Goal: Task Accomplishment & Management: Manage account settings

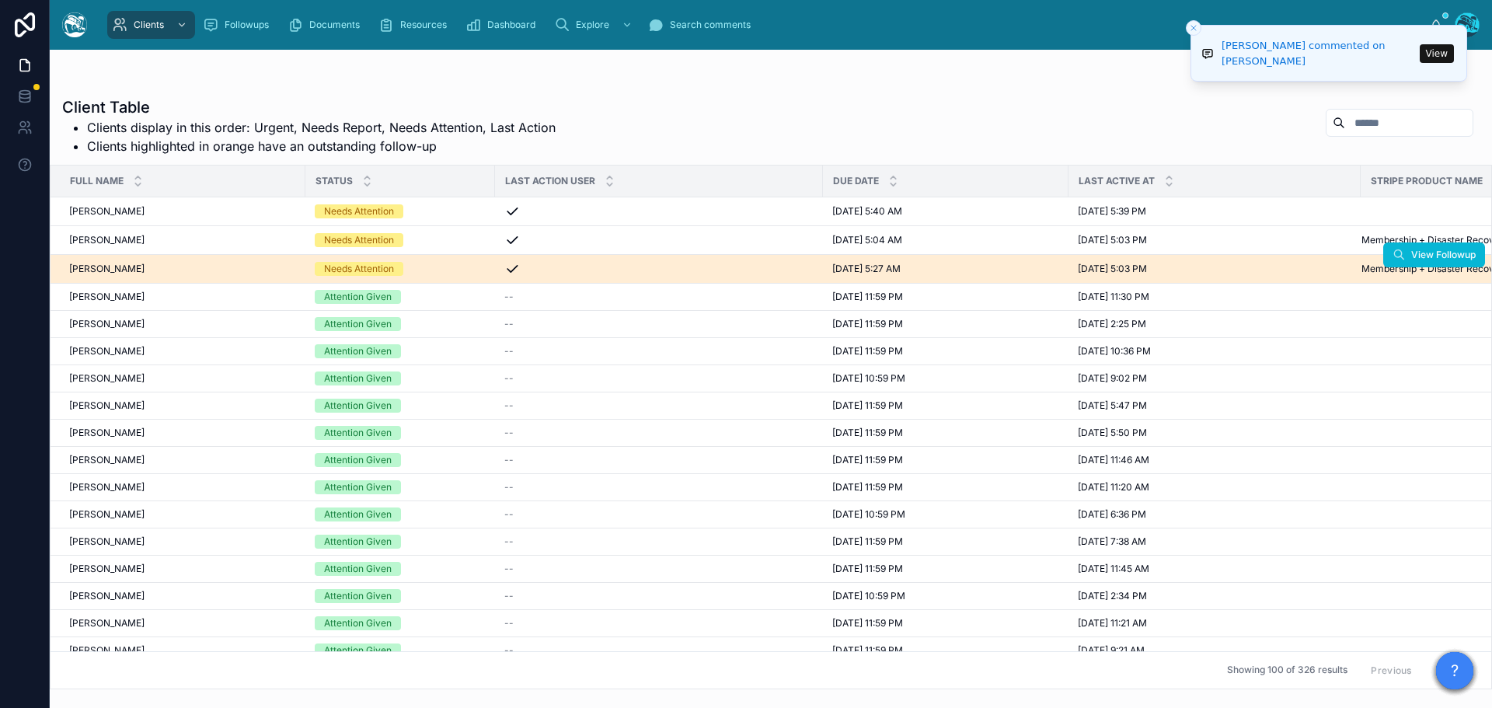
click at [445, 270] on div "Needs Attention" at bounding box center [400, 269] width 171 height 14
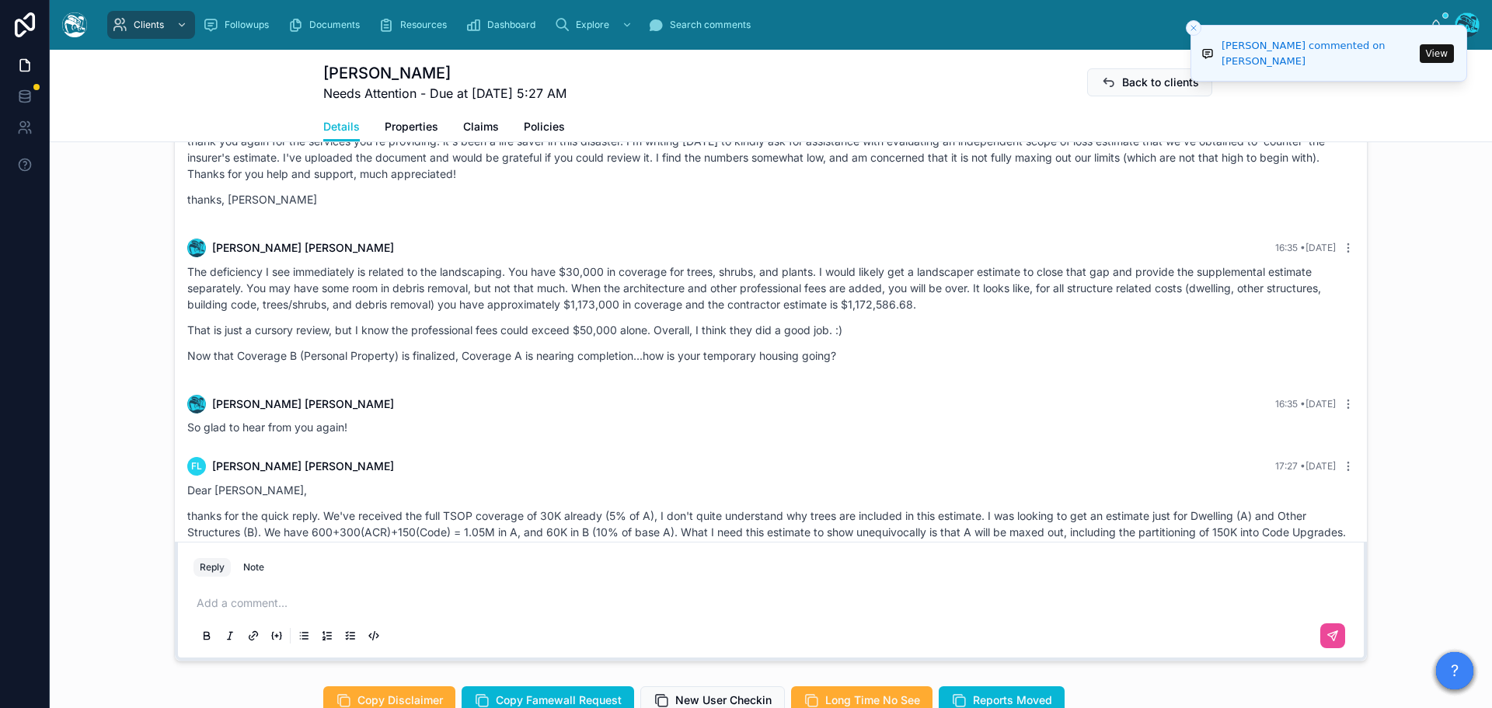
scroll to position [6778, 0]
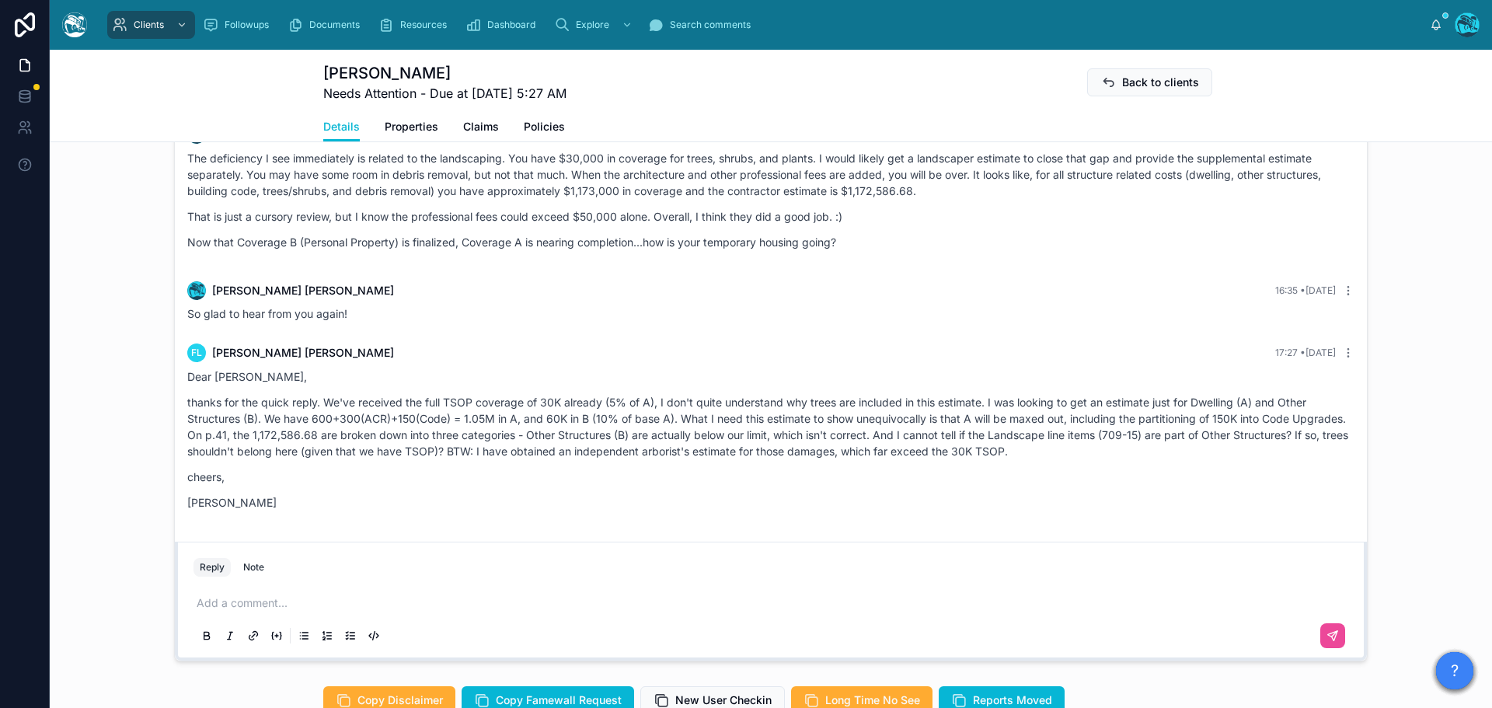
click at [266, 611] on p at bounding box center [774, 603] width 1155 height 16
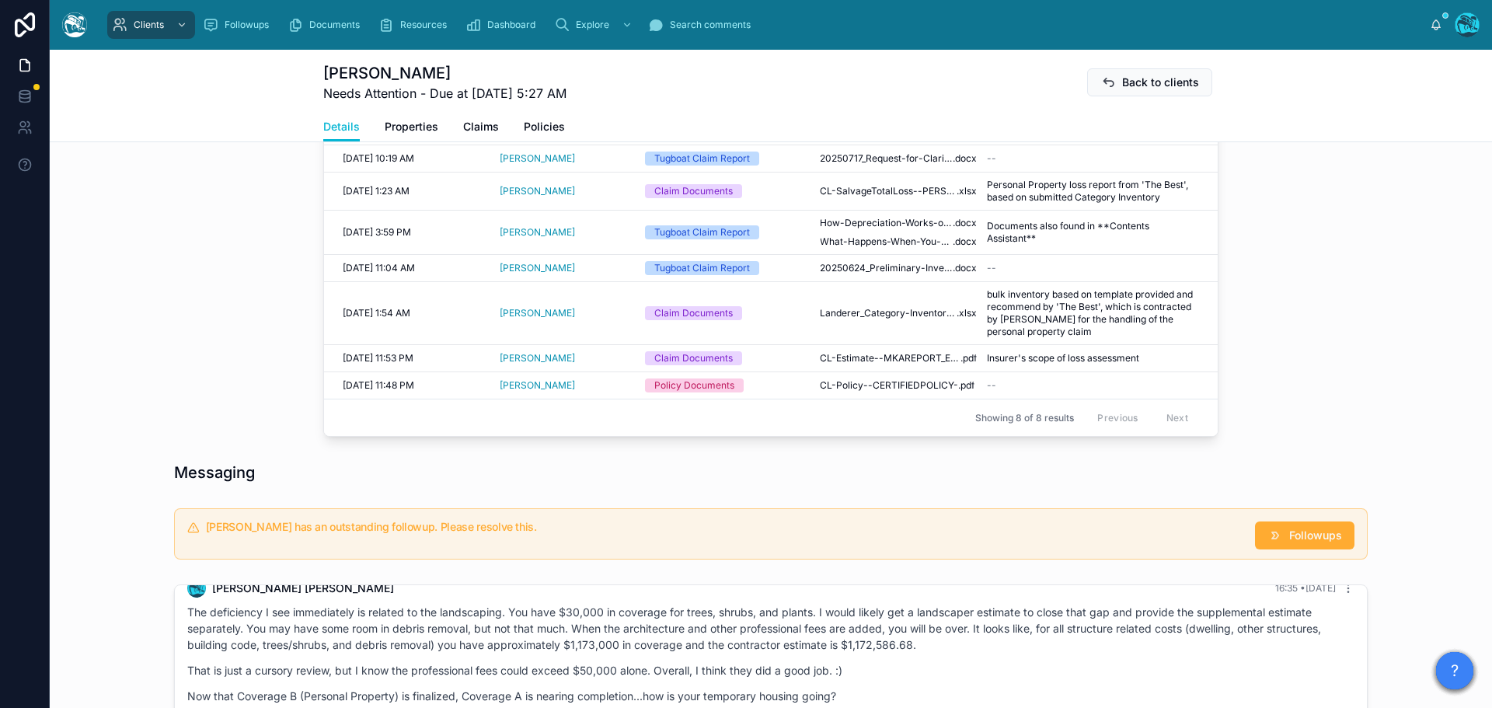
scroll to position [622, 0]
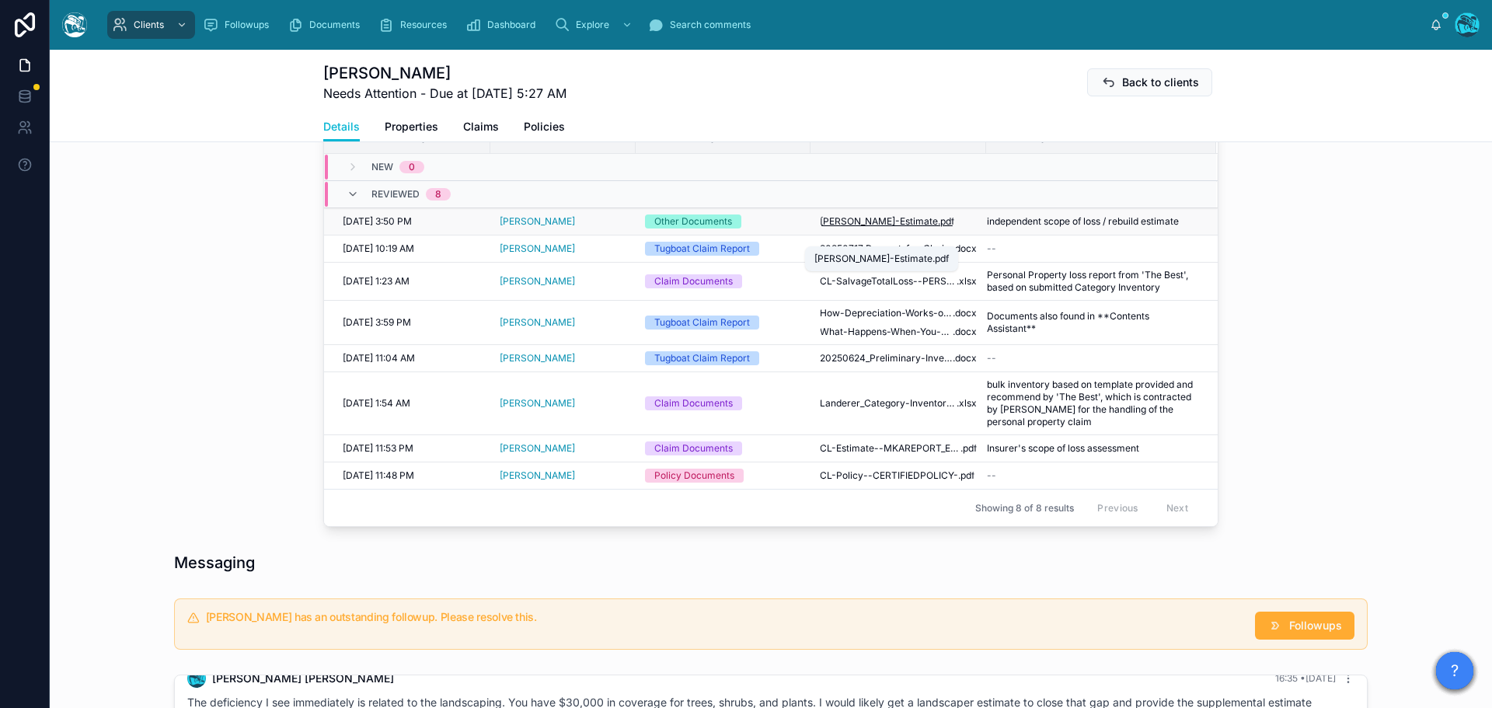
click at [888, 228] on span "[PERSON_NAME]-Estimate" at bounding box center [879, 221] width 118 height 12
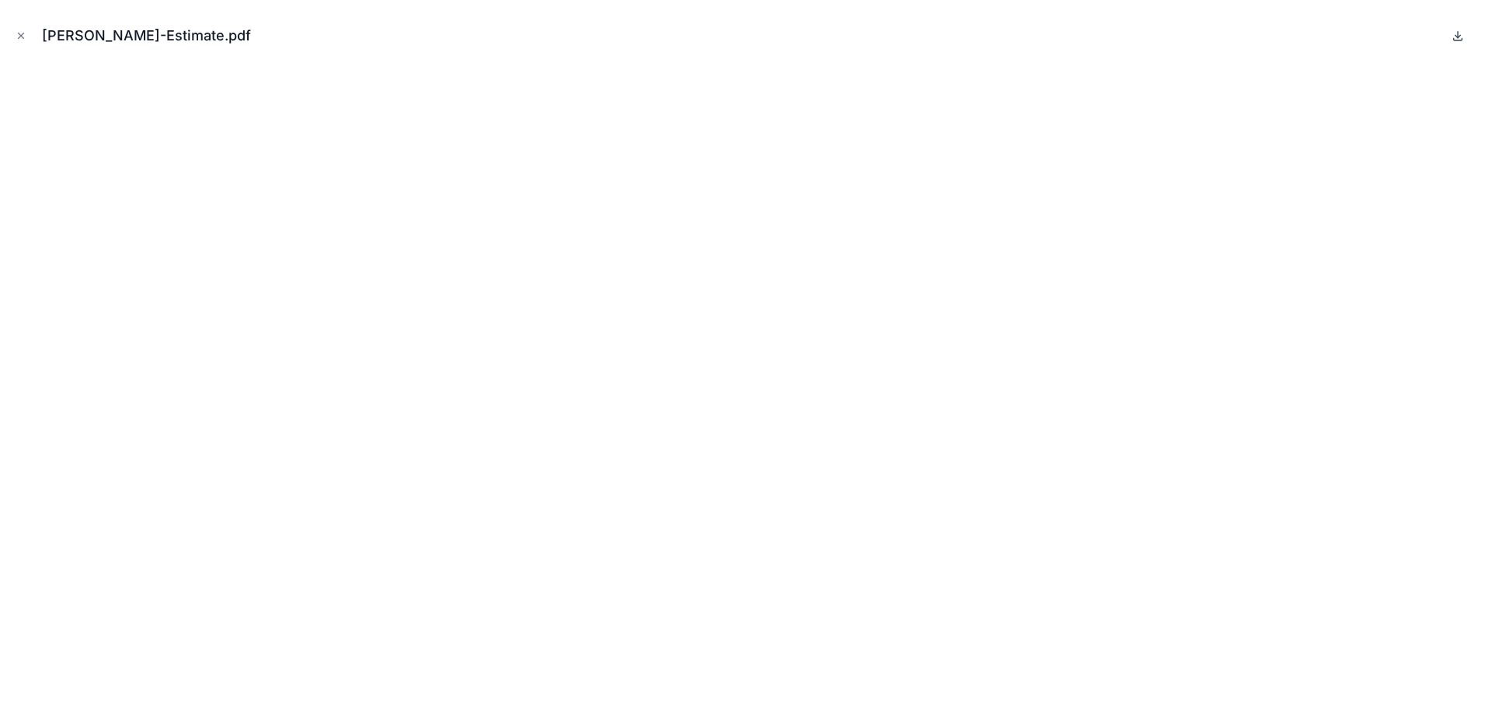
click at [1457, 38] on icon at bounding box center [1458, 36] width 12 height 12
drag, startPoint x: 21, startPoint y: 38, endPoint x: 62, endPoint y: 44, distance: 41.7
click at [21, 38] on icon "Close modal" at bounding box center [21, 35] width 11 height 11
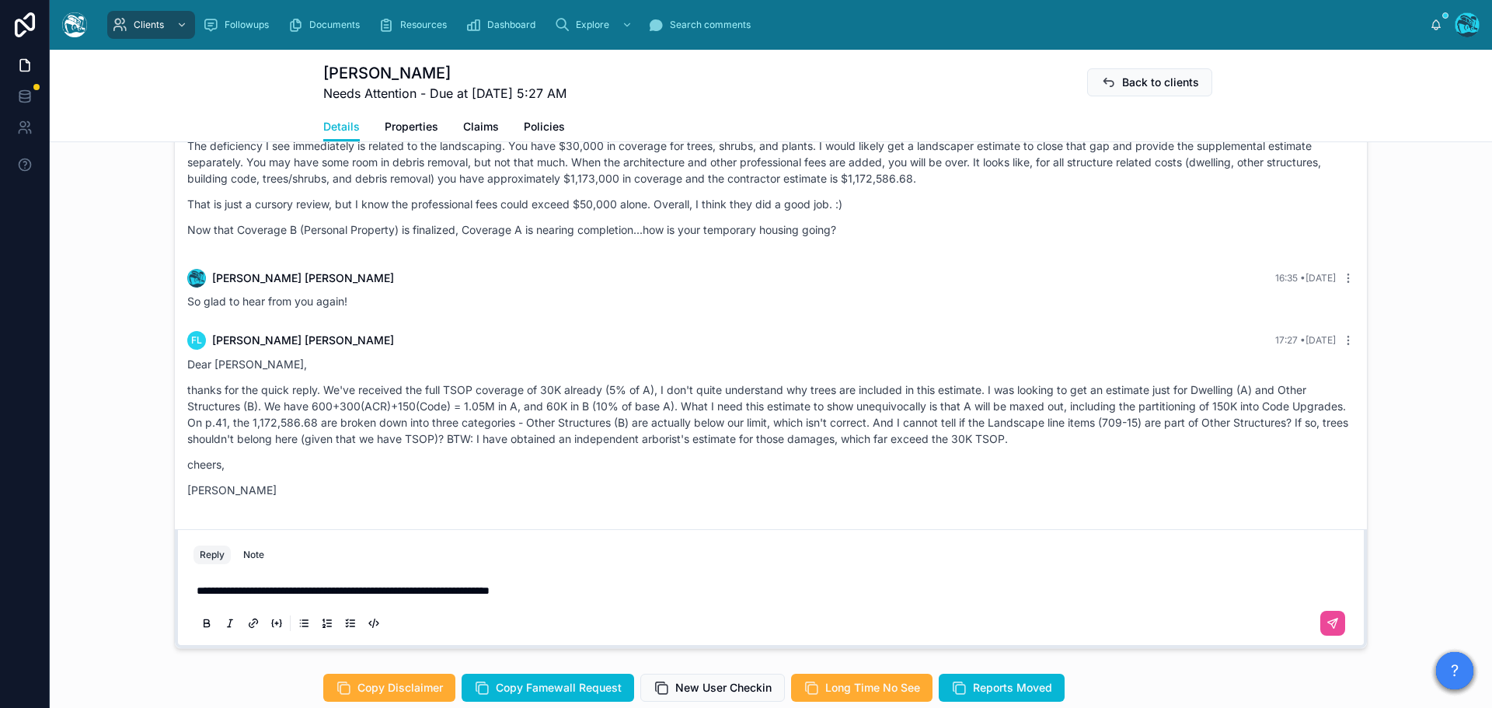
scroll to position [1293, 0]
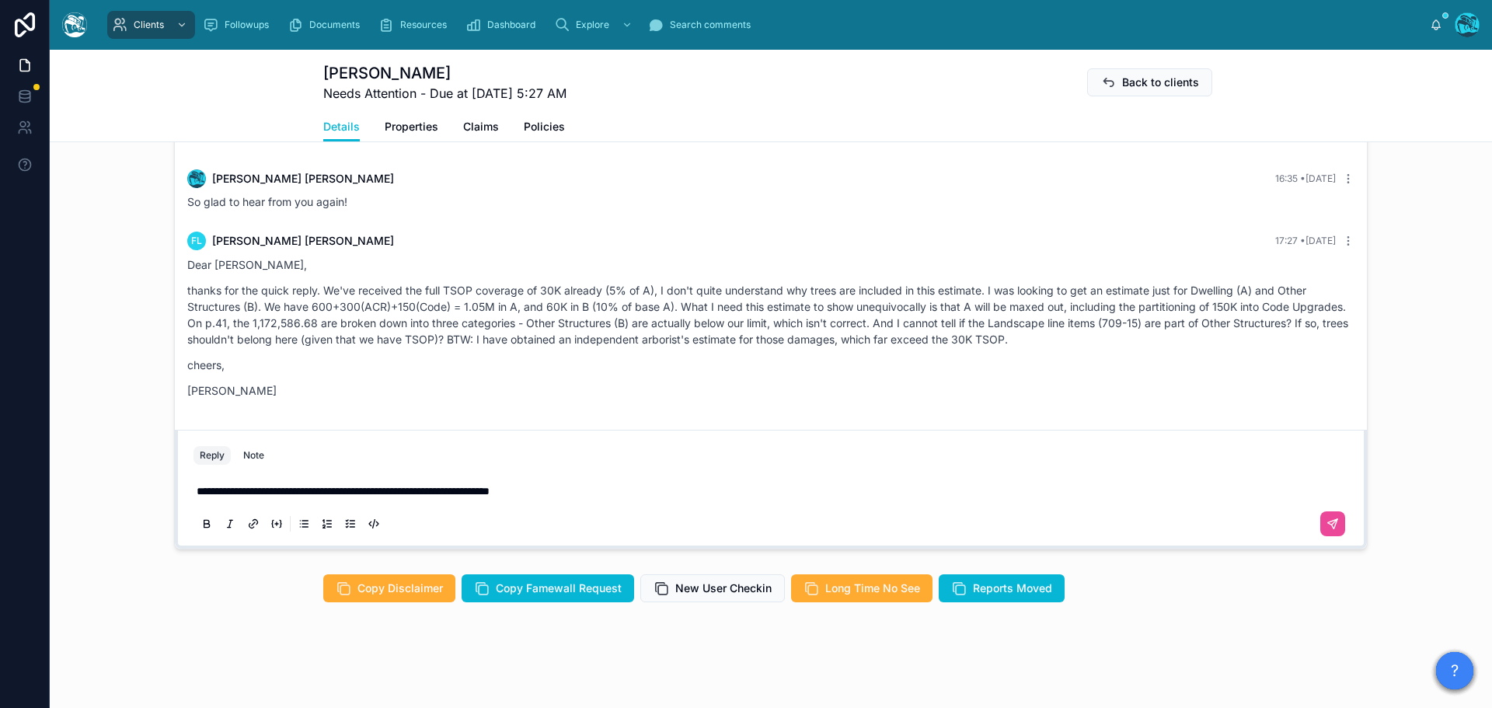
click at [598, 488] on p "**********" at bounding box center [774, 491] width 1155 height 16
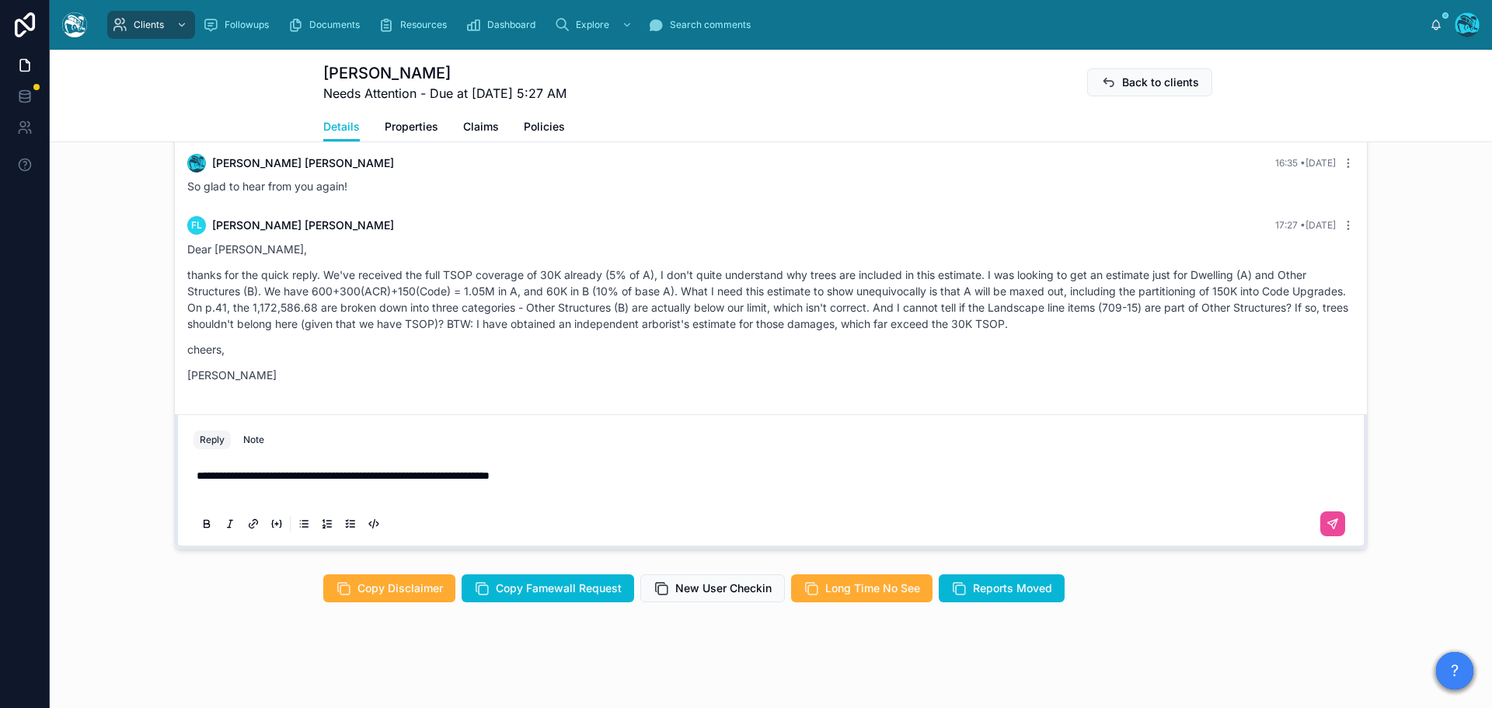
scroll to position [1262, 0]
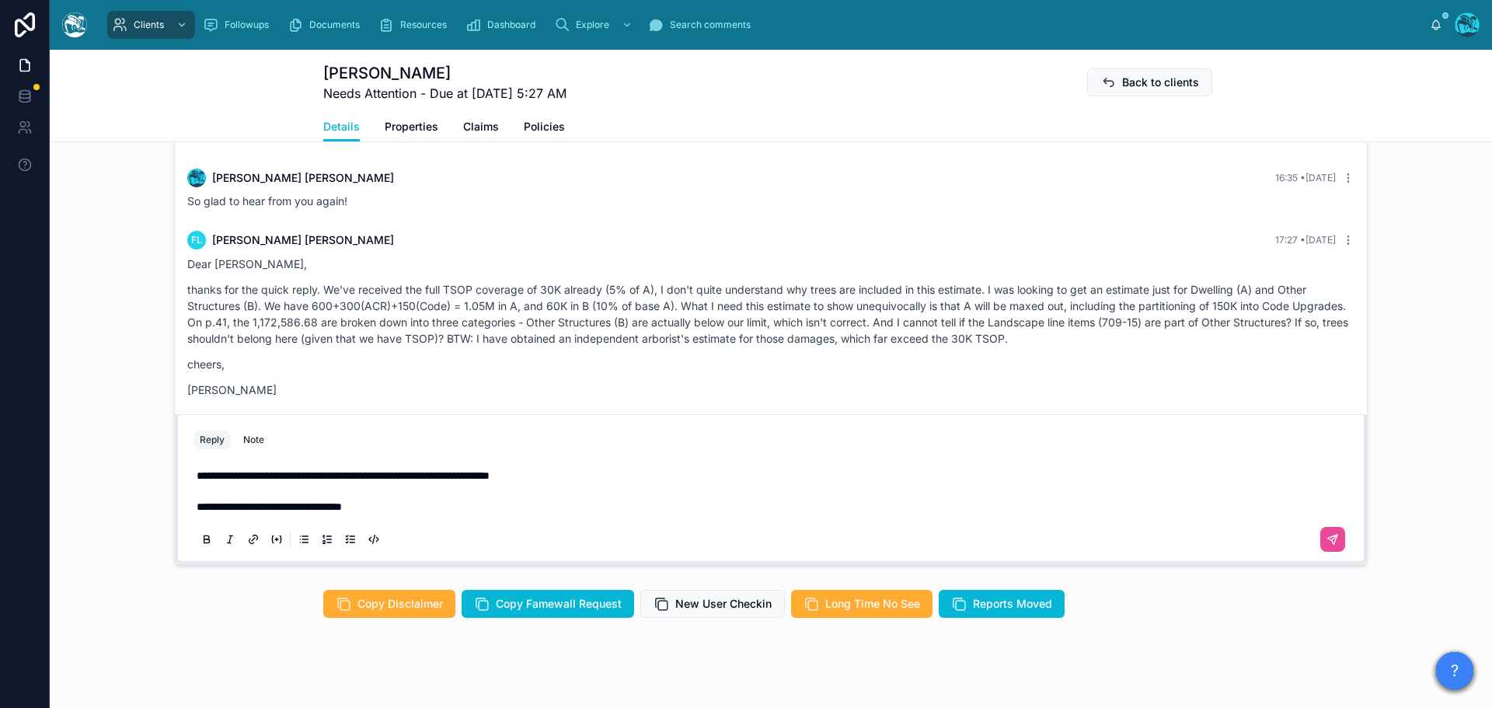
click at [389, 515] on p "**********" at bounding box center [774, 491] width 1155 height 47
drag, startPoint x: 384, startPoint y: 520, endPoint x: 392, endPoint y: 518, distance: 7.9
click at [381, 512] on span "**********" at bounding box center [289, 506] width 184 height 11
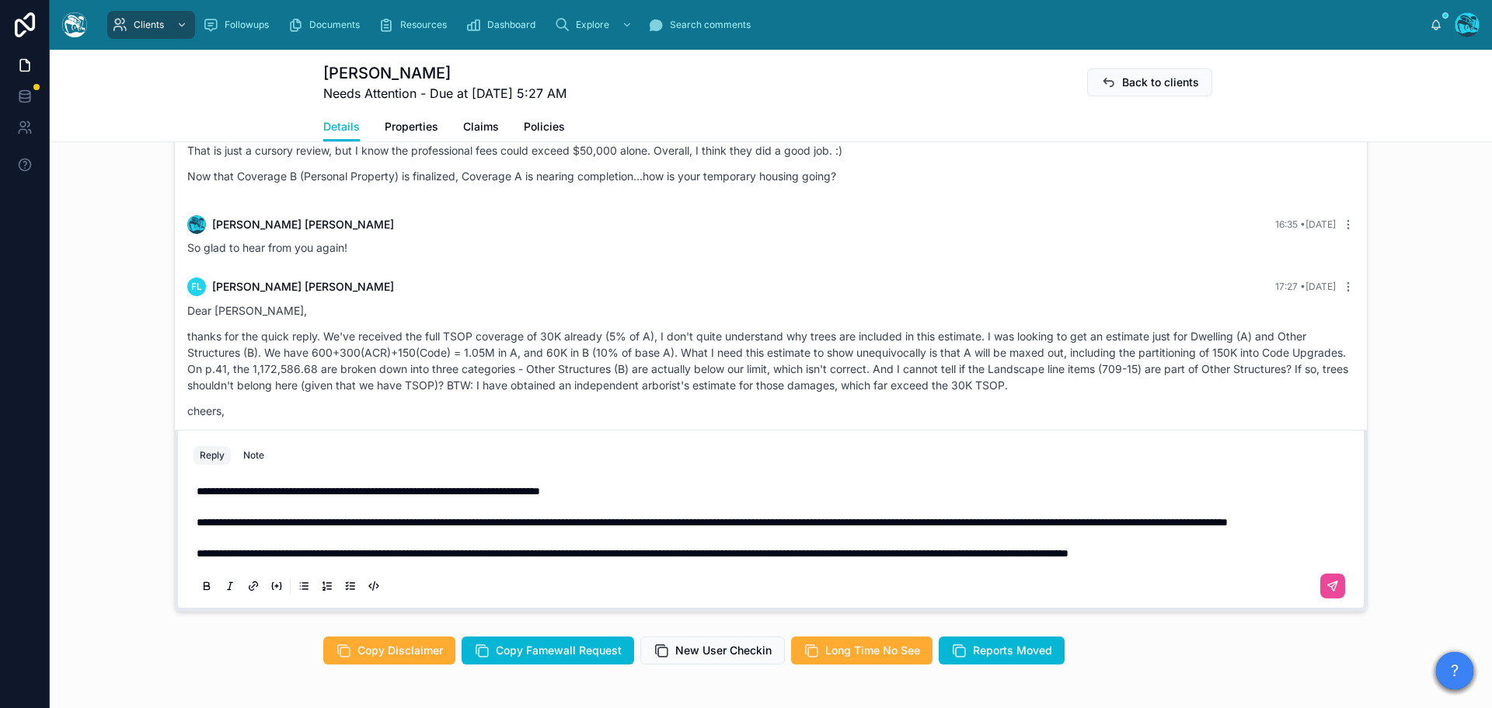
scroll to position [1200, 0]
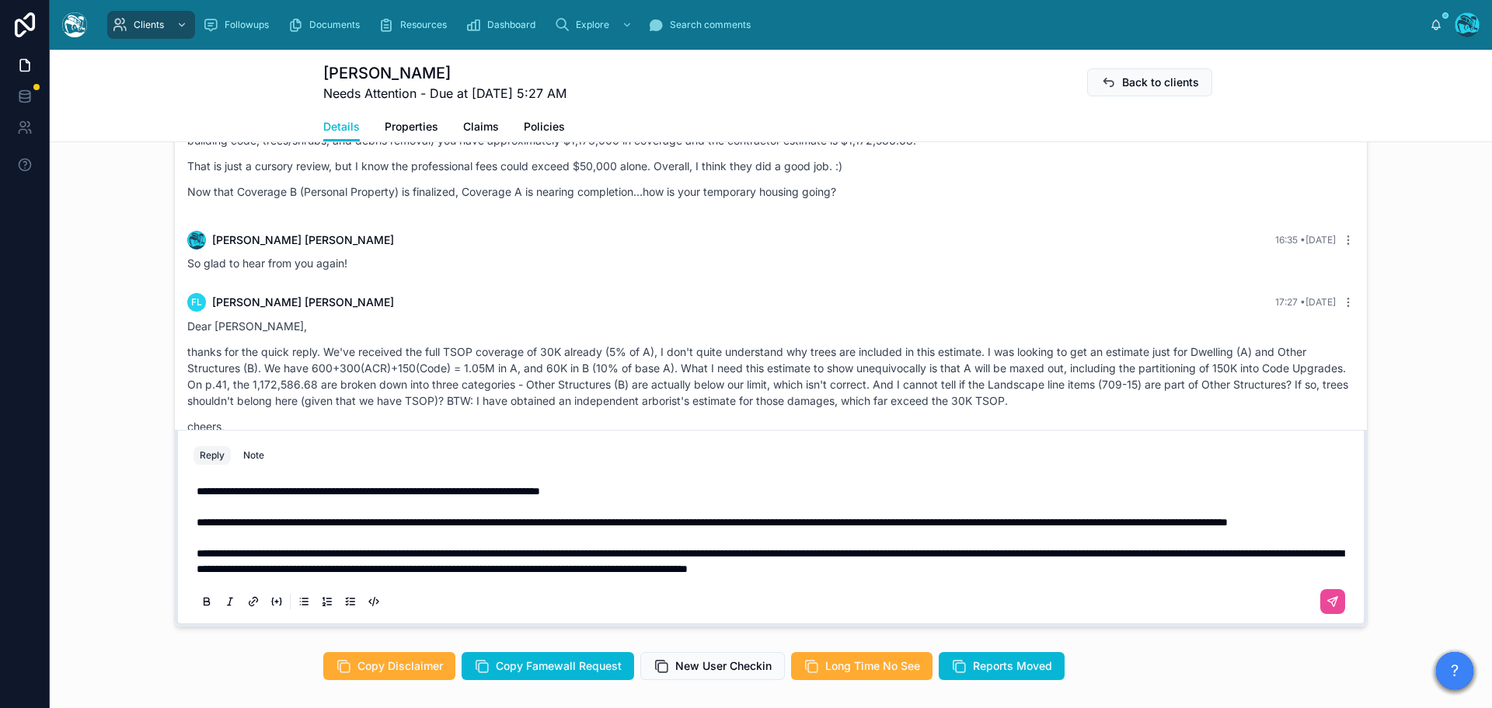
click at [1188, 577] on p "**********" at bounding box center [774, 561] width 1155 height 31
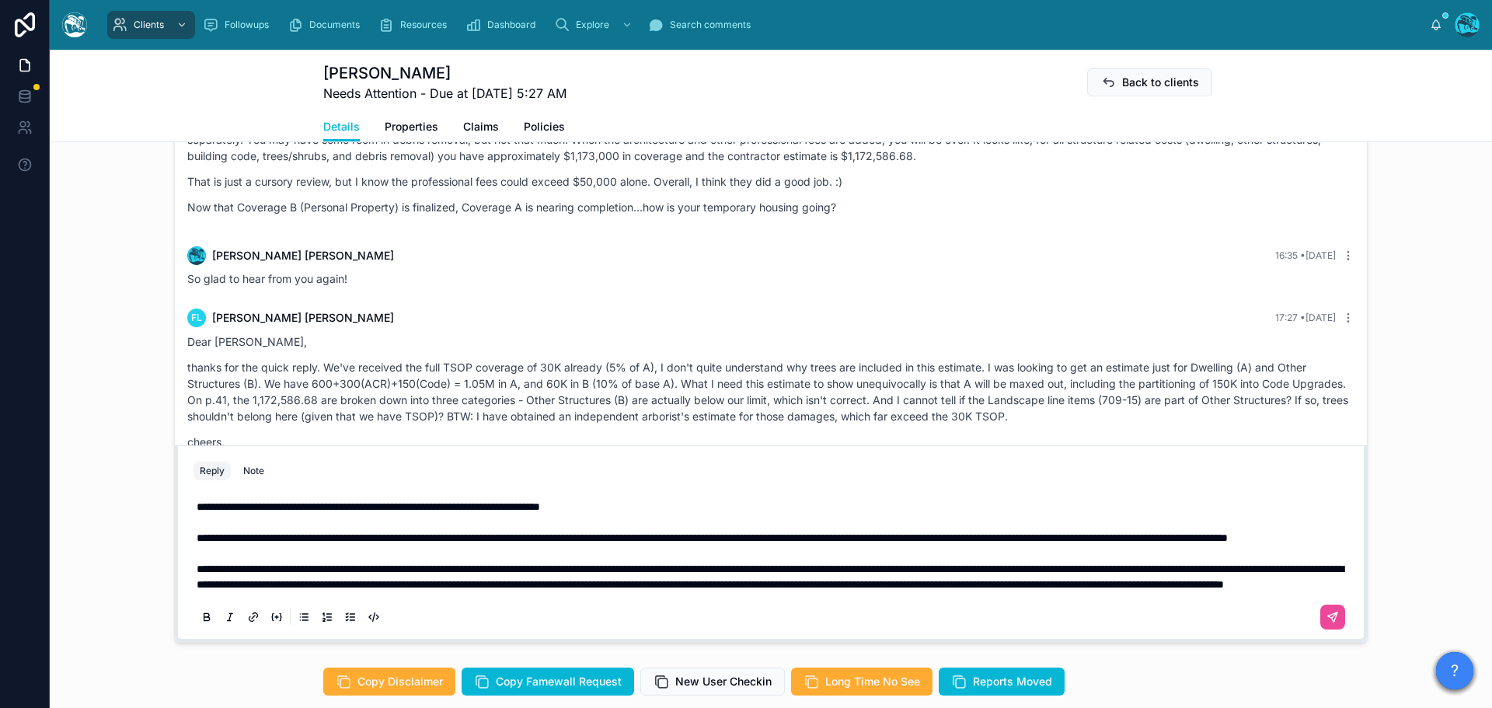
click at [427, 538] on p "**********" at bounding box center [774, 522] width 1155 height 47
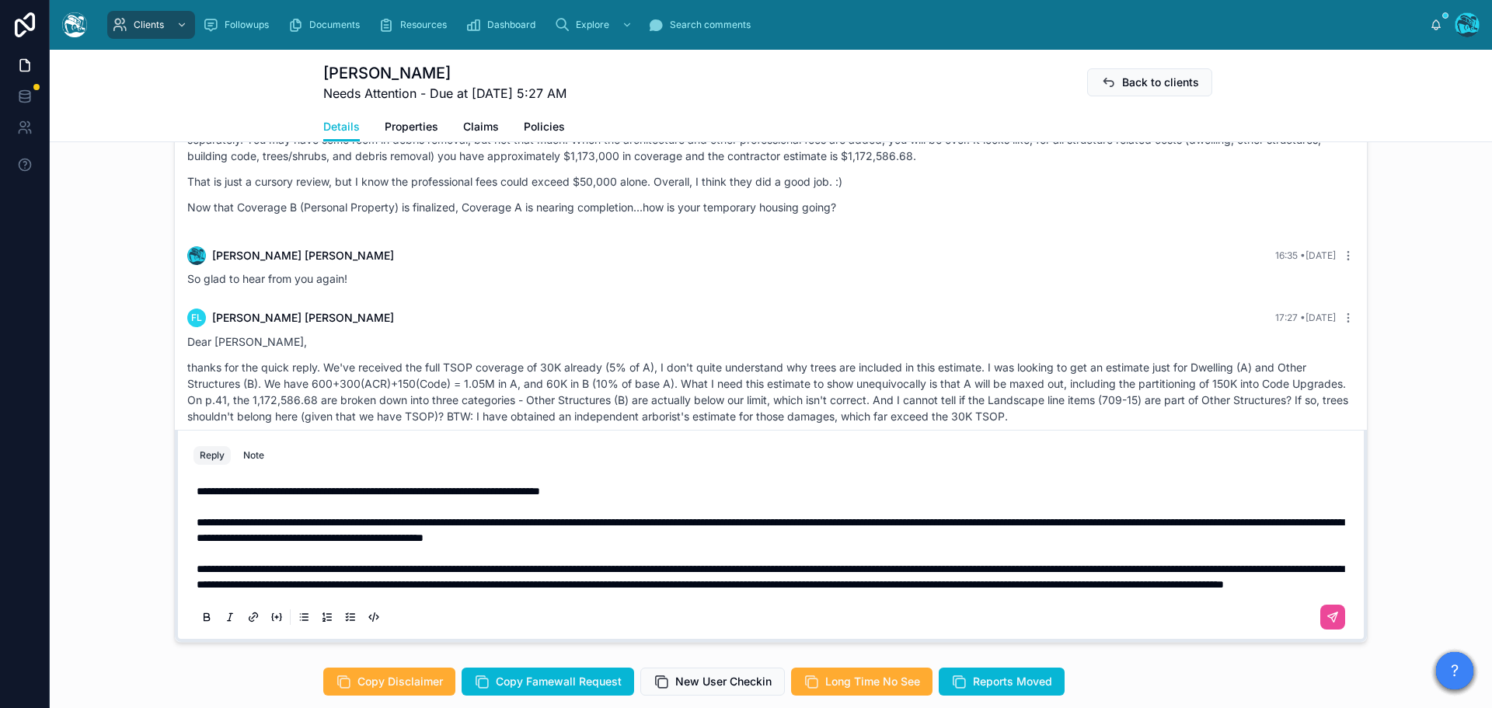
click at [863, 537] on p "**********" at bounding box center [774, 514] width 1155 height 62
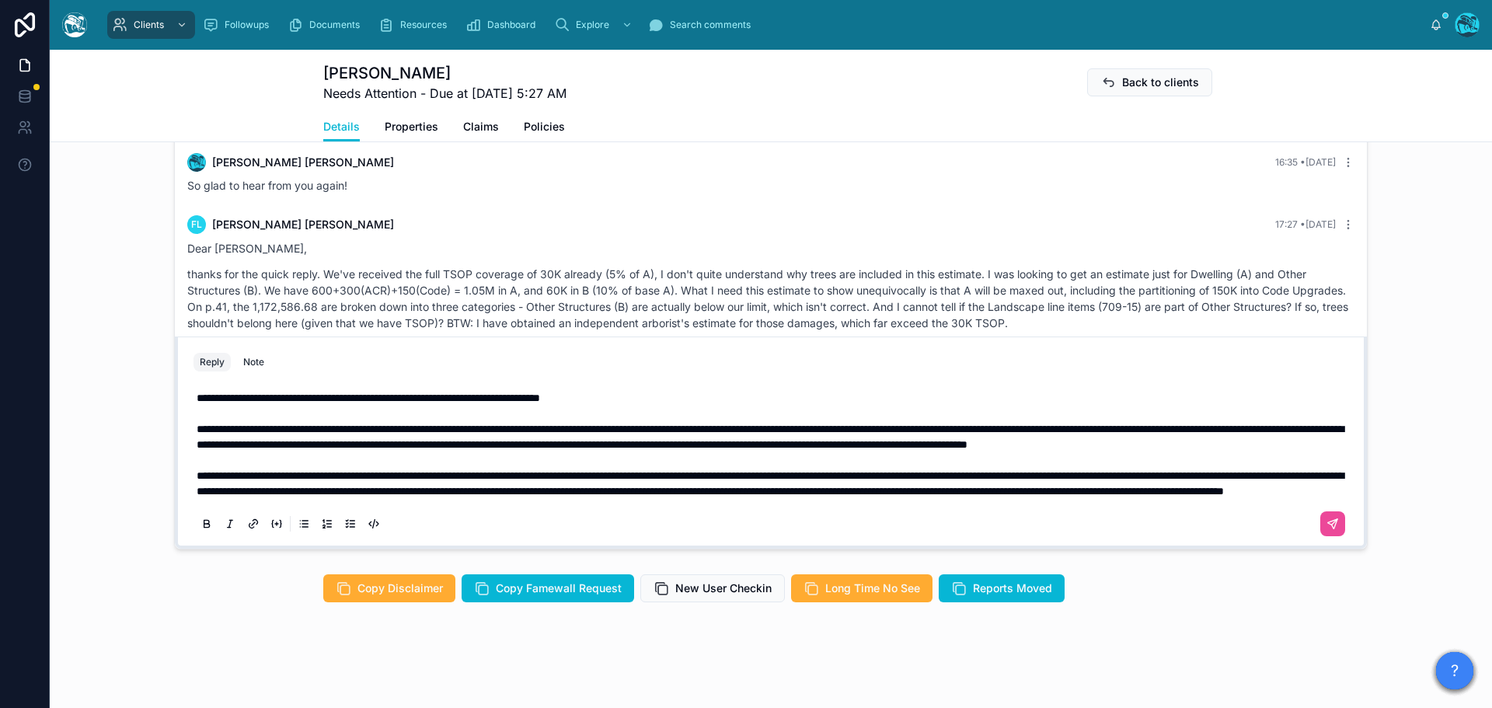
scroll to position [6856, 0]
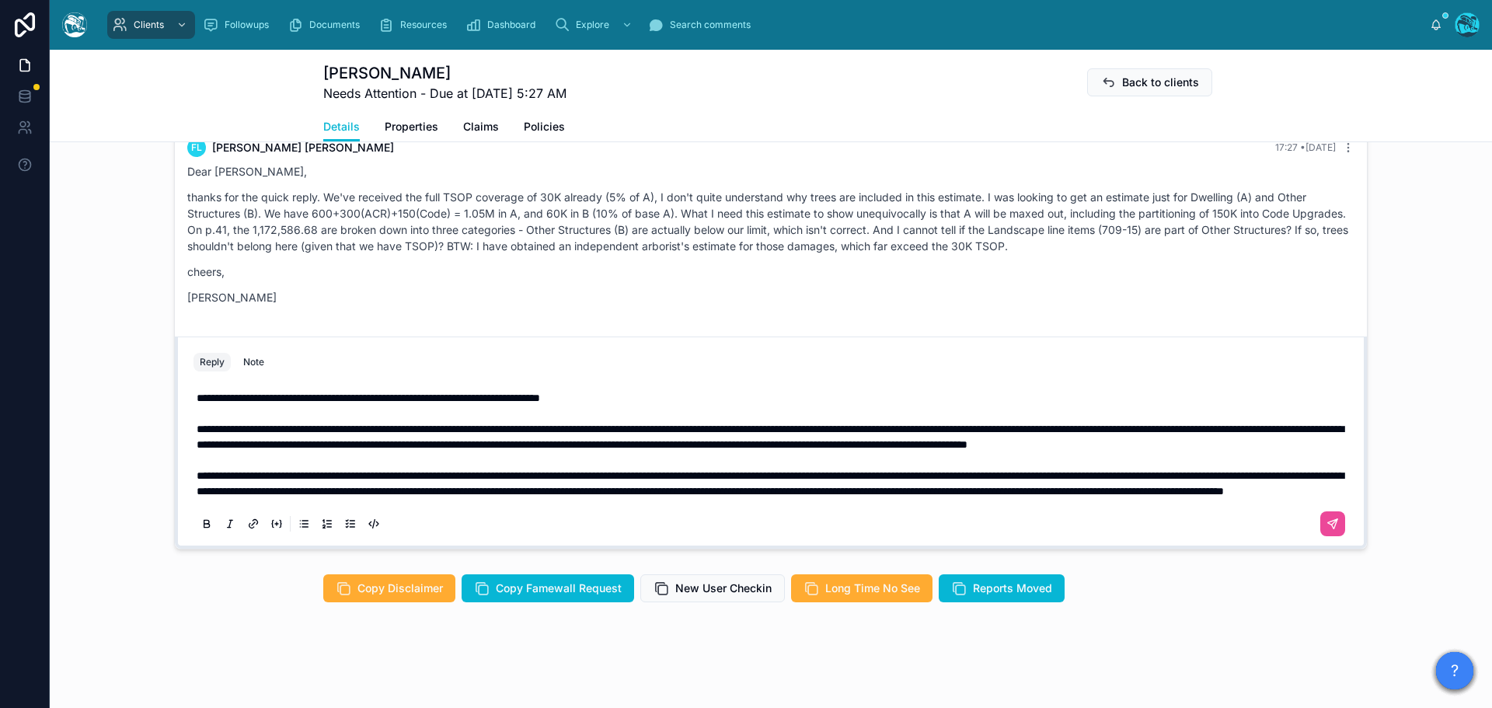
click at [197, 393] on span "**********" at bounding box center [369, 398] width 344 height 11
click at [1327, 521] on icon at bounding box center [1333, 524] width 12 height 12
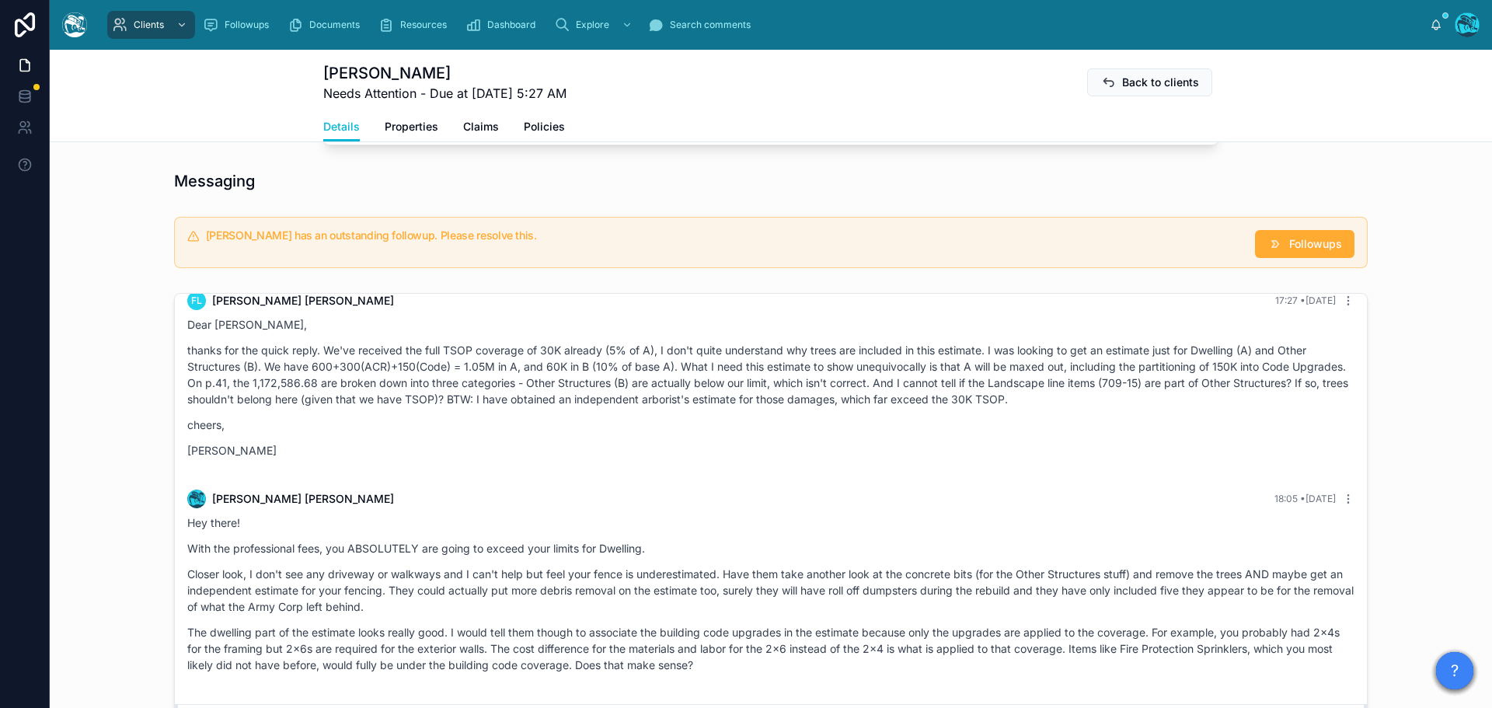
scroll to position [905, 0]
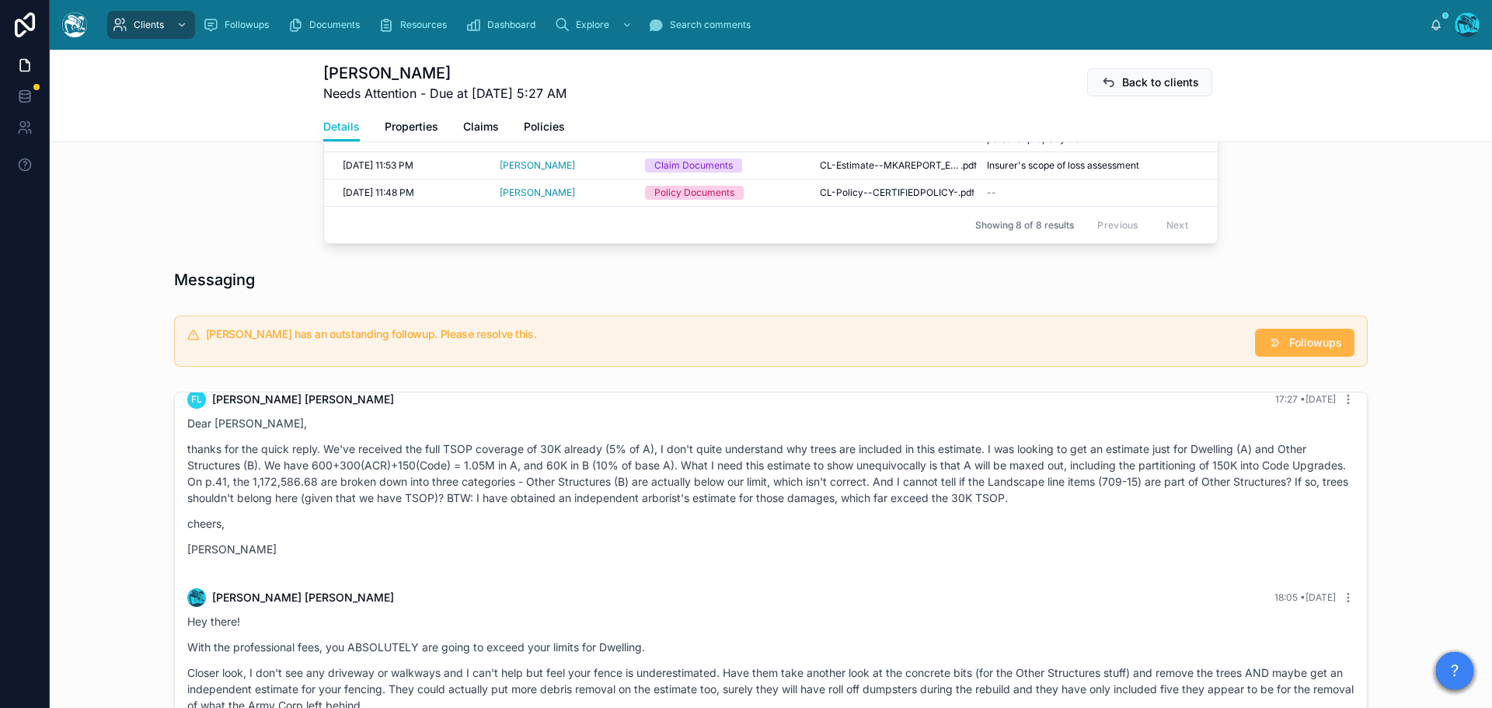
click at [1308, 349] on button "Followups" at bounding box center [1304, 343] width 99 height 28
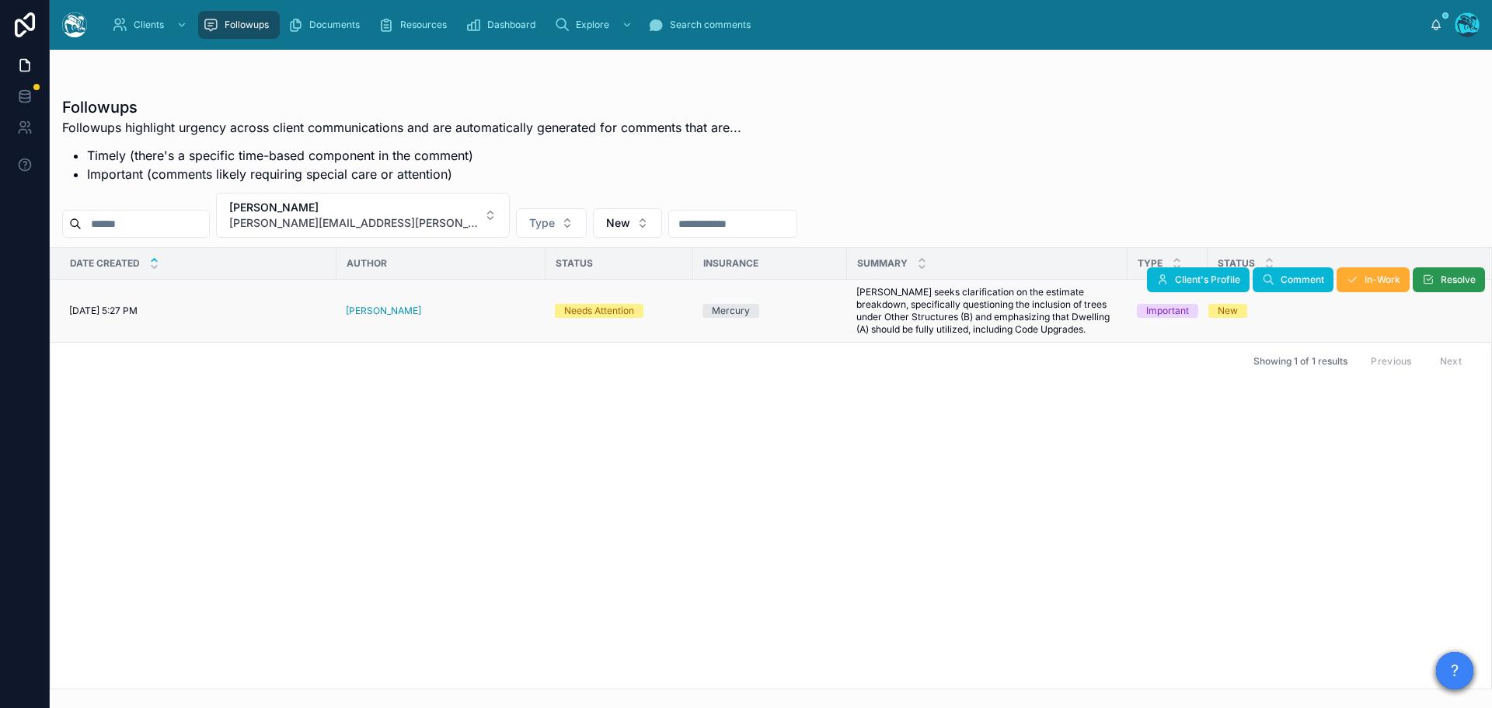
click at [1446, 283] on span "Resolve" at bounding box center [1458, 280] width 35 height 12
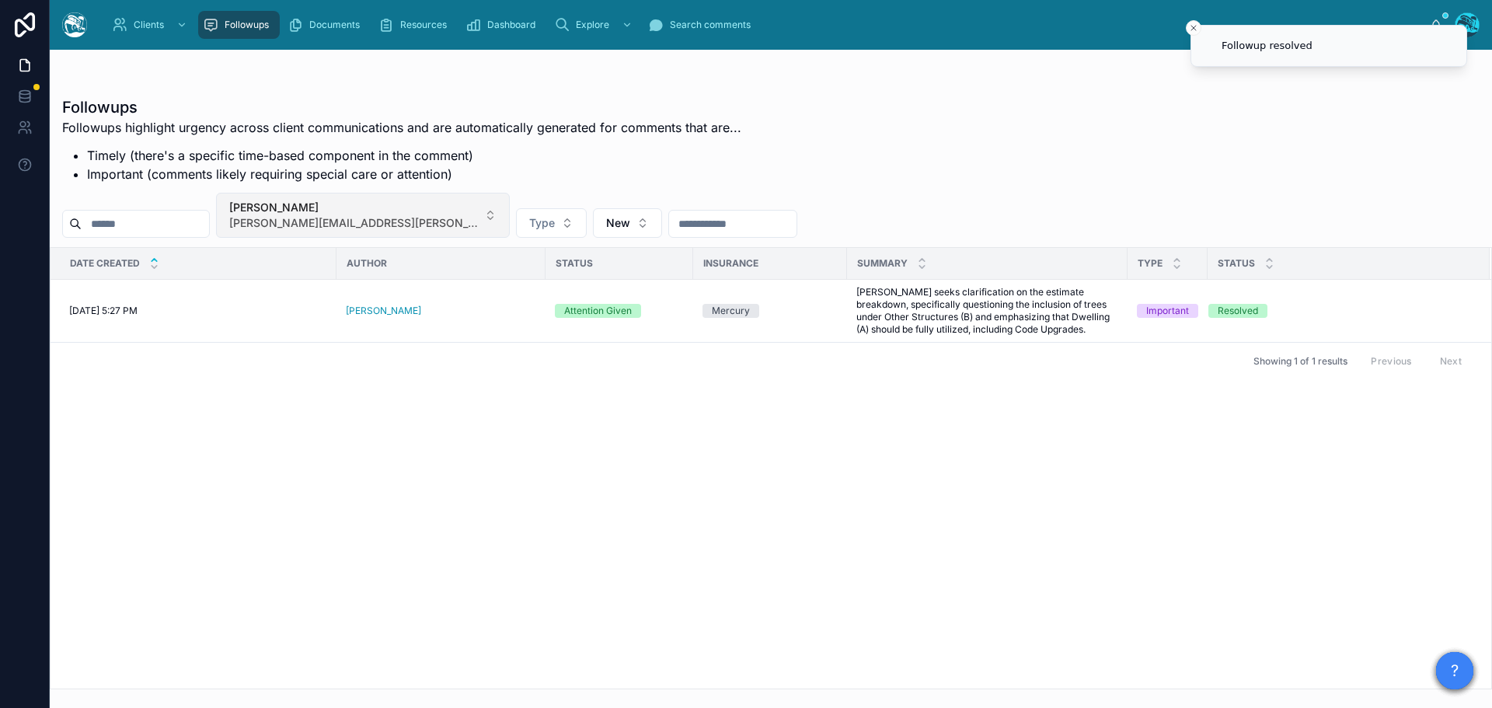
click at [460, 215] on button "[PERSON_NAME] [PERSON_NAME][EMAIL_ADDRESS][PERSON_NAME][DOMAIN_NAME]" at bounding box center [363, 215] width 294 height 45
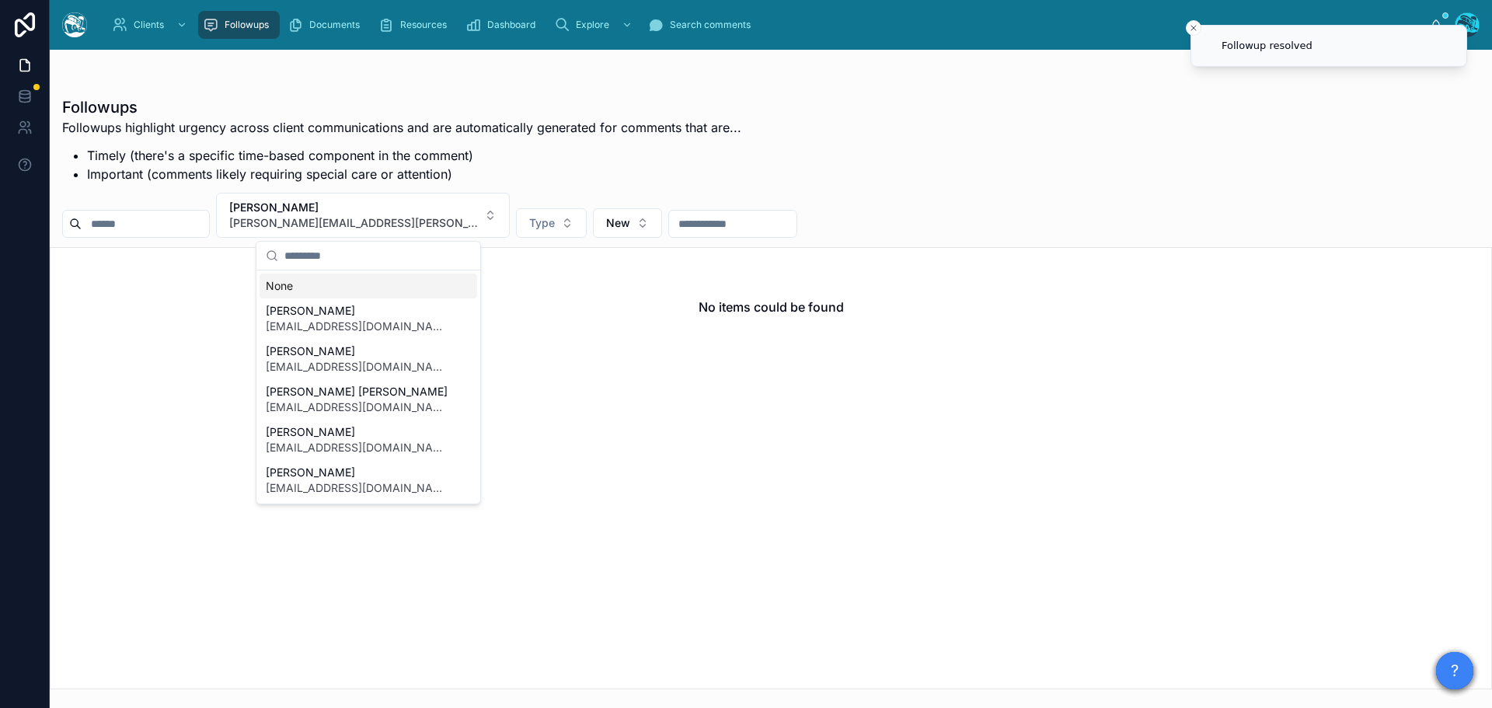
click at [281, 286] on div "None" at bounding box center [369, 286] width 218 height 25
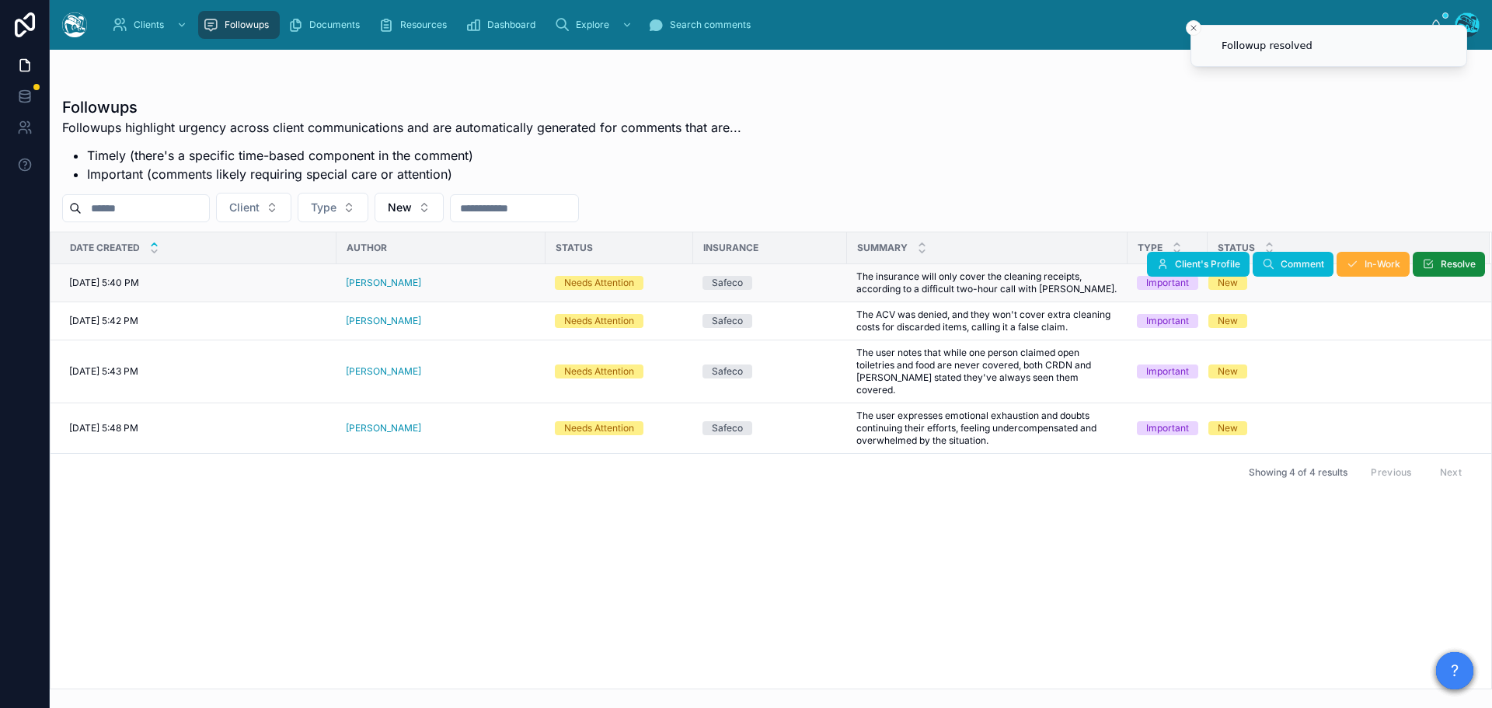
click at [328, 282] on td "[DATE] 5:40 PM [DATE] 5:40 PM" at bounding box center [194, 283] width 286 height 38
click at [303, 281] on div "[DATE] 5:40 PM [DATE] 5:40 PM" at bounding box center [198, 283] width 258 height 12
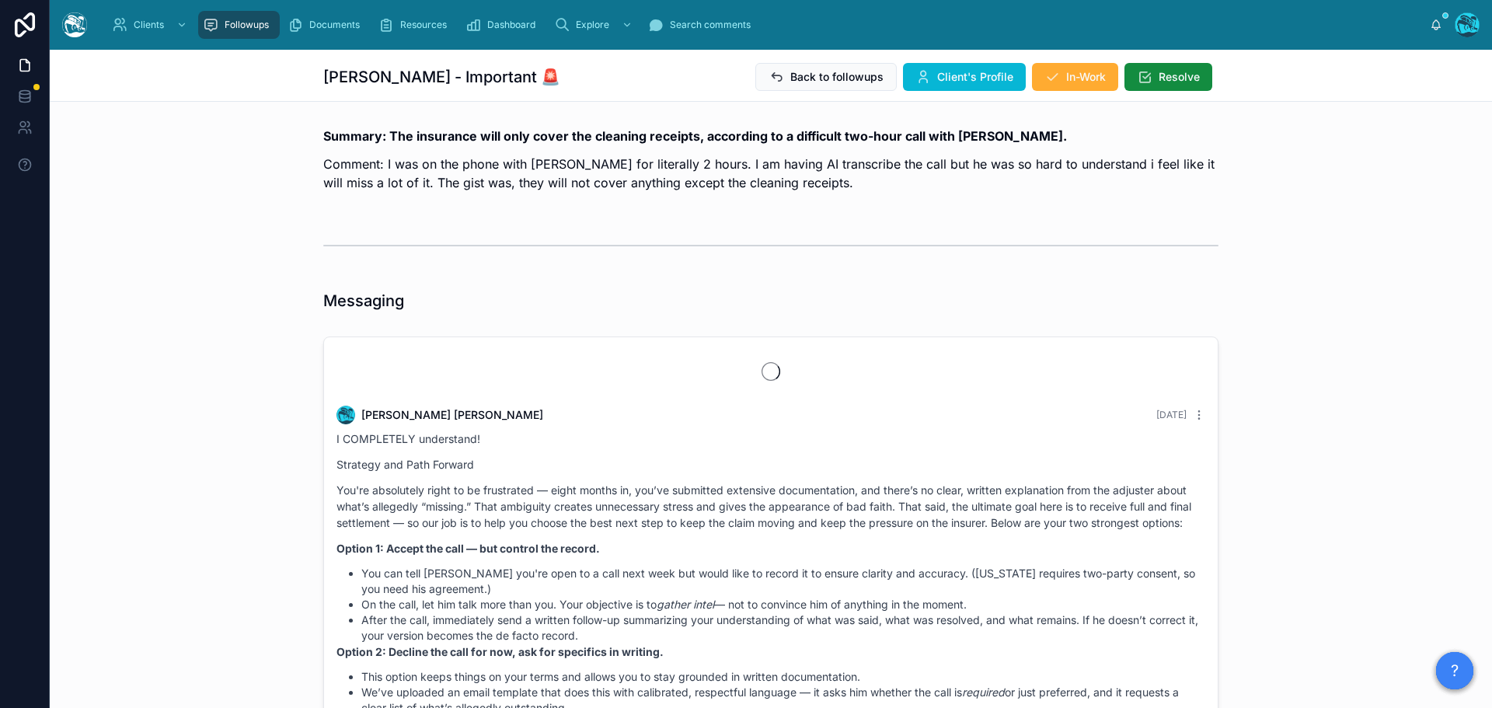
scroll to position [4053, 0]
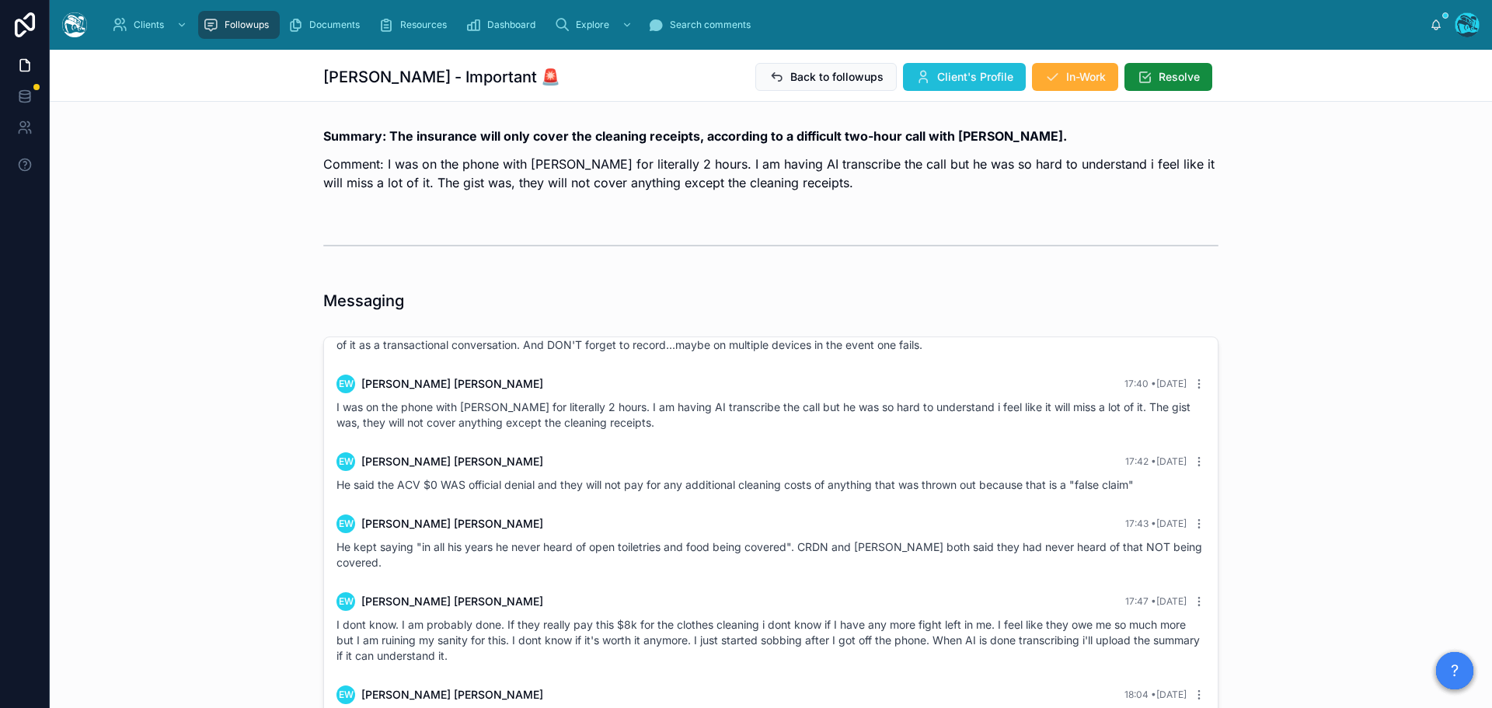
click at [949, 63] on button "Client's Profile" at bounding box center [964, 77] width 123 height 28
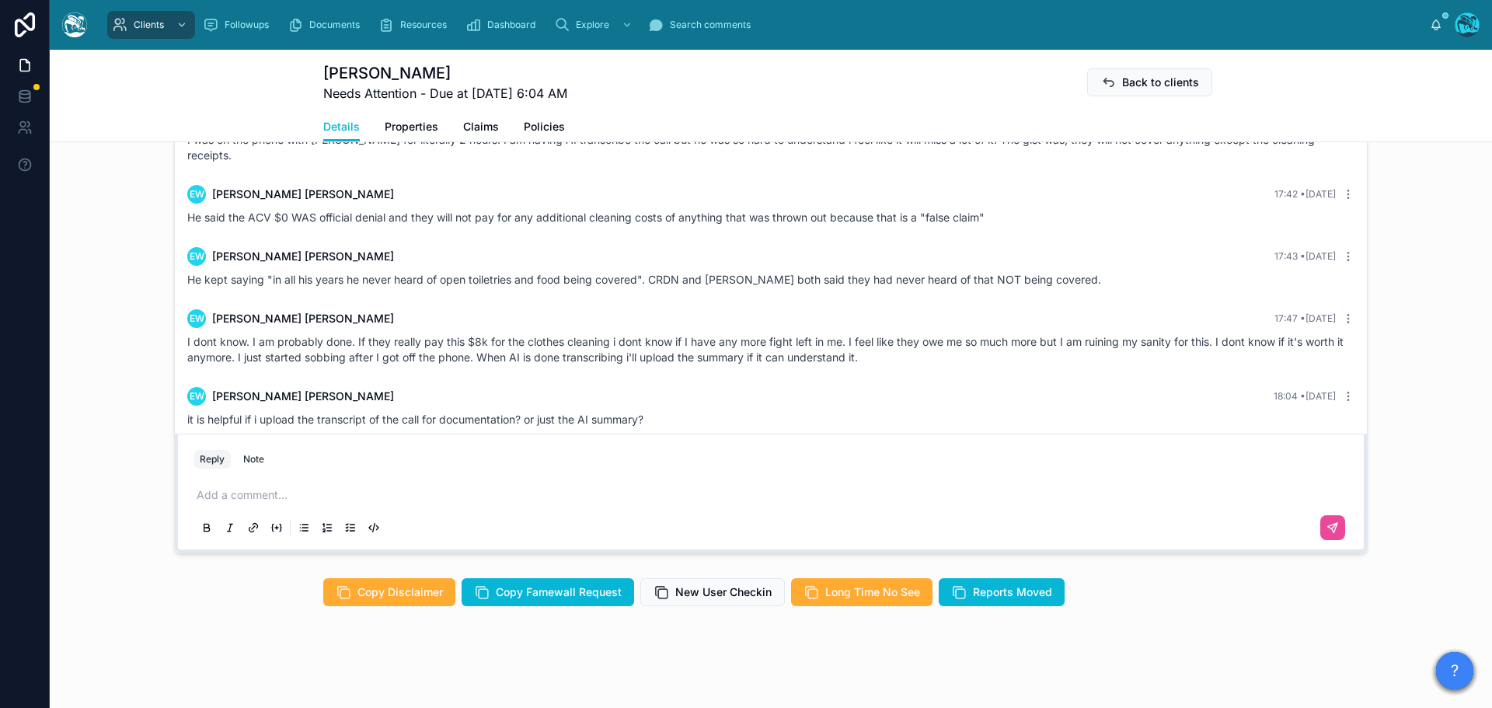
scroll to position [1321, 0]
click at [253, 495] on p at bounding box center [774, 495] width 1155 height 16
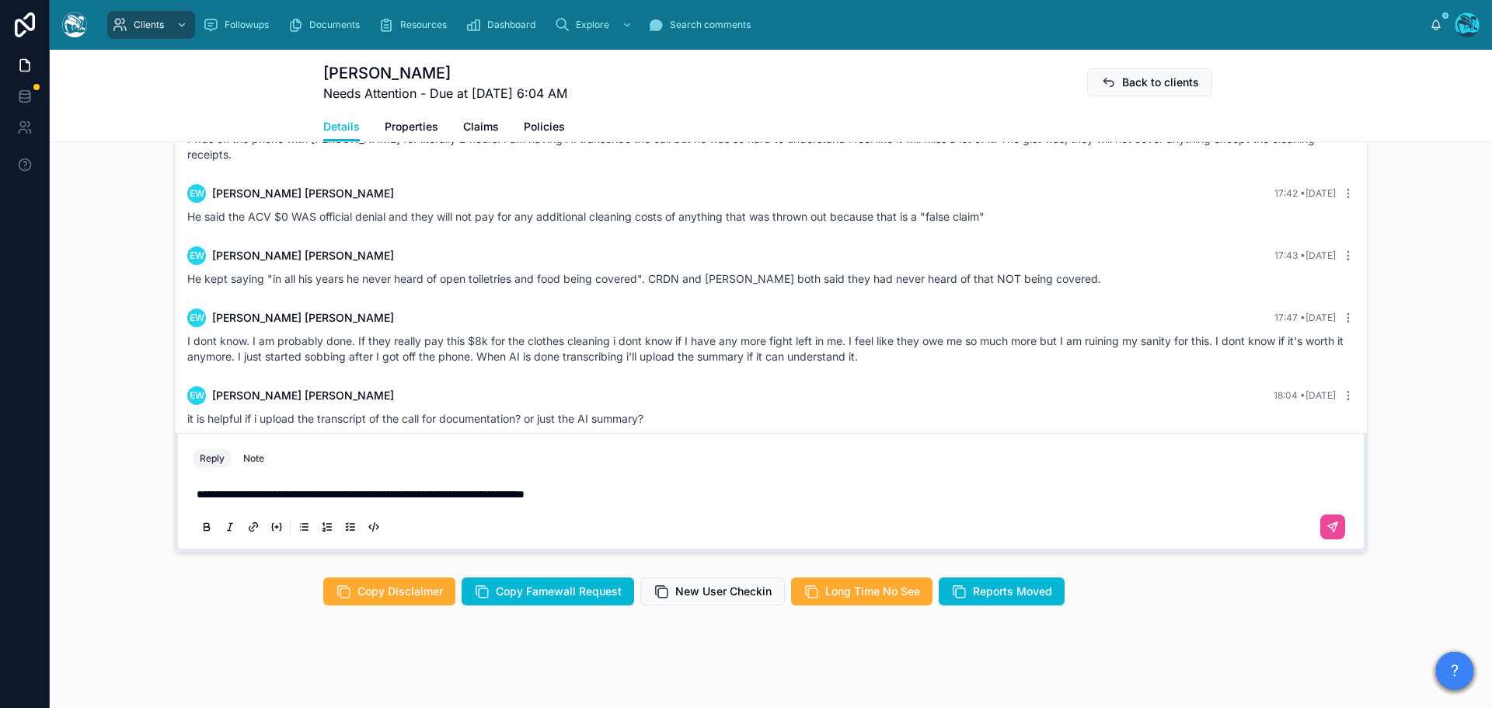
scroll to position [1324, 0]
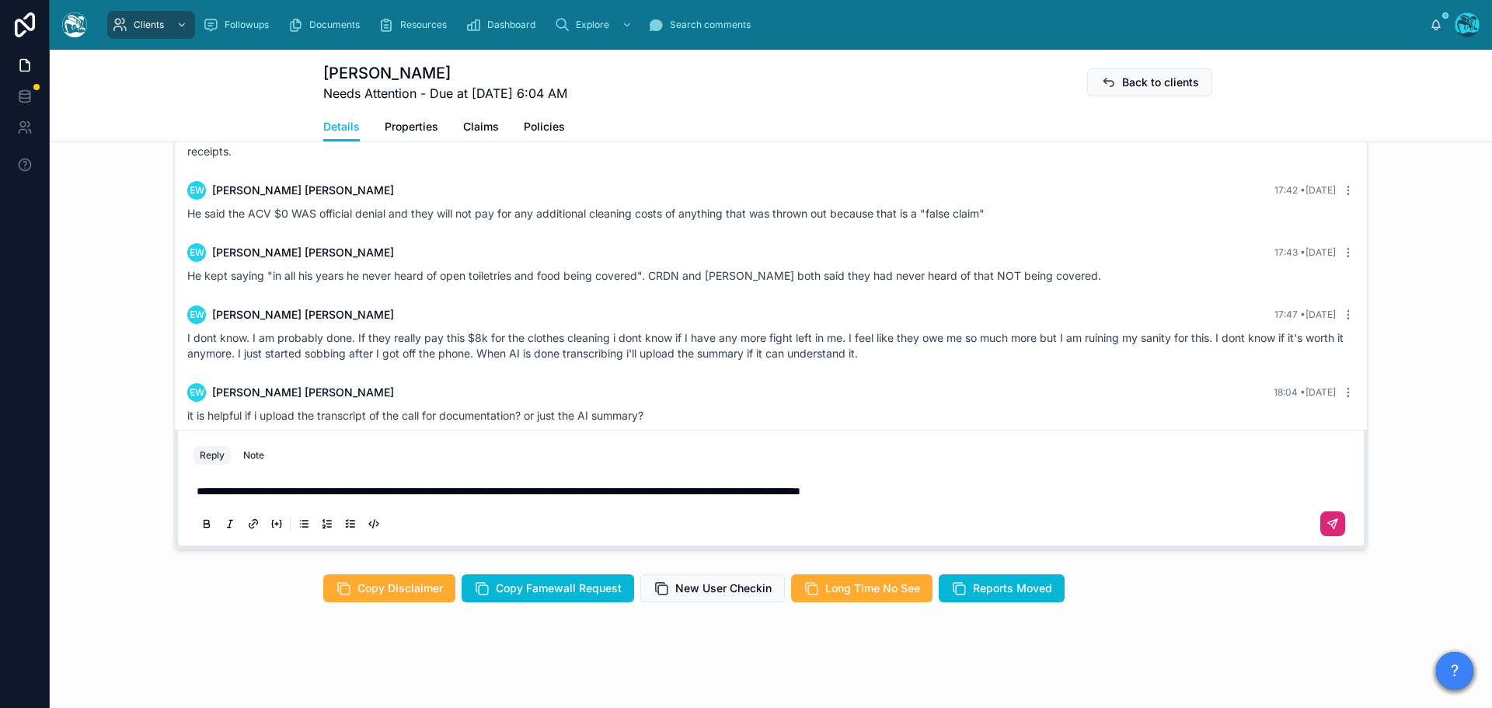
click at [1330, 523] on icon at bounding box center [1333, 524] width 12 height 12
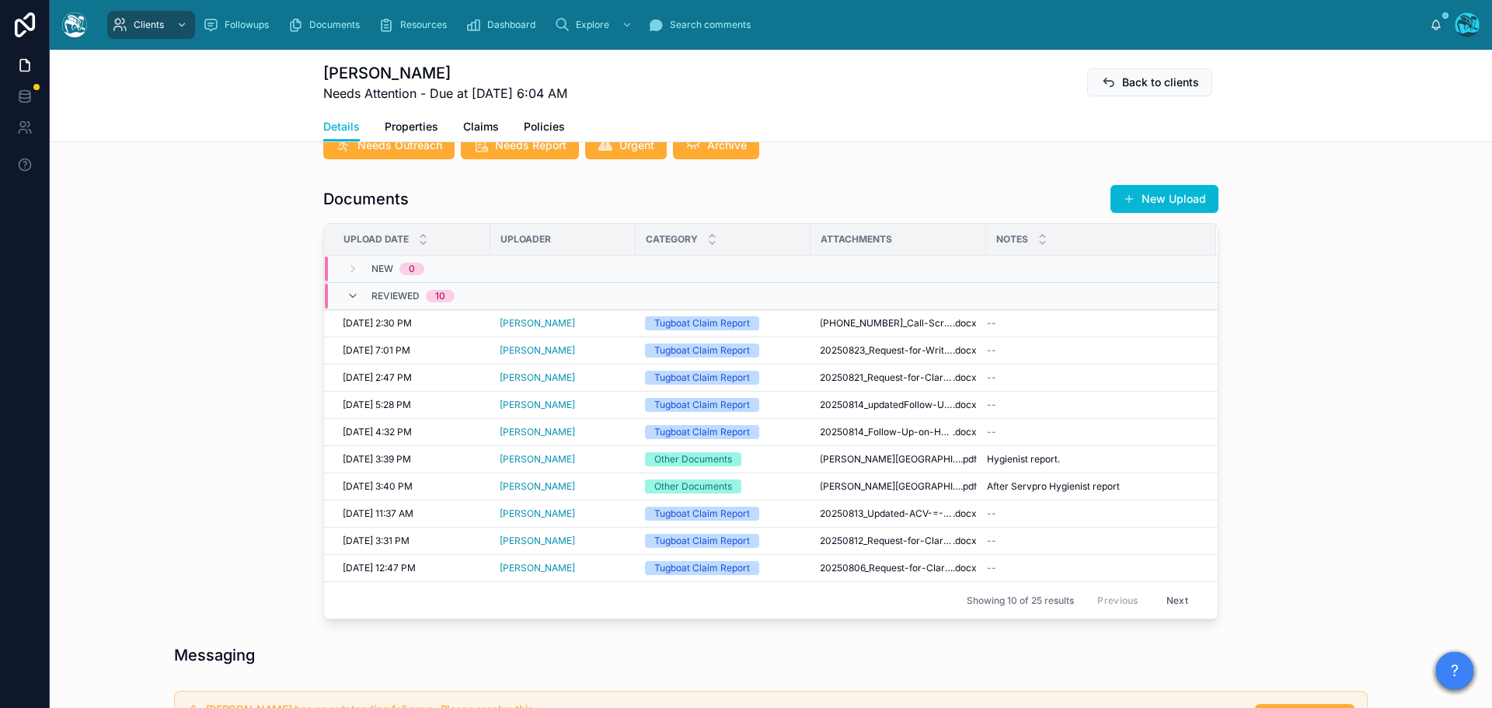
scroll to position [780, 0]
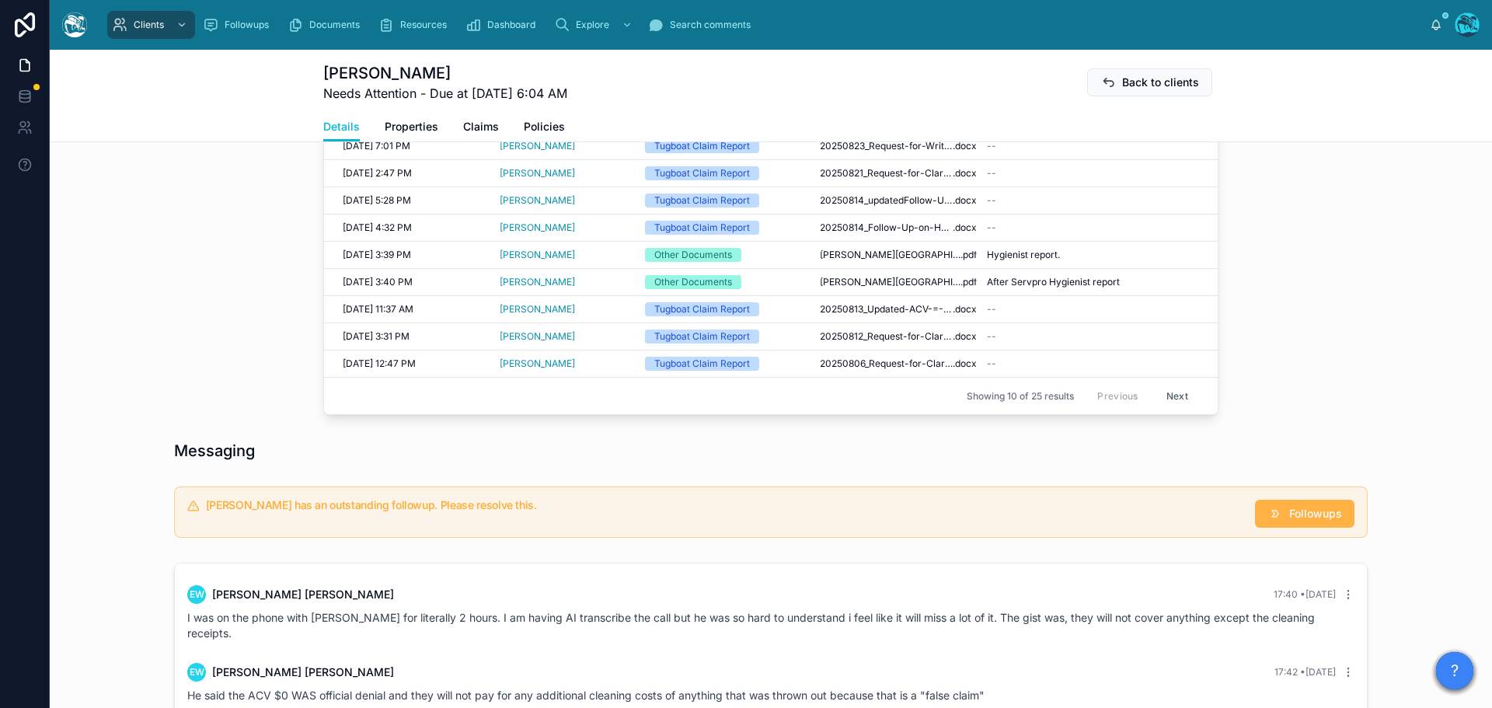
click at [1309, 511] on span "Followups" at bounding box center [1315, 514] width 53 height 16
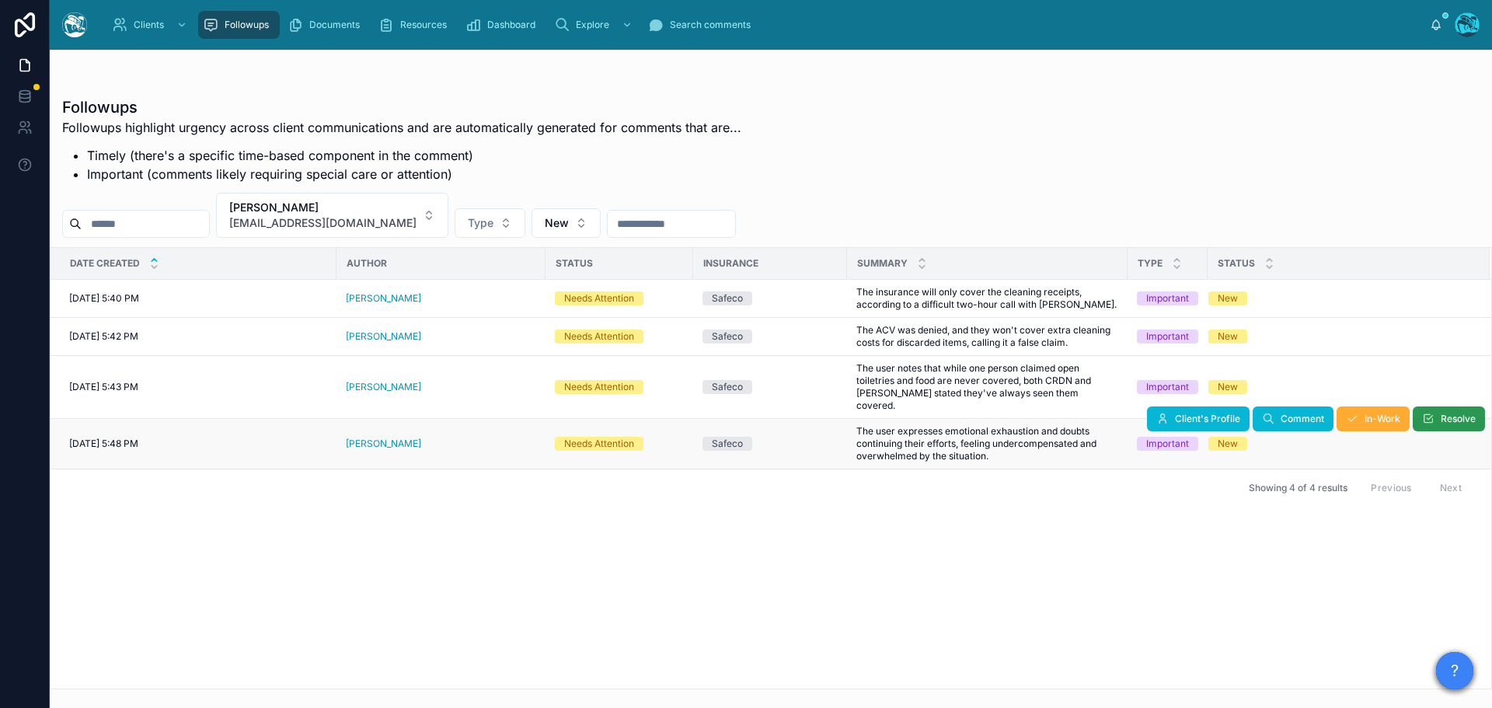
click at [1452, 413] on span "Resolve" at bounding box center [1458, 419] width 35 height 12
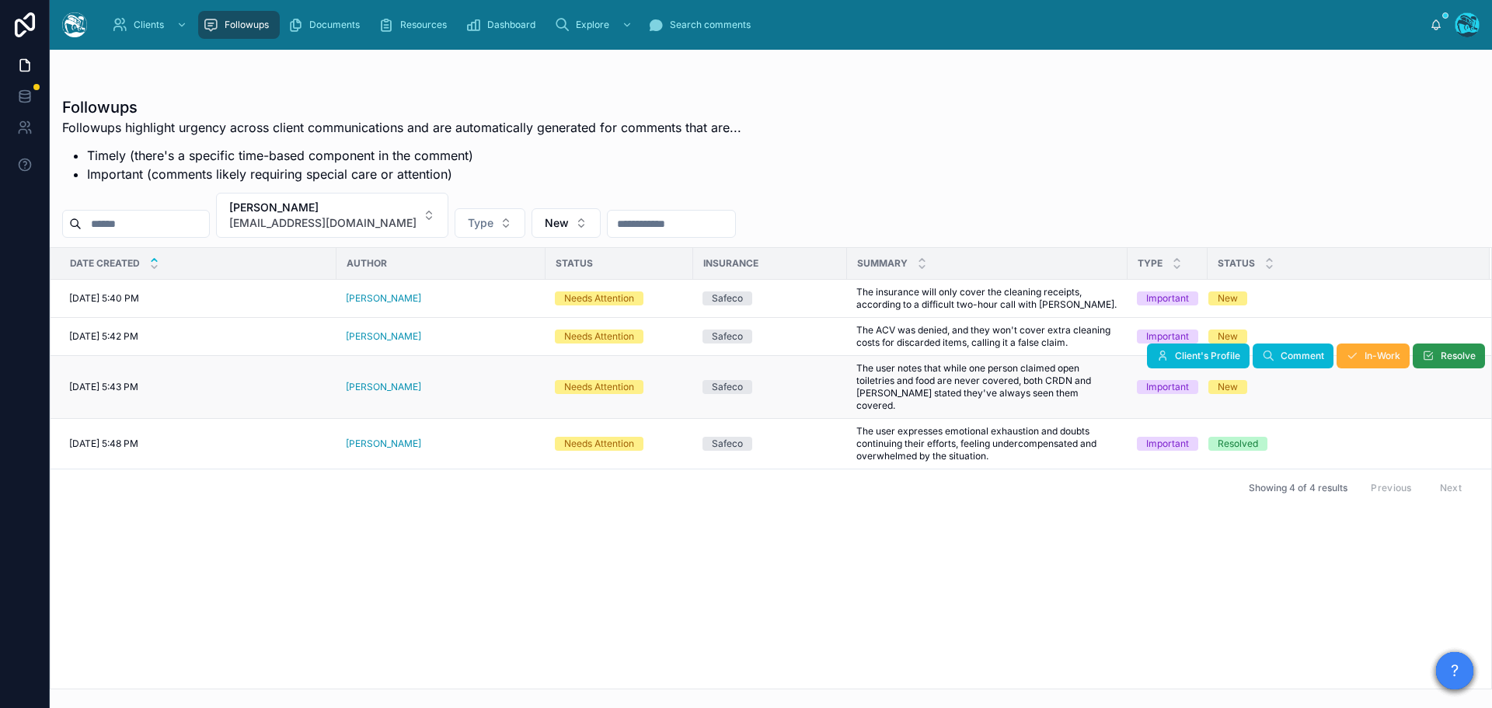
click at [1442, 358] on span "Resolve" at bounding box center [1458, 356] width 35 height 12
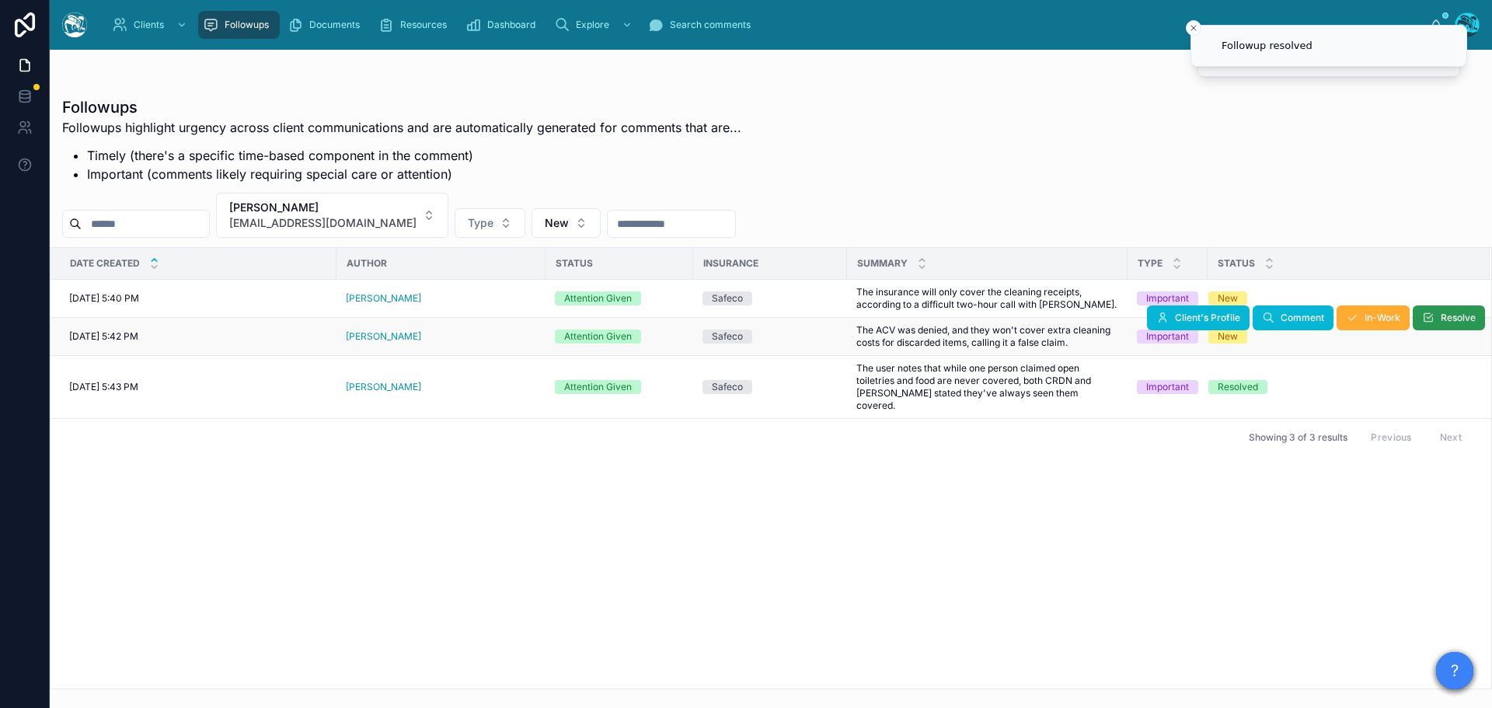
click at [1445, 315] on span "Resolve" at bounding box center [1458, 318] width 35 height 12
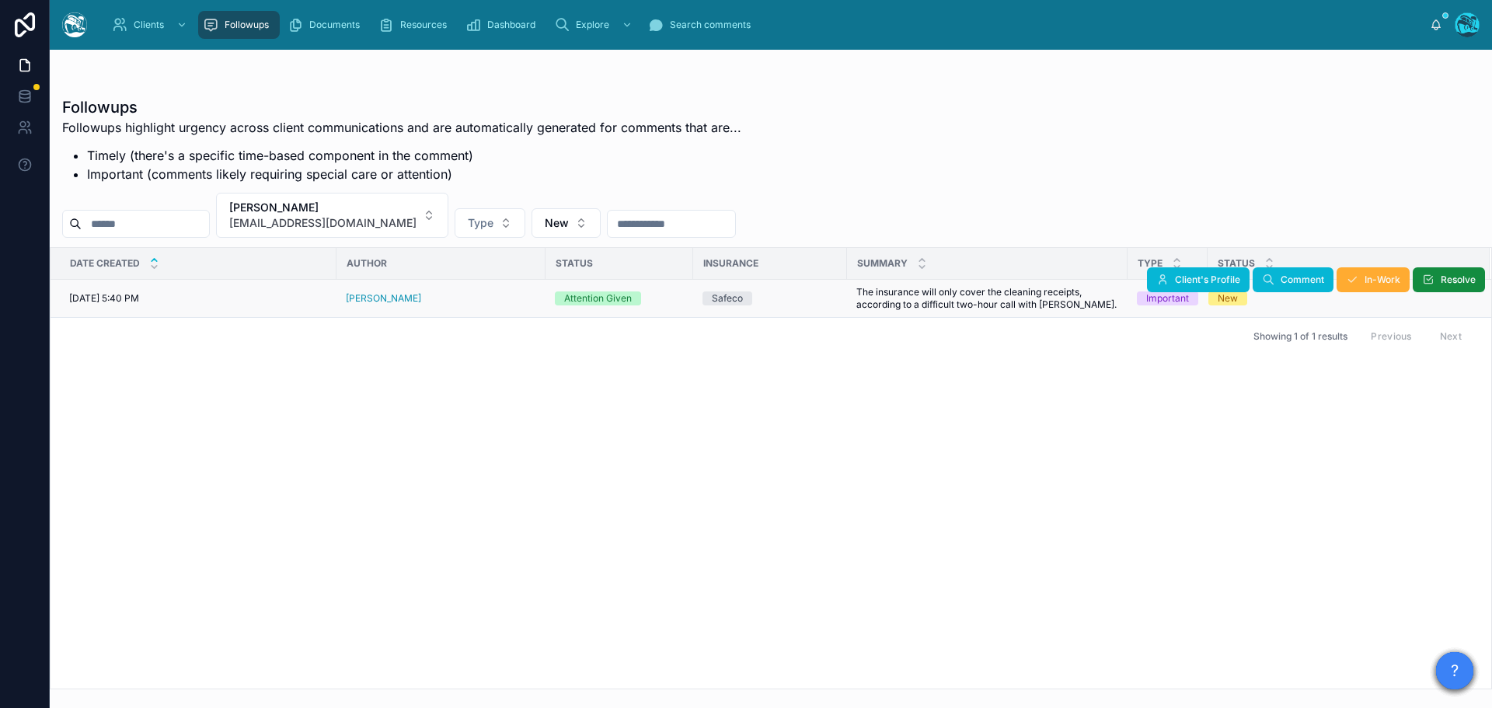
click at [407, 298] on div "[PERSON_NAME]" at bounding box center [441, 298] width 190 height 12
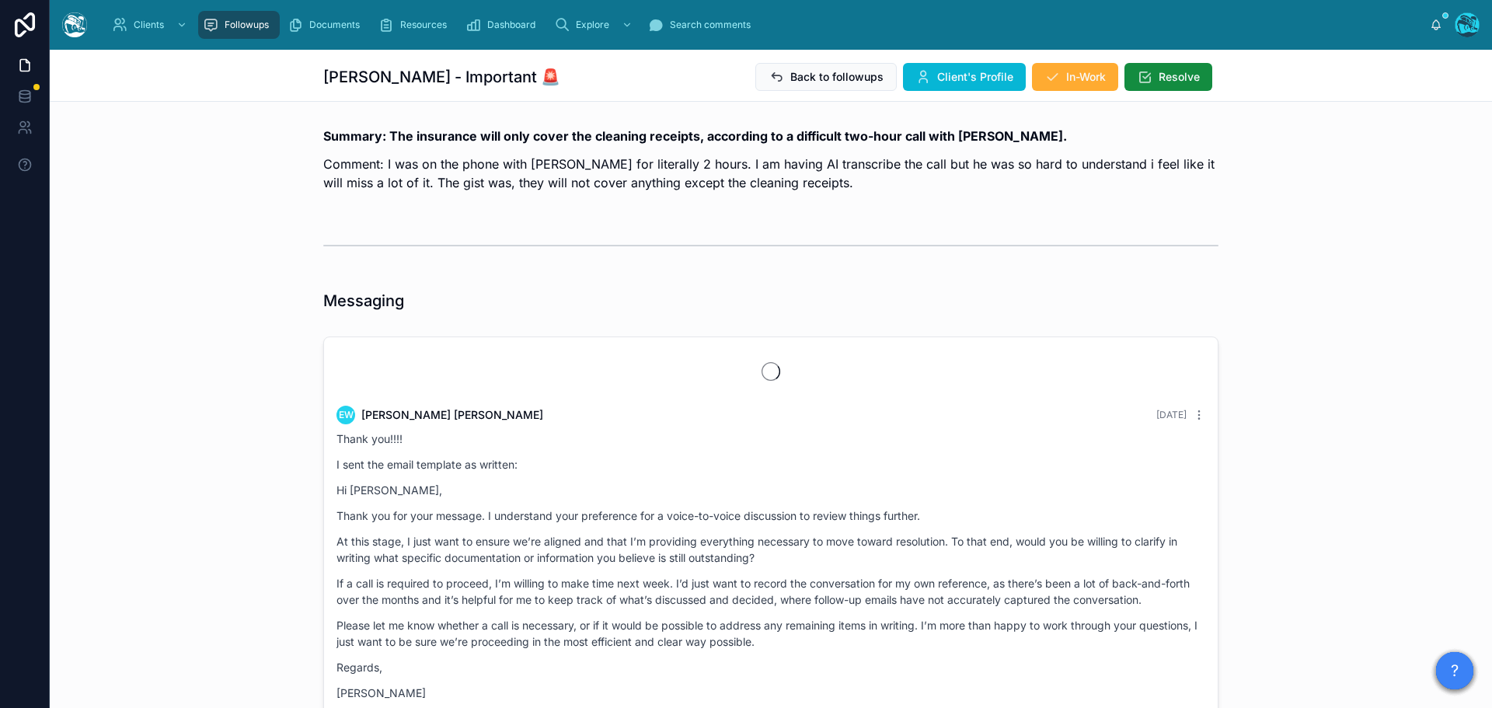
scroll to position [3584, 0]
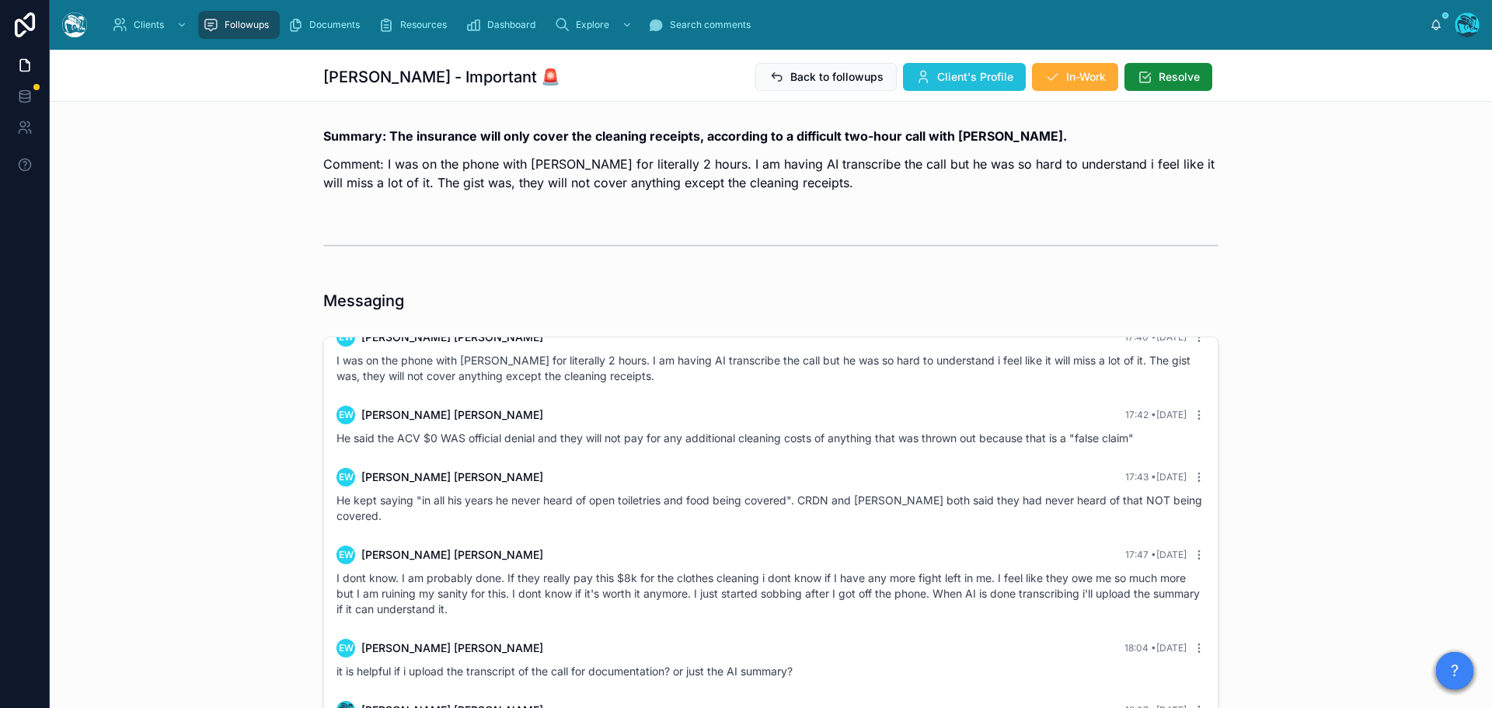
click at [954, 68] on button "Client's Profile" at bounding box center [964, 77] width 123 height 28
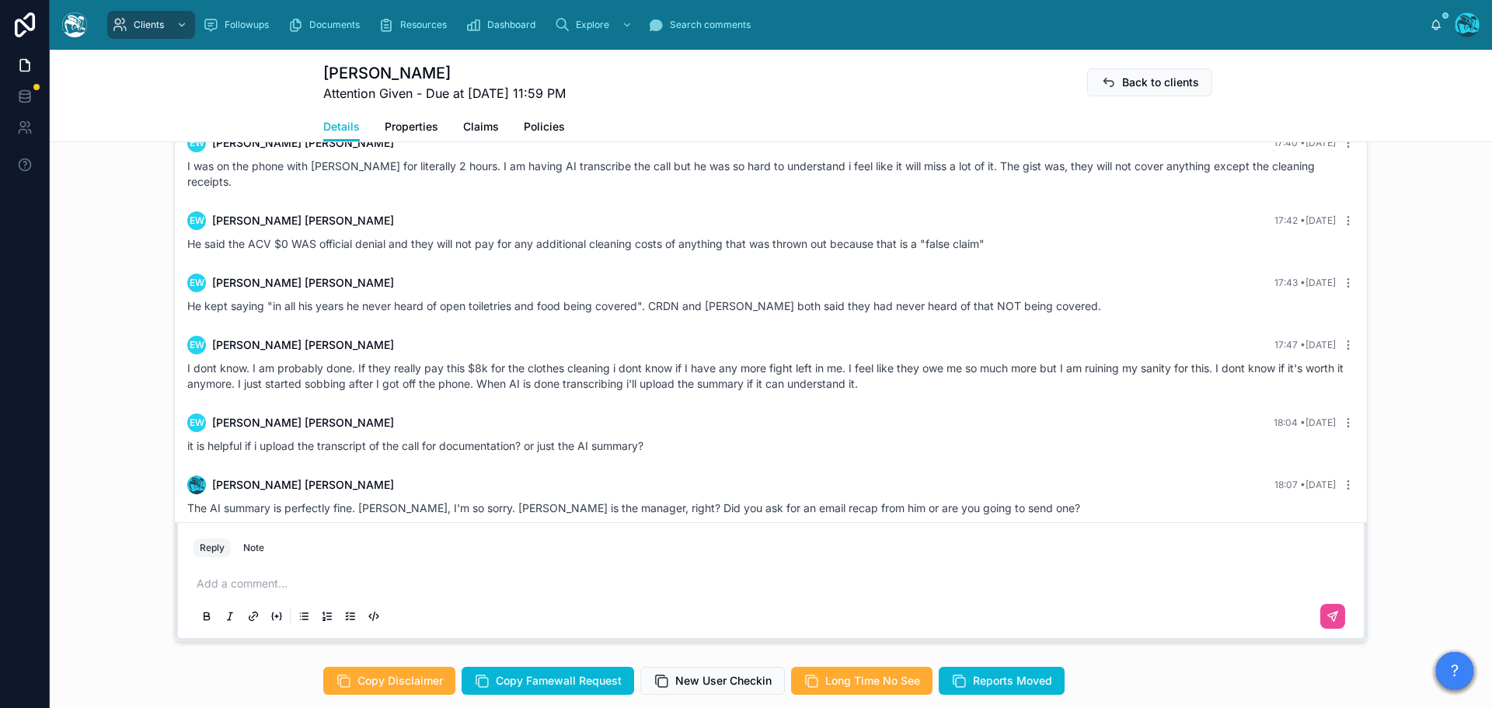
scroll to position [1244, 0]
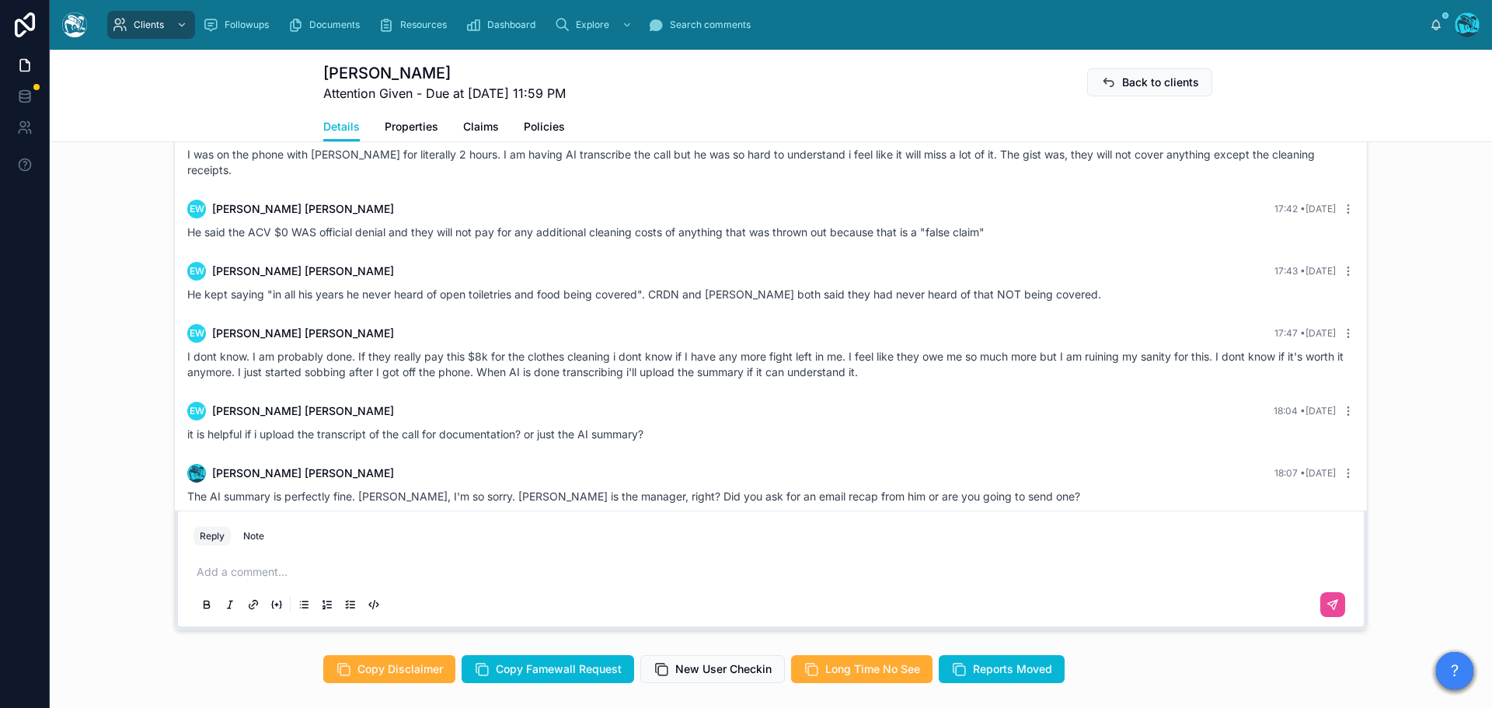
click at [232, 570] on p at bounding box center [774, 572] width 1155 height 16
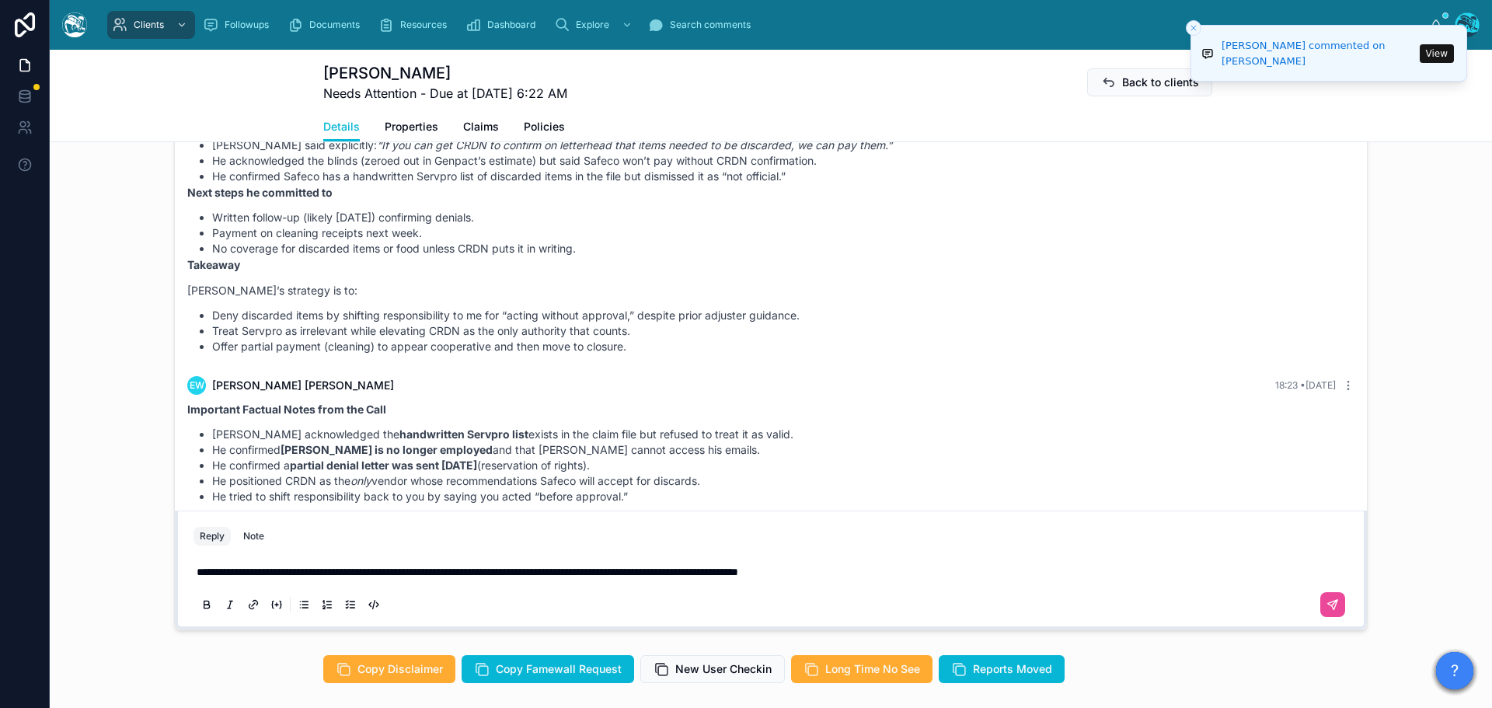
scroll to position [1321, 0]
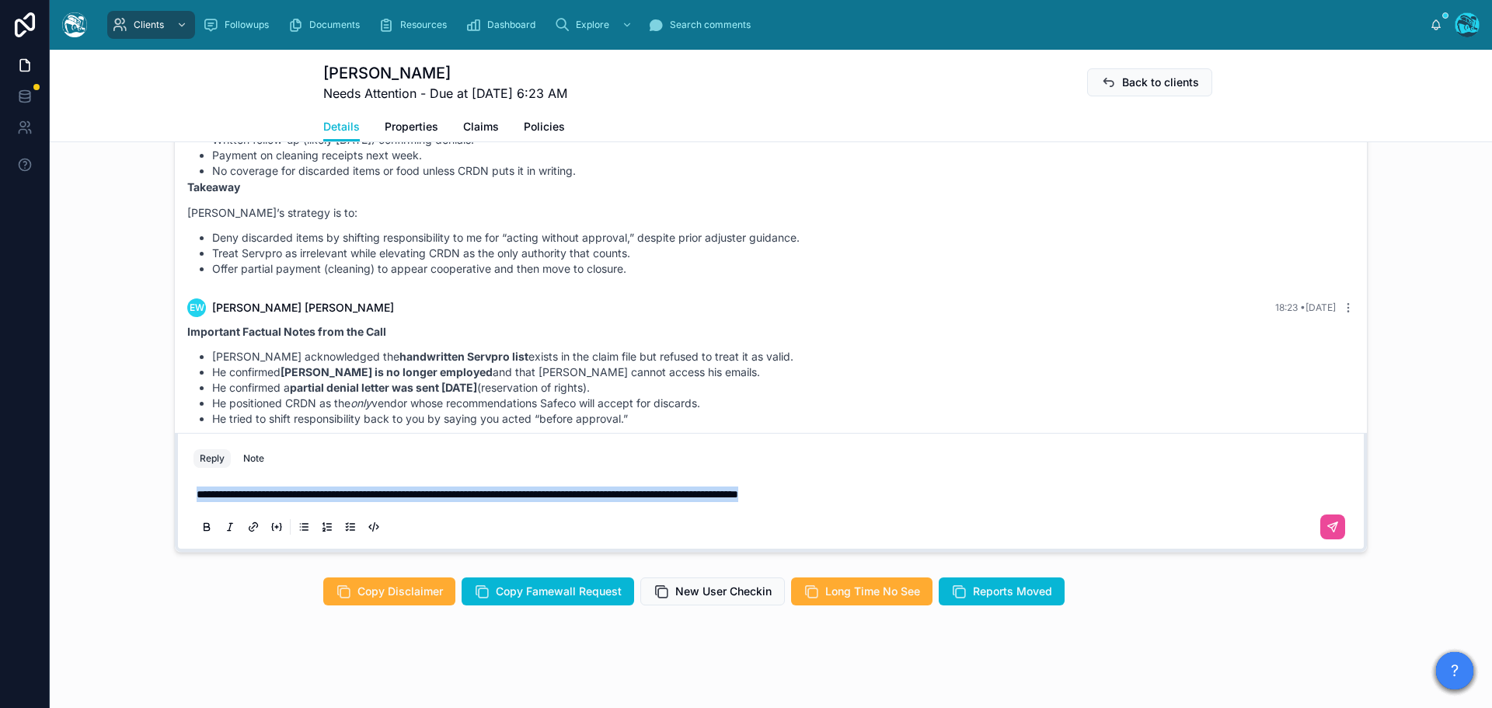
drag, startPoint x: 924, startPoint y: 497, endPoint x: 138, endPoint y: 517, distance: 786.8
click at [138, 517] on div "EW [PERSON_NAME] [DATE] Thank you!!!! I sent the email template as written: Hi …" at bounding box center [771, 287] width 1443 height 543
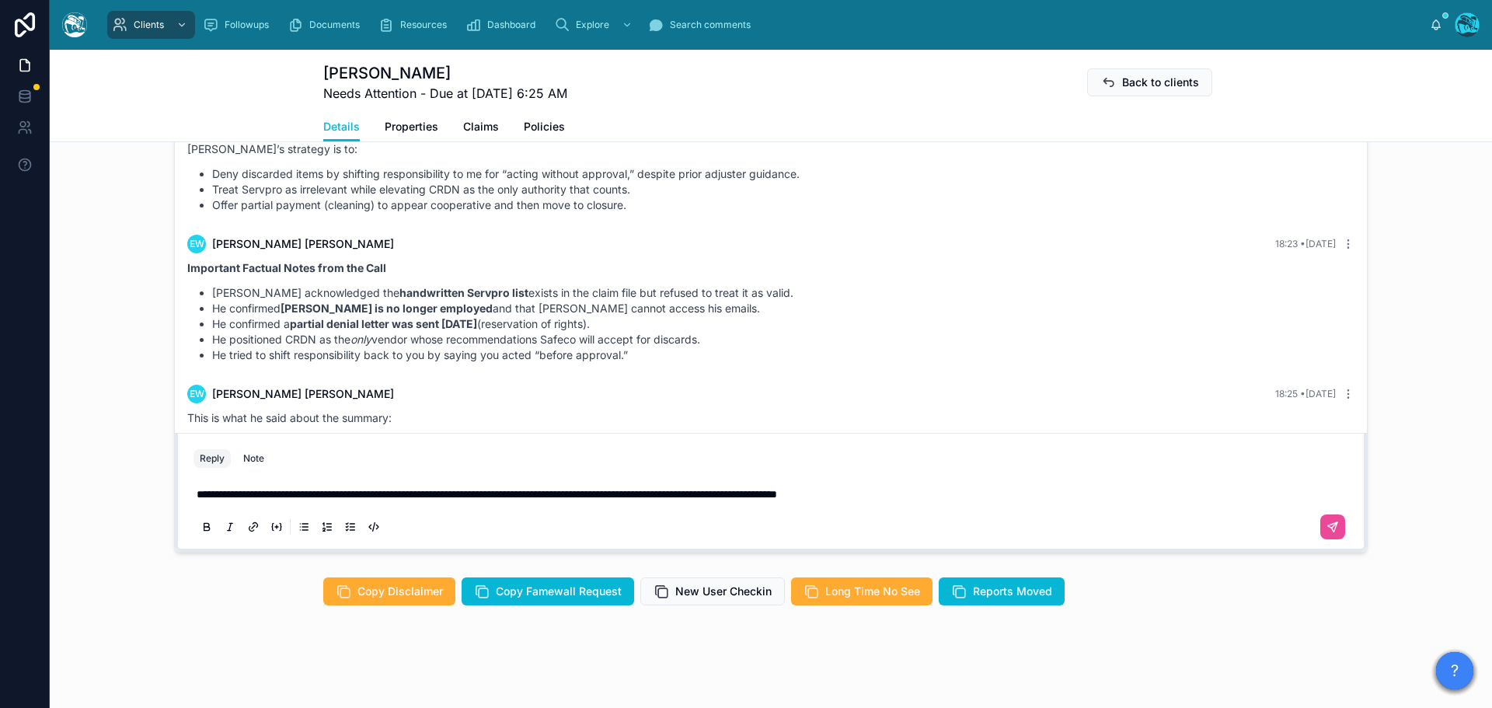
scroll to position [4214, 0]
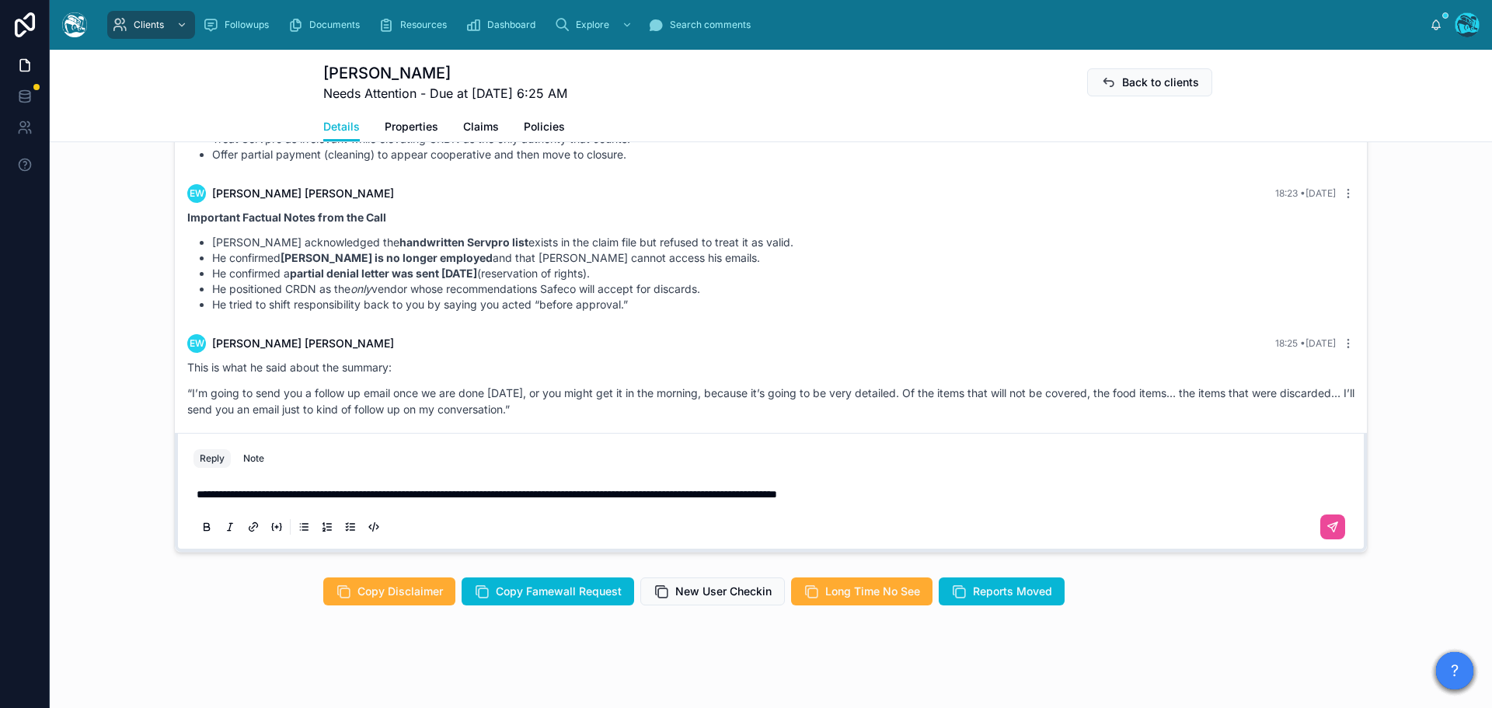
click at [941, 494] on p "**********" at bounding box center [774, 495] width 1155 height 16
drag, startPoint x: 1142, startPoint y: 493, endPoint x: 1059, endPoint y: 493, distance: 82.4
click at [1059, 493] on p "**********" at bounding box center [774, 495] width 1155 height 16
click at [1150, 495] on p "**********" at bounding box center [774, 495] width 1155 height 16
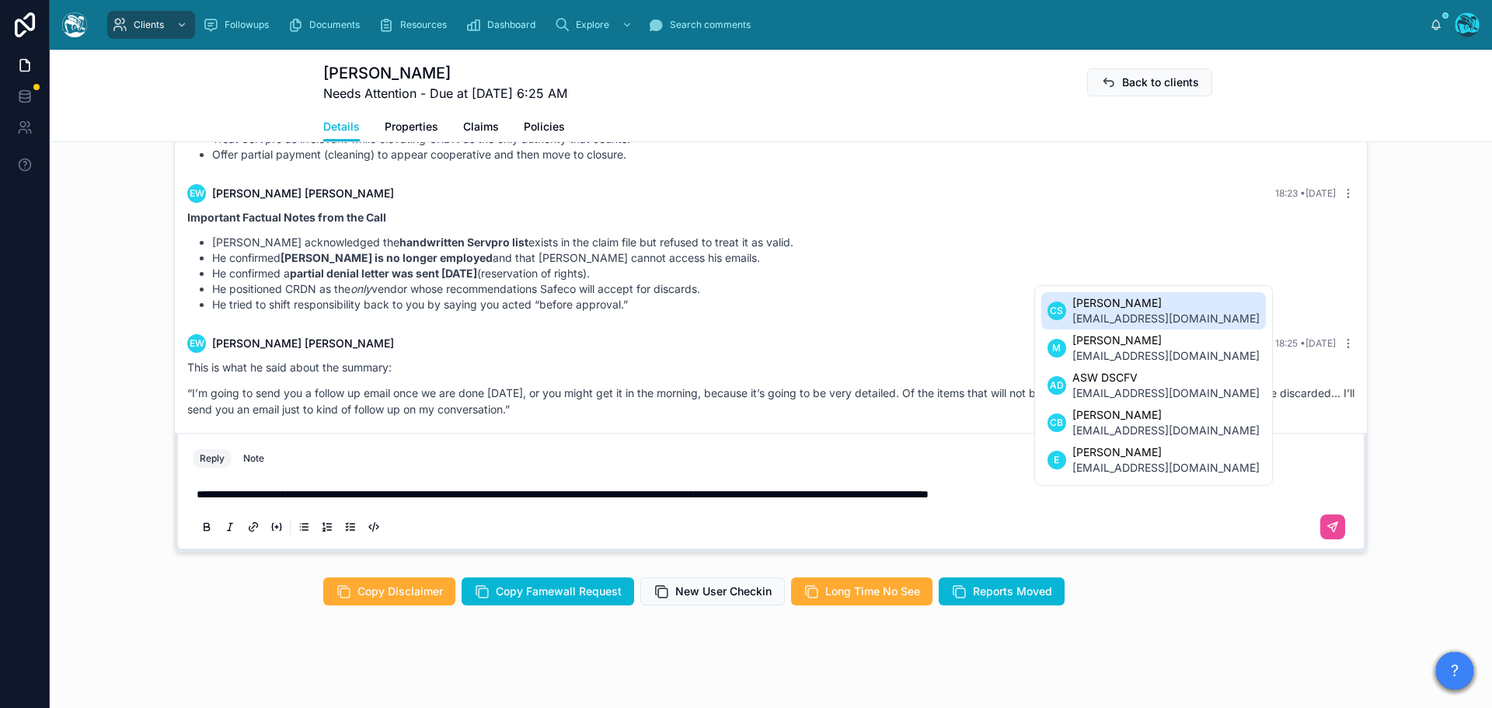
click at [1153, 494] on p "**********" at bounding box center [774, 495] width 1155 height 16
click at [929, 500] on span "**********" at bounding box center [563, 494] width 732 height 11
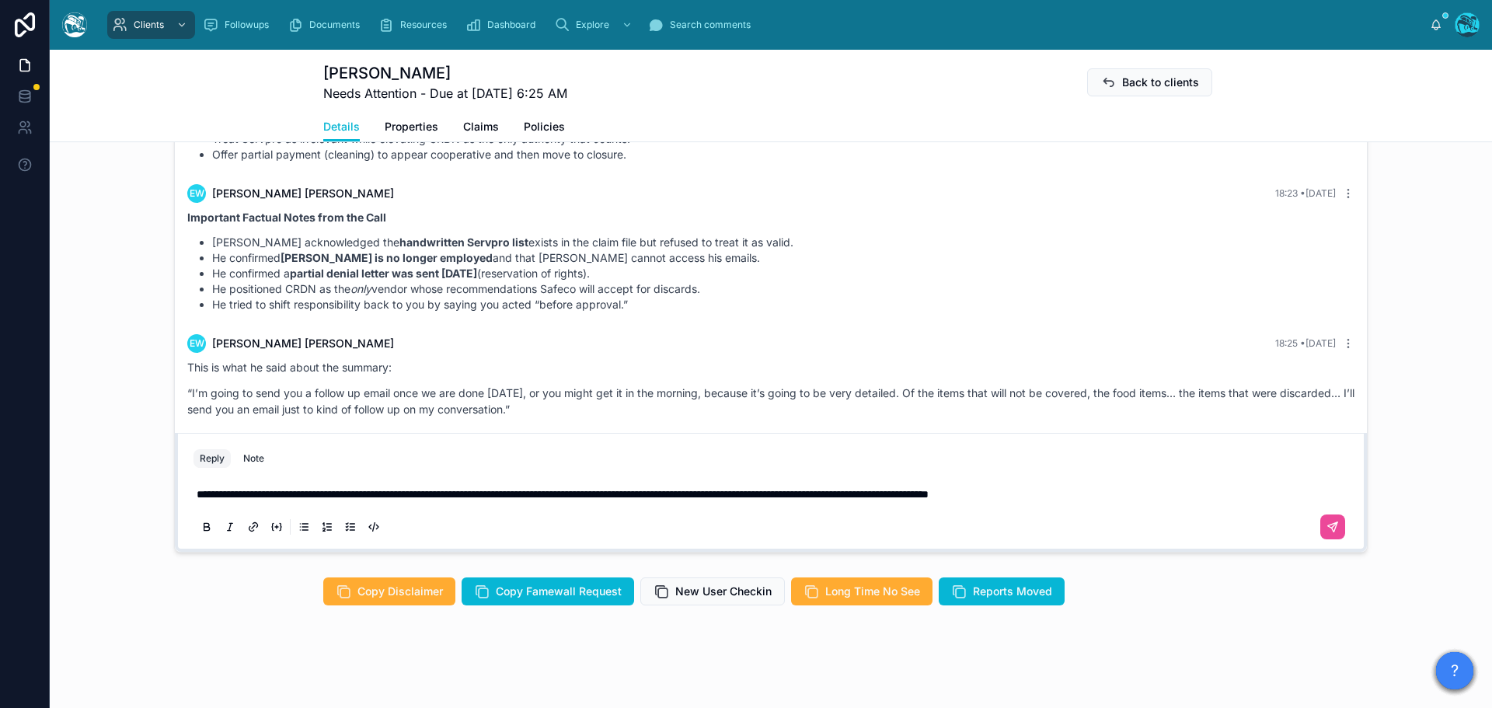
click at [1164, 496] on p "**********" at bounding box center [774, 495] width 1155 height 16
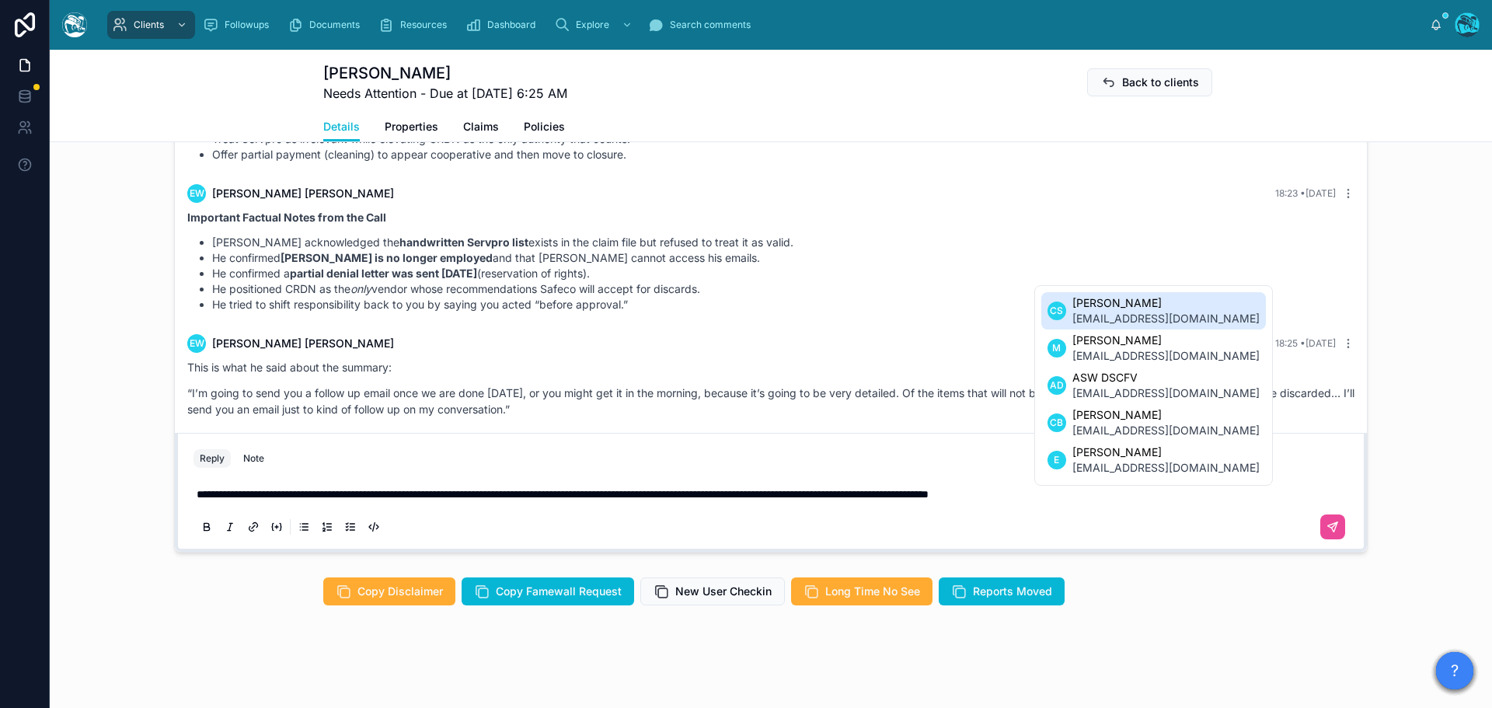
click at [929, 493] on span "**********" at bounding box center [563, 494] width 732 height 11
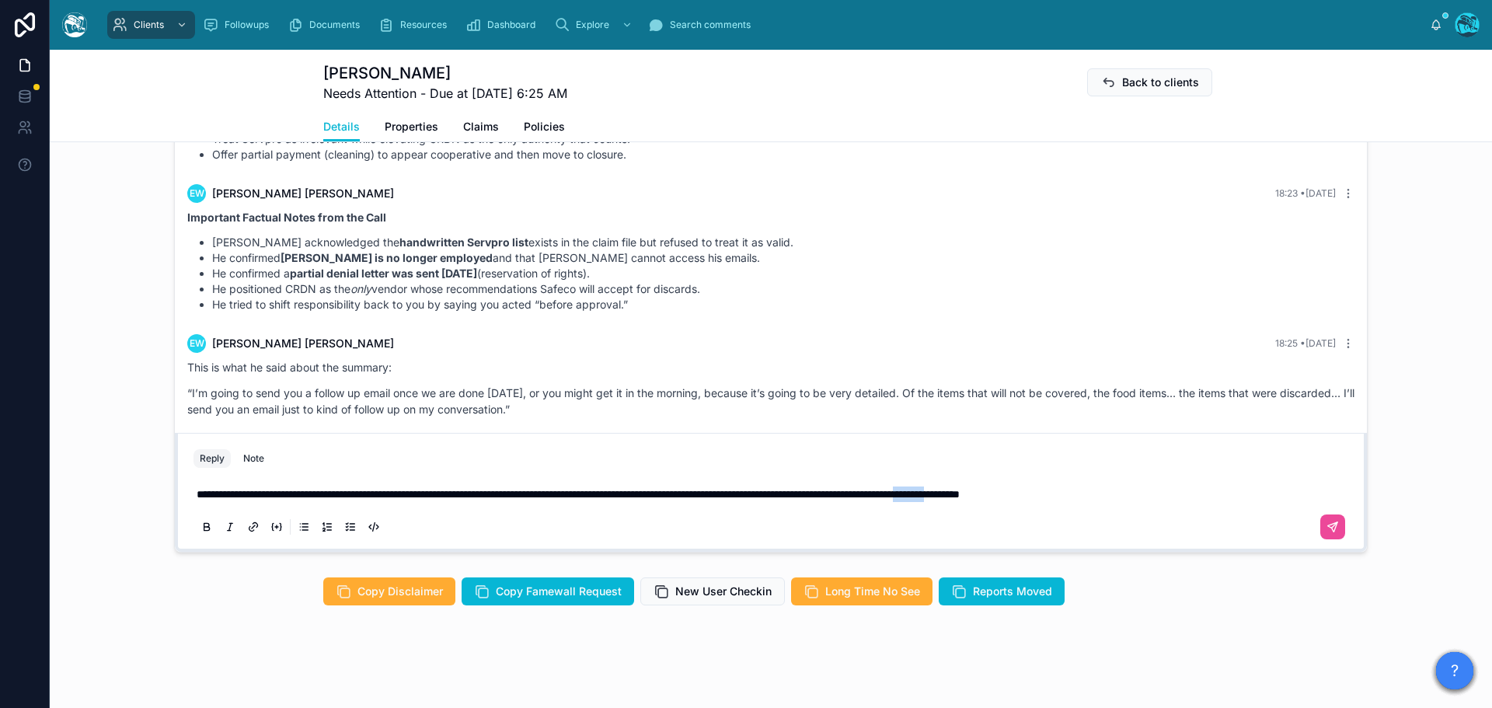
drag, startPoint x: 1090, startPoint y: 496, endPoint x: 1142, endPoint y: 497, distance: 51.3
click at [960, 497] on span "**********" at bounding box center [578, 494] width 763 height 11
click at [224, 525] on icon at bounding box center [230, 527] width 12 height 12
click at [1213, 506] on div "**********" at bounding box center [771, 509] width 1155 height 65
click at [1204, 492] on p "**********" at bounding box center [774, 495] width 1155 height 16
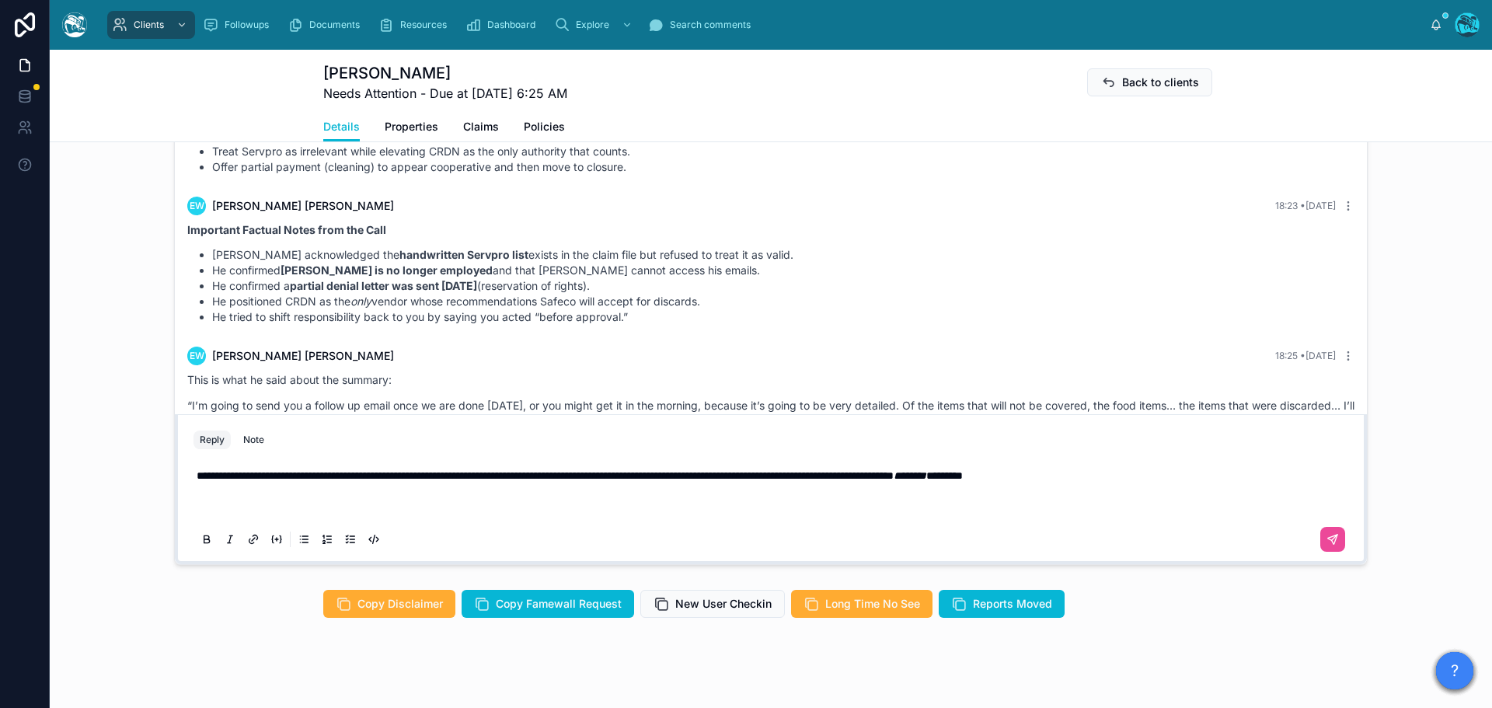
scroll to position [1293, 0]
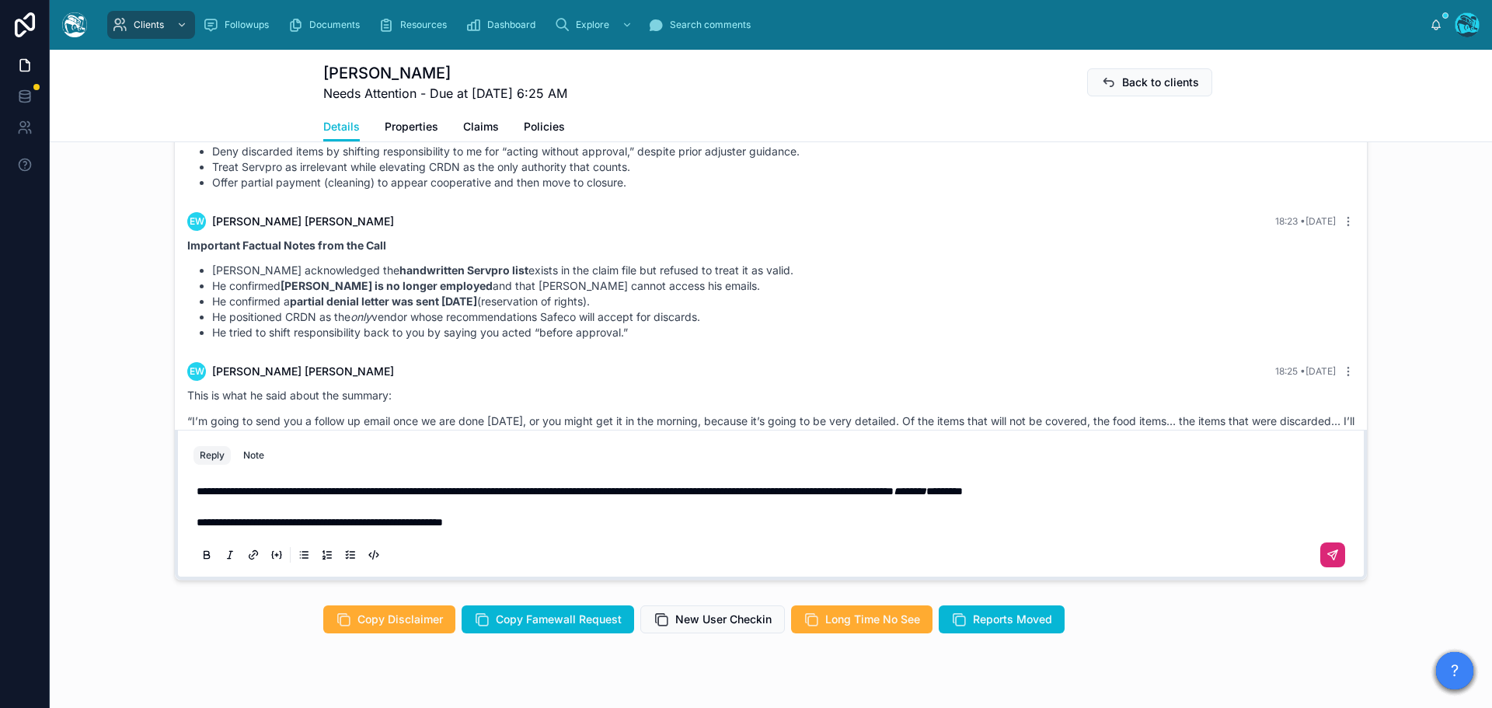
click at [1327, 553] on icon at bounding box center [1333, 555] width 12 height 12
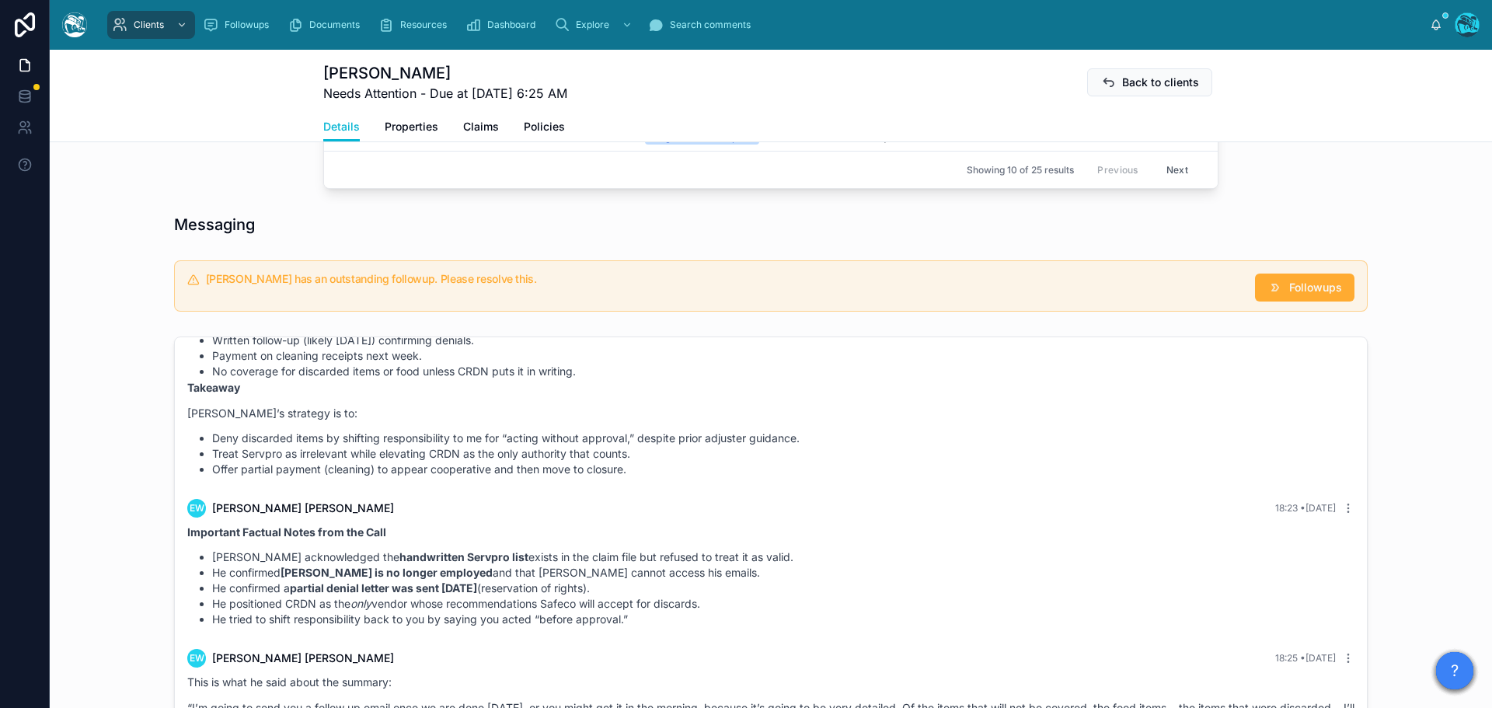
scroll to position [982, 0]
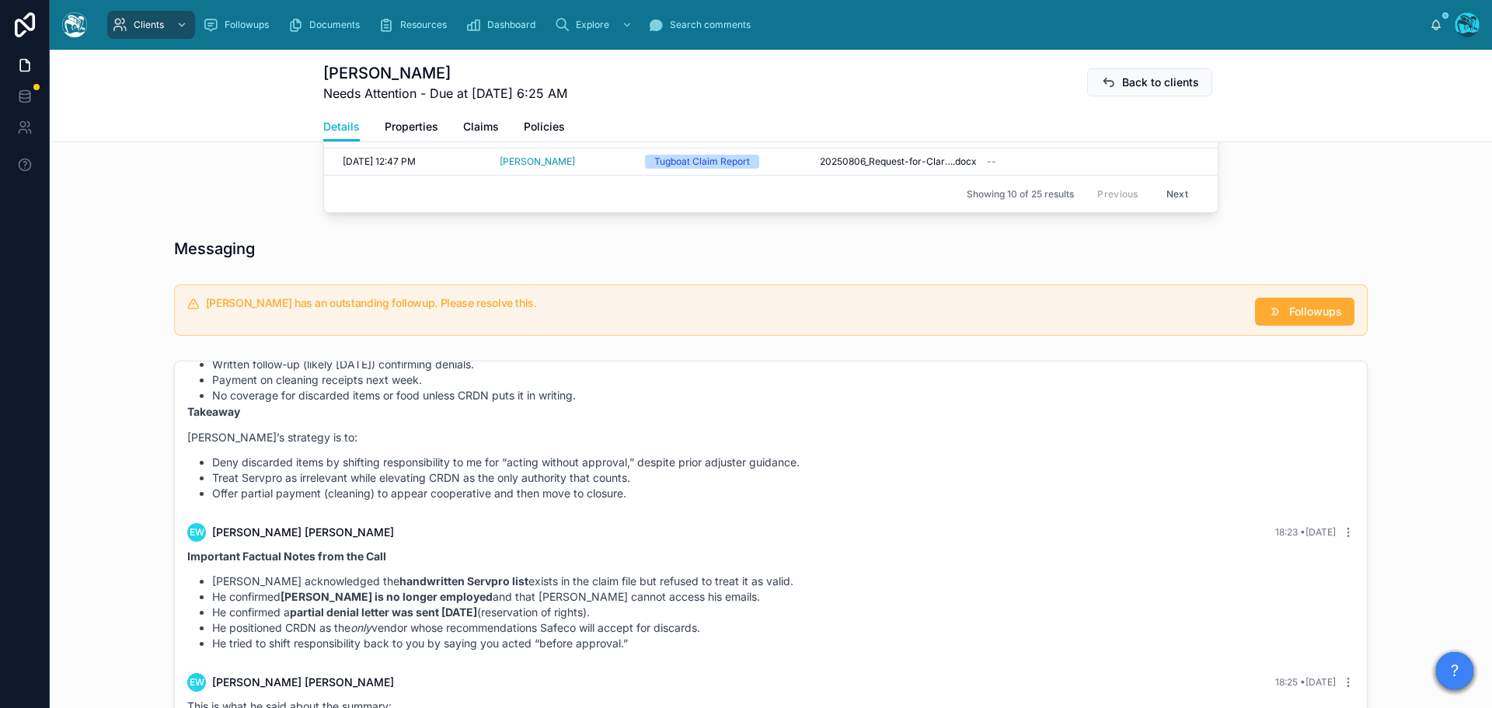
click at [864, 523] on div "EW [PERSON_NAME] 18:23 • [DATE]" at bounding box center [770, 532] width 1167 height 19
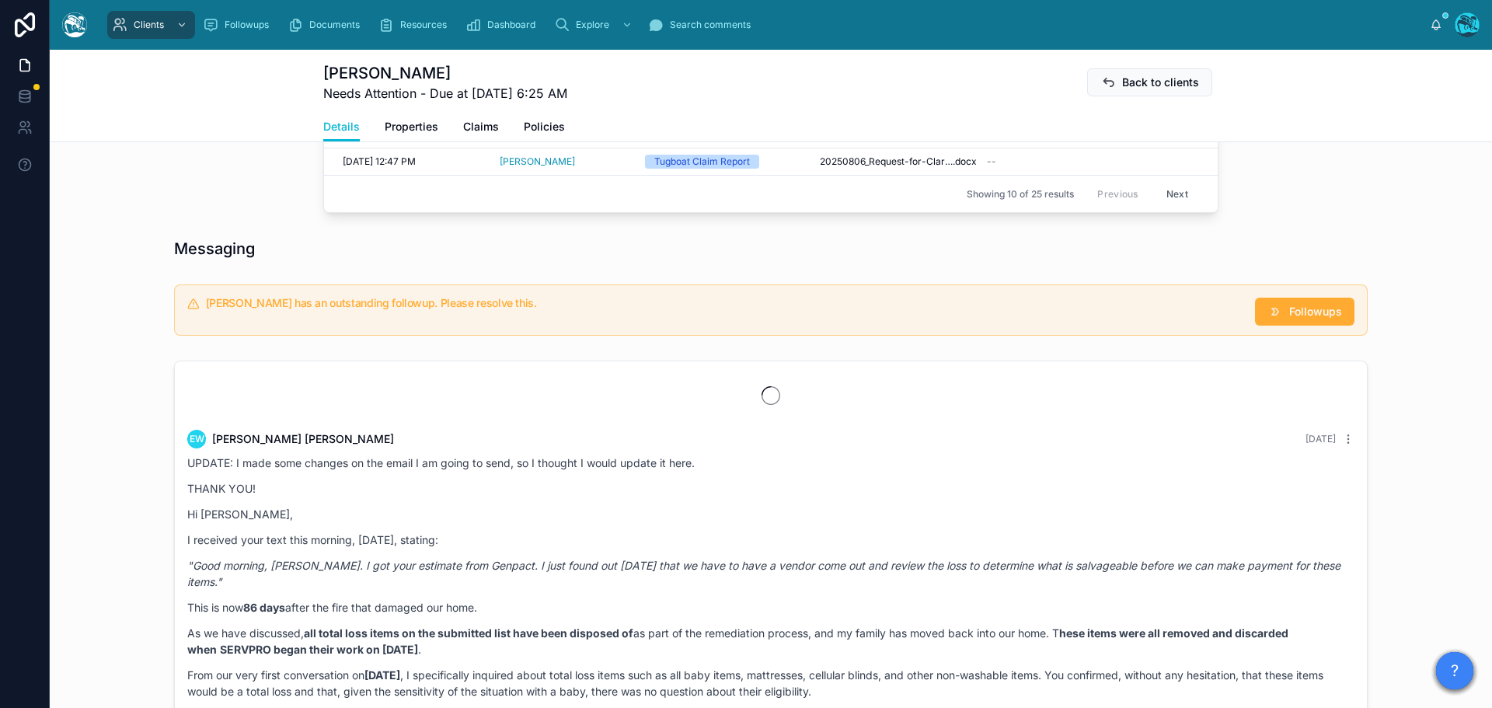
scroll to position [0, 0]
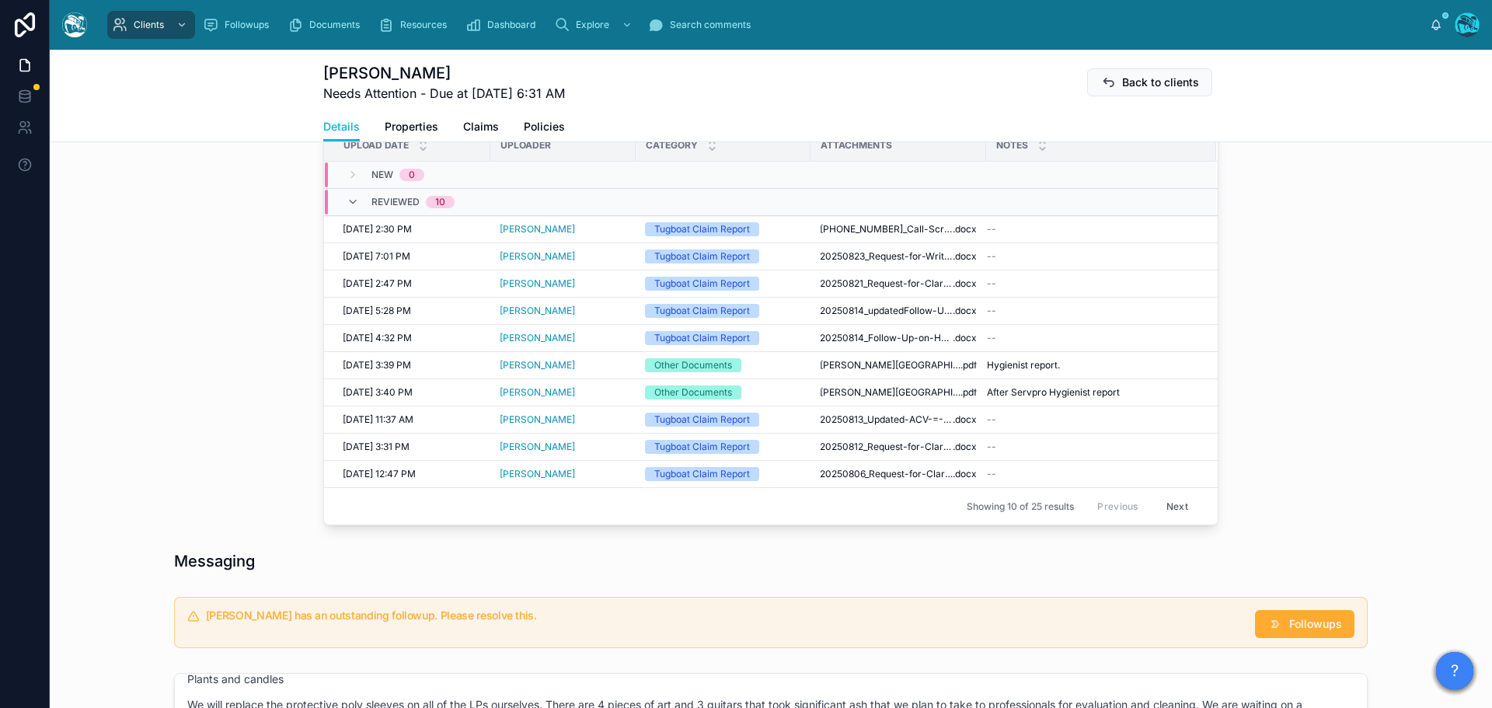
scroll to position [594, 0]
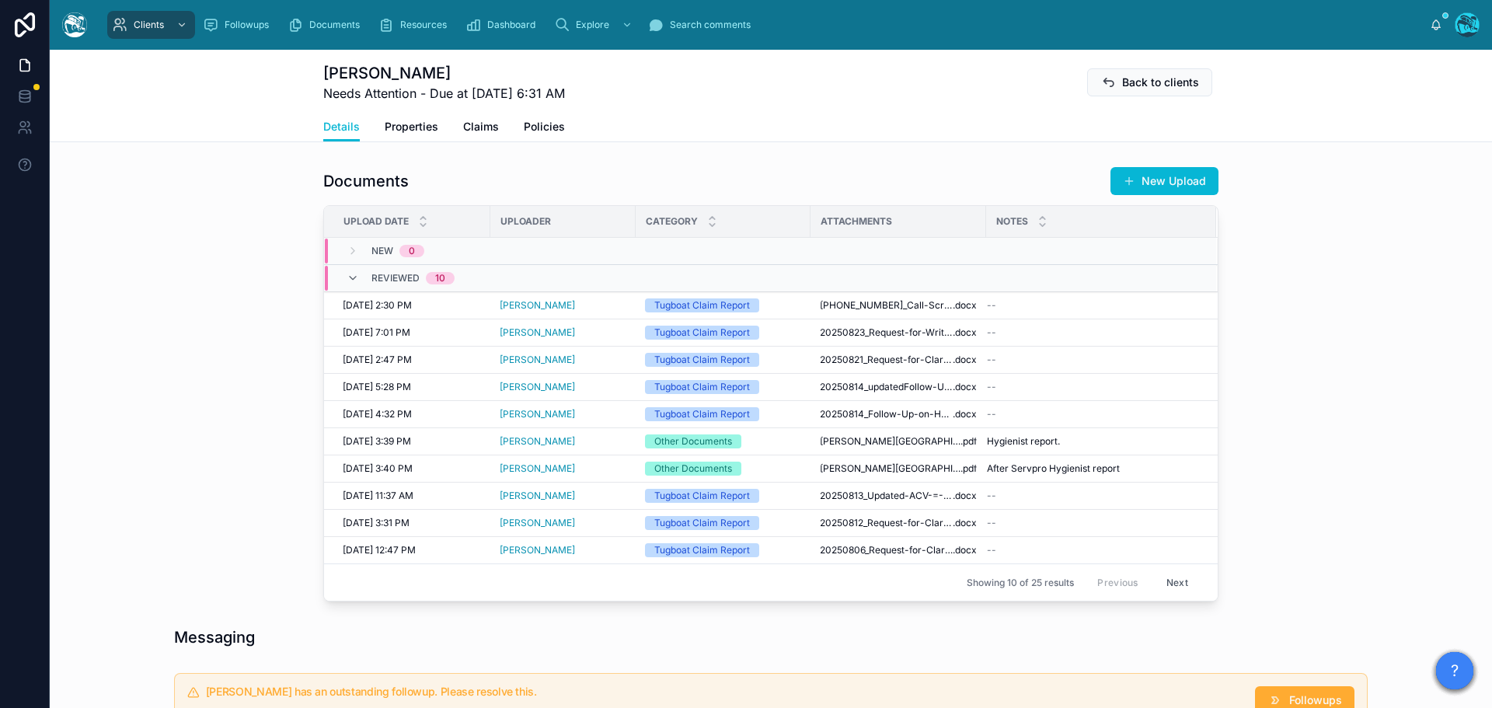
click at [1172, 581] on button "Next" at bounding box center [1178, 583] width 44 height 24
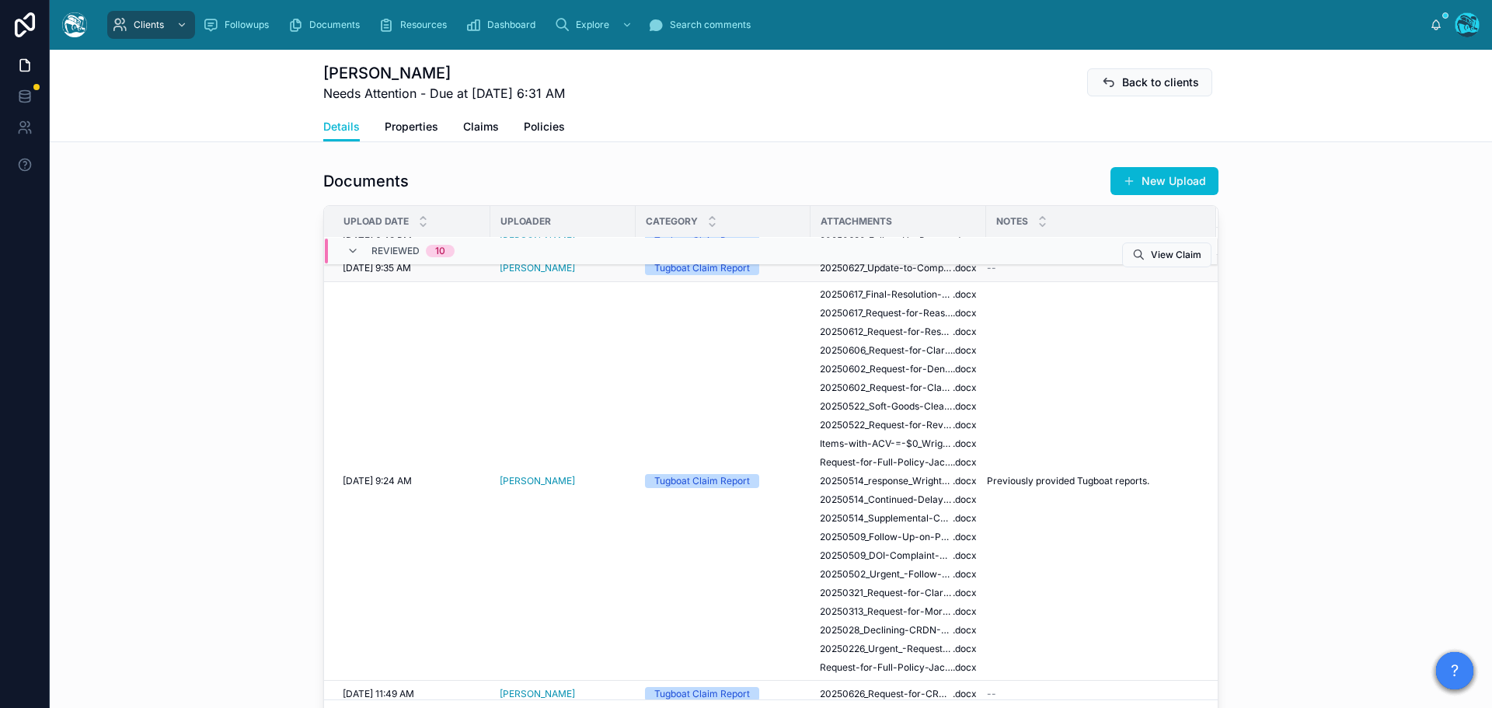
scroll to position [288, 0]
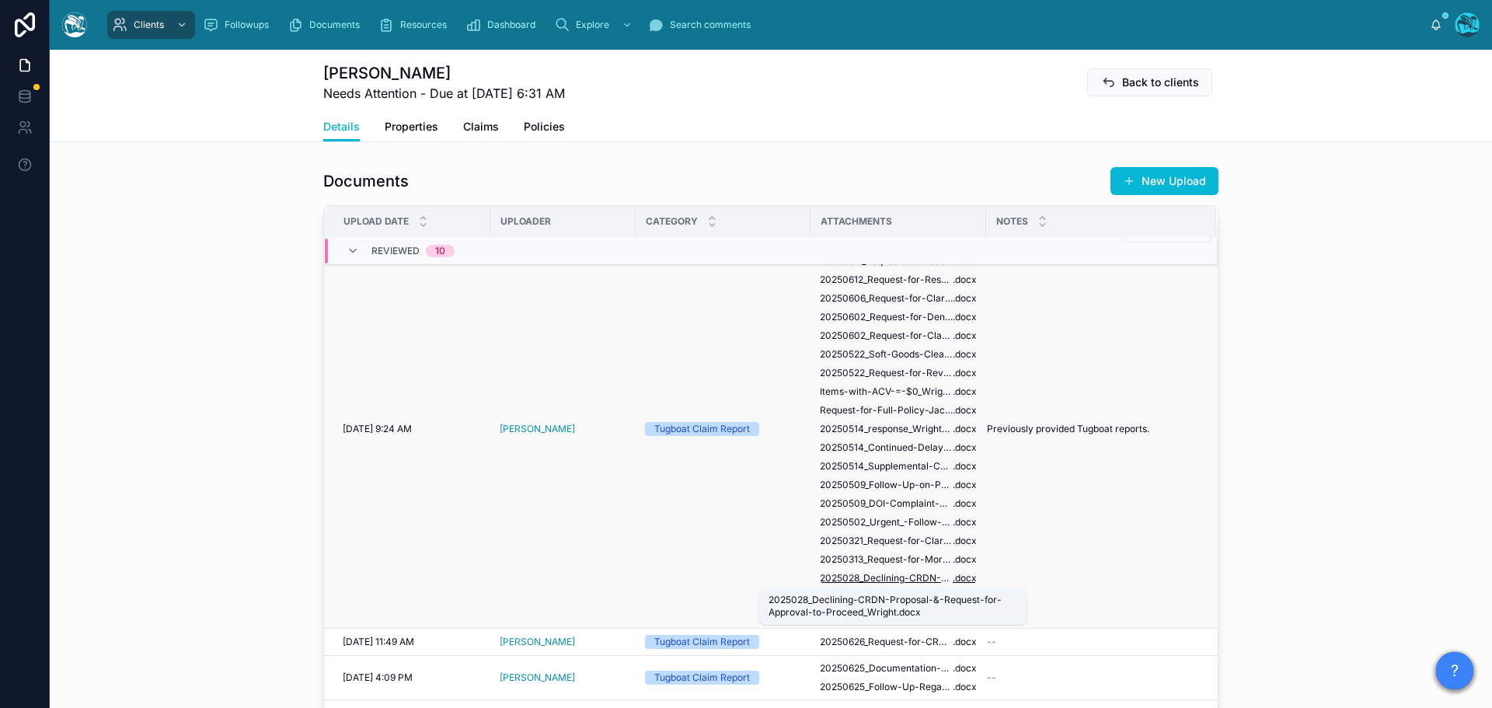
click at [916, 578] on span "2025028_Declining-CRDN-Proposal-&-Request-for-Approval-to-Proceed_Wright" at bounding box center [886, 578] width 133 height 12
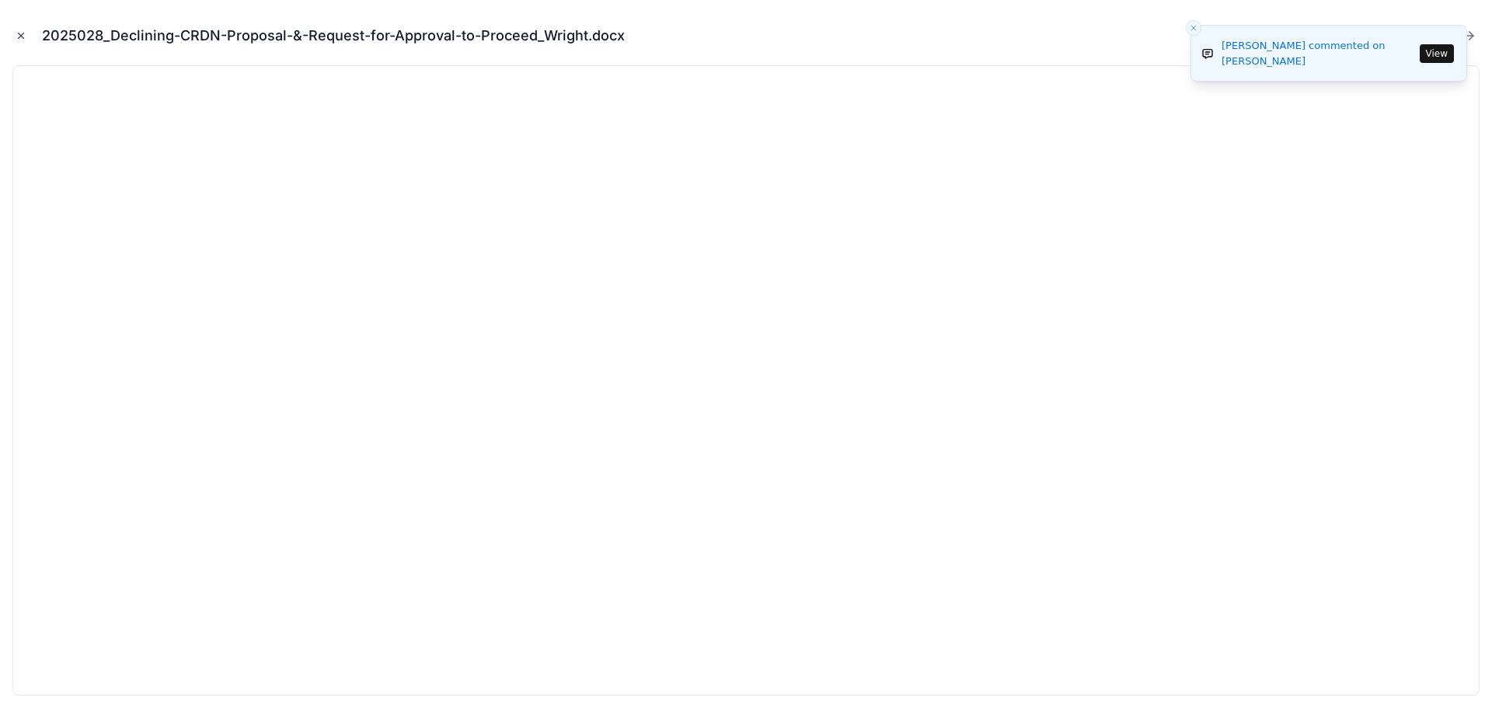
click at [19, 36] on icon "Close modal" at bounding box center [21, 35] width 11 height 11
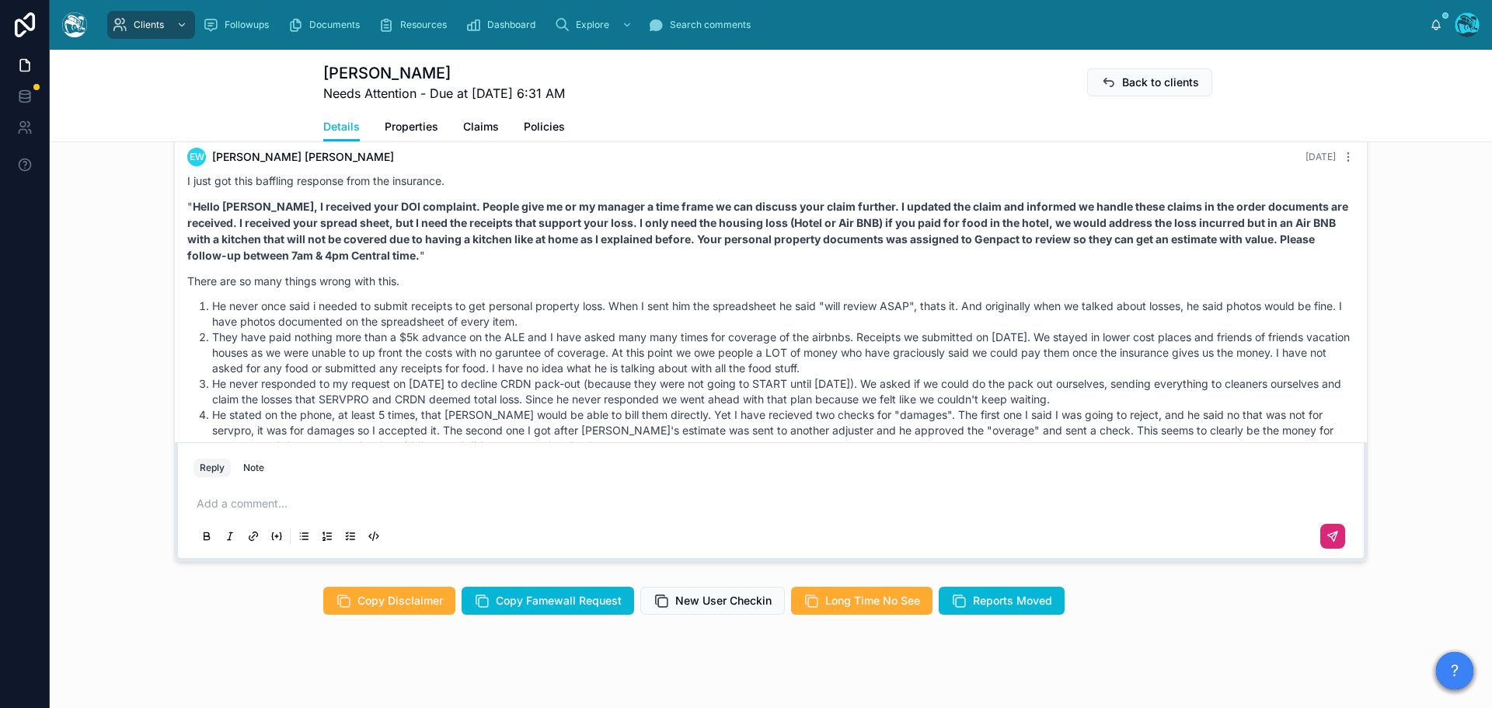
scroll to position [8491, 0]
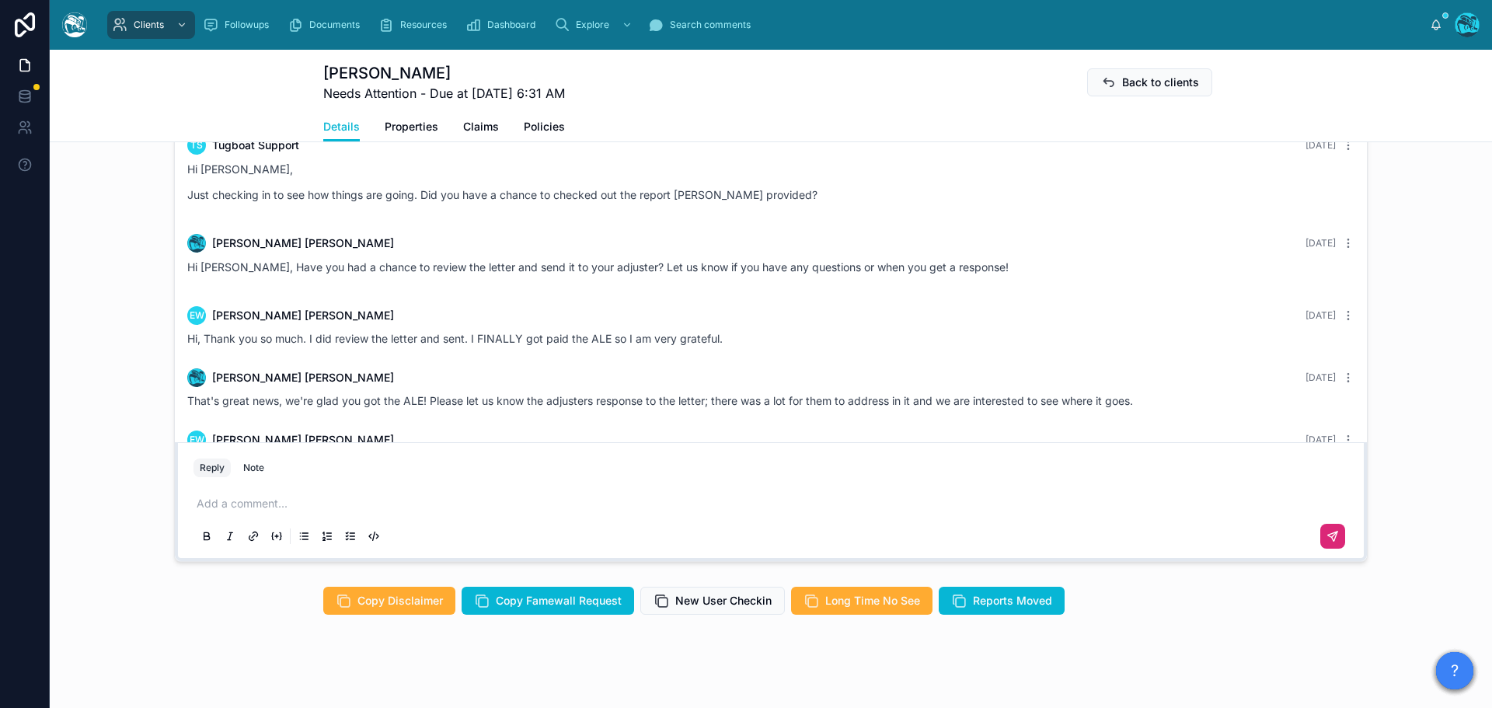
click at [211, 510] on p at bounding box center [774, 504] width 1155 height 16
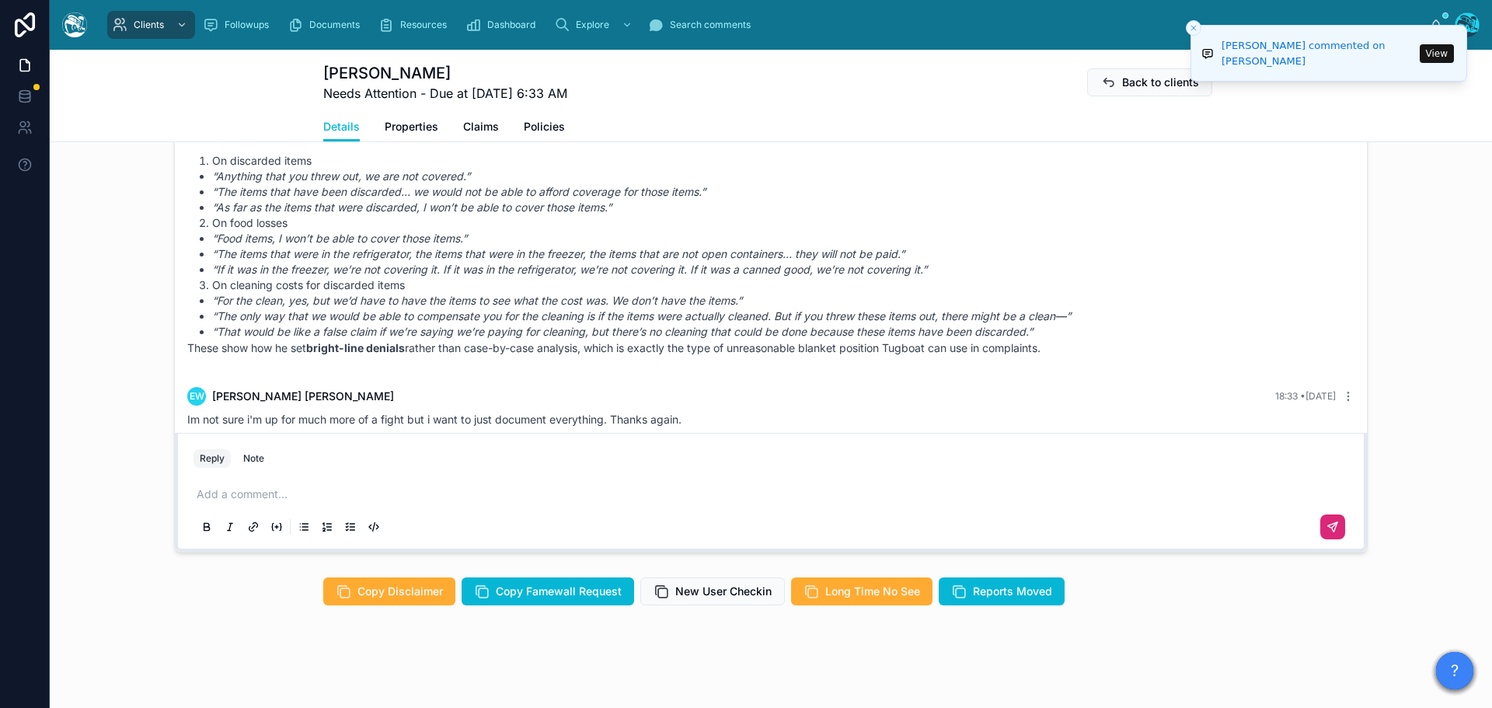
scroll to position [1461, 0]
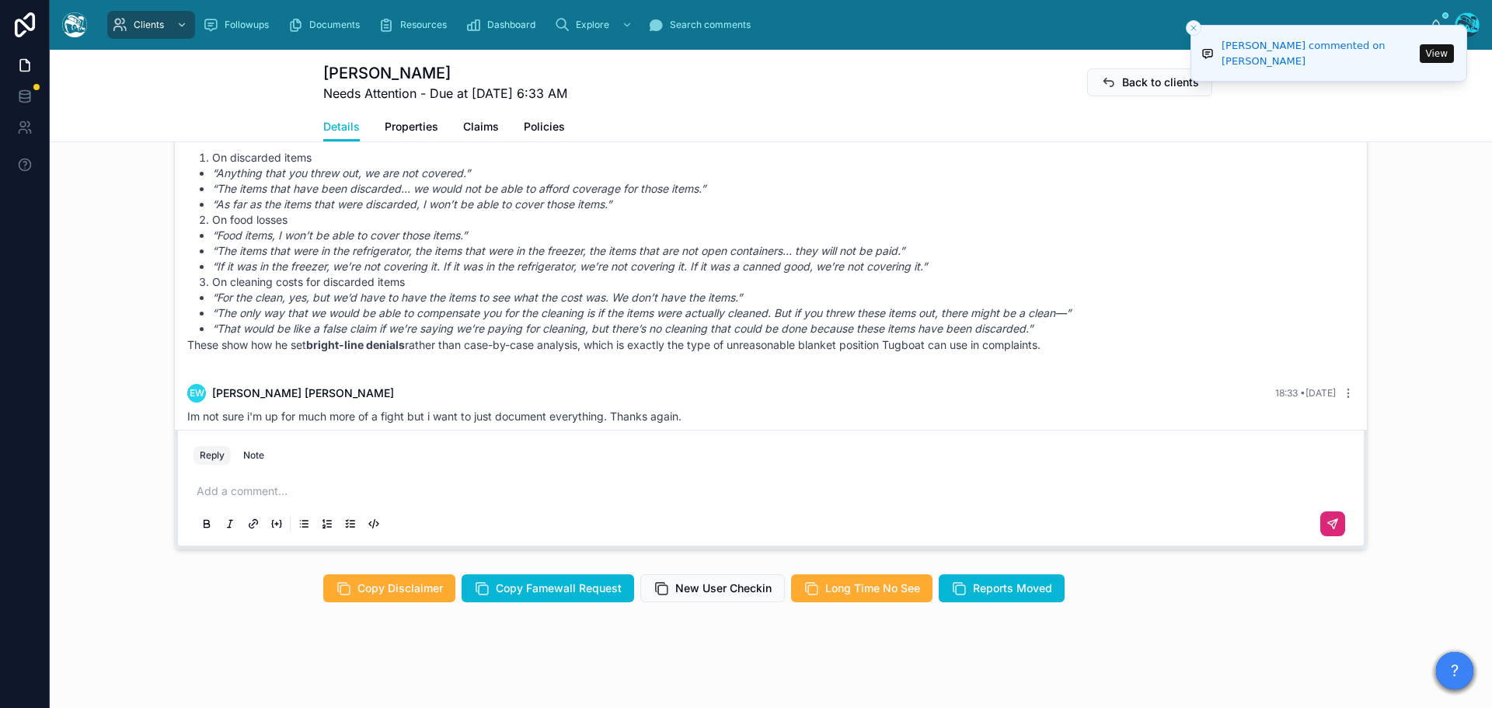
click at [243, 490] on p at bounding box center [774, 491] width 1155 height 16
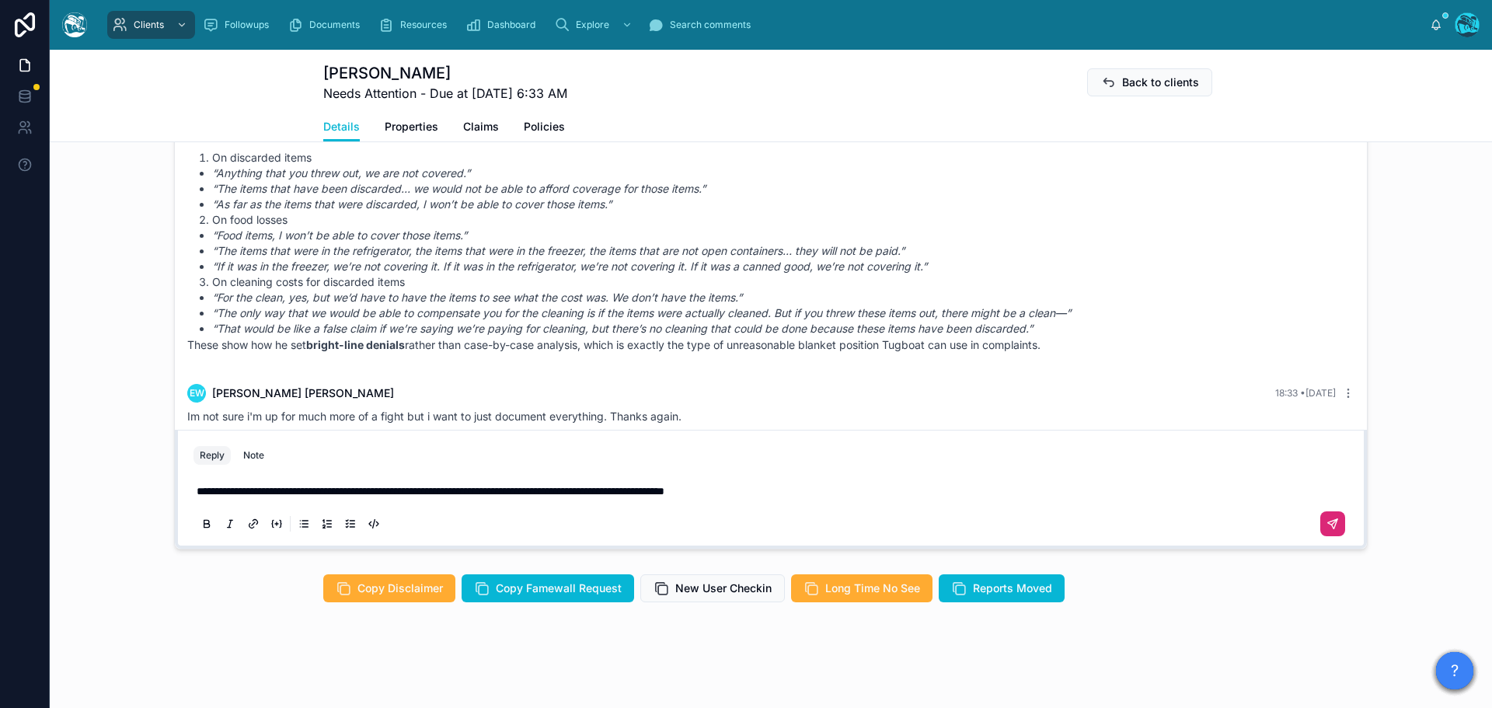
click at [197, 490] on span "**********" at bounding box center [431, 491] width 468 height 11
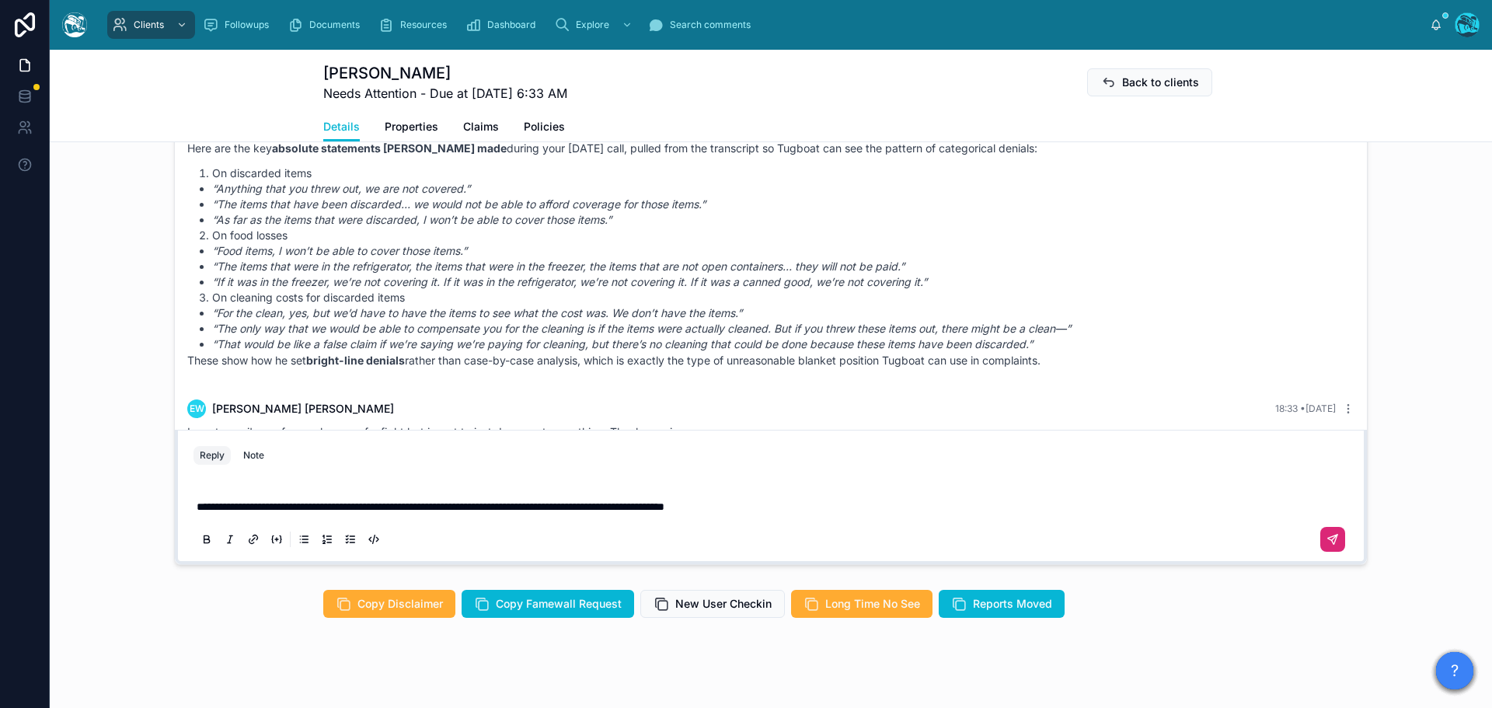
scroll to position [1430, 0]
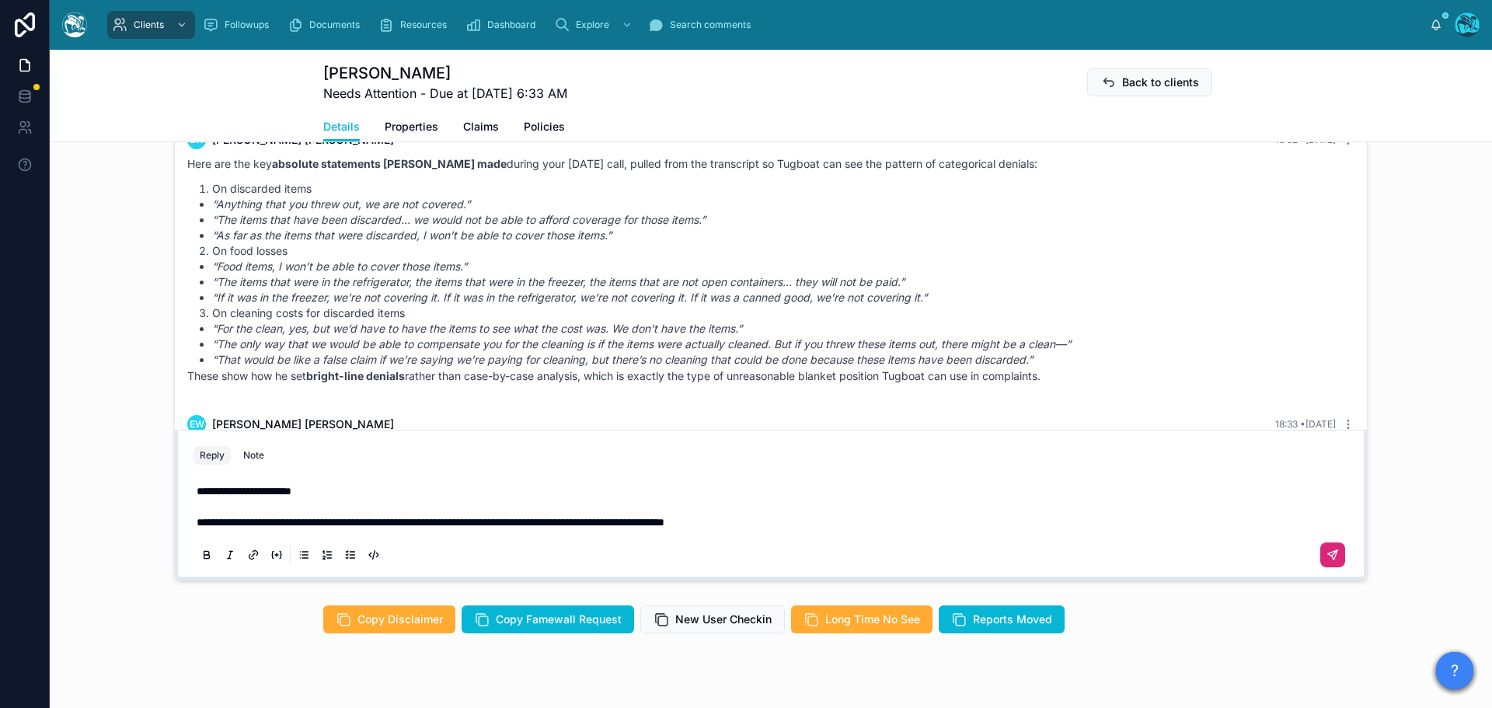
click at [1328, 552] on icon at bounding box center [1332, 554] width 9 height 9
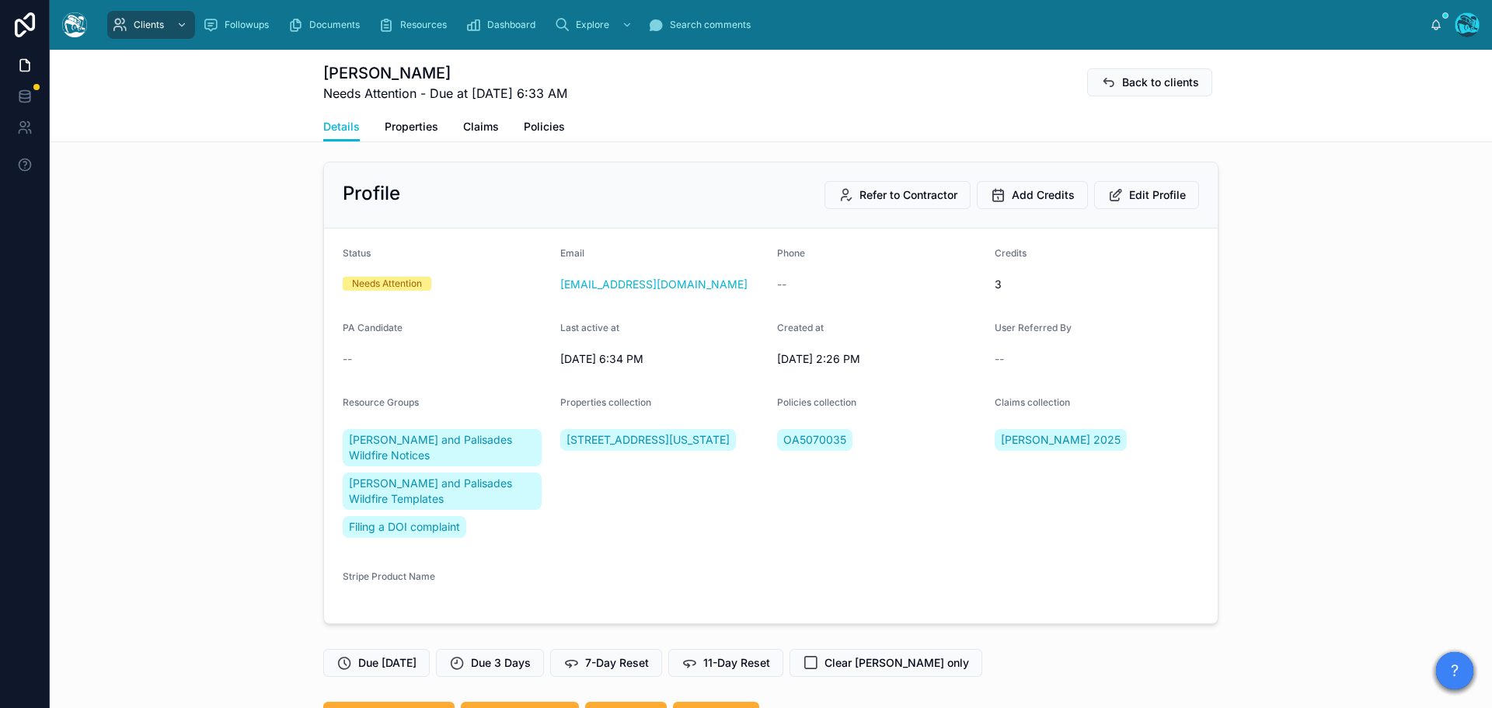
scroll to position [0, 0]
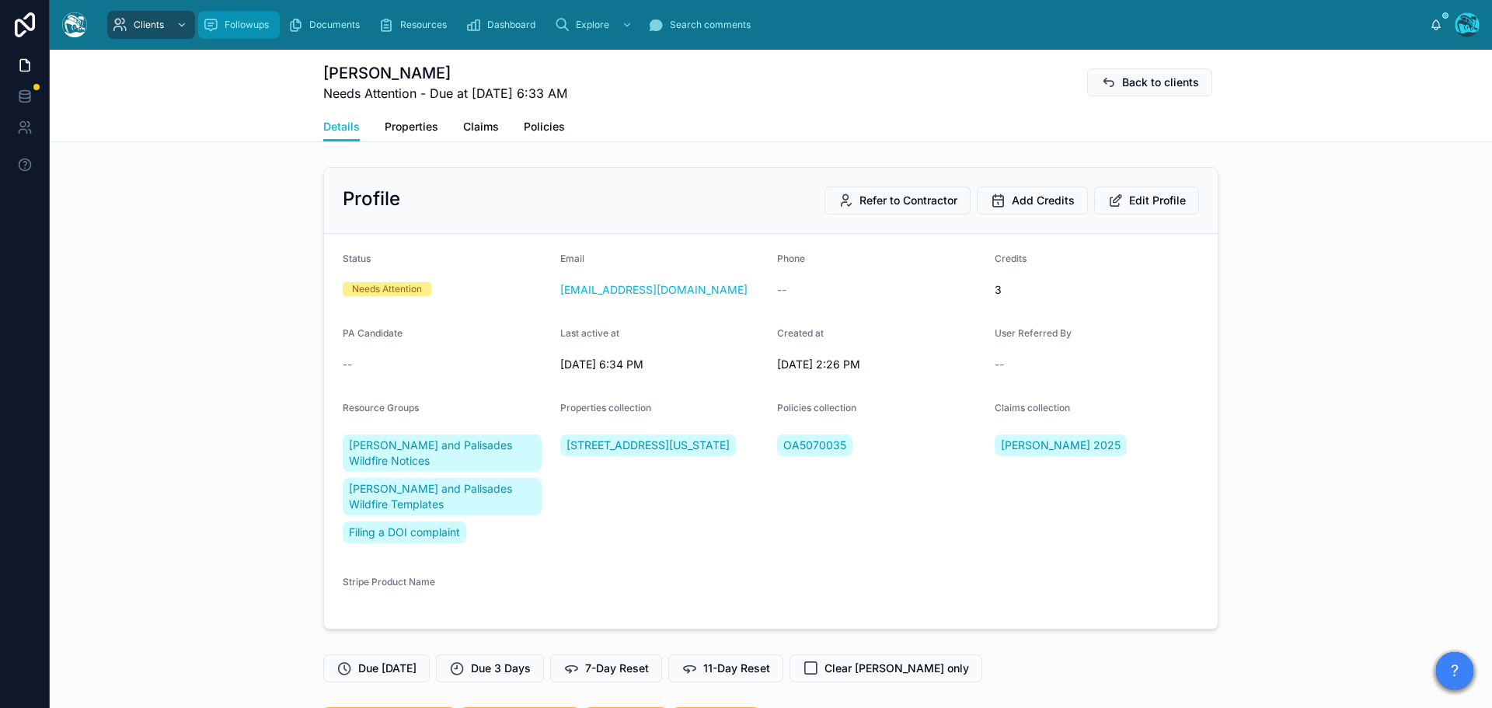
click at [242, 27] on span "Followups" at bounding box center [247, 25] width 44 height 12
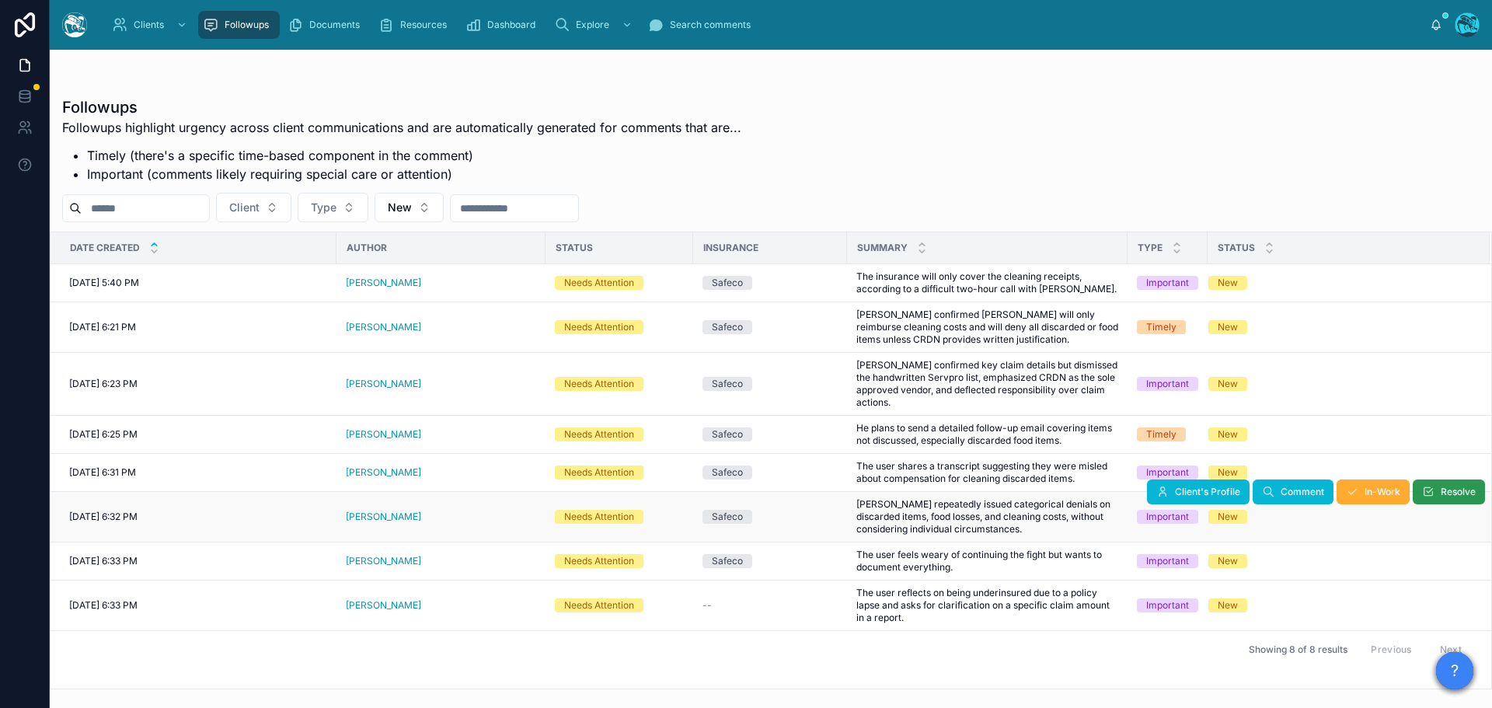
click at [1436, 496] on button "Resolve" at bounding box center [1449, 492] width 72 height 25
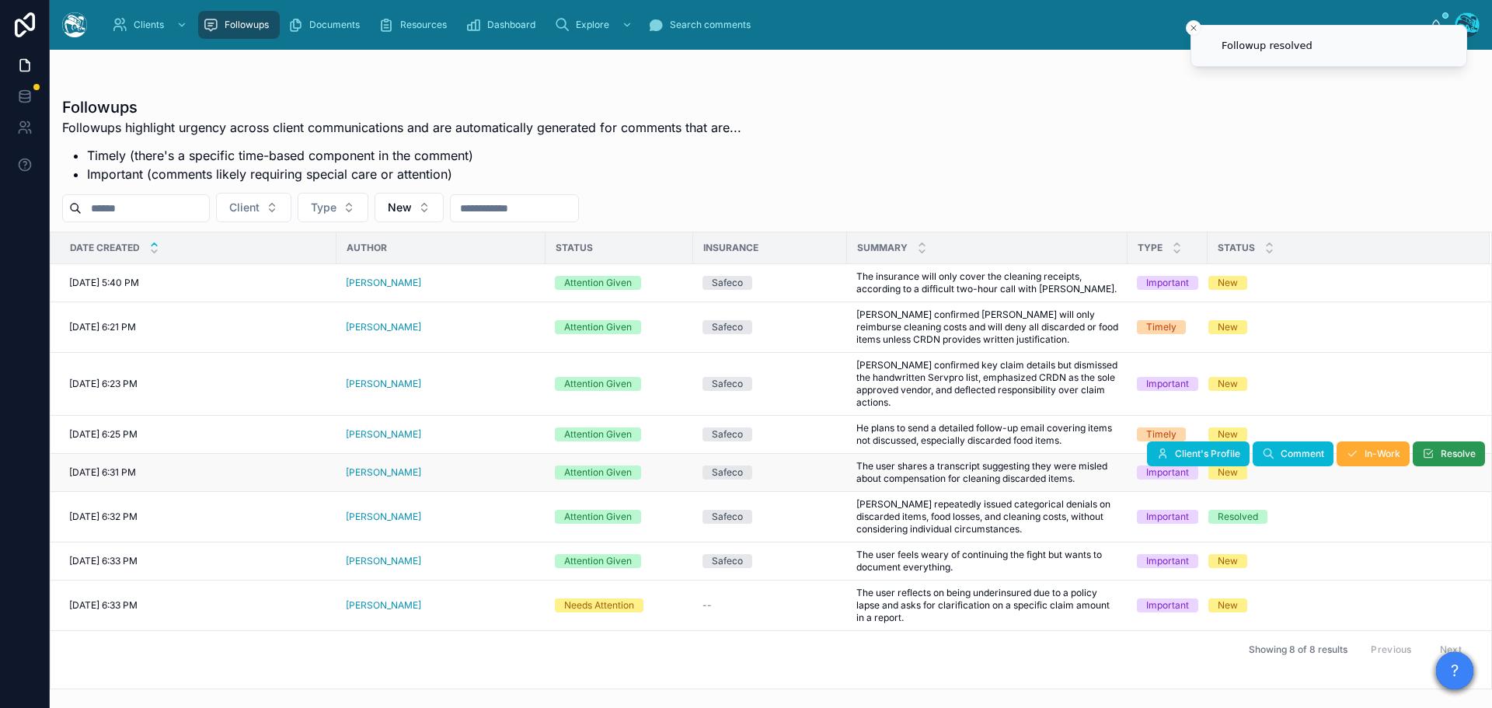
click at [1443, 450] on span "Resolve" at bounding box center [1458, 454] width 35 height 12
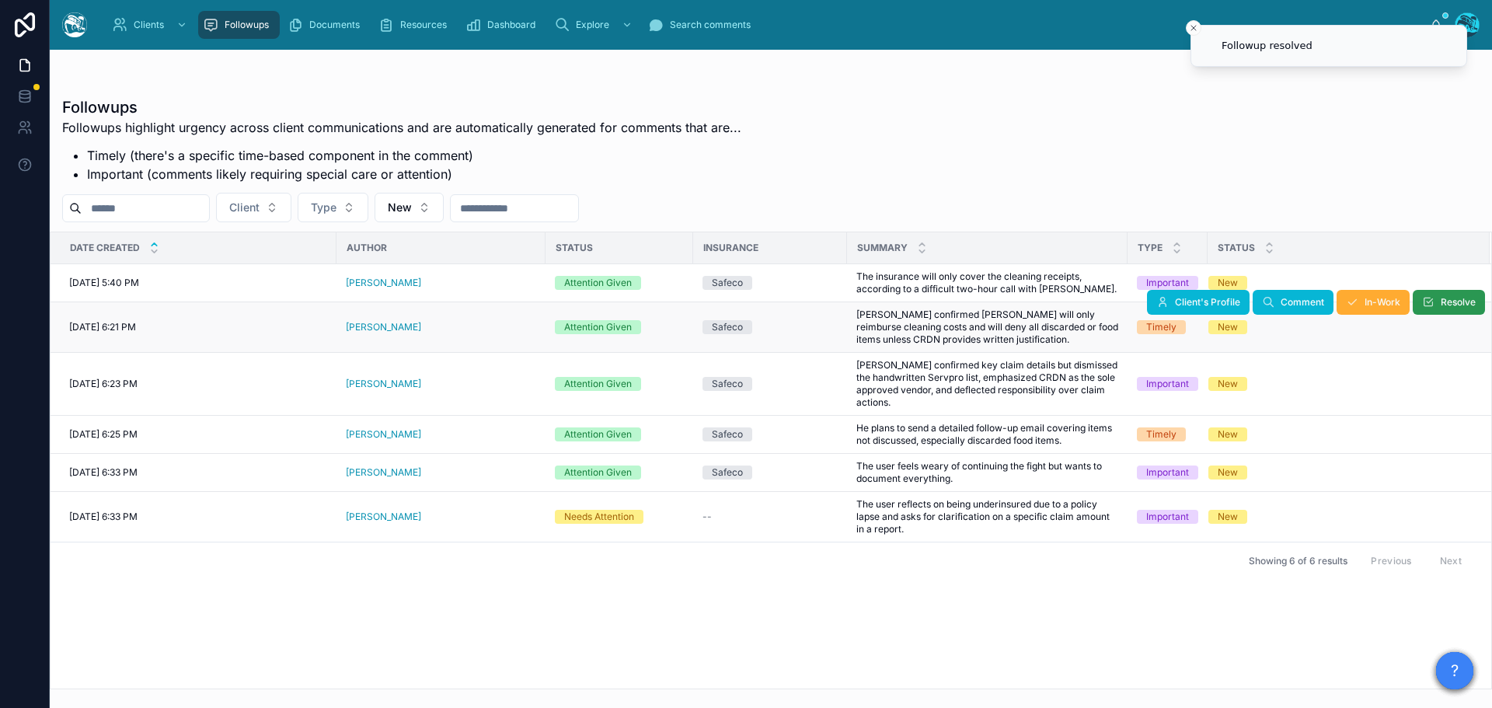
click at [1446, 297] on span "Resolve" at bounding box center [1458, 302] width 35 height 12
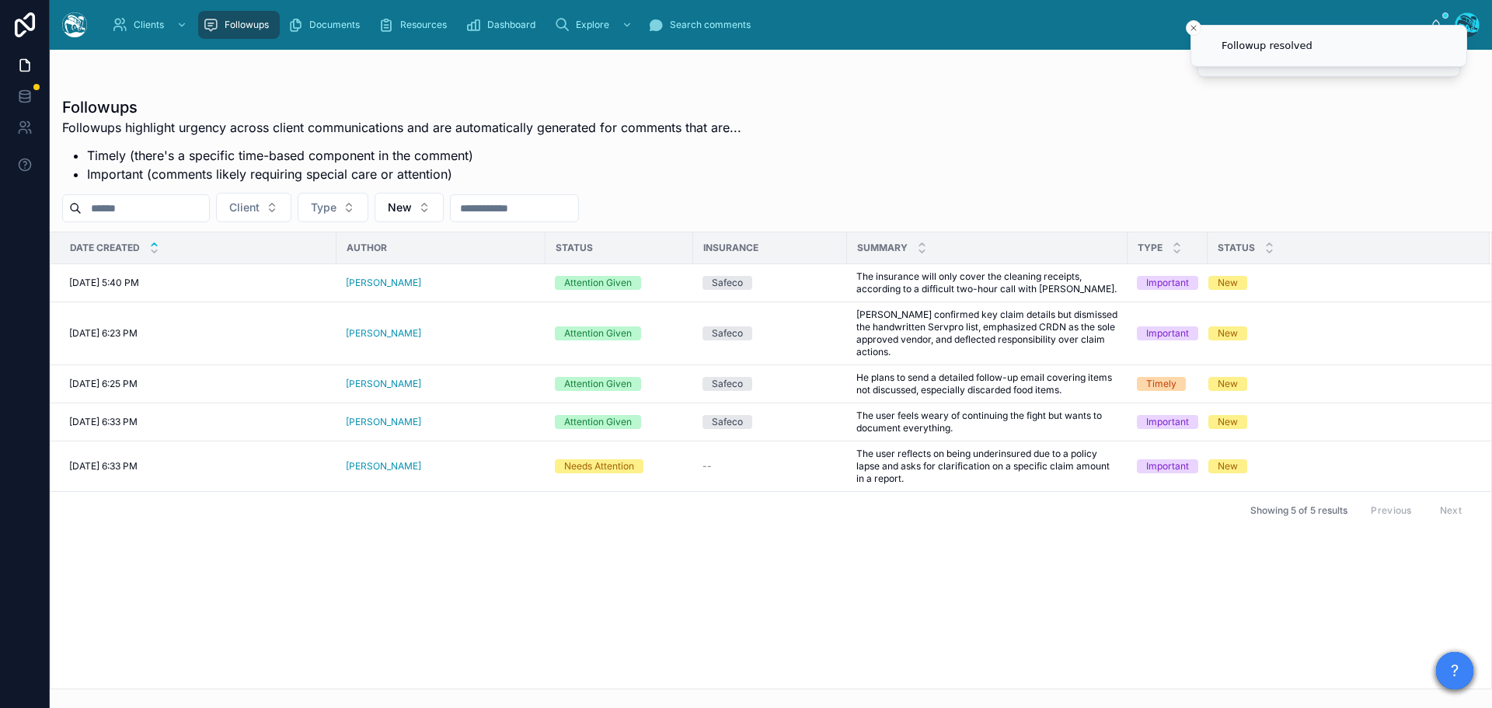
click at [1448, 354] on td "New" at bounding box center [1349, 333] width 282 height 63
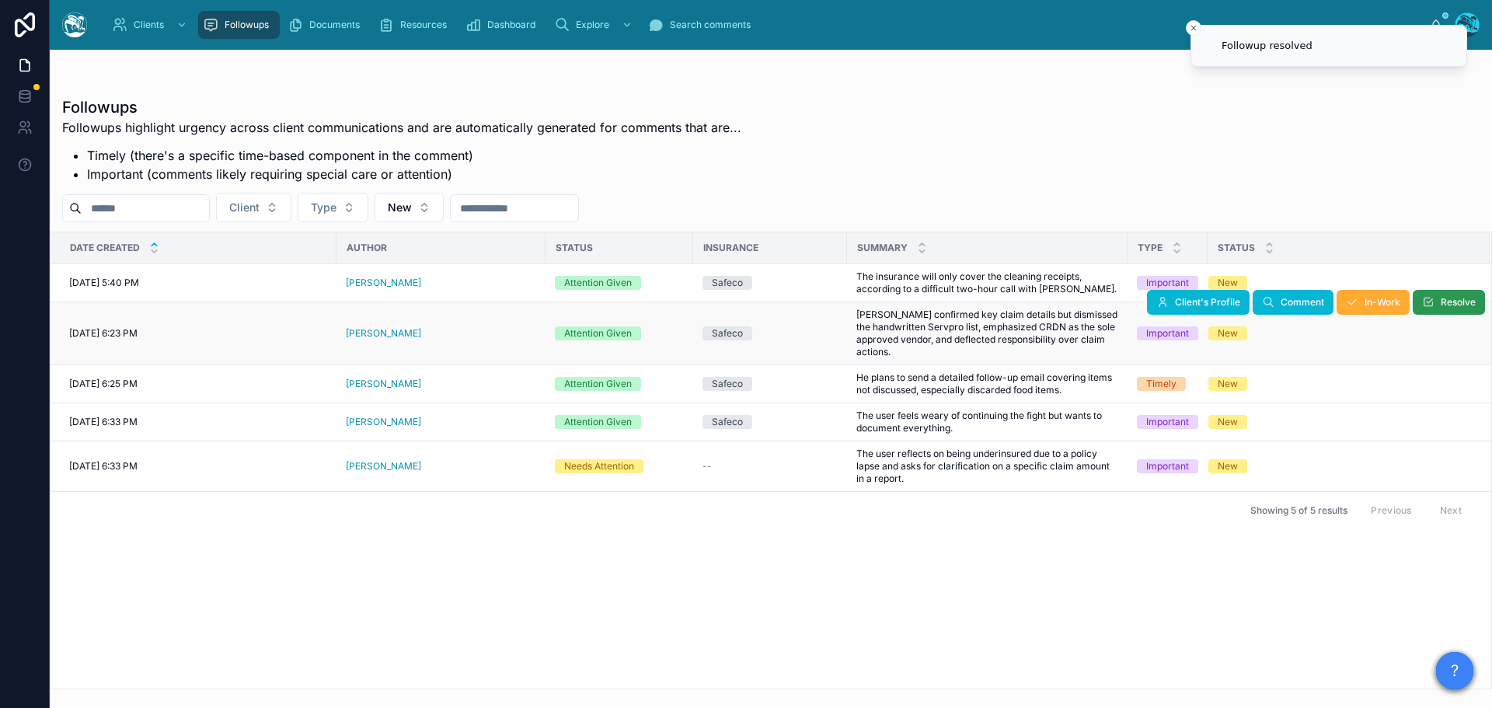
click at [1448, 301] on span "Resolve" at bounding box center [1458, 302] width 35 height 12
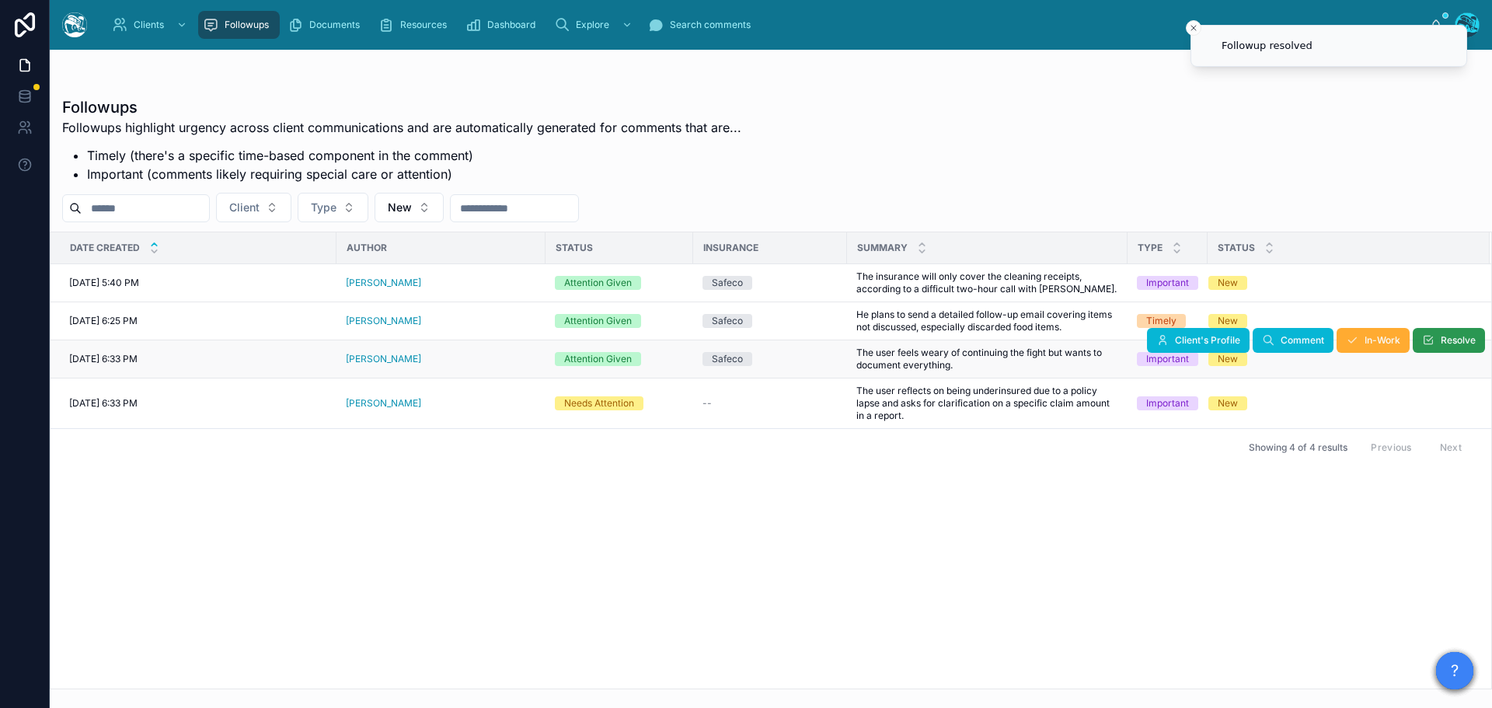
click at [1432, 333] on button "Resolve" at bounding box center [1449, 340] width 72 height 25
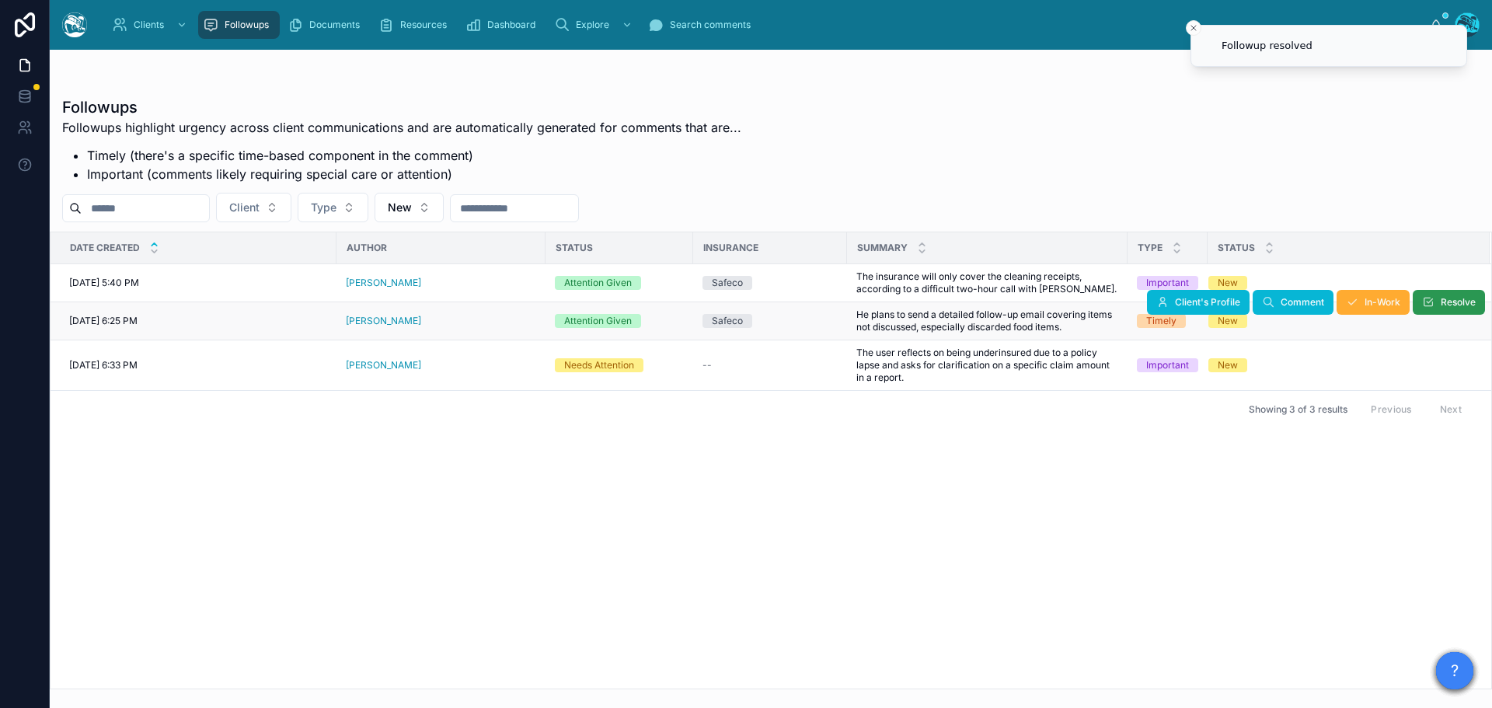
click at [1445, 309] on button "Resolve" at bounding box center [1449, 302] width 72 height 25
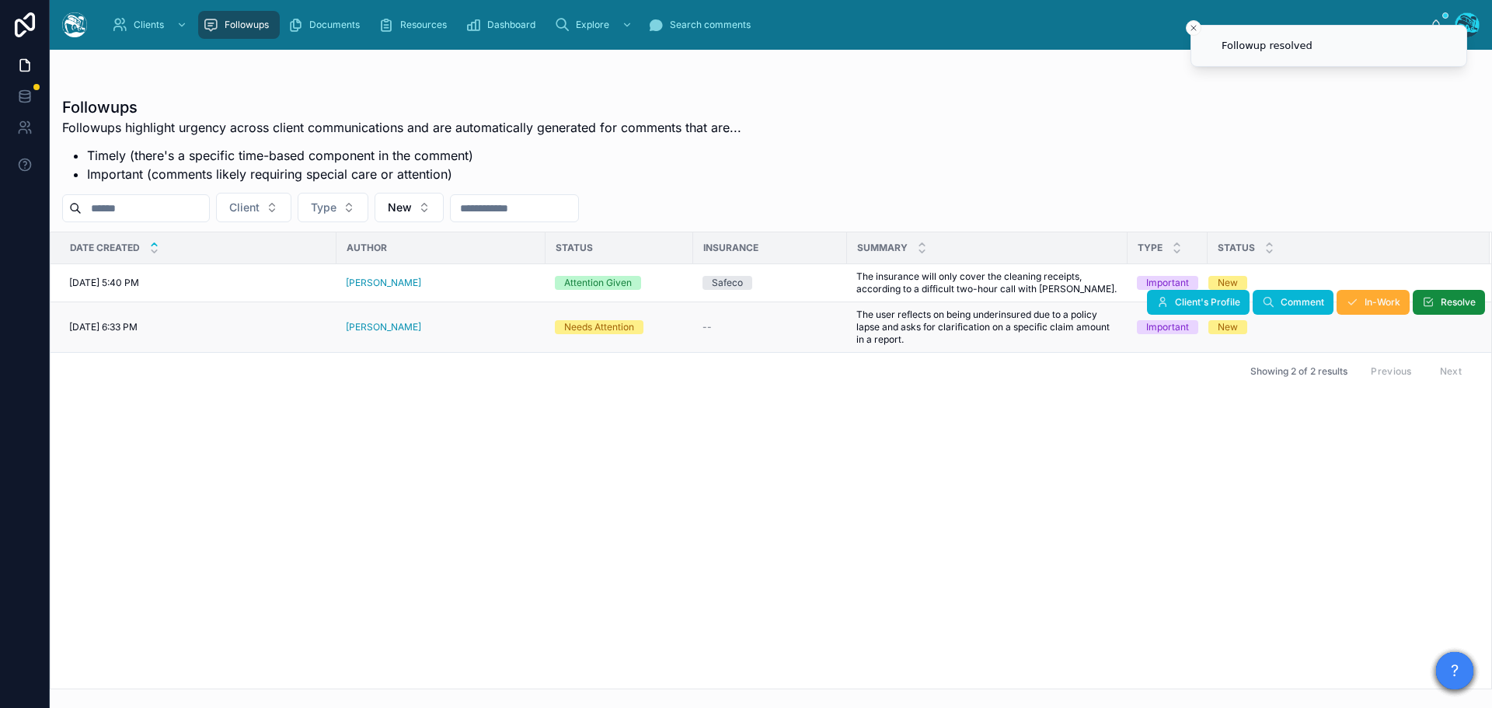
click at [431, 330] on div "[PERSON_NAME]" at bounding box center [441, 327] width 190 height 12
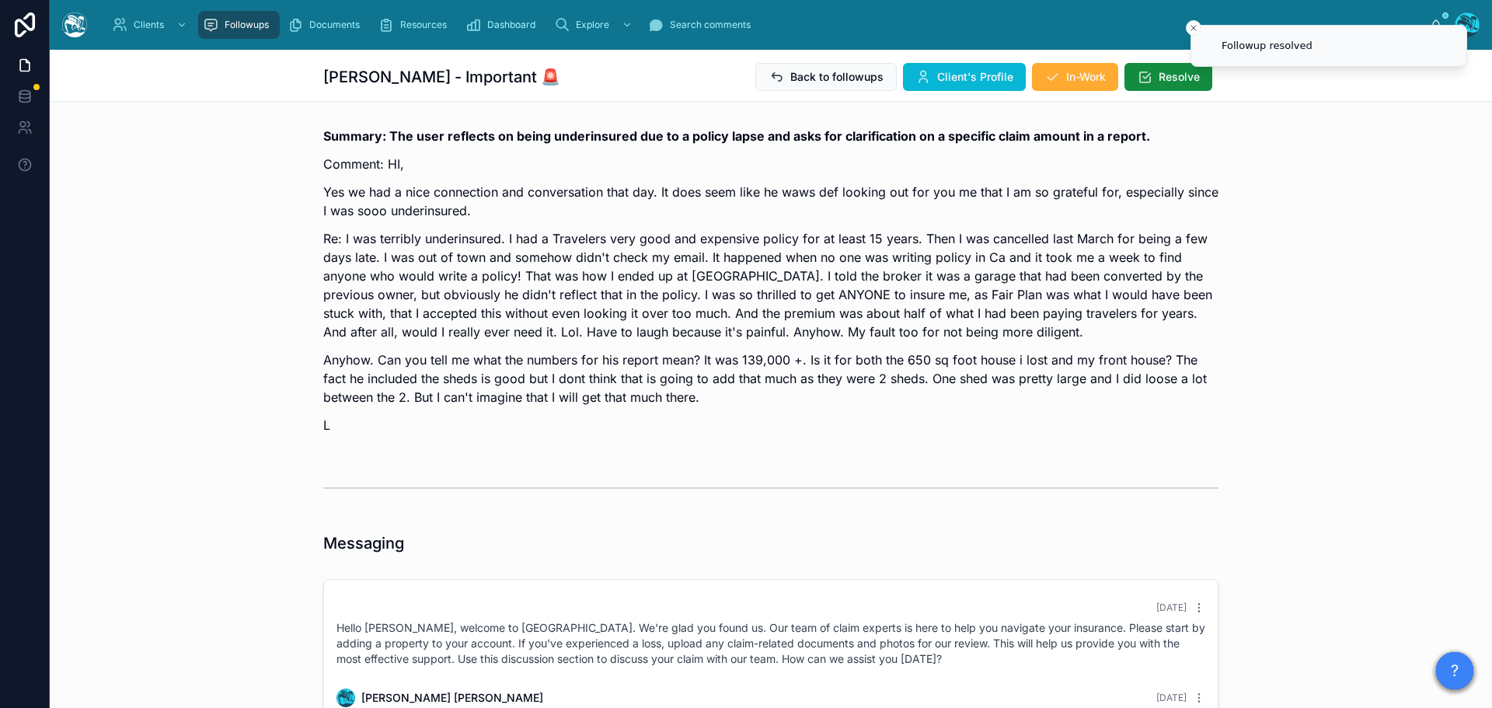
scroll to position [1095, 0]
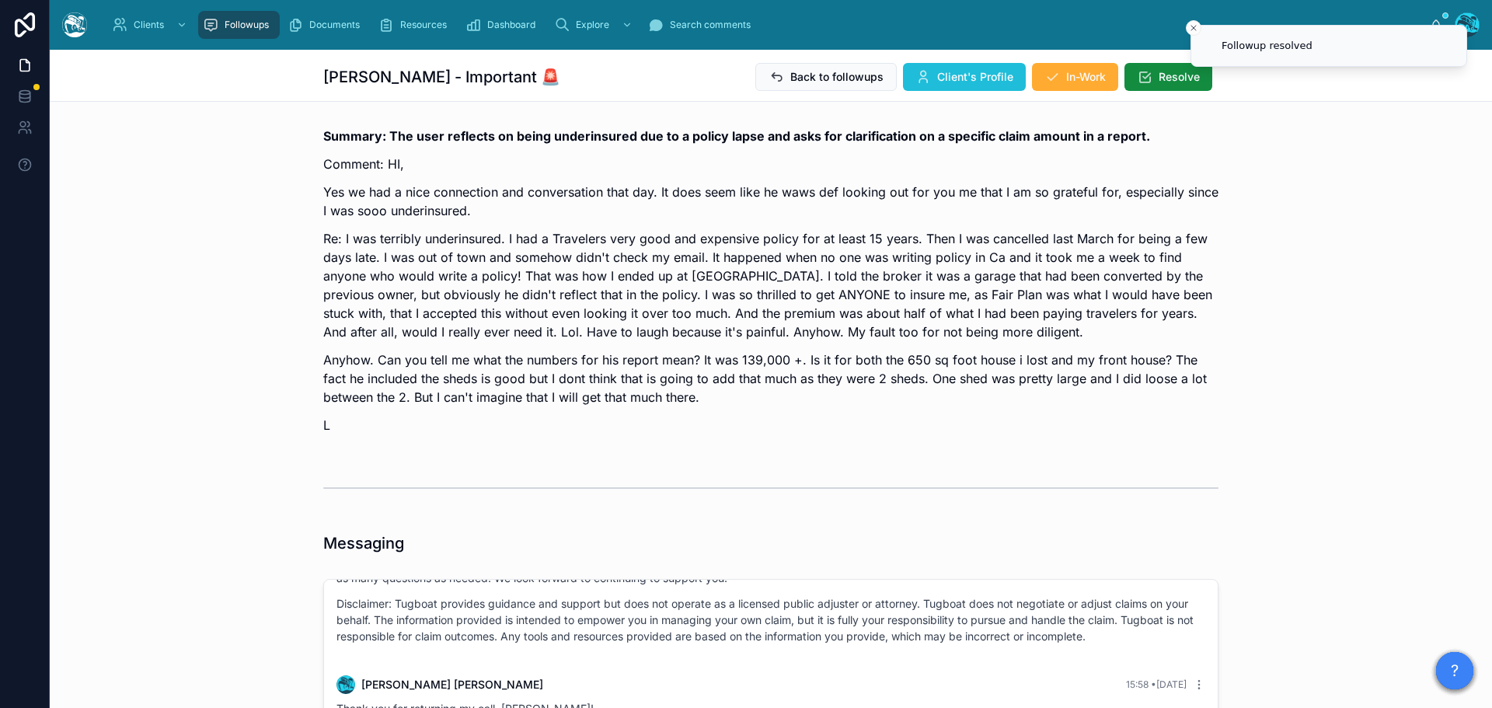
click at [965, 74] on span "Client's Profile" at bounding box center [975, 77] width 76 height 16
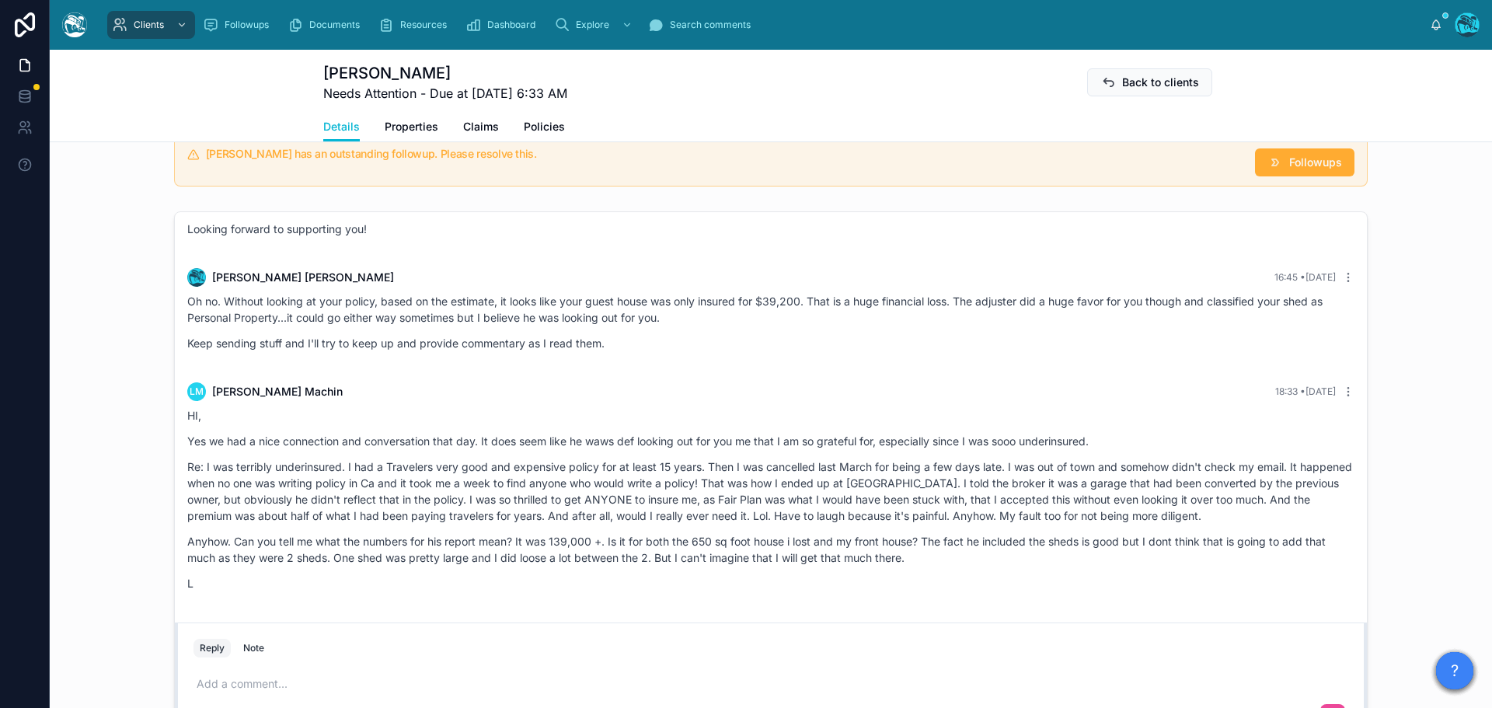
scroll to position [1166, 0]
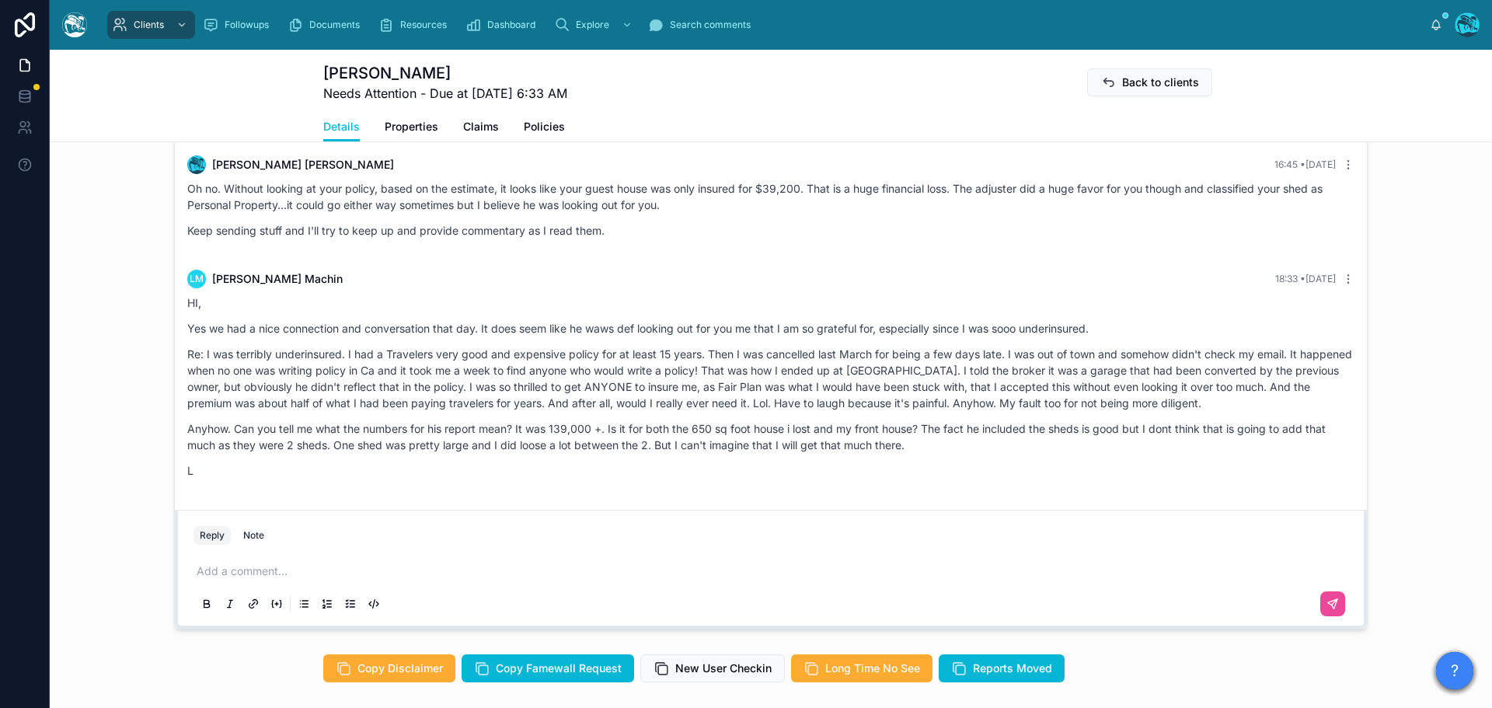
click at [221, 579] on p at bounding box center [774, 572] width 1155 height 16
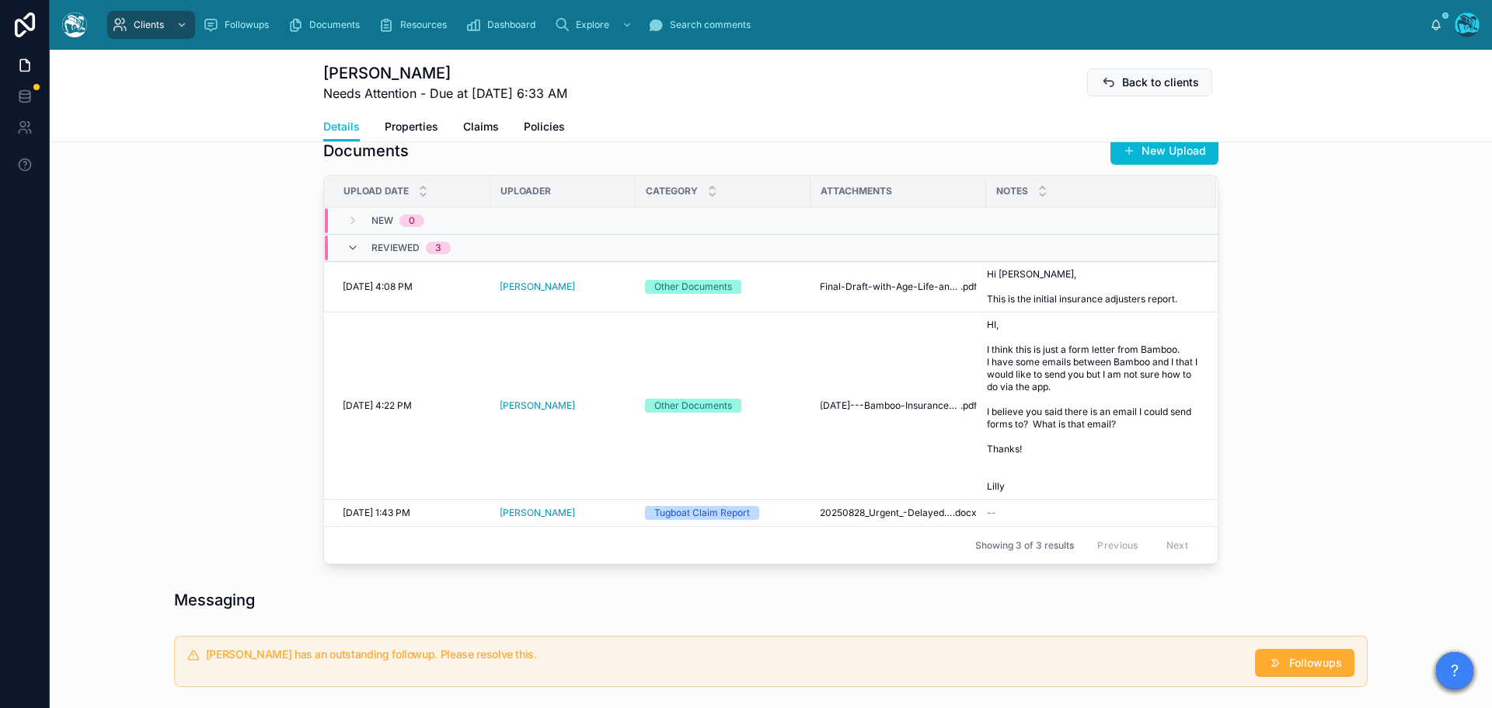
scroll to position [544, 0]
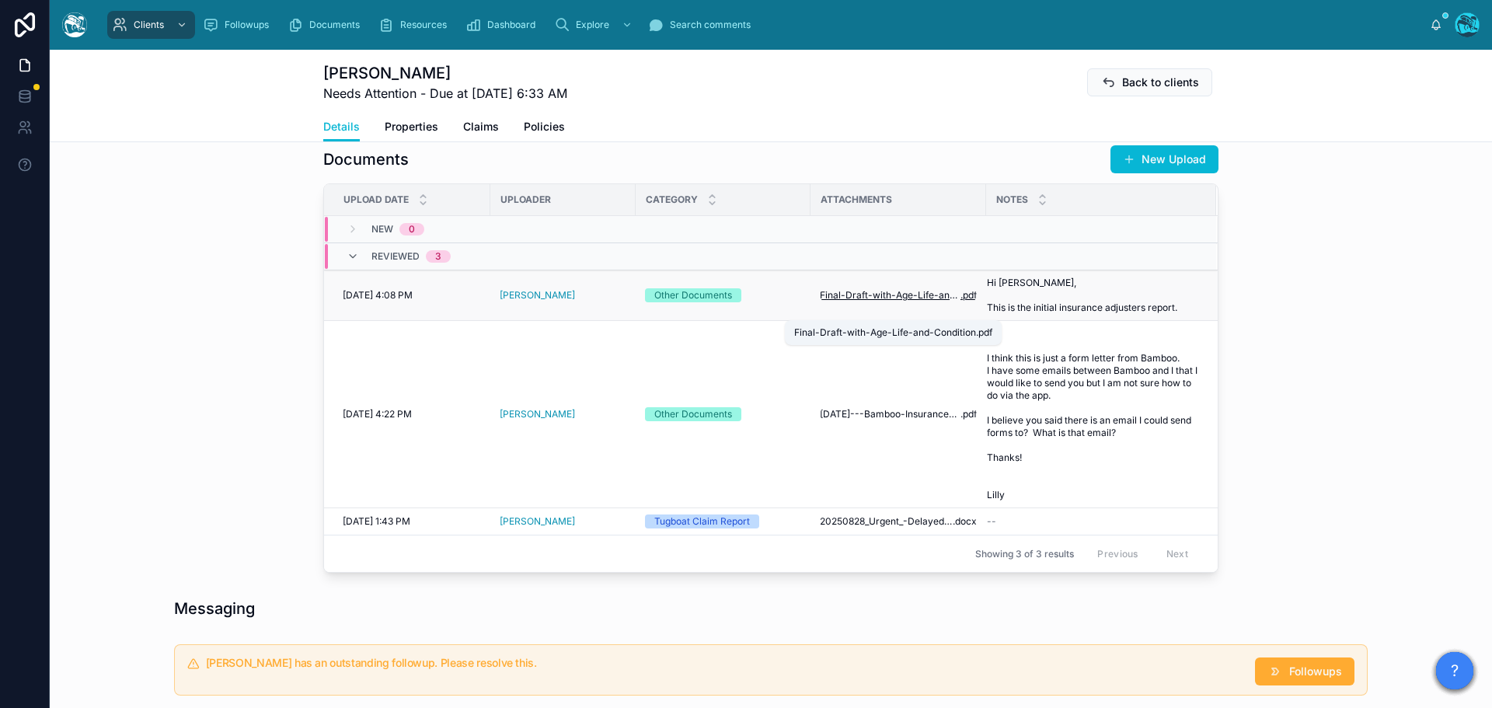
click at [900, 302] on span "Final-Draft-with-Age-Life-and-Condition" at bounding box center [890, 295] width 141 height 12
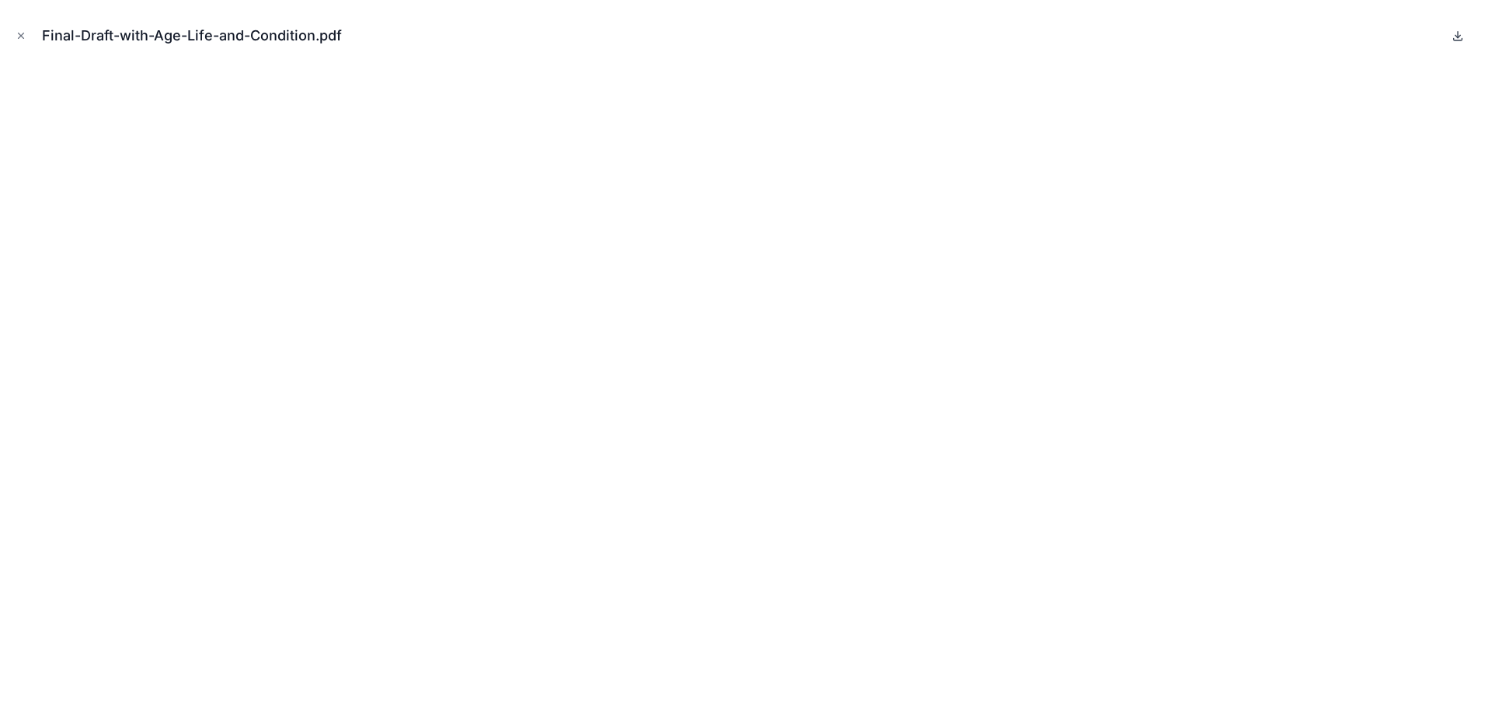
click at [1455, 32] on icon at bounding box center [1458, 36] width 12 height 12
drag, startPoint x: 16, startPoint y: 34, endPoint x: 207, endPoint y: 145, distance: 220.8
click at [16, 34] on icon "Close modal" at bounding box center [21, 35] width 11 height 11
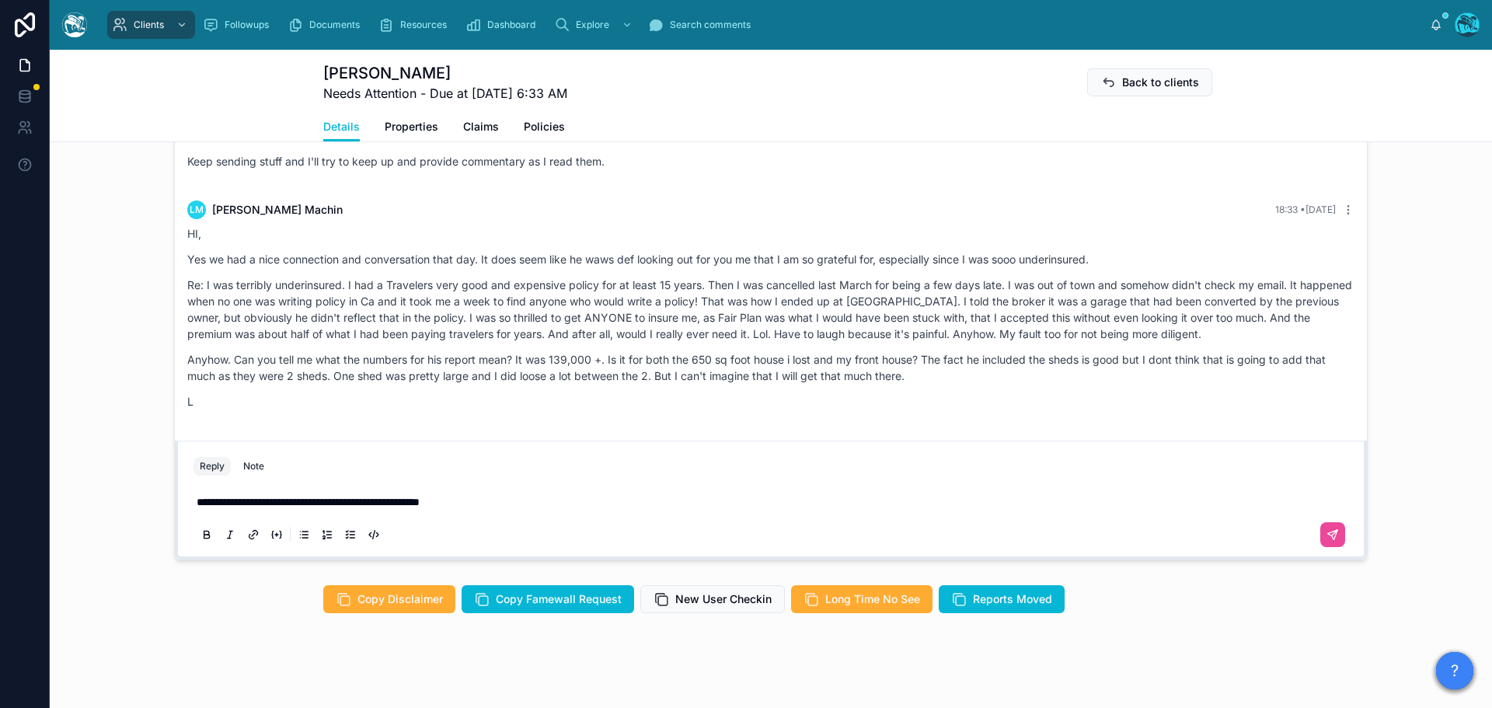
scroll to position [1244, 0]
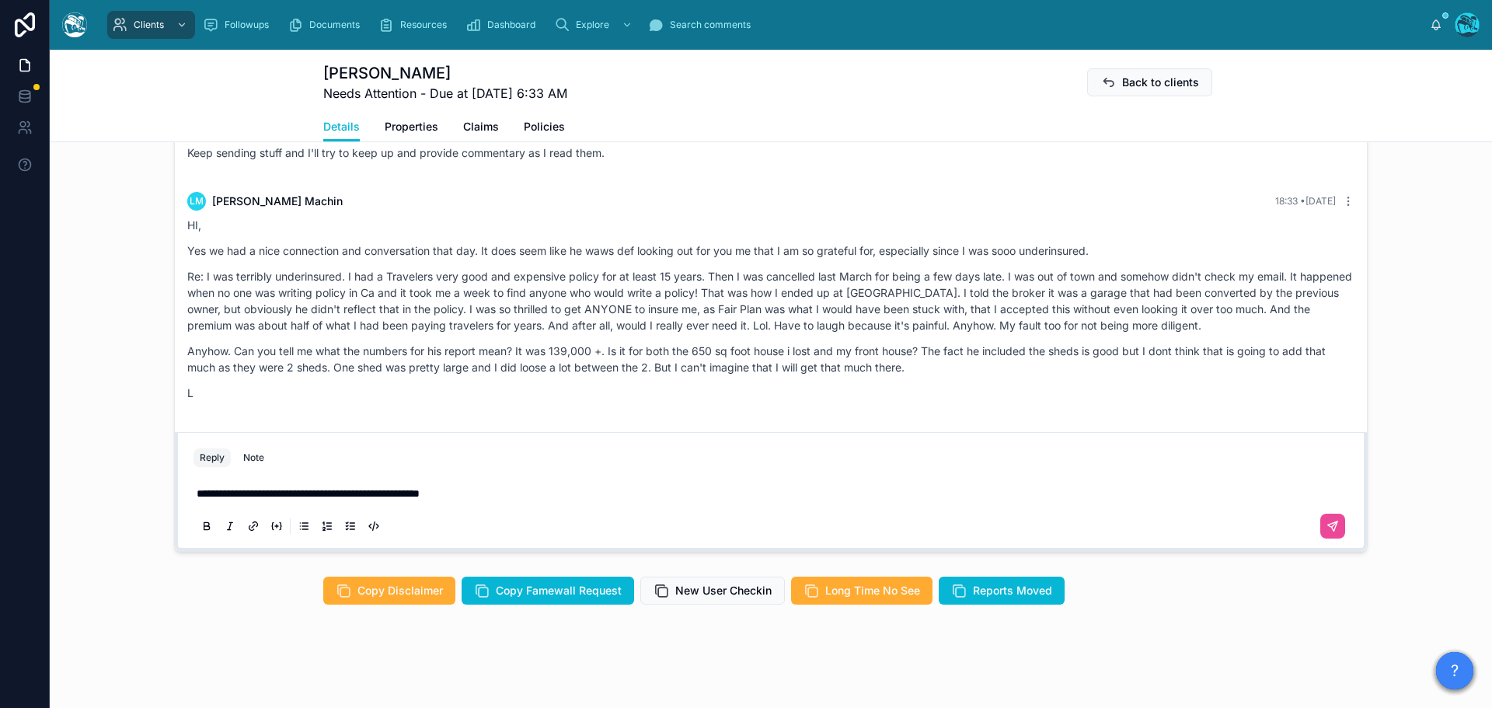
click at [524, 501] on p "**********" at bounding box center [774, 494] width 1155 height 16
click at [762, 501] on p "**********" at bounding box center [774, 494] width 1155 height 16
click at [1332, 527] on icon at bounding box center [1334, 524] width 5 height 5
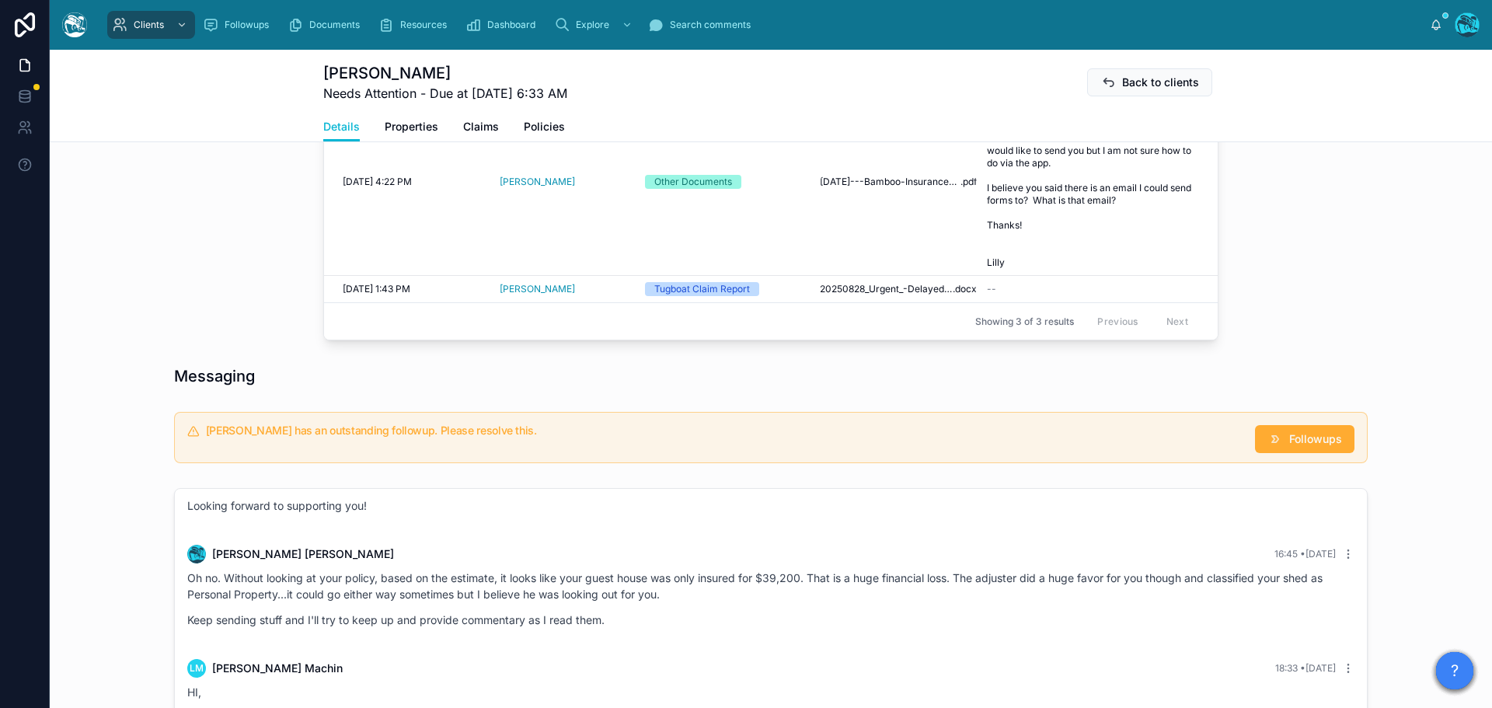
scroll to position [777, 0]
click at [1322, 446] on span "Followups" at bounding box center [1315, 439] width 53 height 16
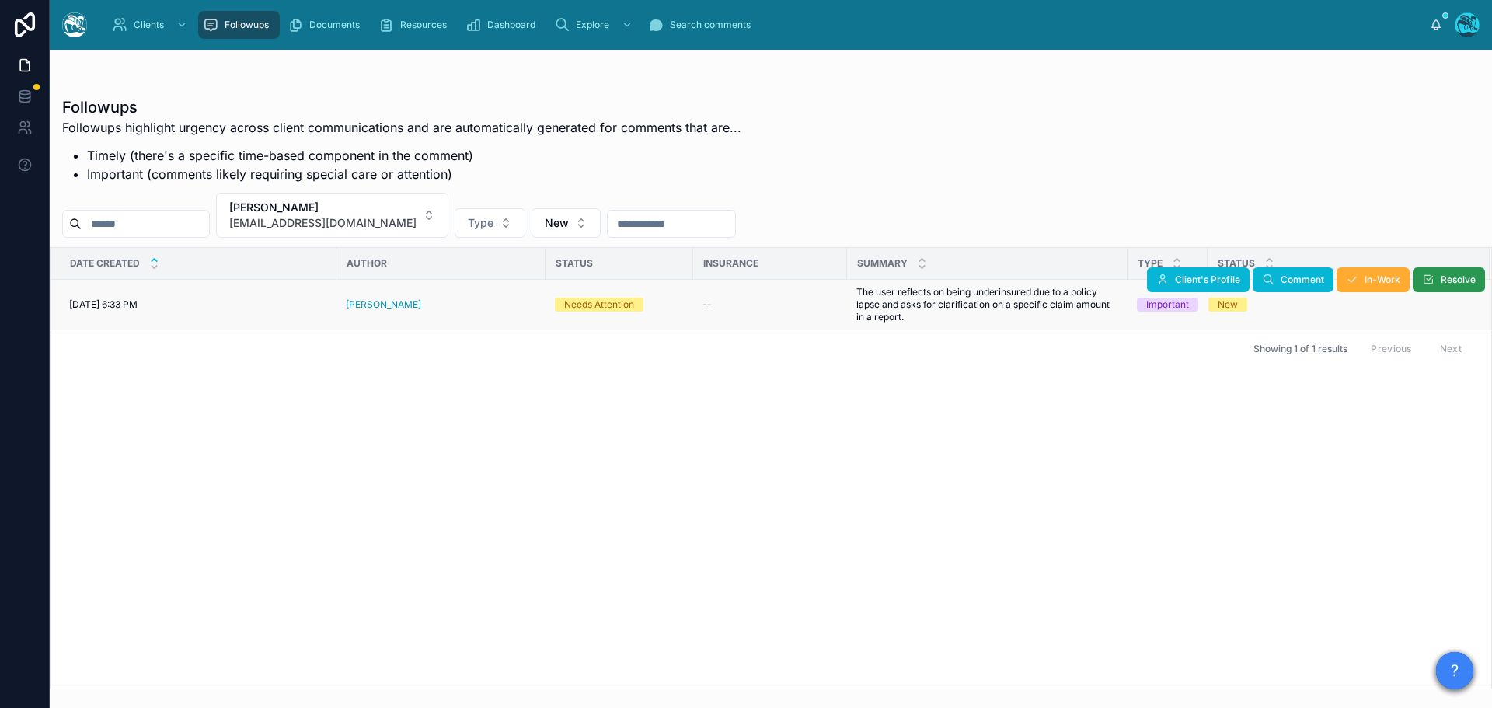
click at [1438, 283] on button "Resolve" at bounding box center [1449, 279] width 72 height 25
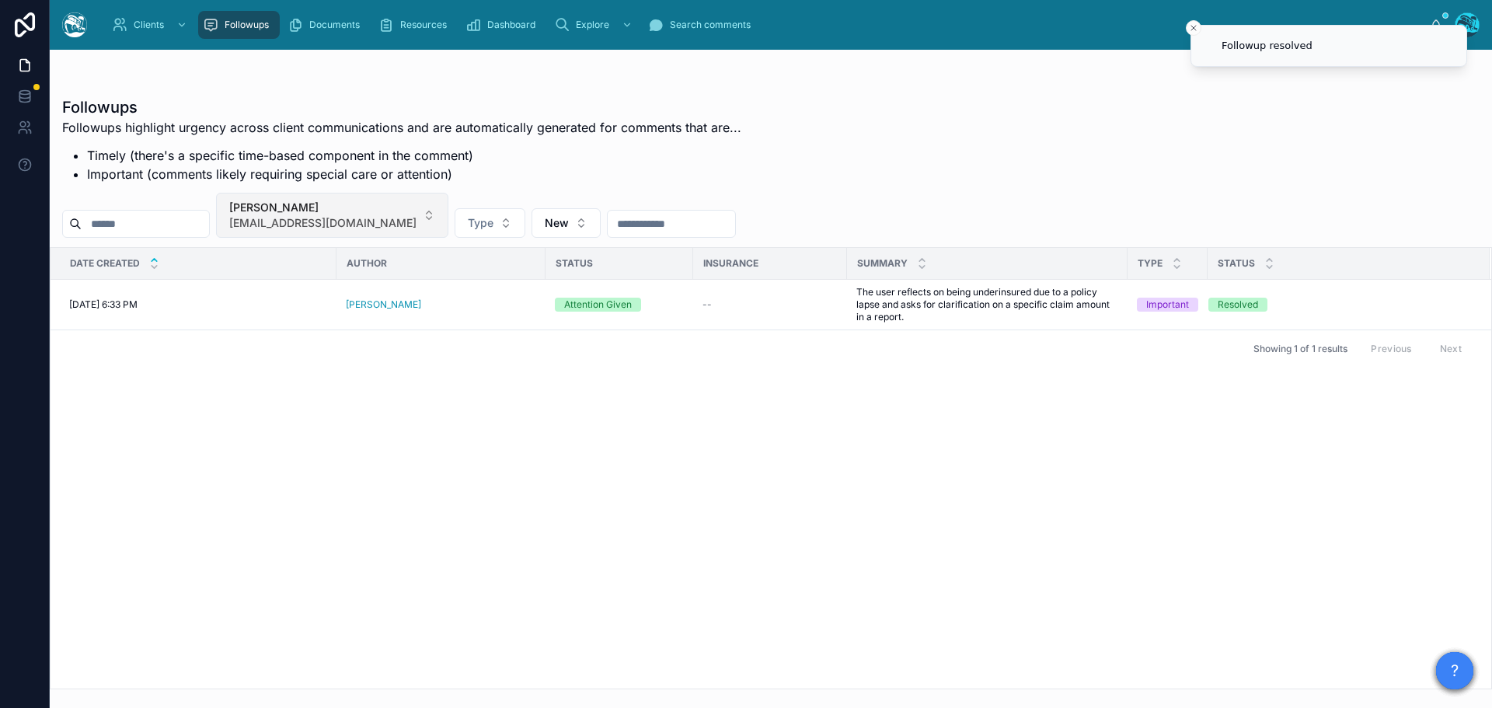
click at [420, 210] on button "[PERSON_NAME] [EMAIL_ADDRESS][DOMAIN_NAME]" at bounding box center [332, 215] width 232 height 45
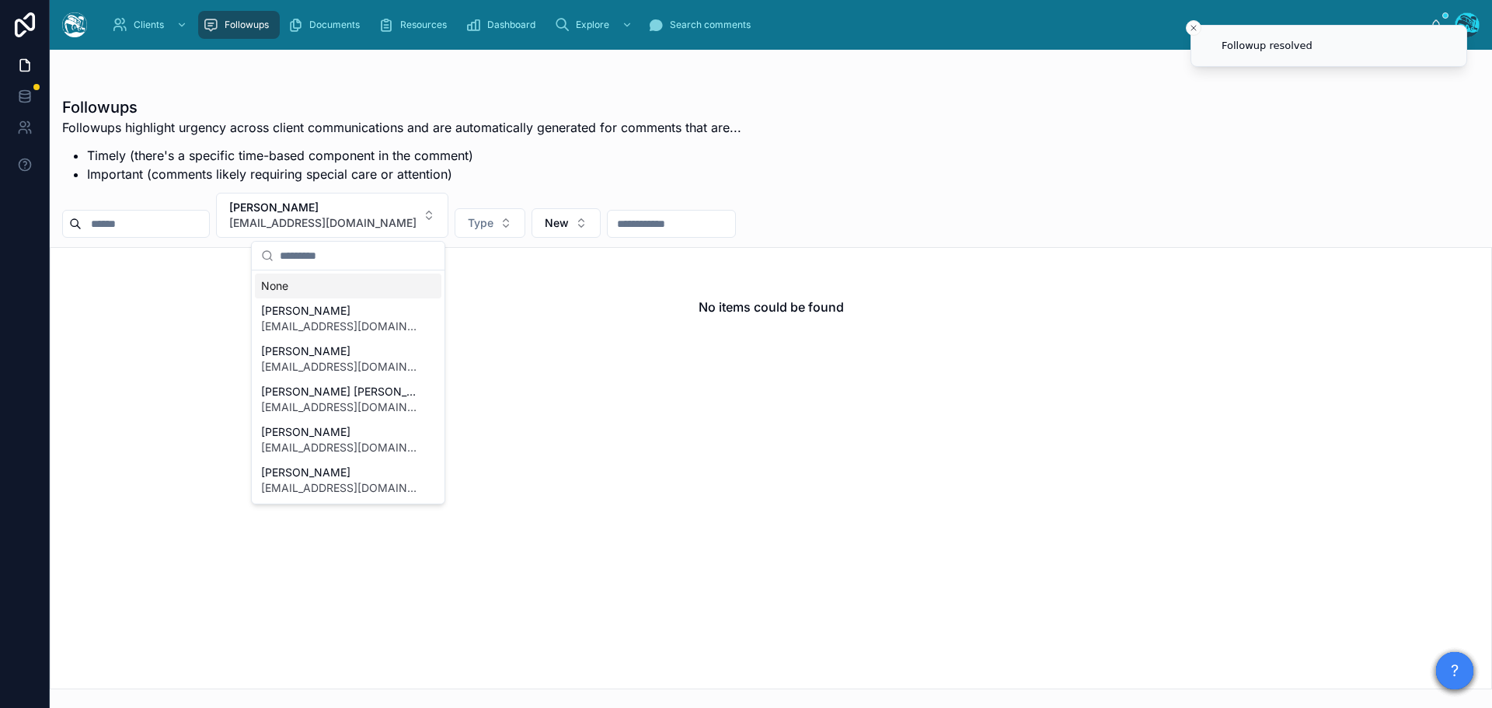
click at [280, 285] on div "None" at bounding box center [348, 286] width 187 height 25
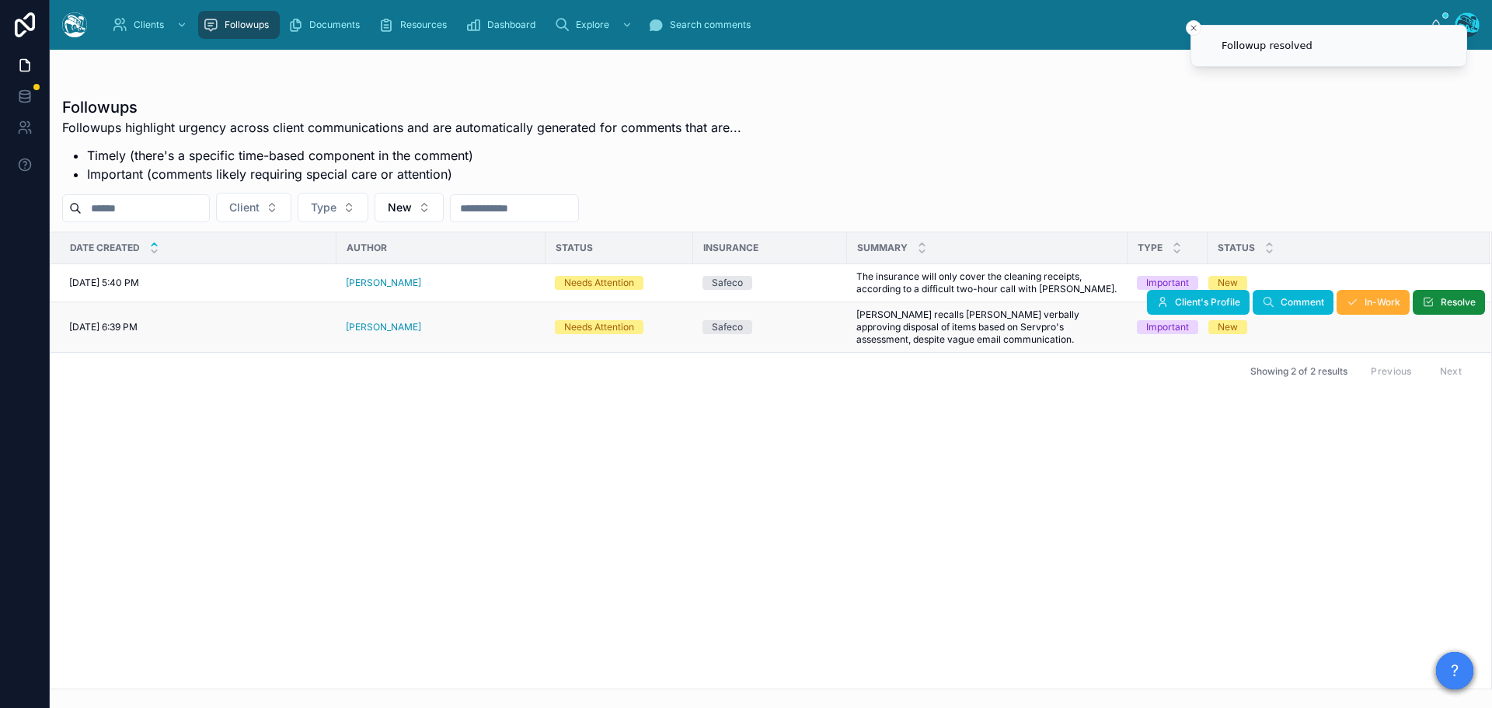
click at [471, 330] on div "[PERSON_NAME]" at bounding box center [441, 327] width 190 height 12
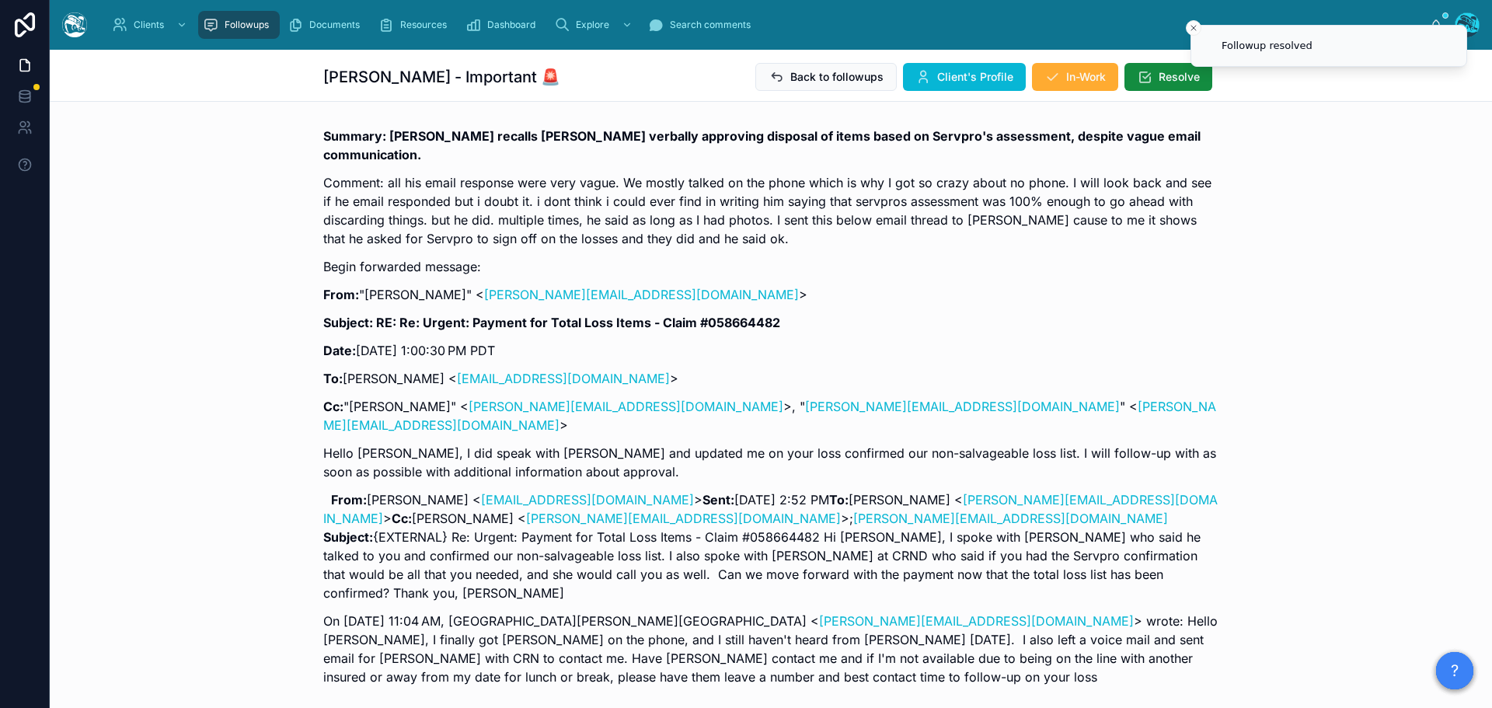
scroll to position [3620, 0]
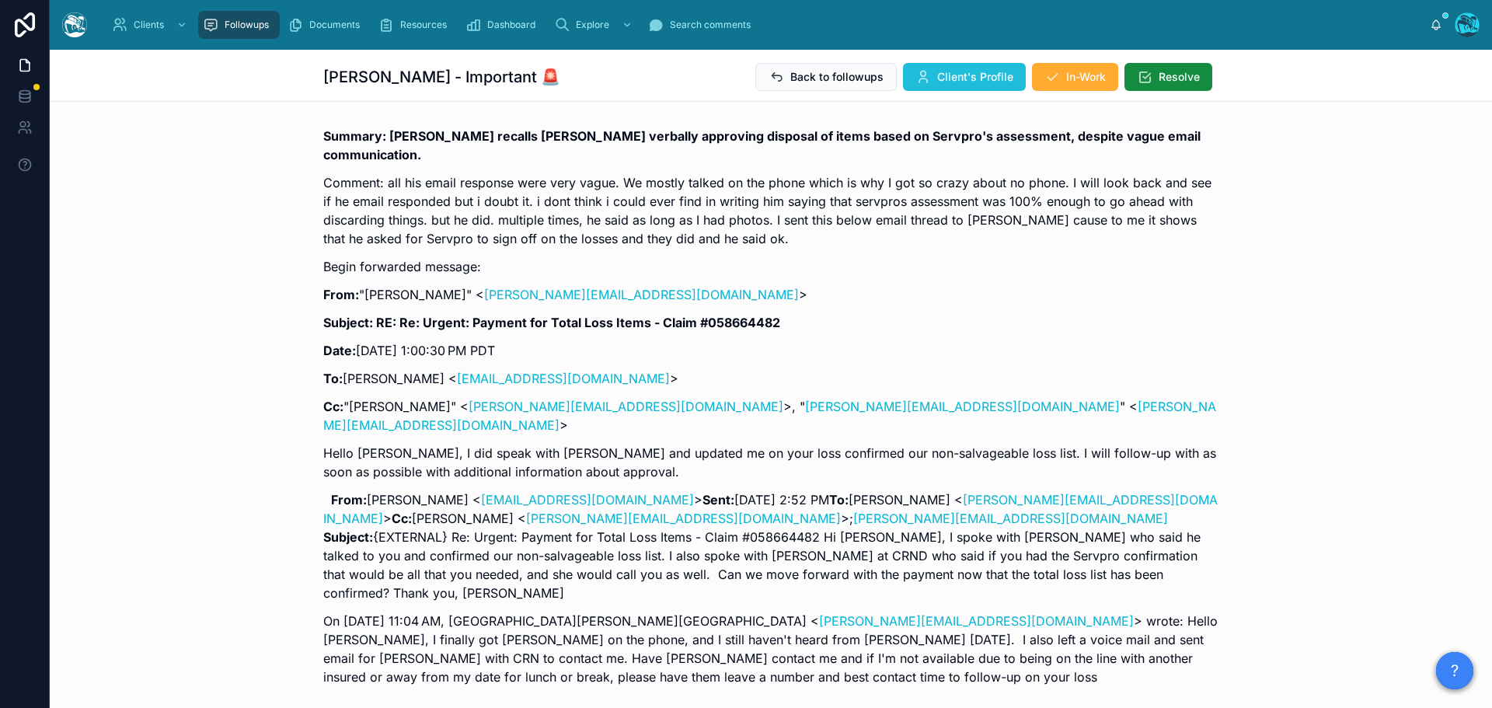
click at [959, 79] on span "Client's Profile" at bounding box center [975, 77] width 76 height 16
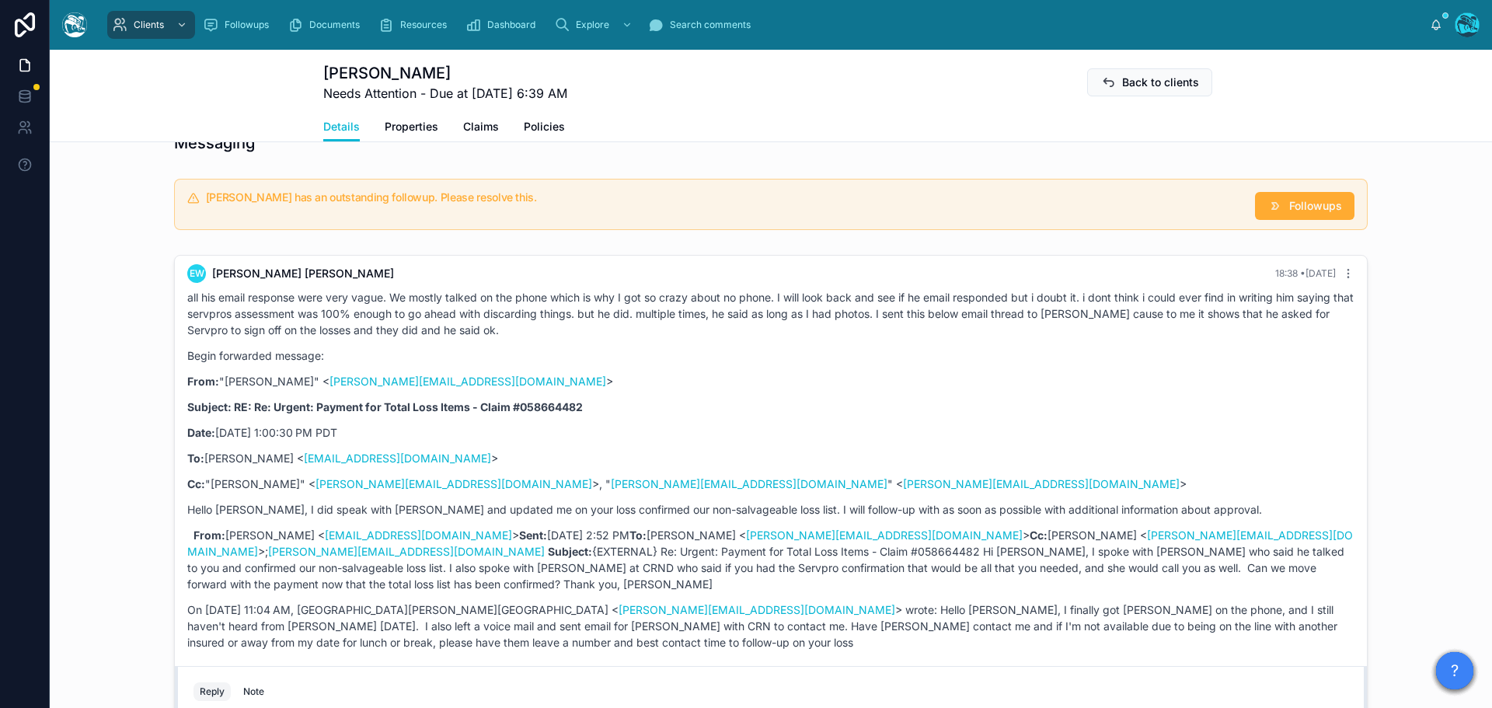
scroll to position [1166, 0]
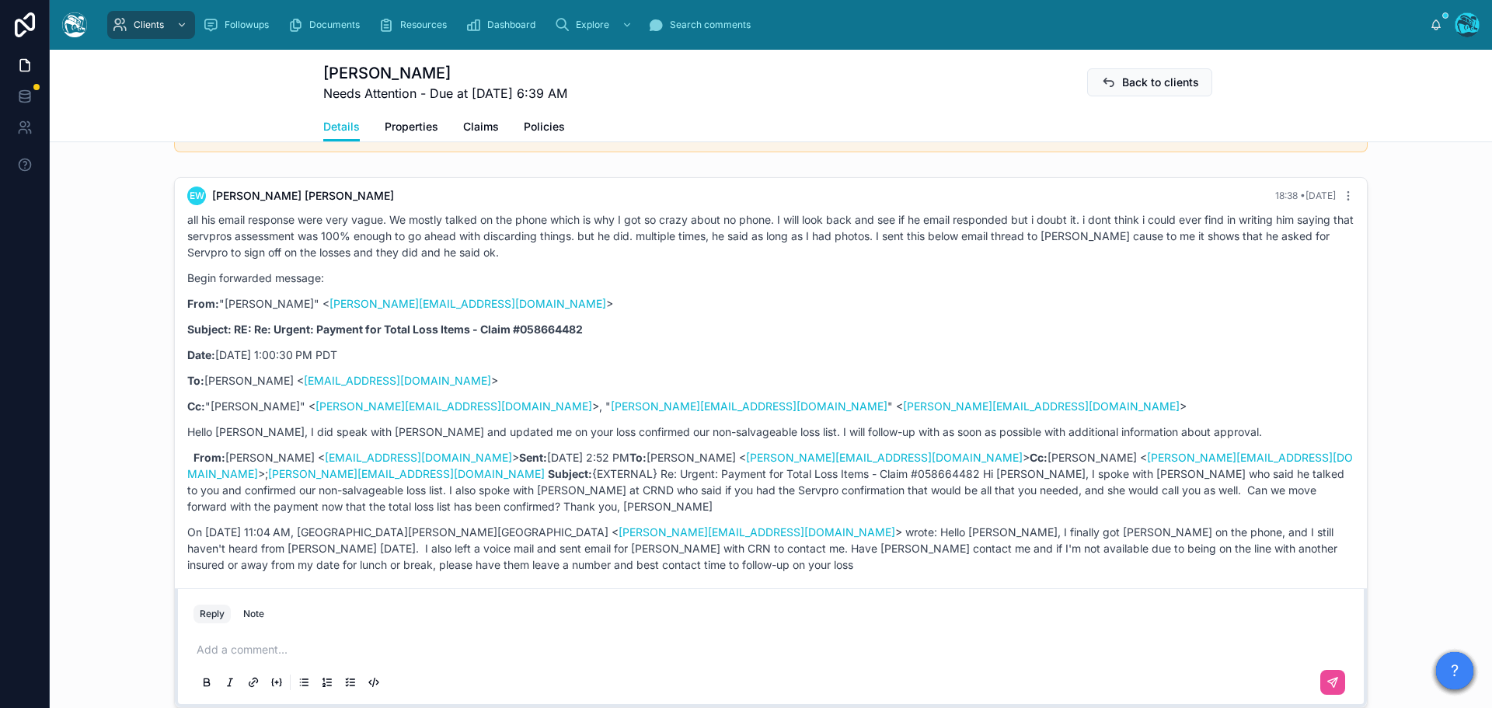
click at [218, 651] on p at bounding box center [774, 650] width 1155 height 16
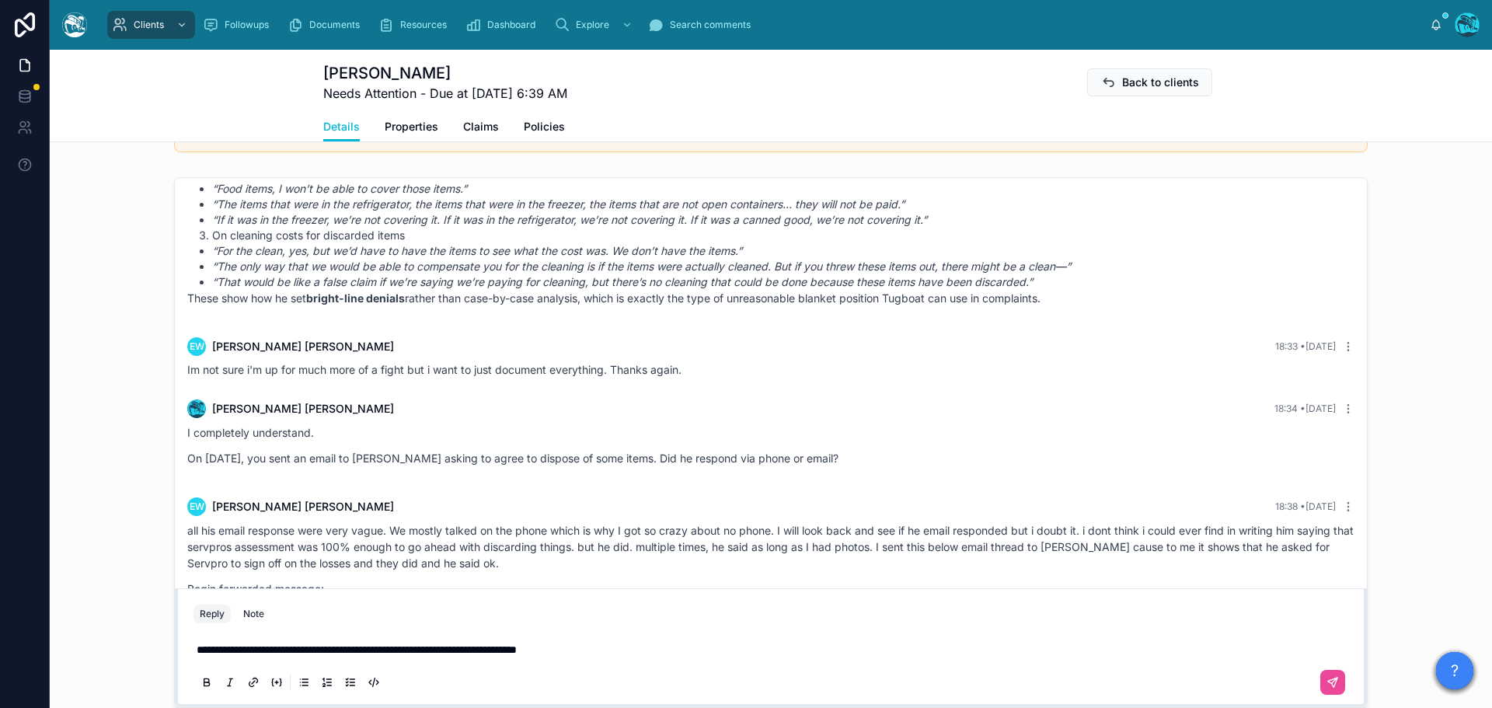
scroll to position [3259, 0]
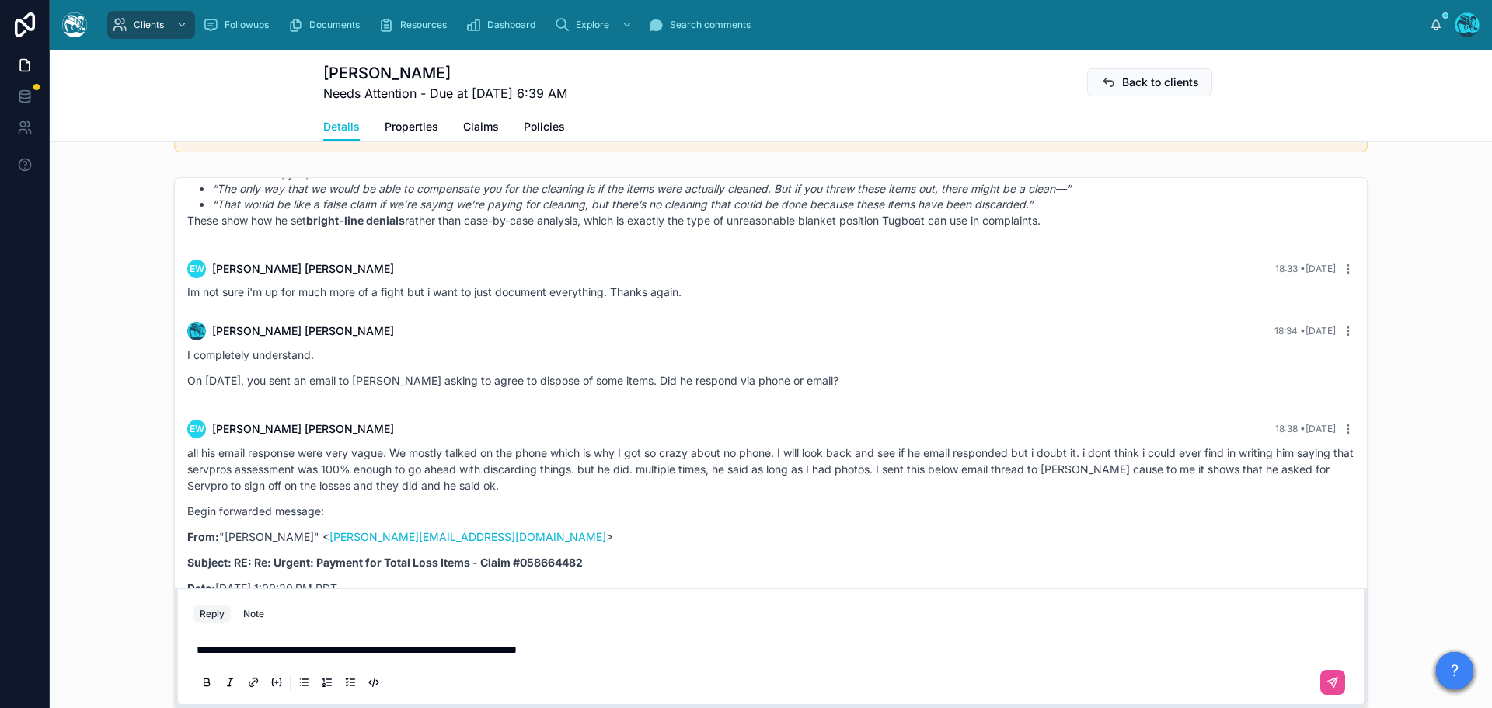
click at [628, 650] on p "**********" at bounding box center [774, 650] width 1155 height 16
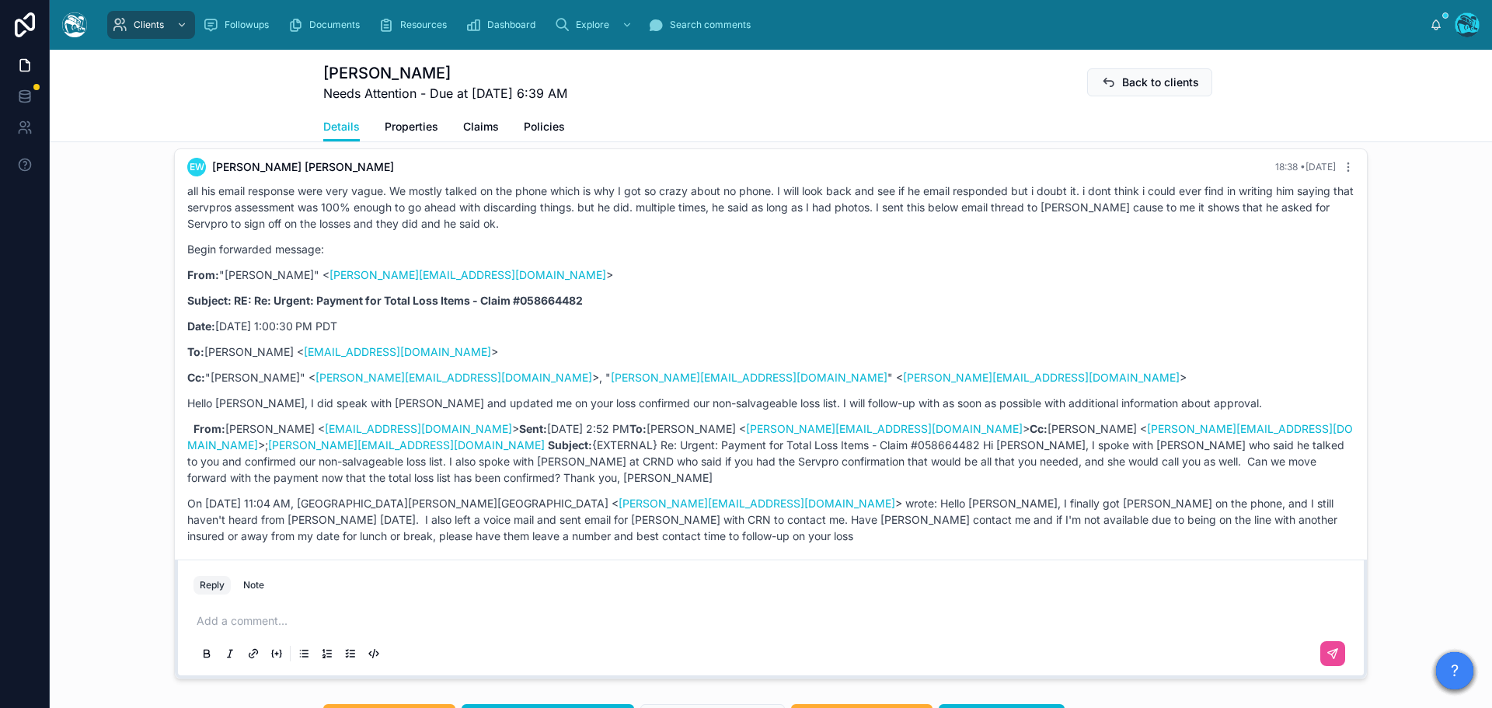
scroll to position [1244, 0]
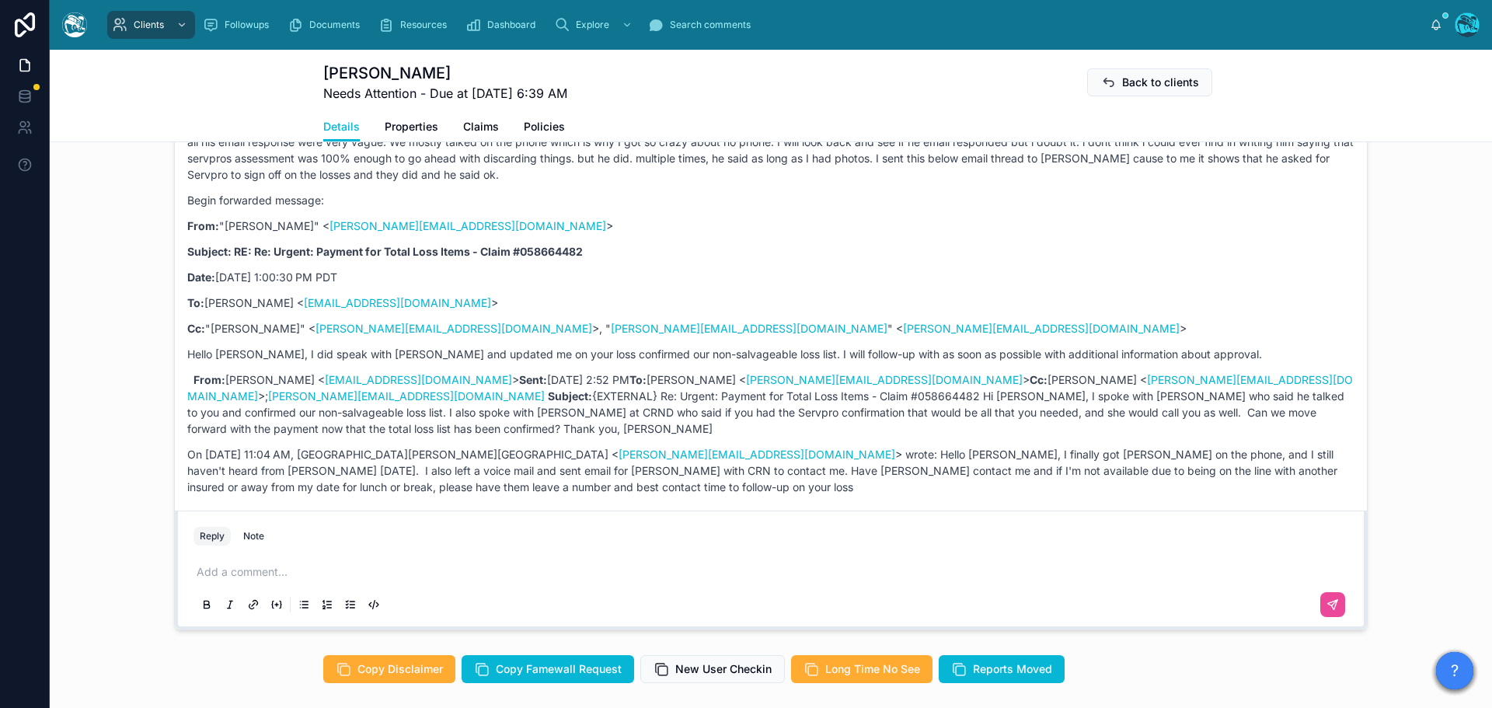
click at [217, 572] on p at bounding box center [774, 572] width 1155 height 16
click at [1328, 603] on icon at bounding box center [1332, 604] width 9 height 9
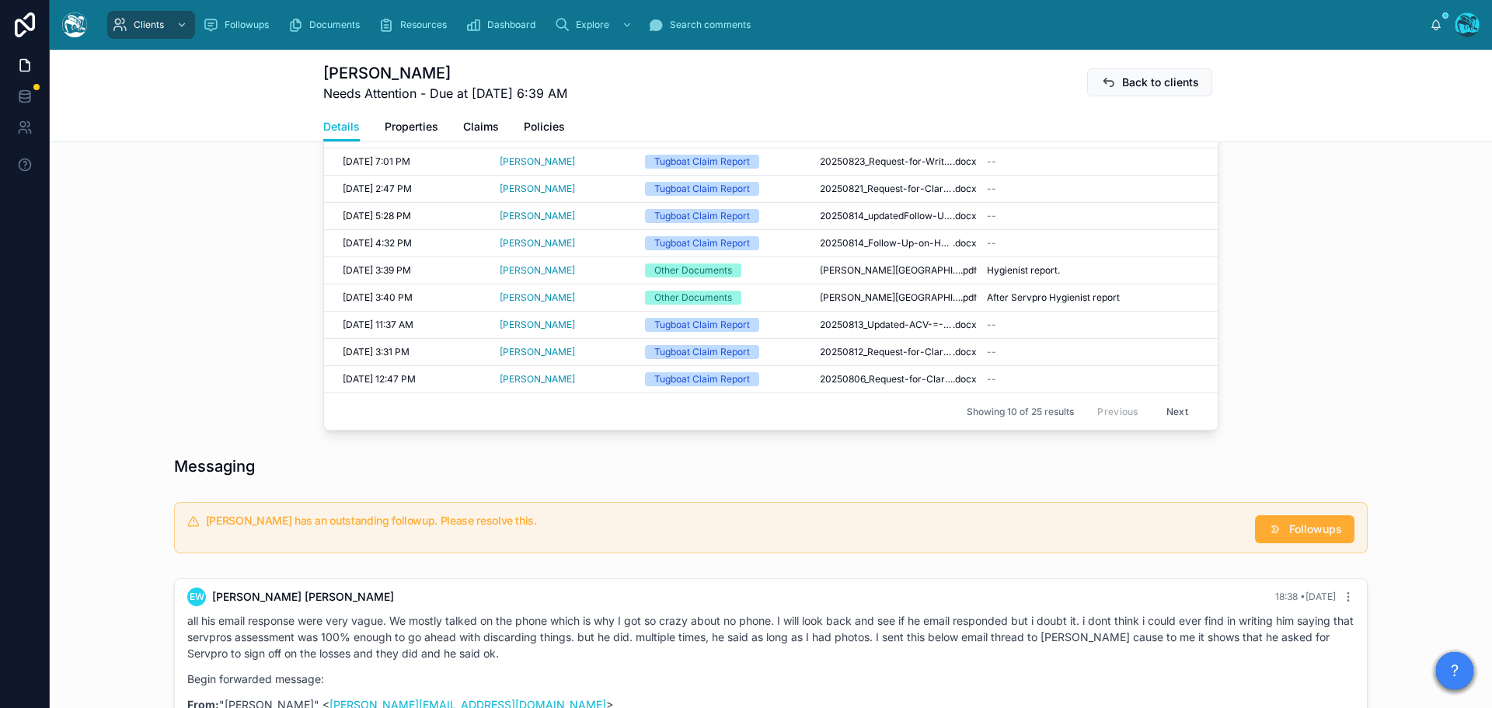
scroll to position [704, 0]
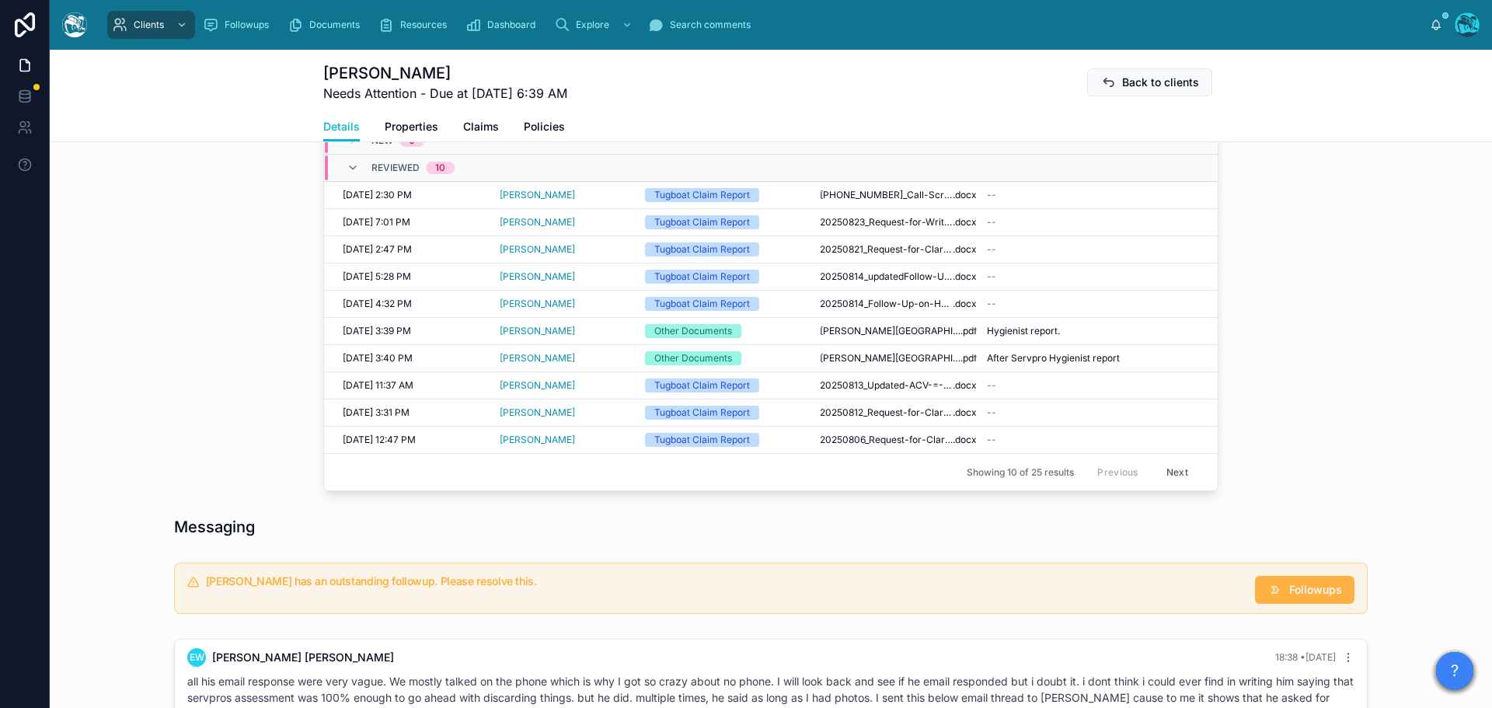
click at [1314, 588] on span "Followups" at bounding box center [1315, 590] width 53 height 16
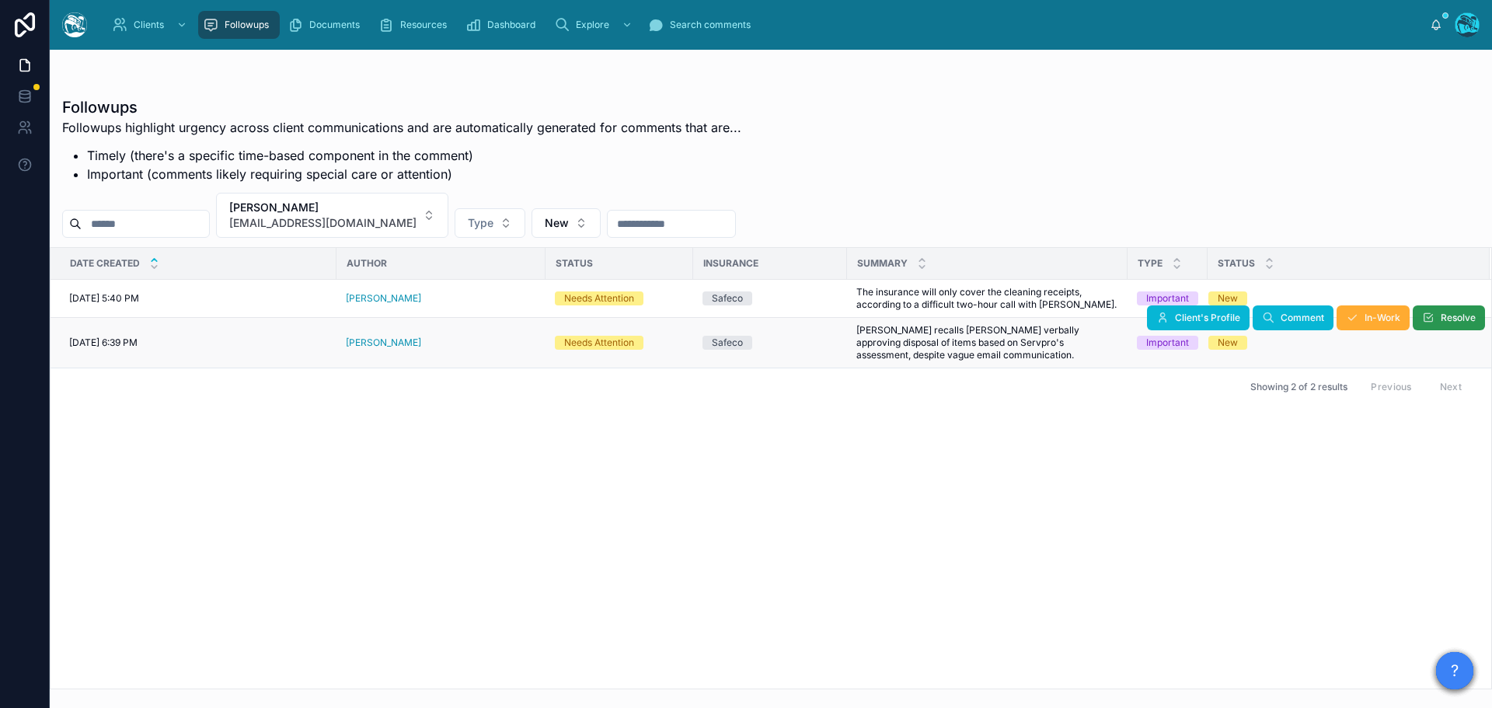
click at [1434, 319] on icon at bounding box center [1428, 318] width 12 height 12
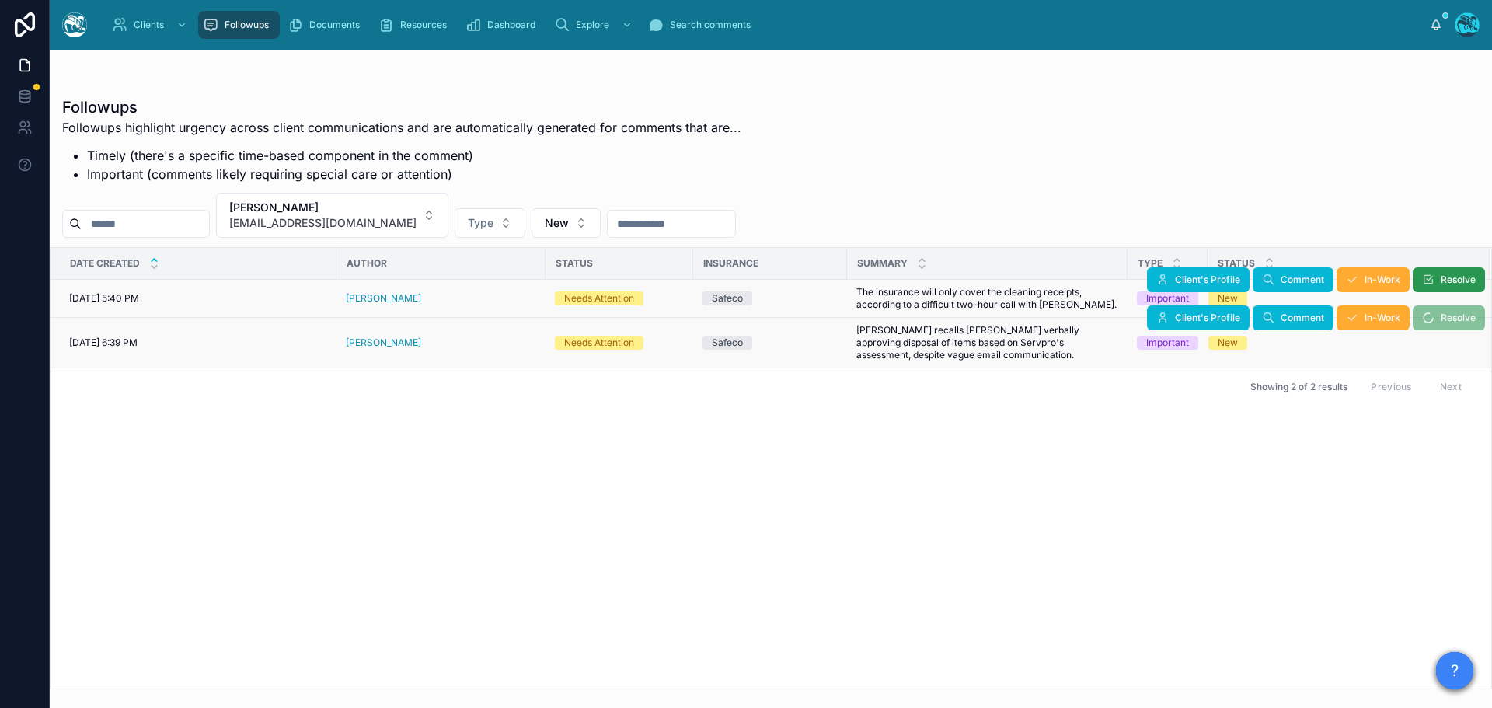
click at [1436, 281] on button "Resolve" at bounding box center [1449, 279] width 72 height 25
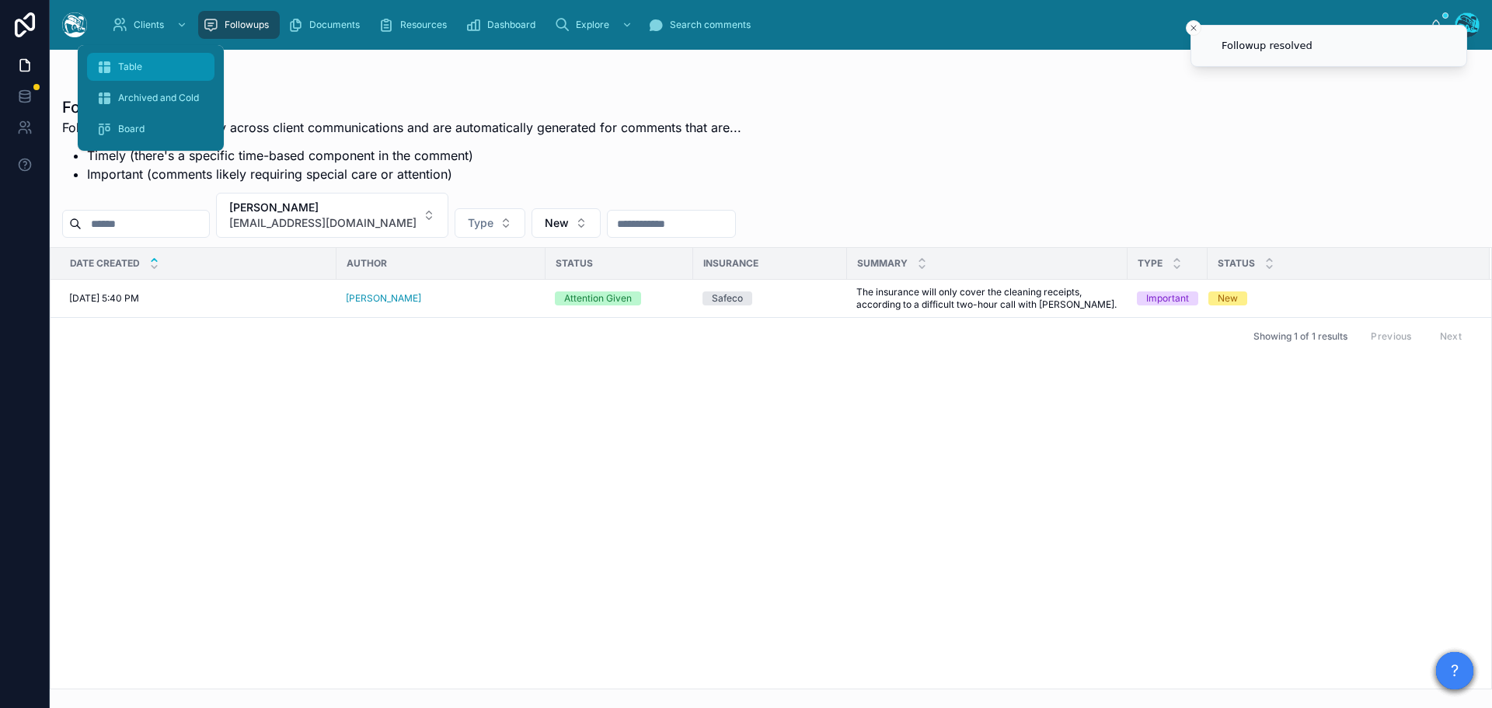
click at [138, 59] on div "Table" at bounding box center [150, 66] width 109 height 25
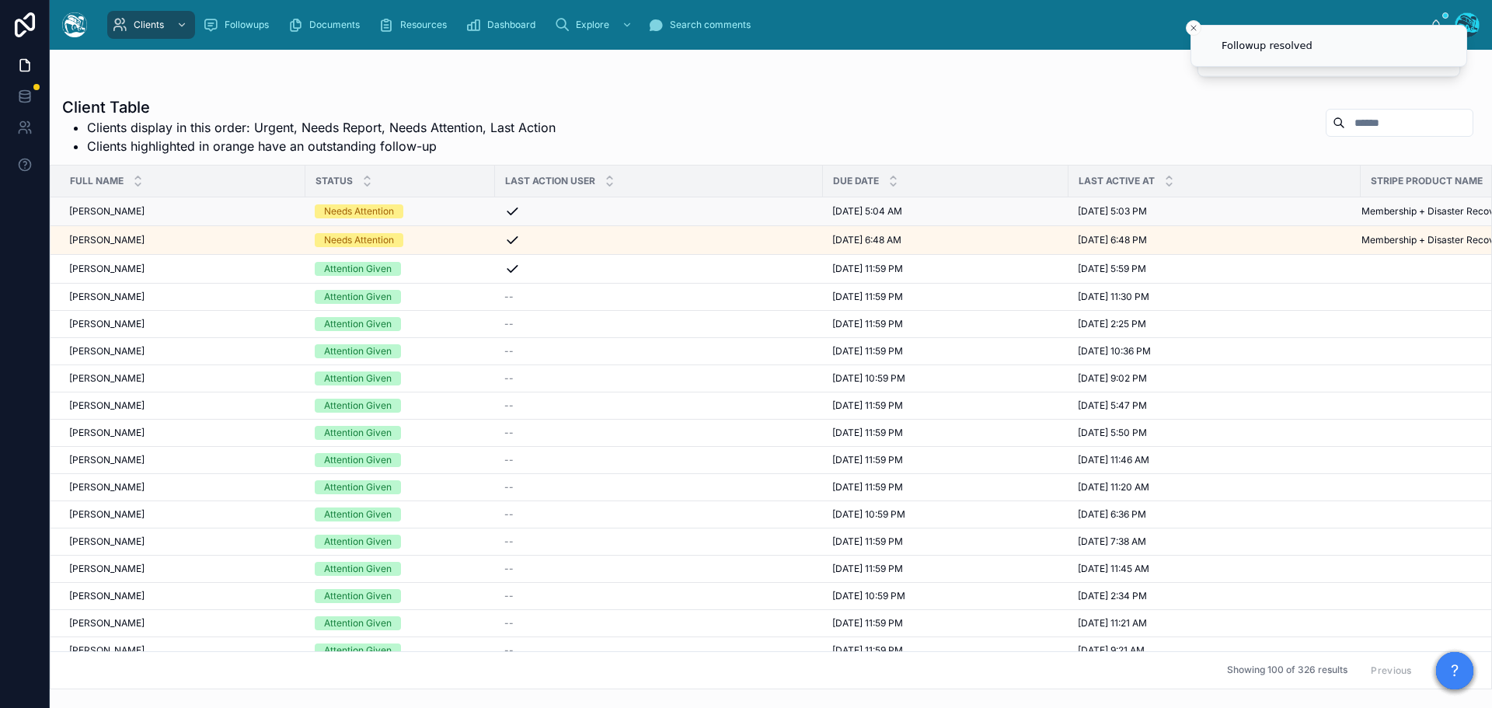
click at [418, 208] on div "Needs Attention" at bounding box center [400, 211] width 171 height 14
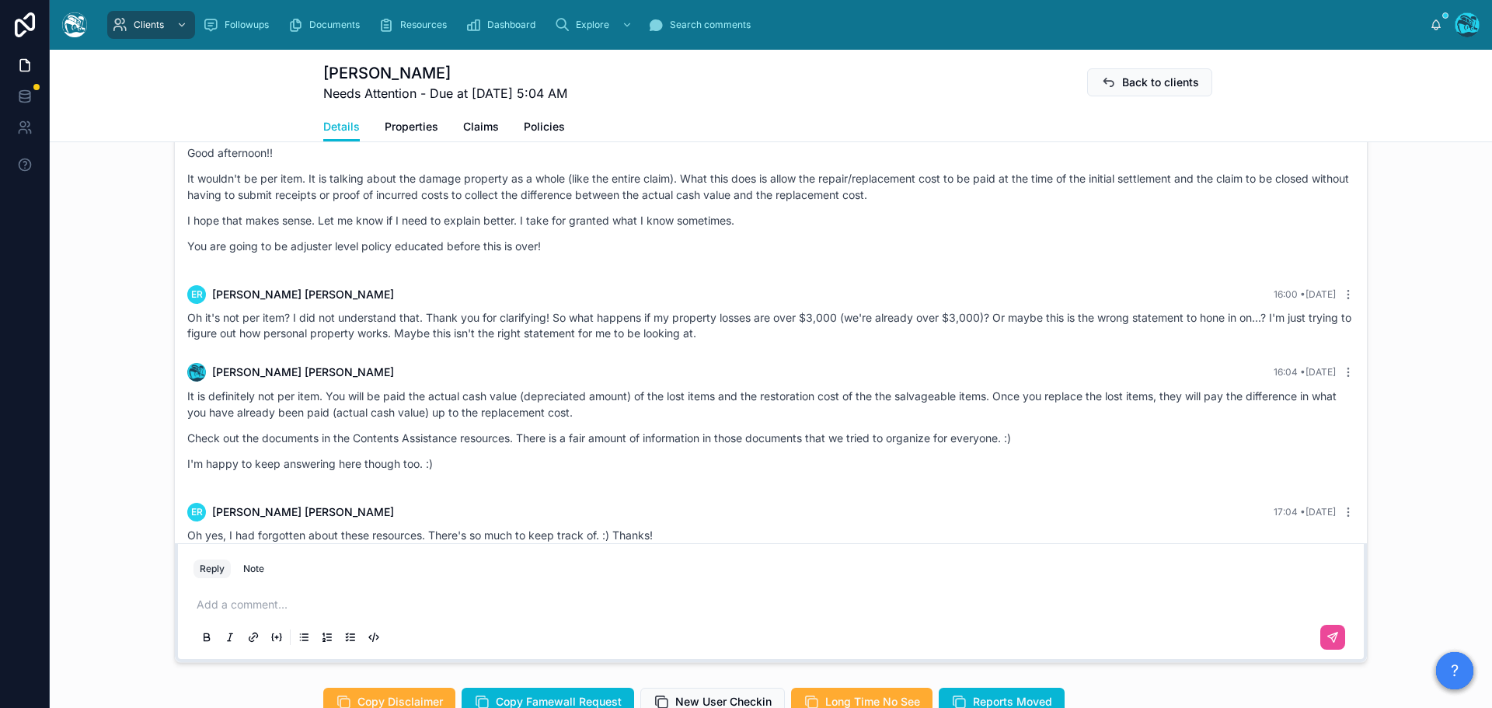
scroll to position [3536, 0]
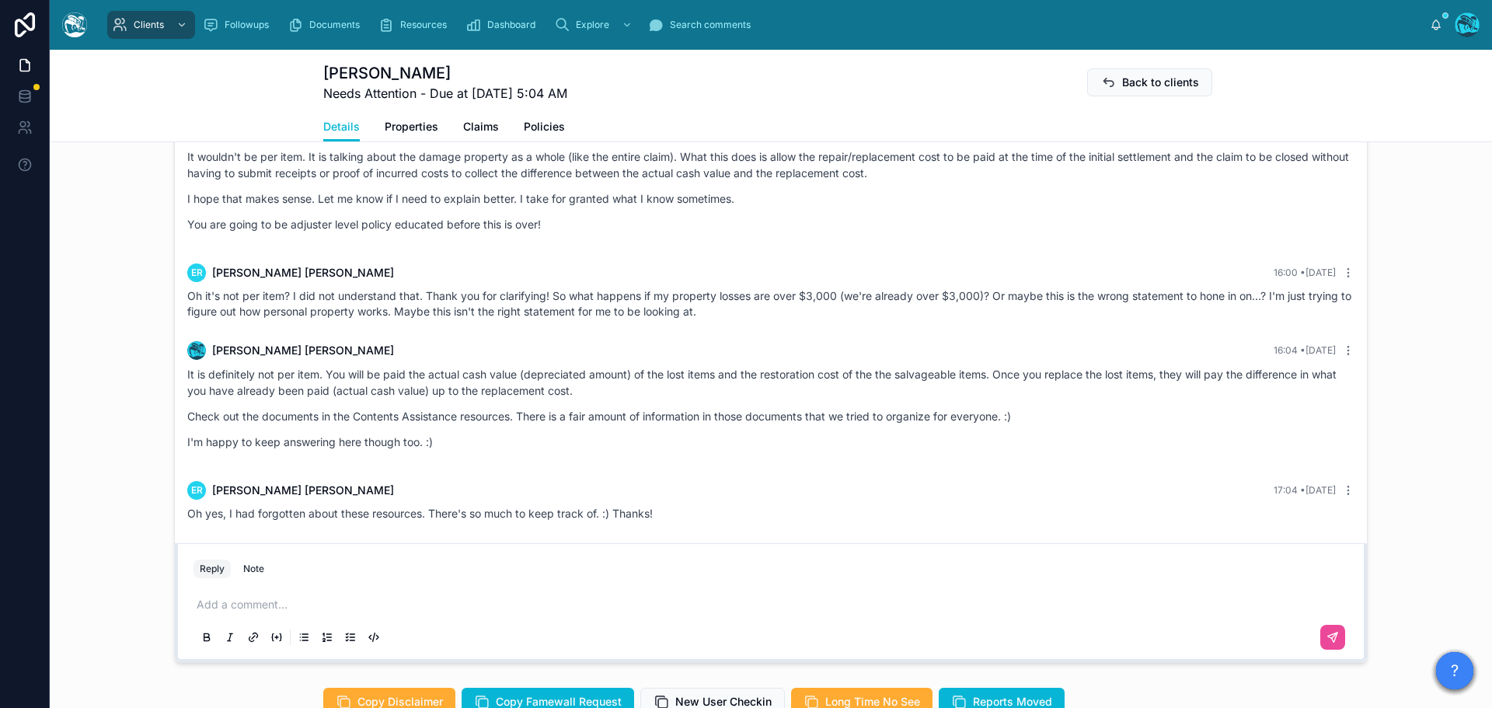
click at [253, 605] on p at bounding box center [774, 605] width 1155 height 16
click at [1329, 634] on icon at bounding box center [1333, 637] width 12 height 12
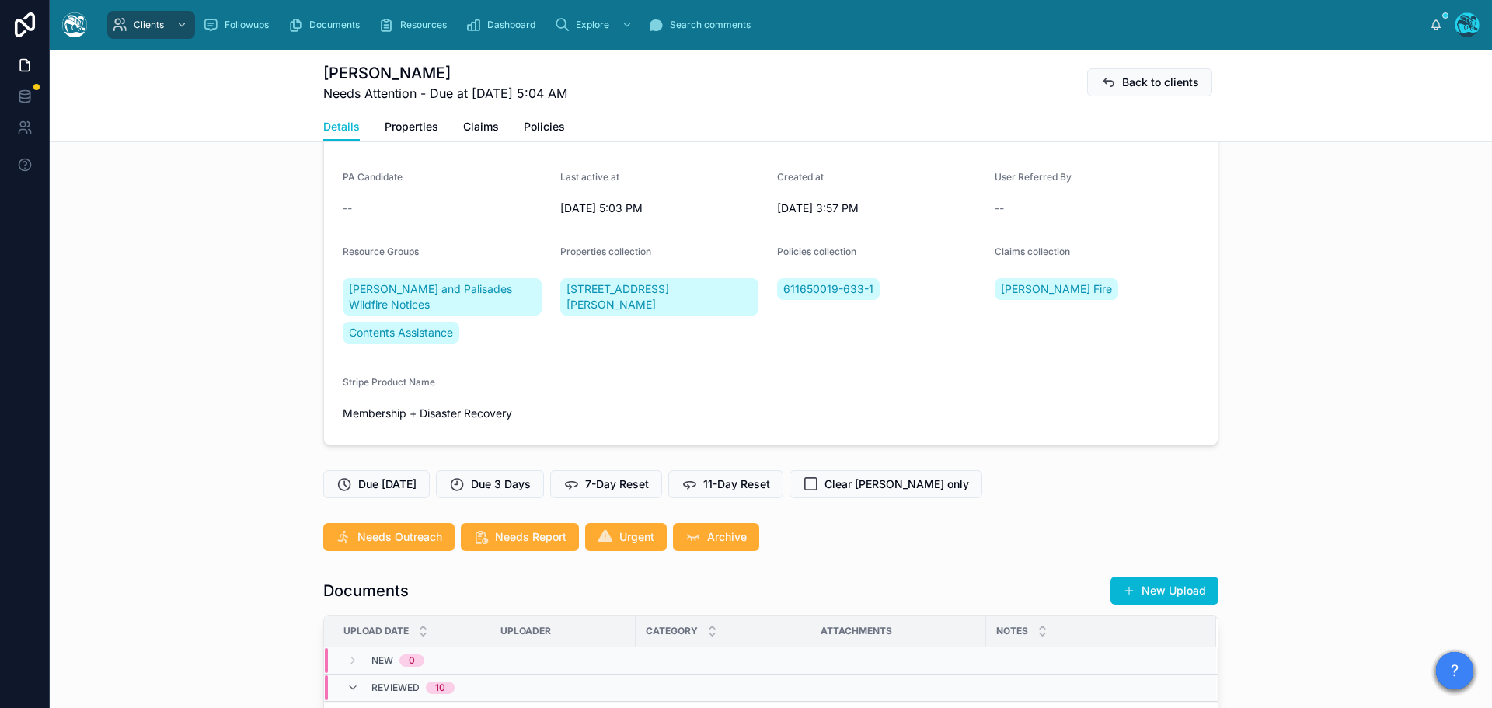
scroll to position [155, 0]
click at [603, 486] on span "7-Day Reset" at bounding box center [617, 485] width 64 height 16
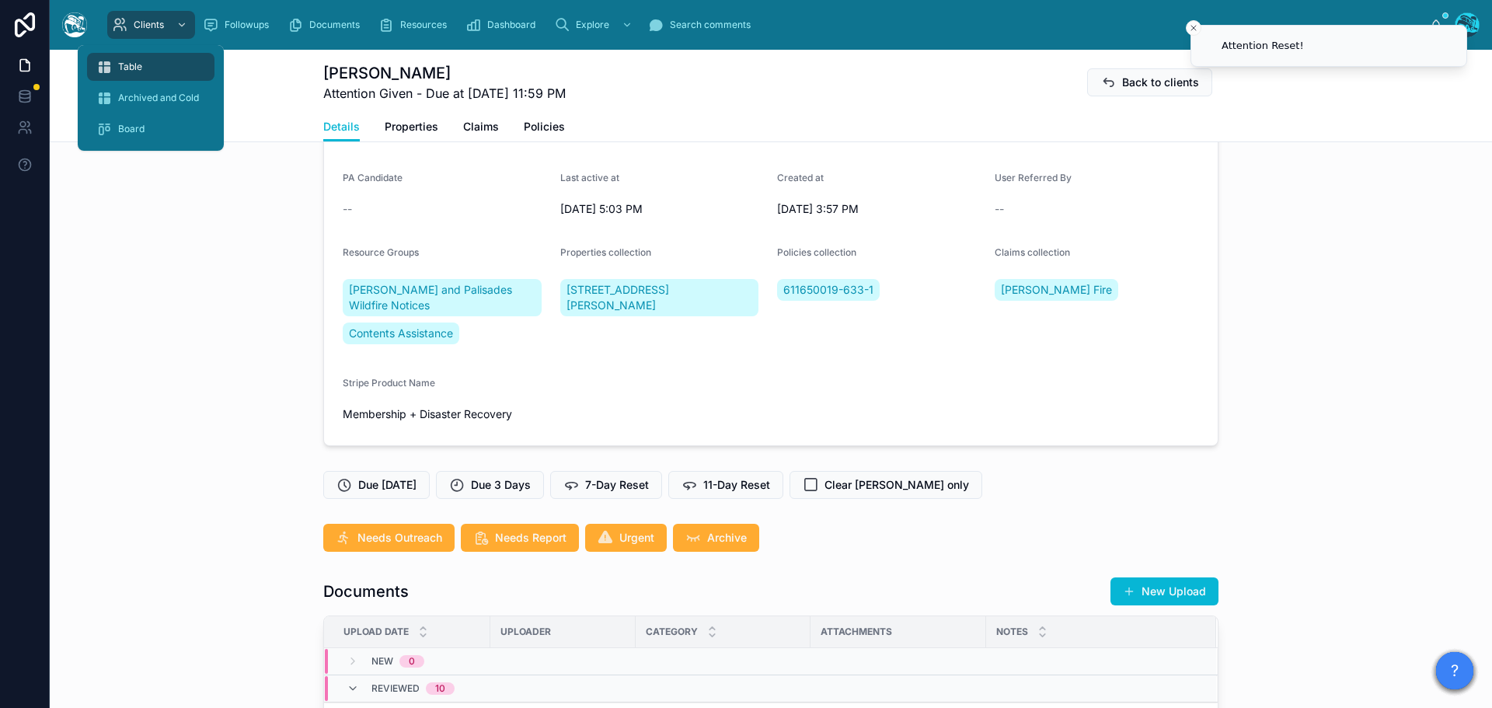
click at [132, 68] on span "Table" at bounding box center [130, 67] width 24 height 12
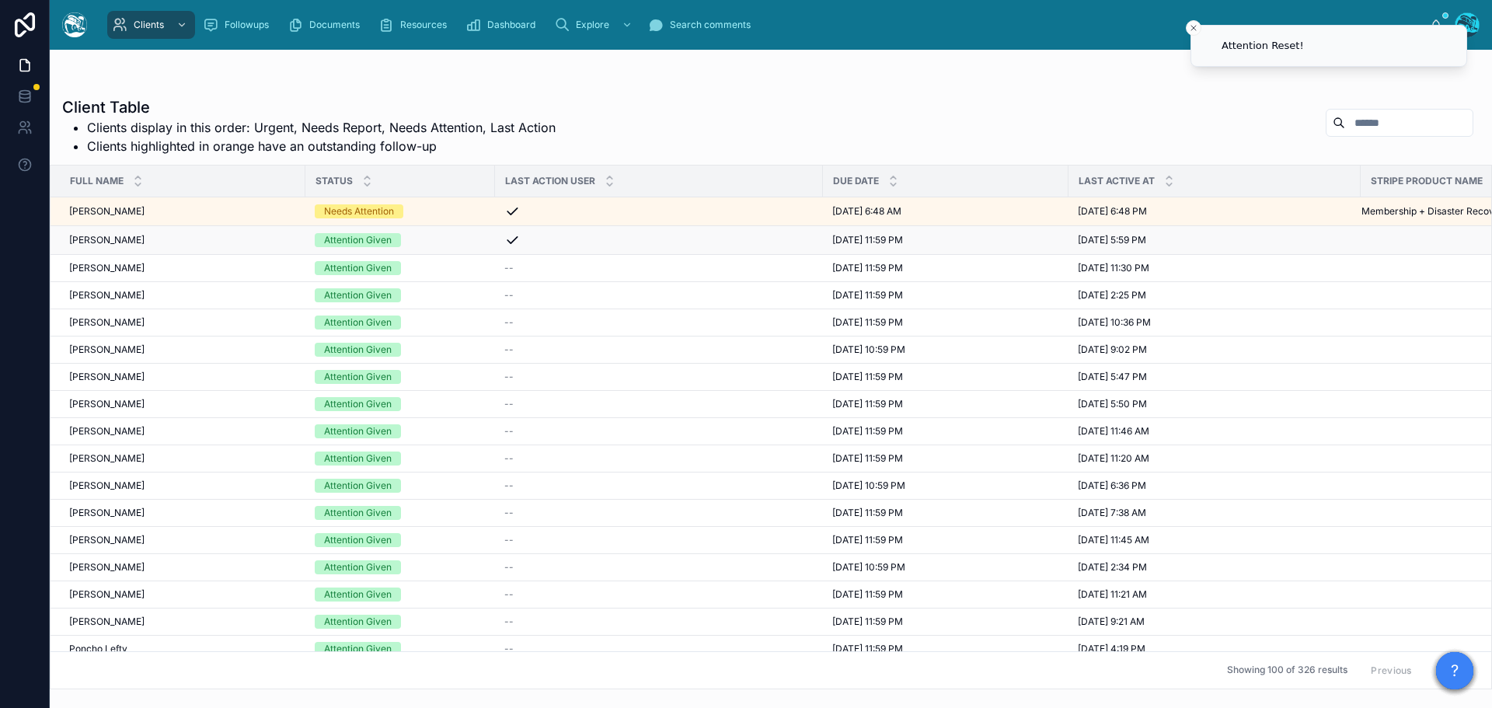
click at [414, 242] on div "Attention Given" at bounding box center [400, 240] width 171 height 14
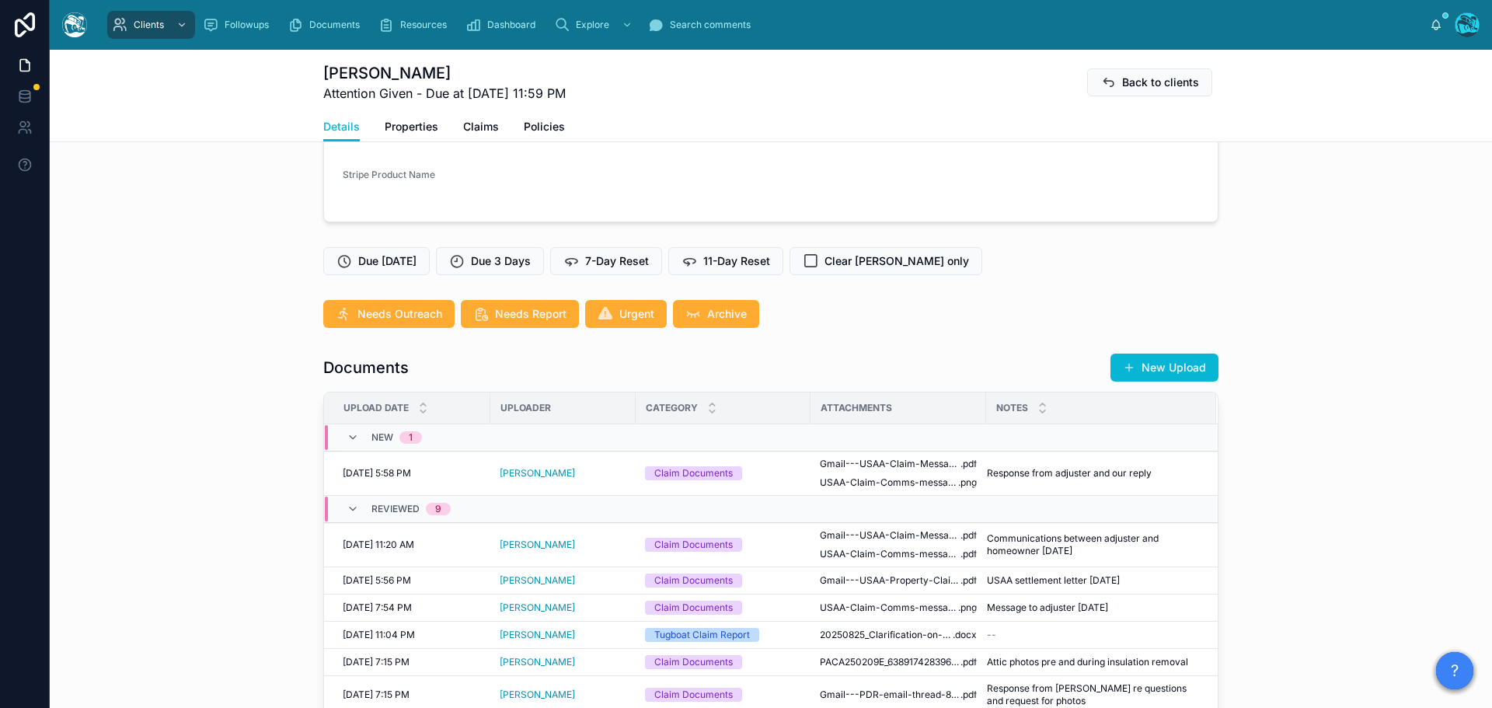
scroll to position [389, 0]
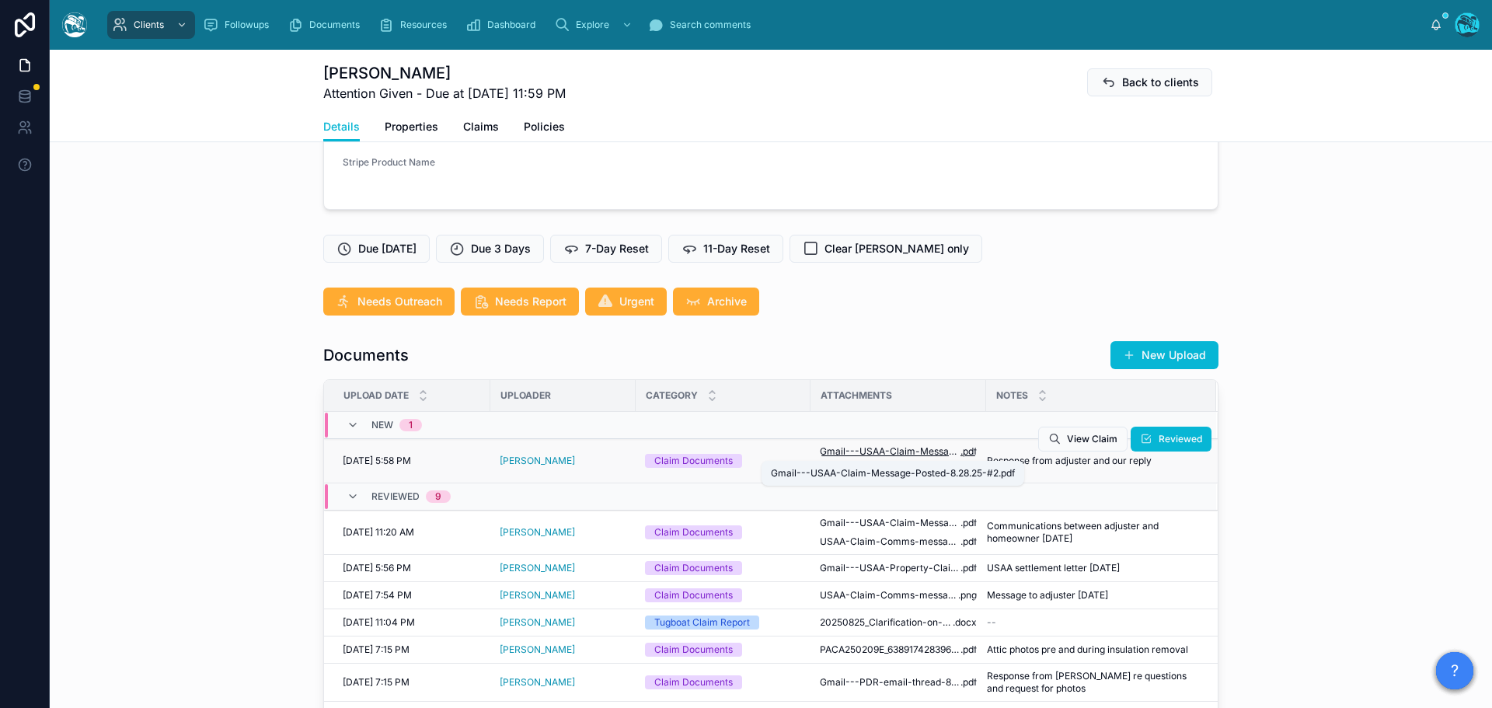
click at [919, 451] on span "Gmail---USAA-Claim-Message-Posted-8.28.25-#2" at bounding box center [890, 451] width 141 height 12
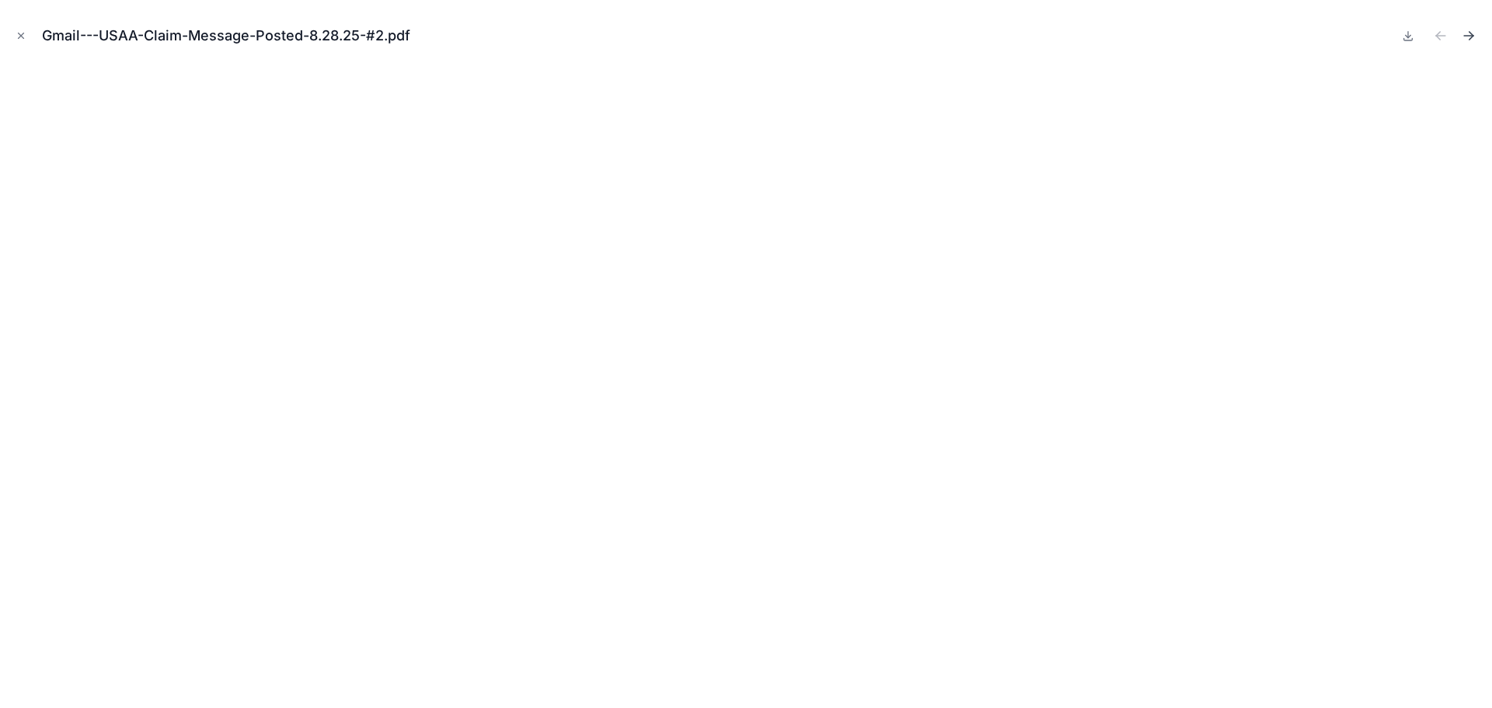
click at [1470, 32] on icon "Next file" at bounding box center [1472, 34] width 4 height 4
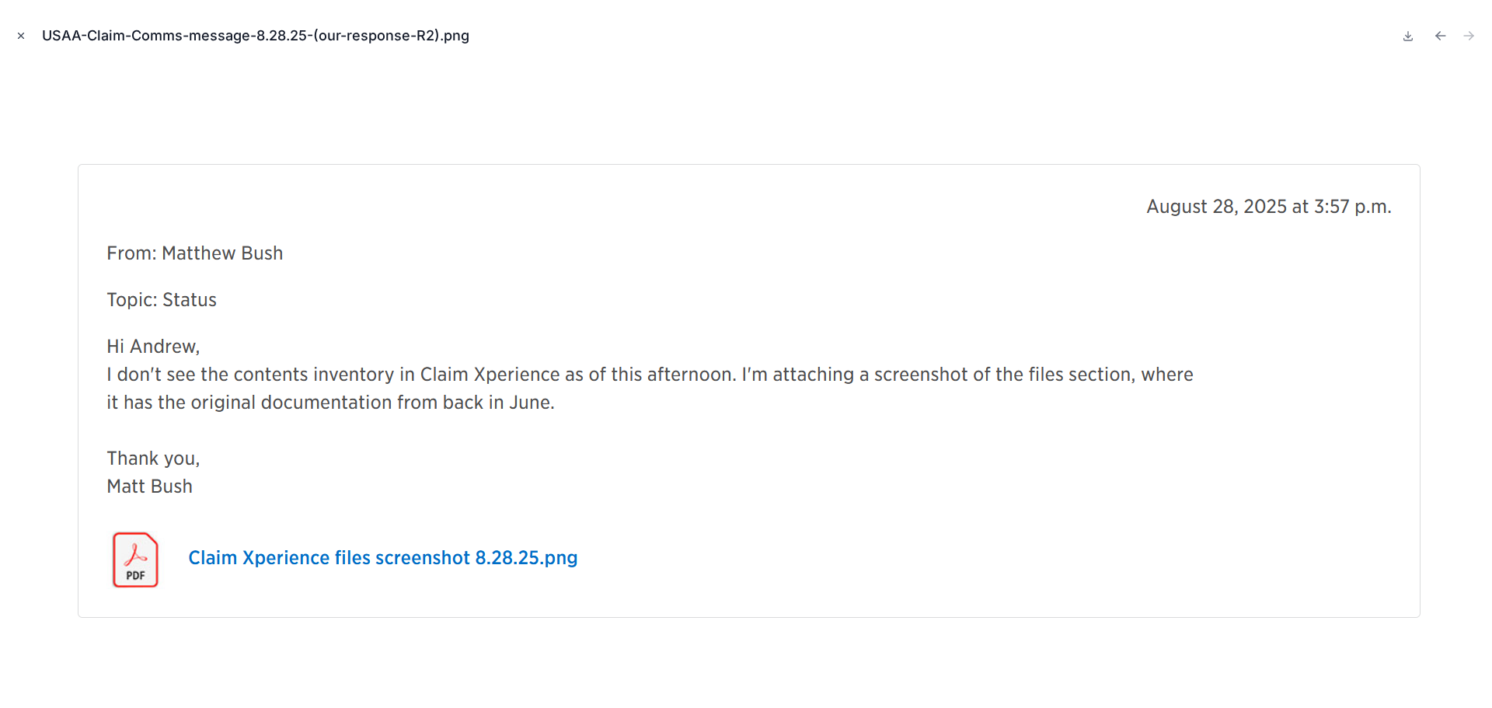
click at [18, 33] on icon "Close modal" at bounding box center [21, 35] width 11 height 11
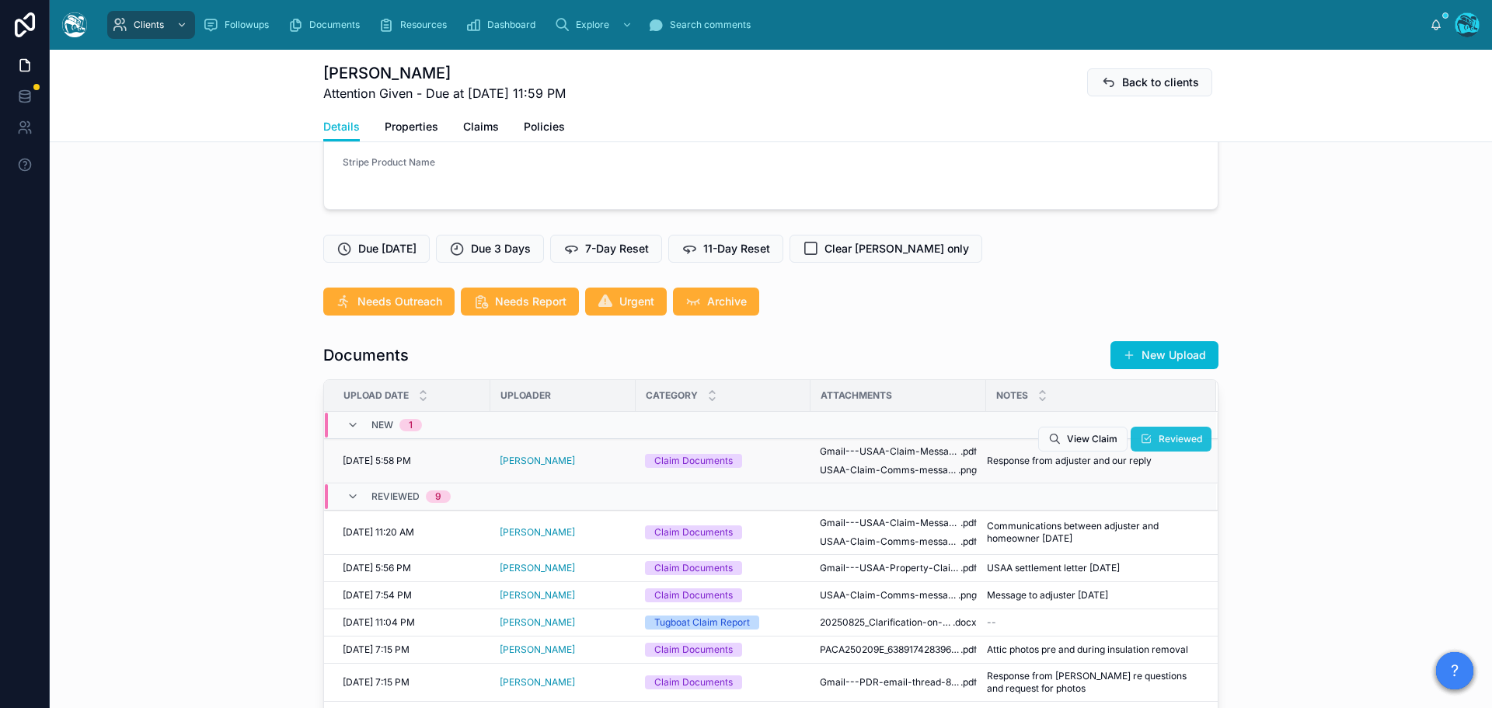
click at [1134, 439] on button "Reviewed" at bounding box center [1171, 439] width 81 height 25
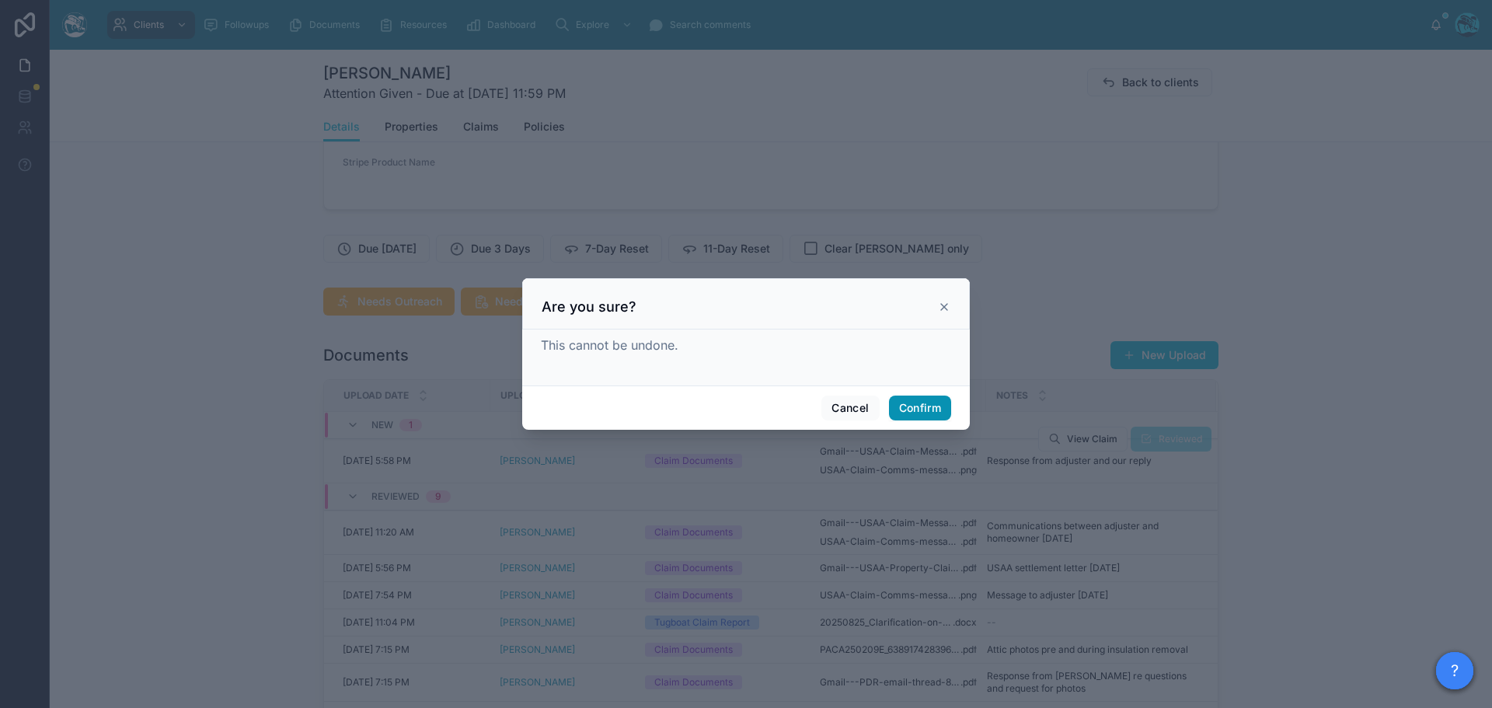
click at [904, 405] on button "Confirm" at bounding box center [920, 408] width 62 height 25
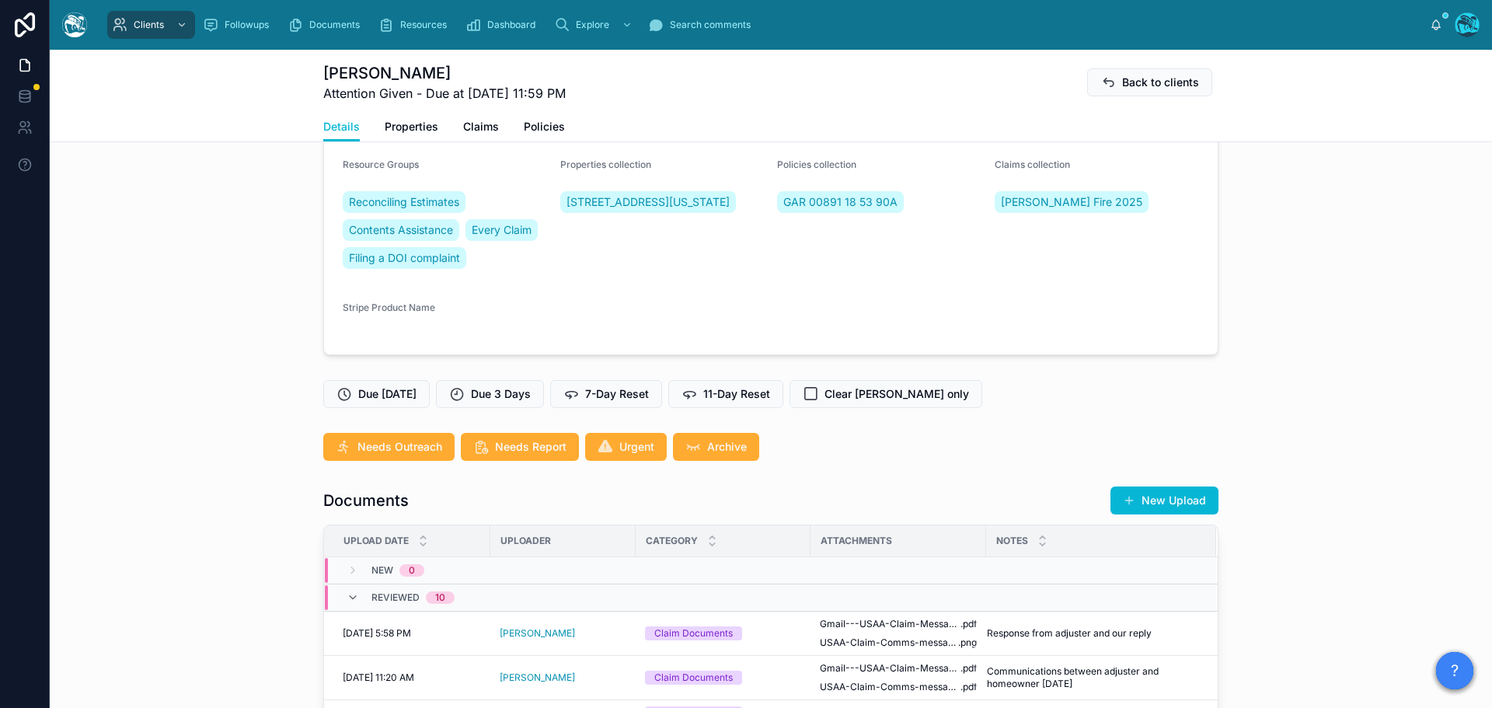
scroll to position [233, 0]
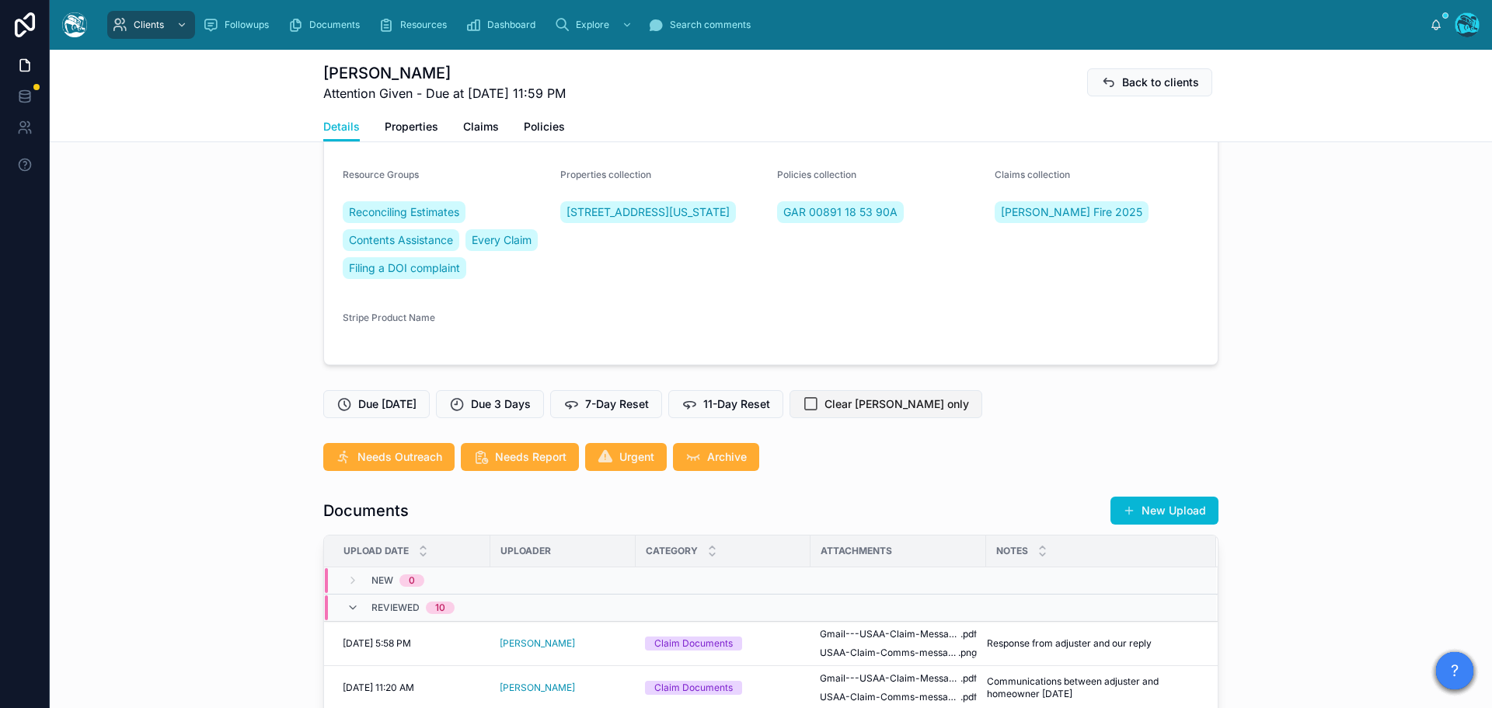
click at [850, 403] on span "Clear [PERSON_NAME] only" at bounding box center [897, 404] width 145 height 16
click at [633, 403] on span "7-Day Reset" at bounding box center [617, 404] width 64 height 16
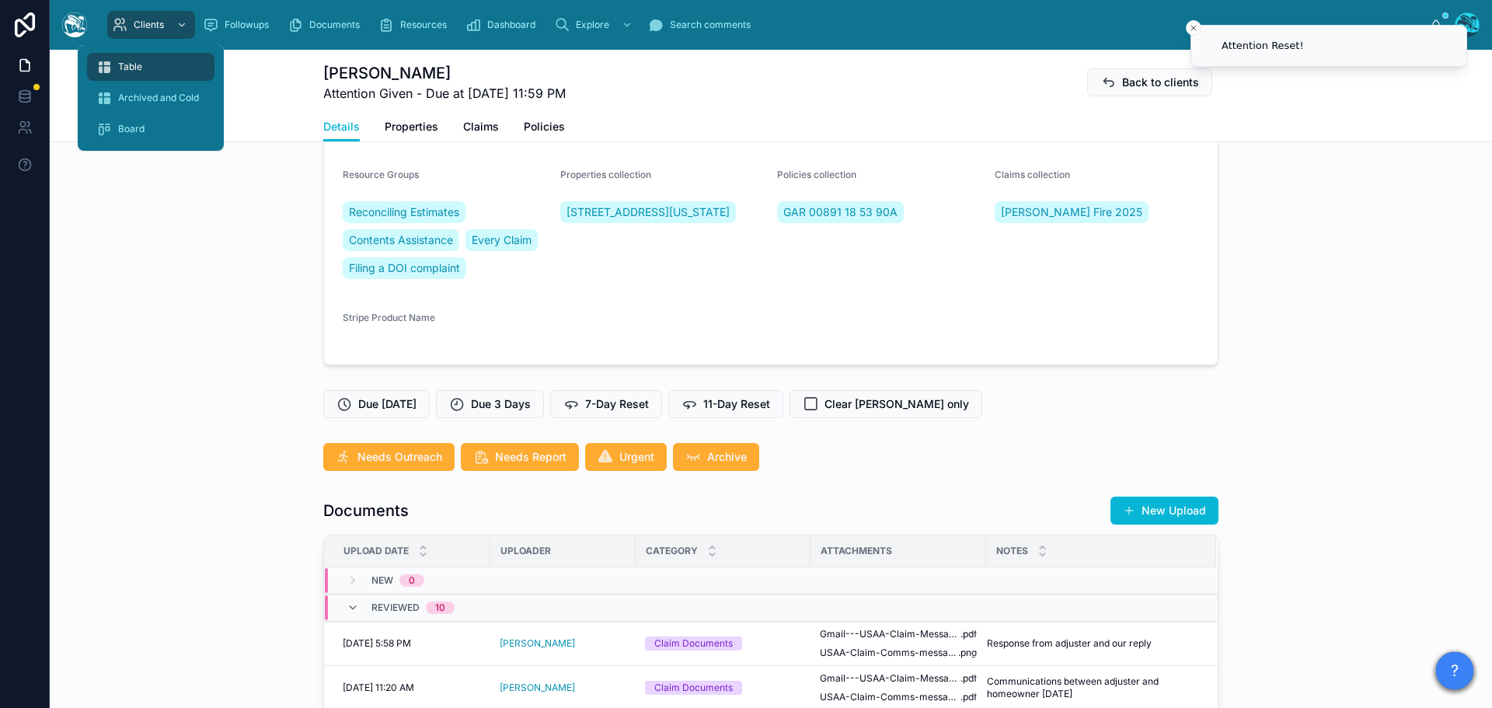
click at [131, 61] on span "Table" at bounding box center [130, 67] width 24 height 12
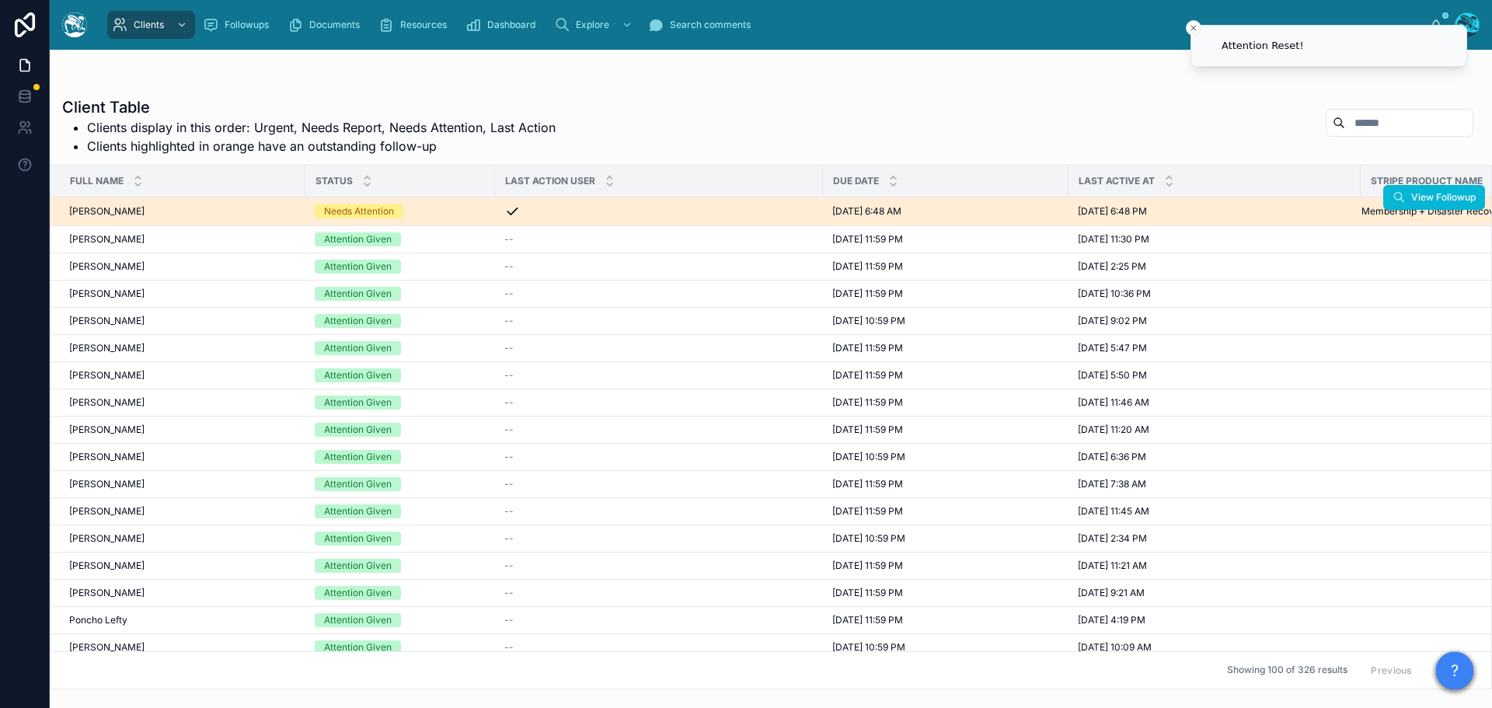
click at [417, 213] on div "Needs Attention" at bounding box center [400, 211] width 171 height 14
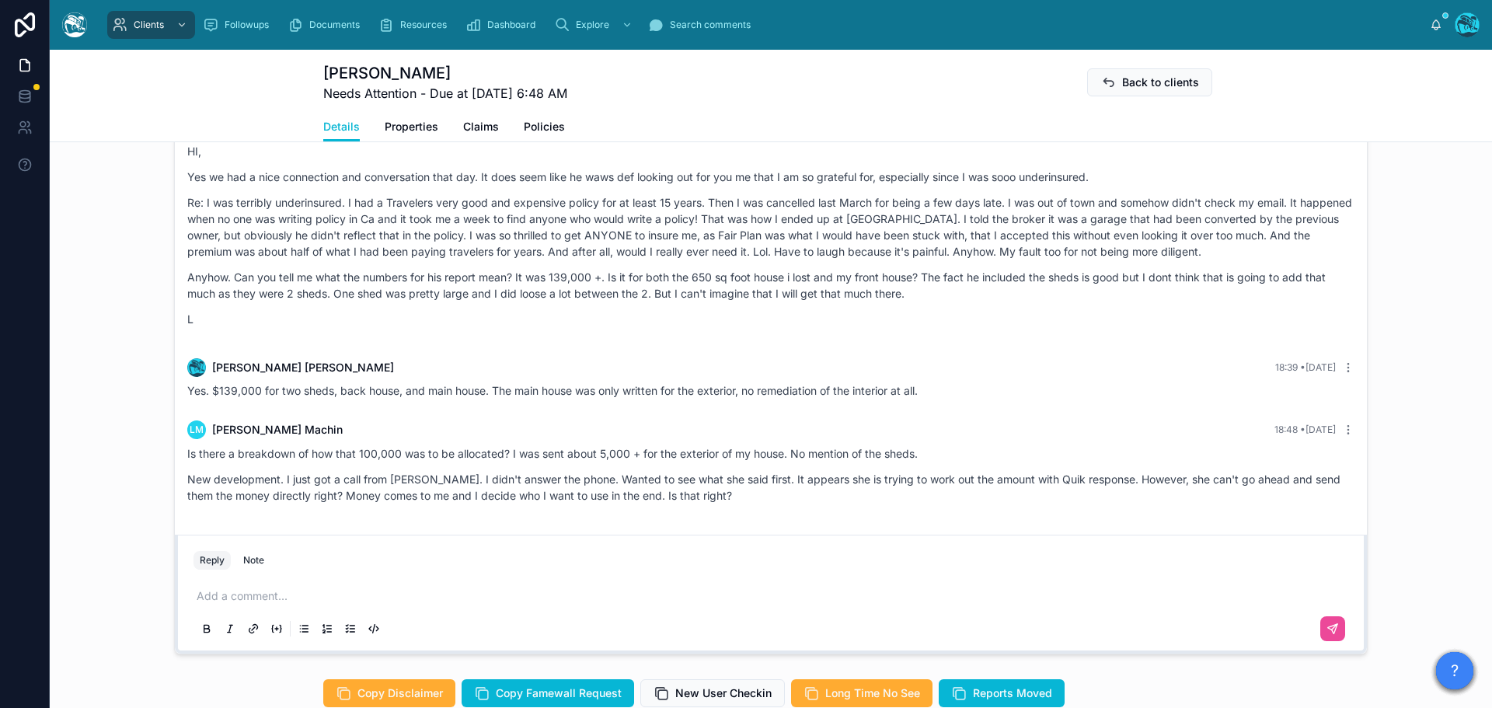
scroll to position [1166, 0]
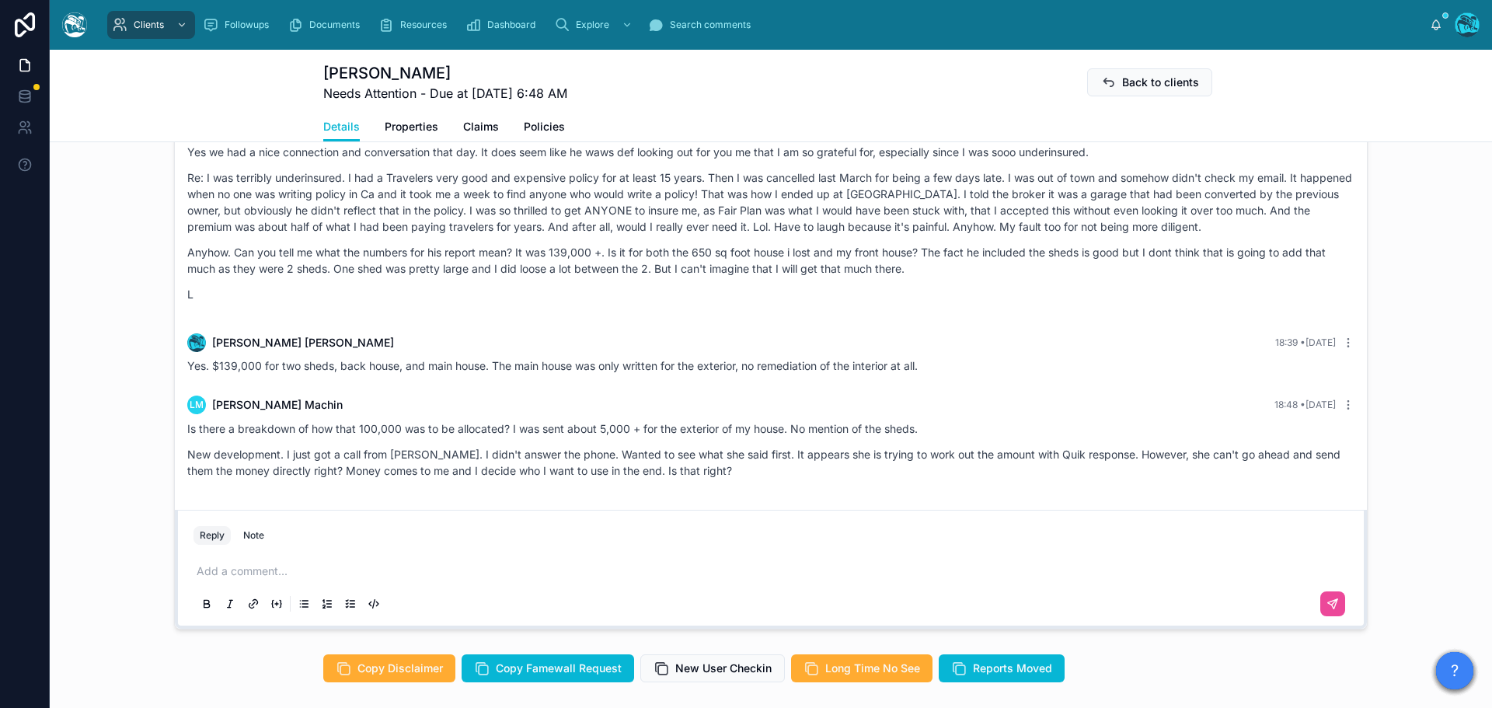
click at [258, 579] on p at bounding box center [774, 572] width 1155 height 16
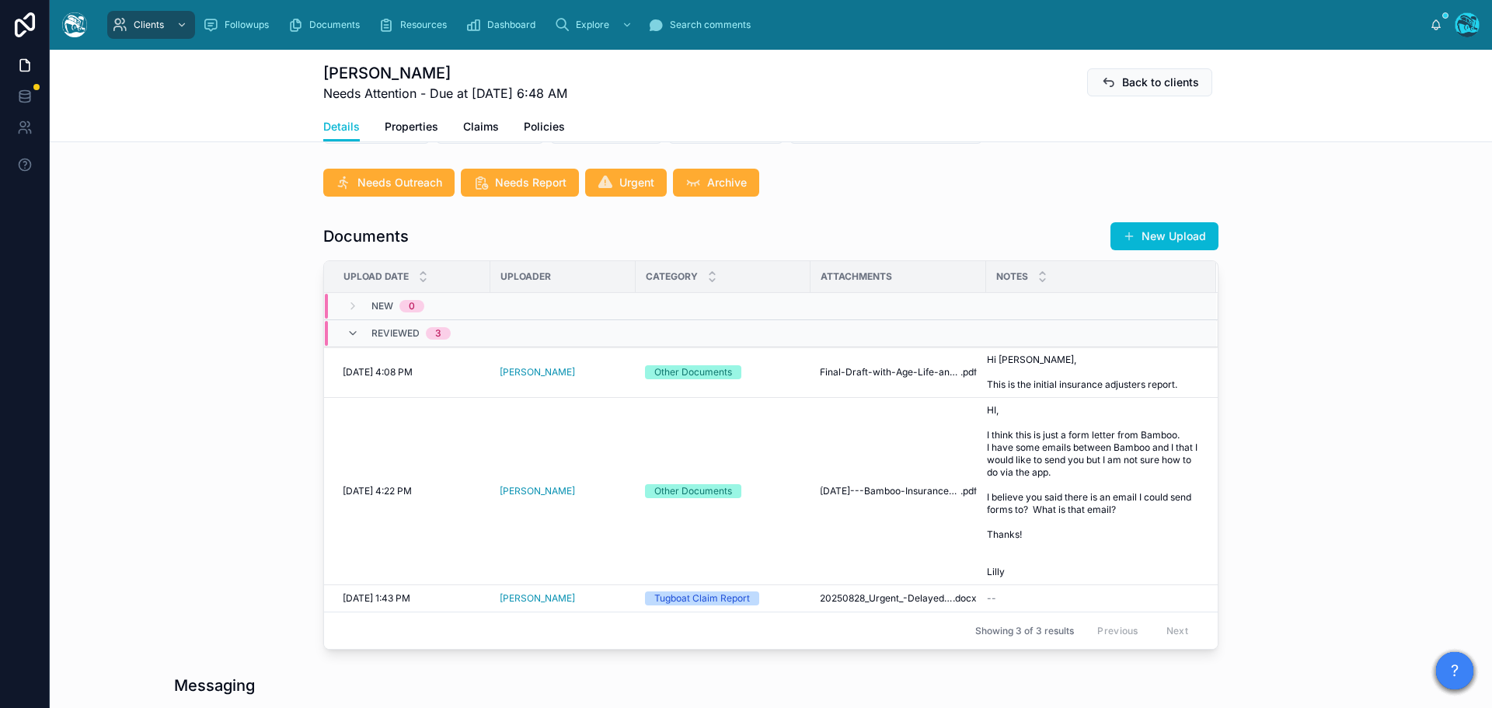
scroll to position [466, 0]
click at [913, 379] on span "Final-Draft-with-Age-Life-and-Condition" at bounding box center [890, 373] width 141 height 12
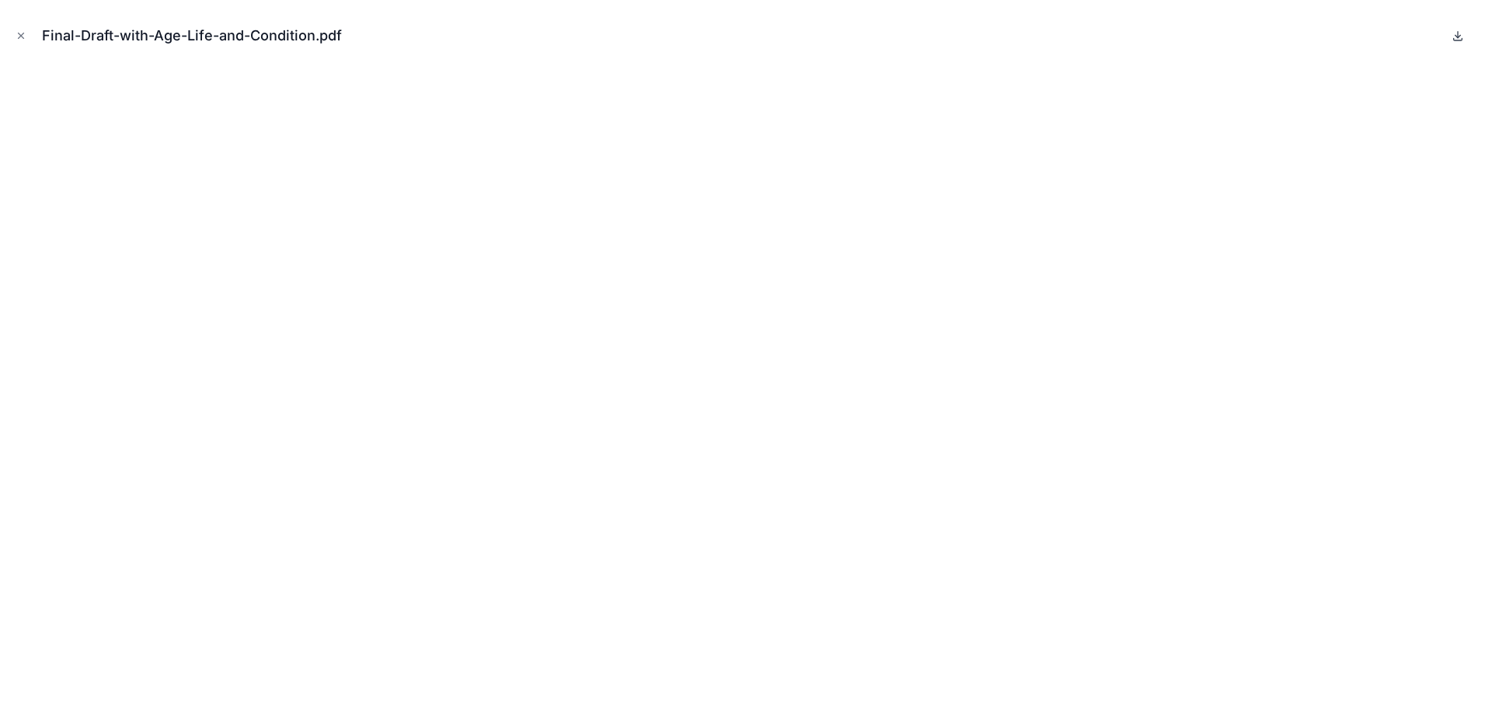
click at [1460, 33] on icon at bounding box center [1458, 36] width 12 height 12
drag, startPoint x: 20, startPoint y: 34, endPoint x: 57, endPoint y: 65, distance: 48.0
click at [20, 34] on icon "Close modal" at bounding box center [21, 35] width 11 height 11
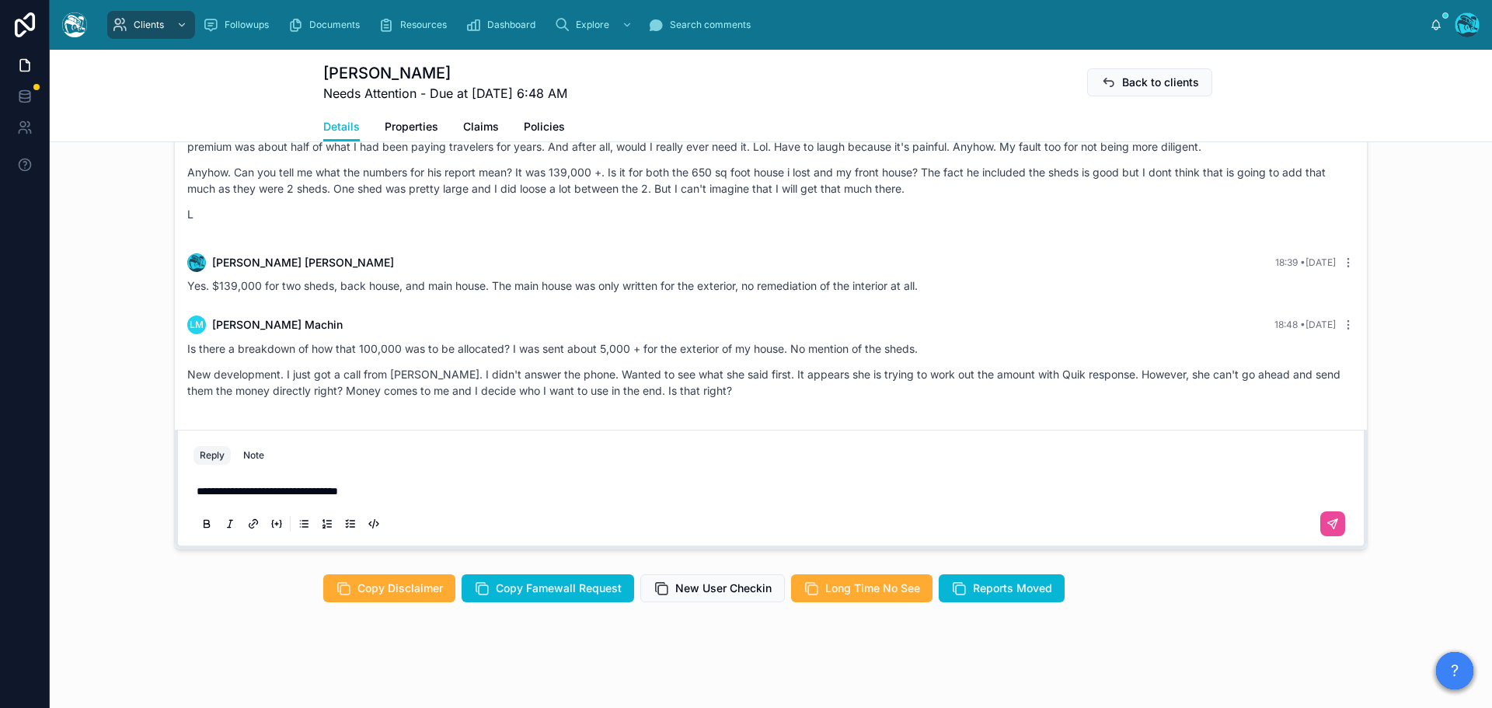
scroll to position [1274, 0]
click at [387, 490] on p "**********" at bounding box center [774, 491] width 1155 height 16
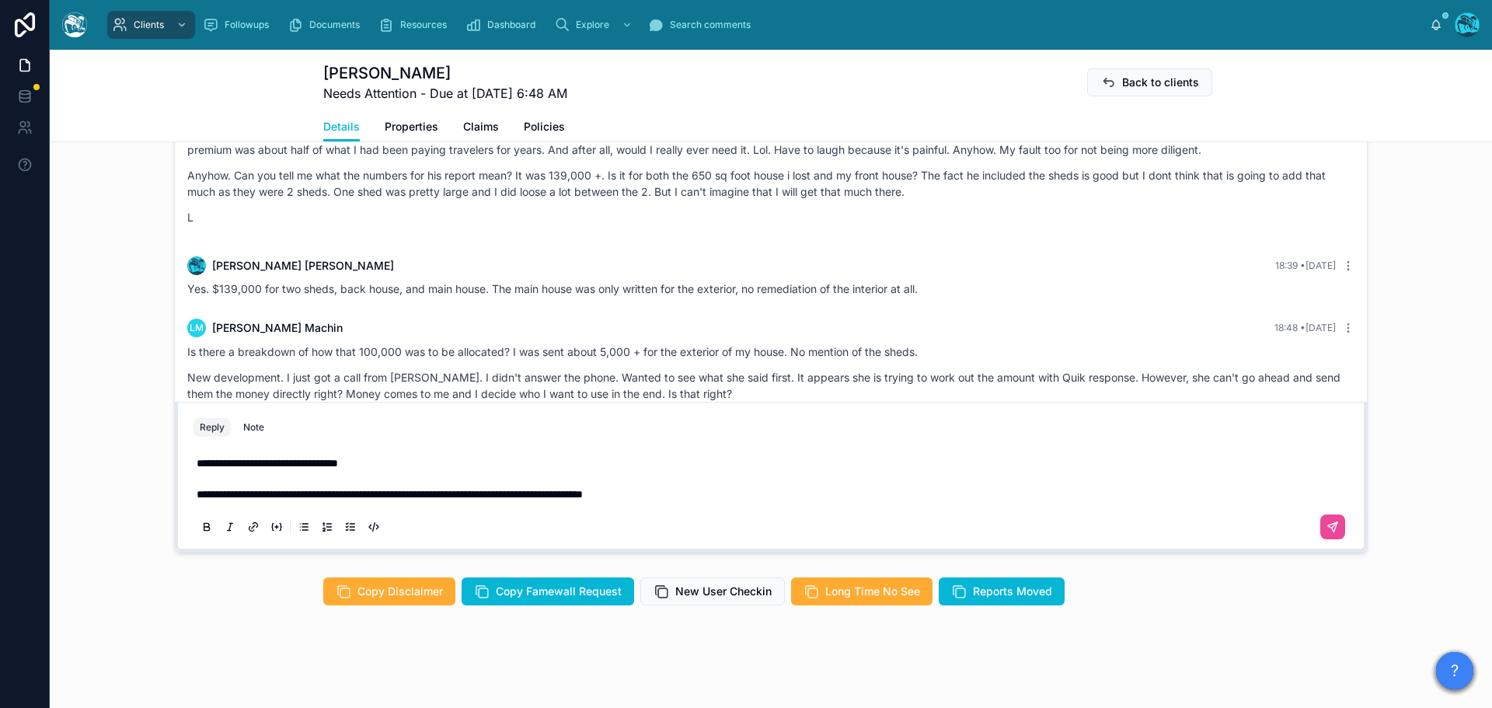
click at [713, 502] on p "**********" at bounding box center [774, 478] width 1155 height 47
click at [943, 502] on p "**********" at bounding box center [774, 478] width 1155 height 47
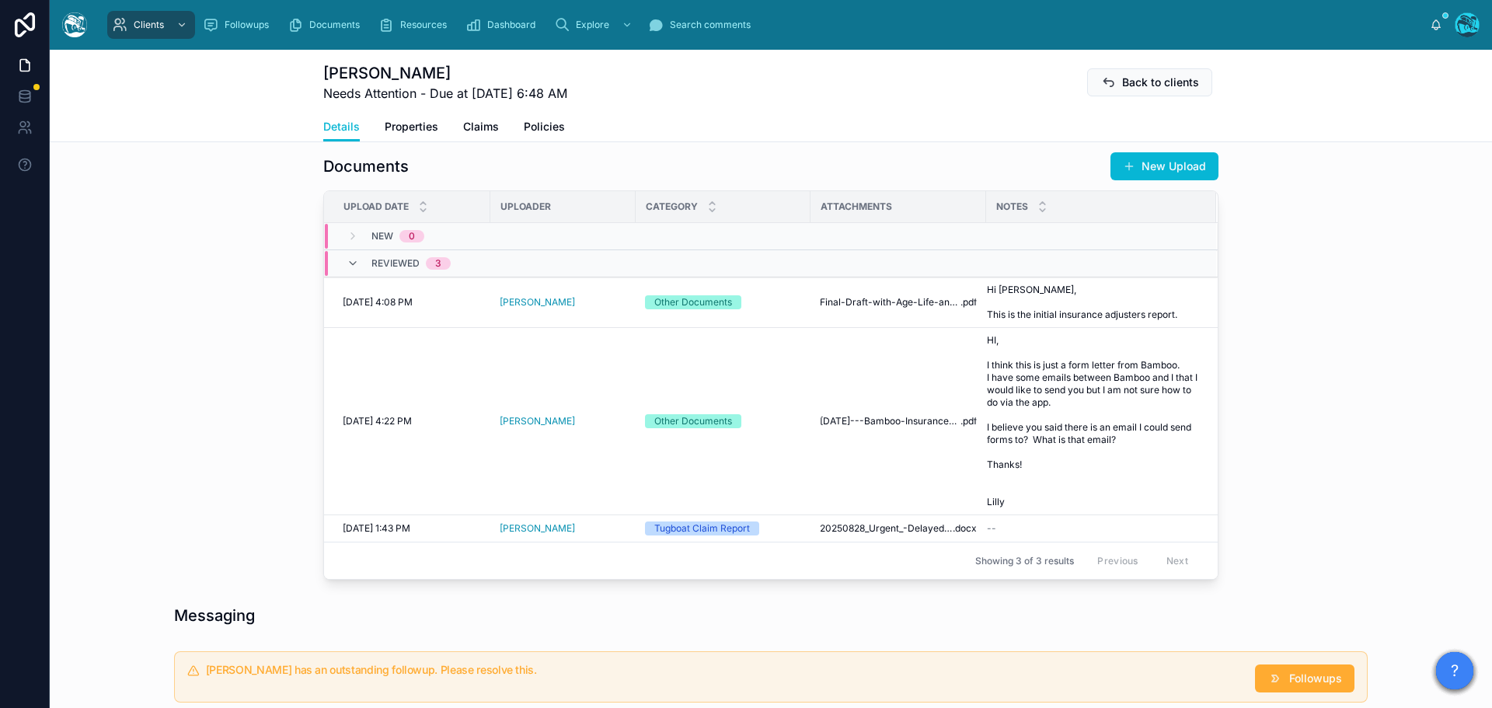
scroll to position [528, 0]
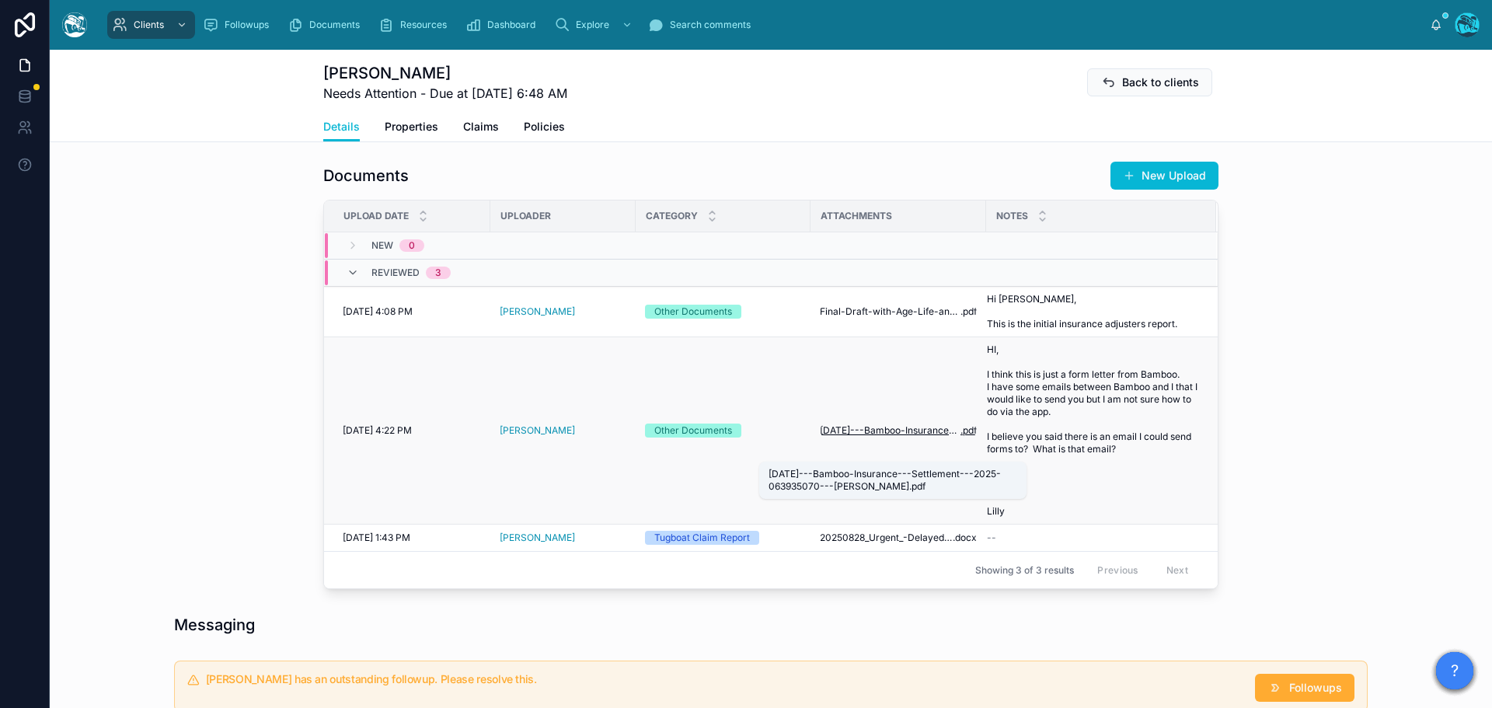
click at [912, 437] on span "[DATE]---Bamboo-Insurance---Settlement---2025-063935070---[PERSON_NAME]" at bounding box center [890, 430] width 141 height 12
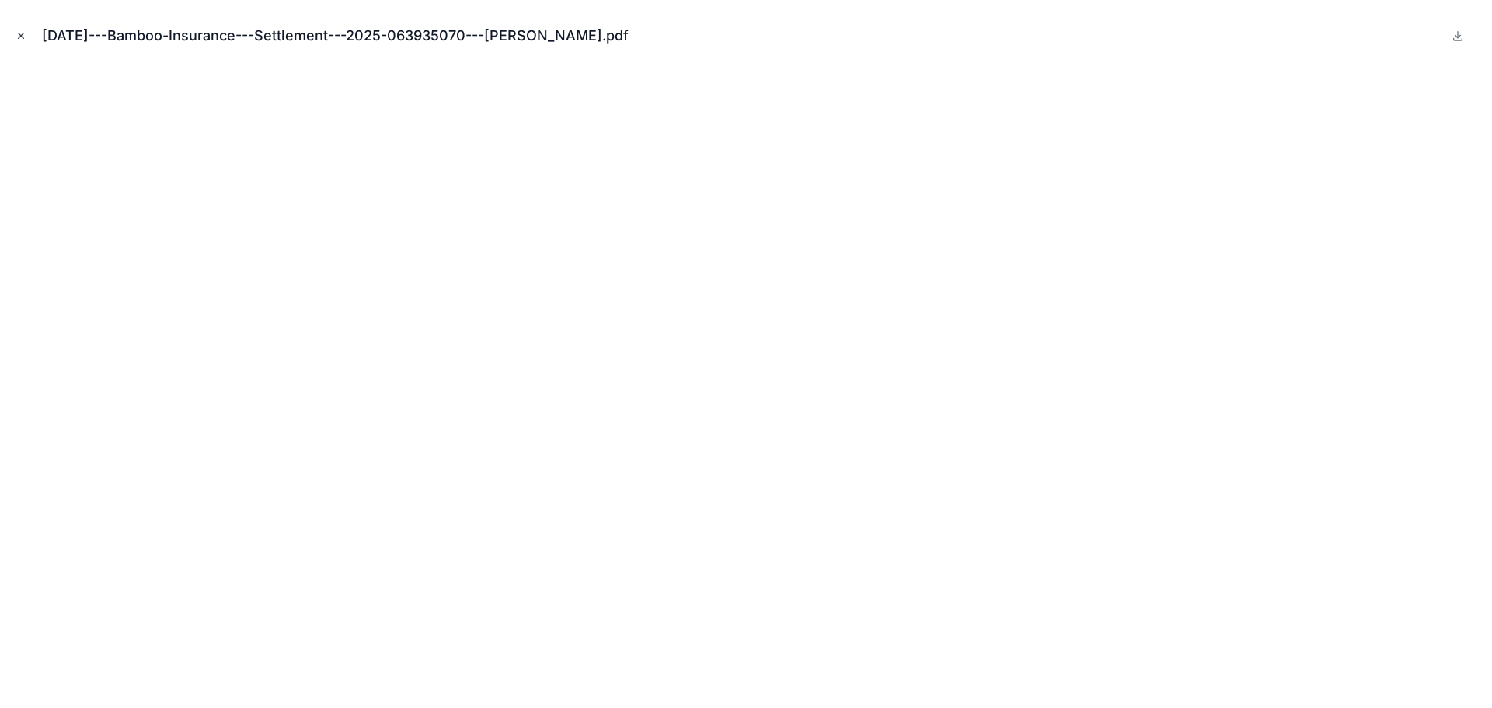
click at [16, 33] on icon "Close modal" at bounding box center [21, 35] width 11 height 11
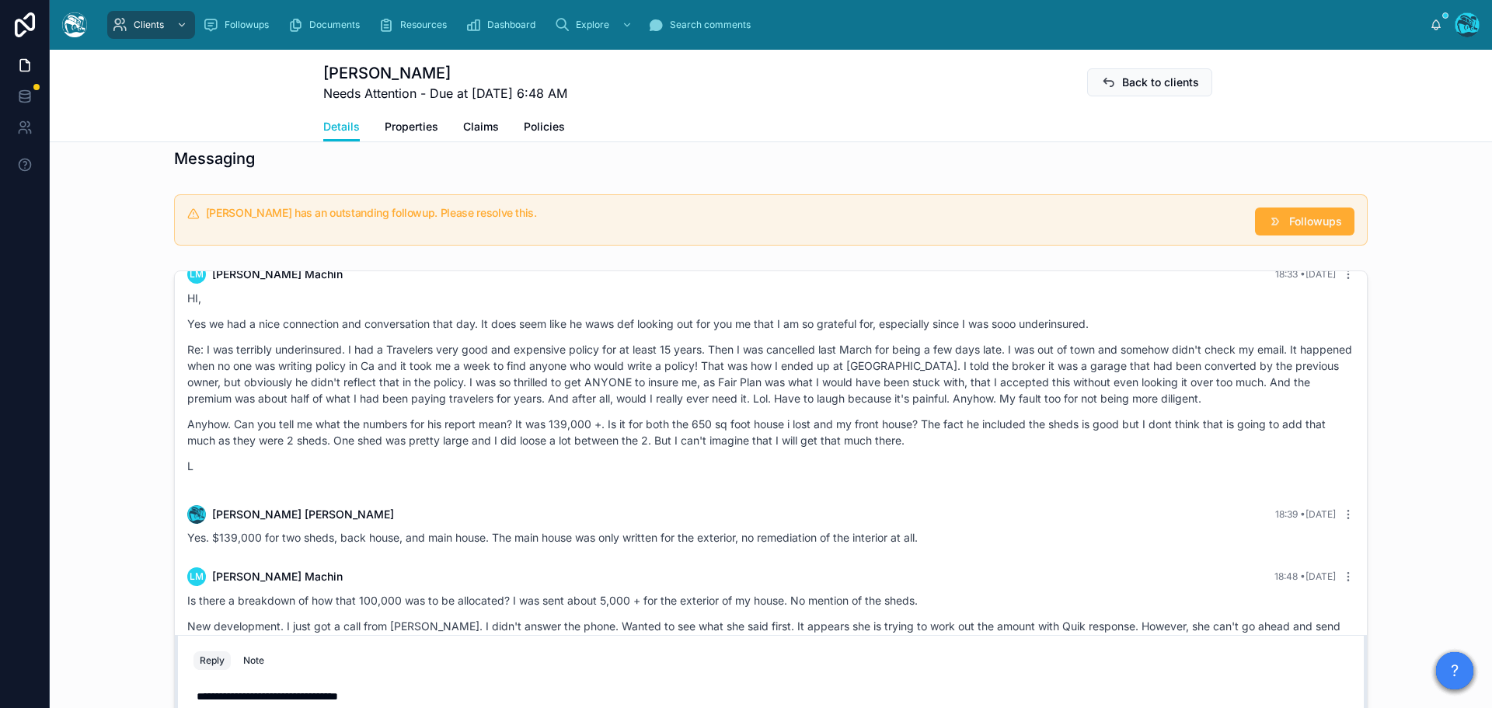
scroll to position [1274, 0]
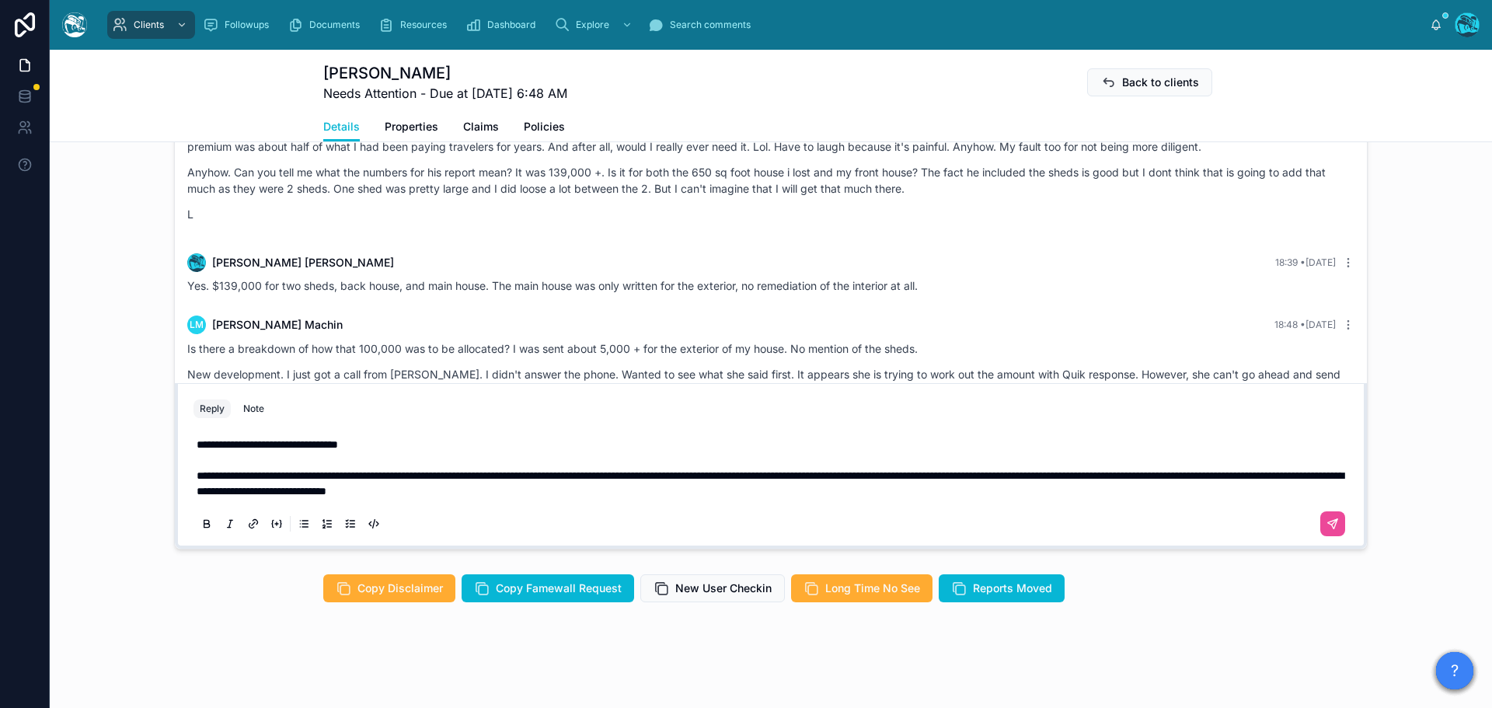
click at [735, 490] on p "**********" at bounding box center [774, 468] width 1155 height 62
click at [415, 443] on p "**********" at bounding box center [774, 468] width 1155 height 62
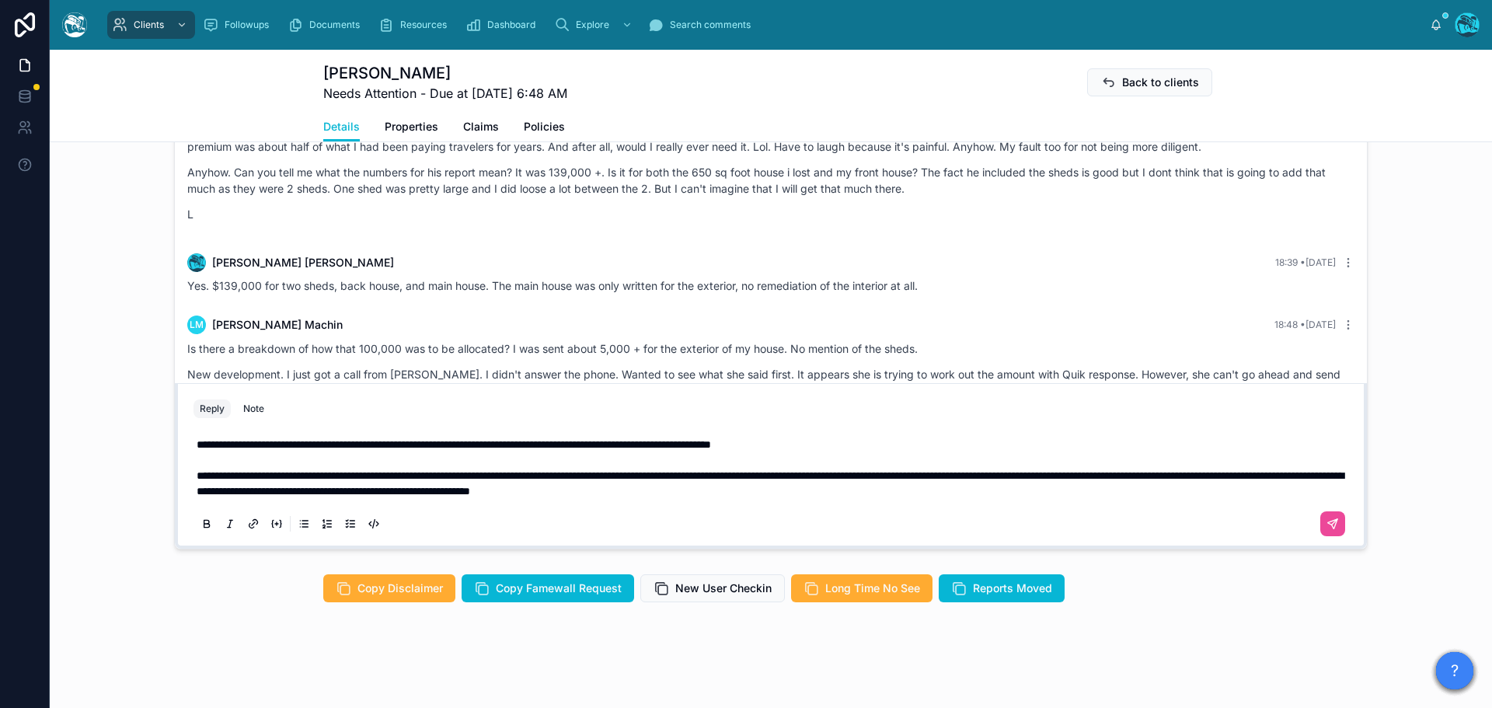
click at [428, 445] on span "**********" at bounding box center [454, 444] width 515 height 11
click at [1327, 521] on icon at bounding box center [1333, 524] width 12 height 12
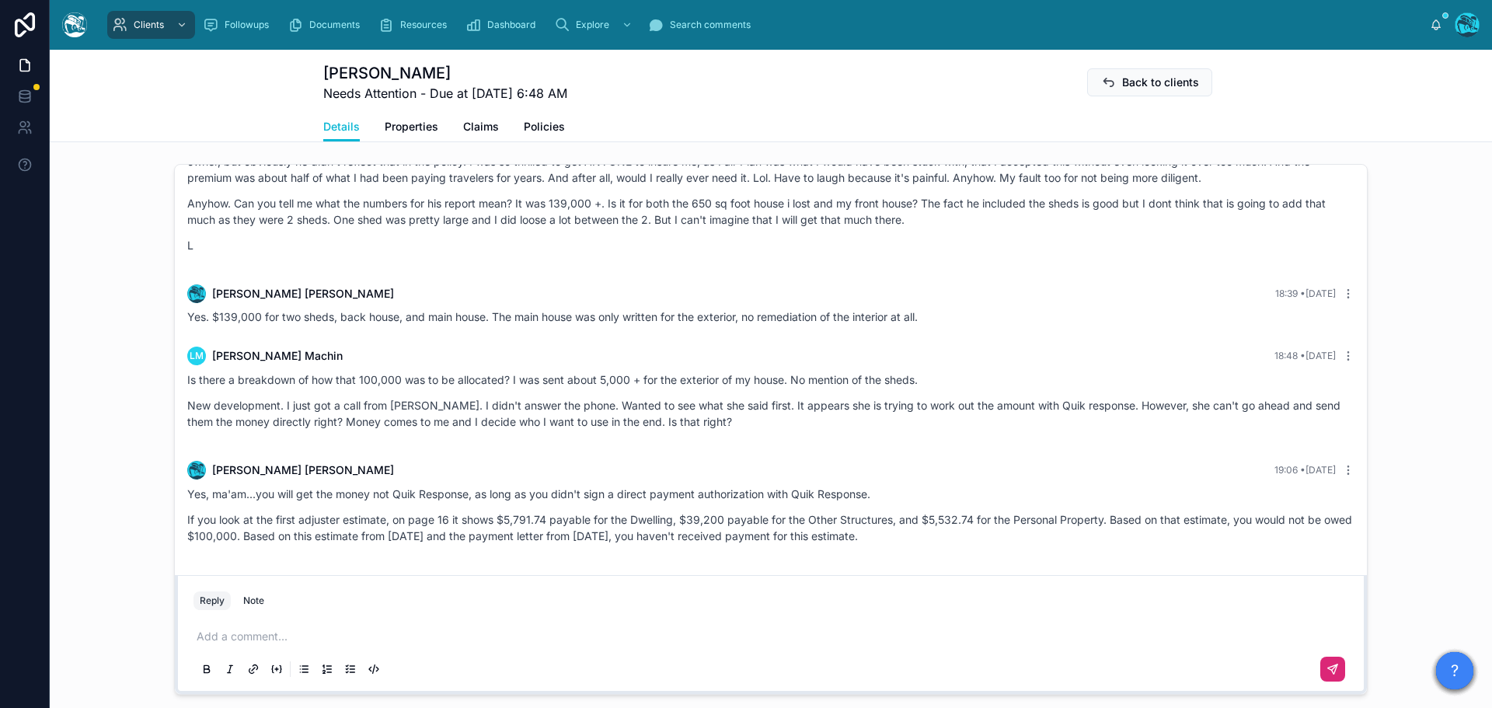
scroll to position [885, 0]
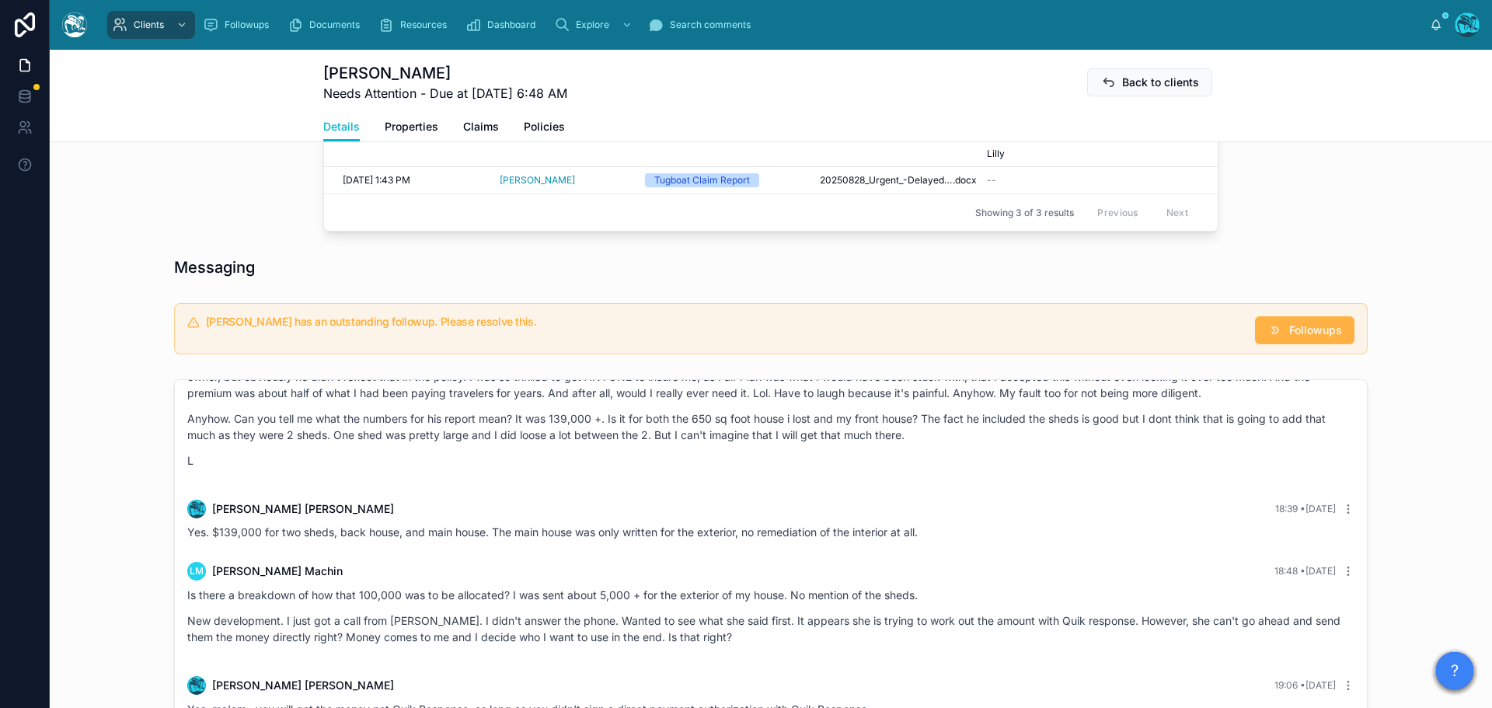
click at [1289, 338] on span "Followups" at bounding box center [1315, 331] width 53 height 16
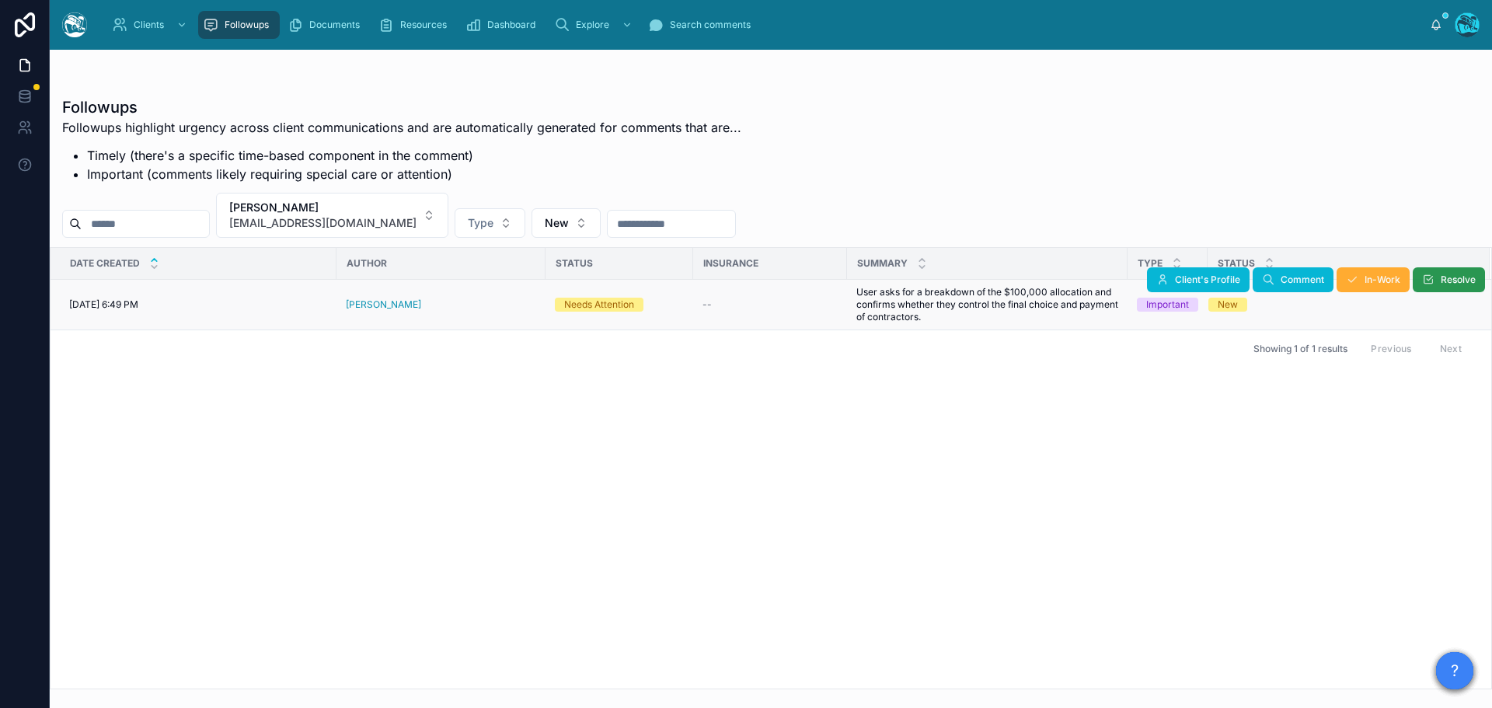
click at [1434, 287] on button "Resolve" at bounding box center [1449, 279] width 72 height 25
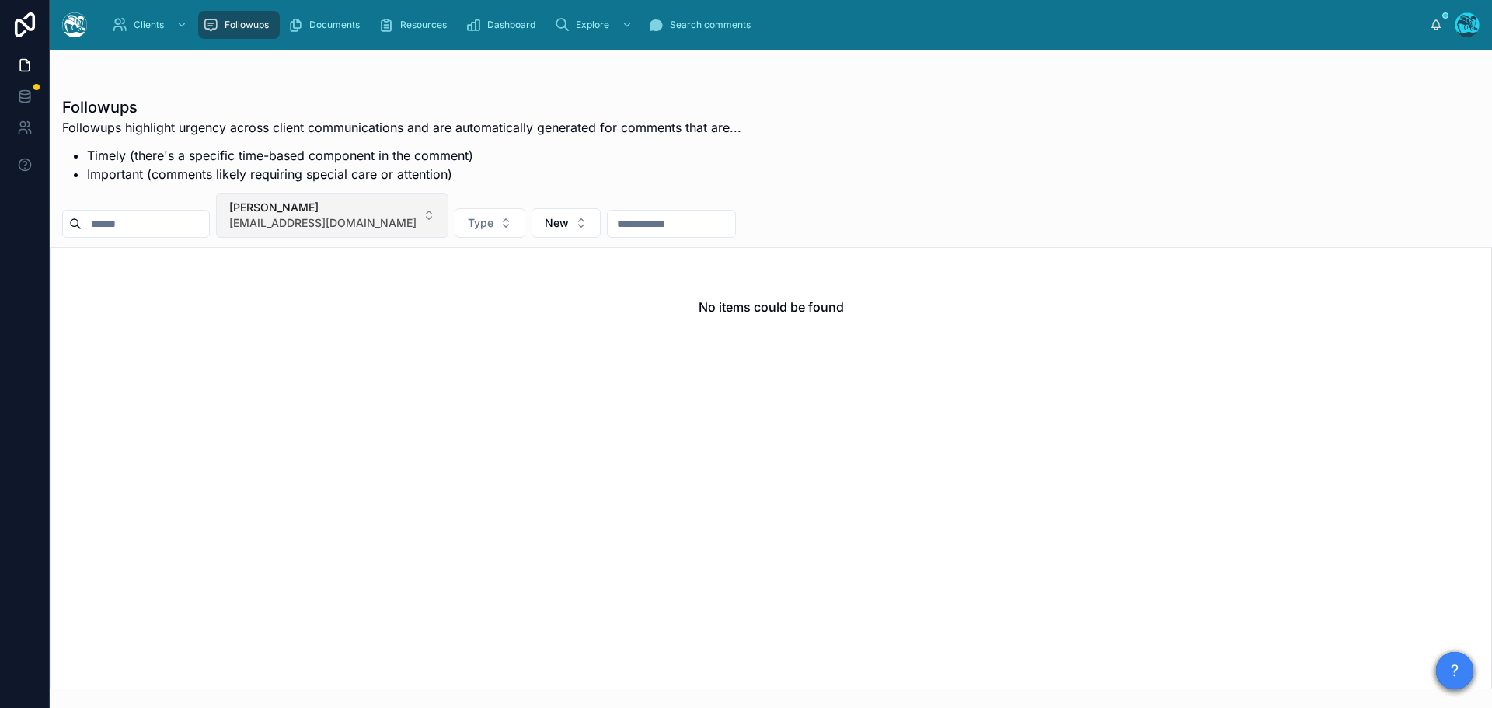
click at [420, 208] on button "[PERSON_NAME] [EMAIL_ADDRESS][DOMAIN_NAME]" at bounding box center [332, 215] width 232 height 45
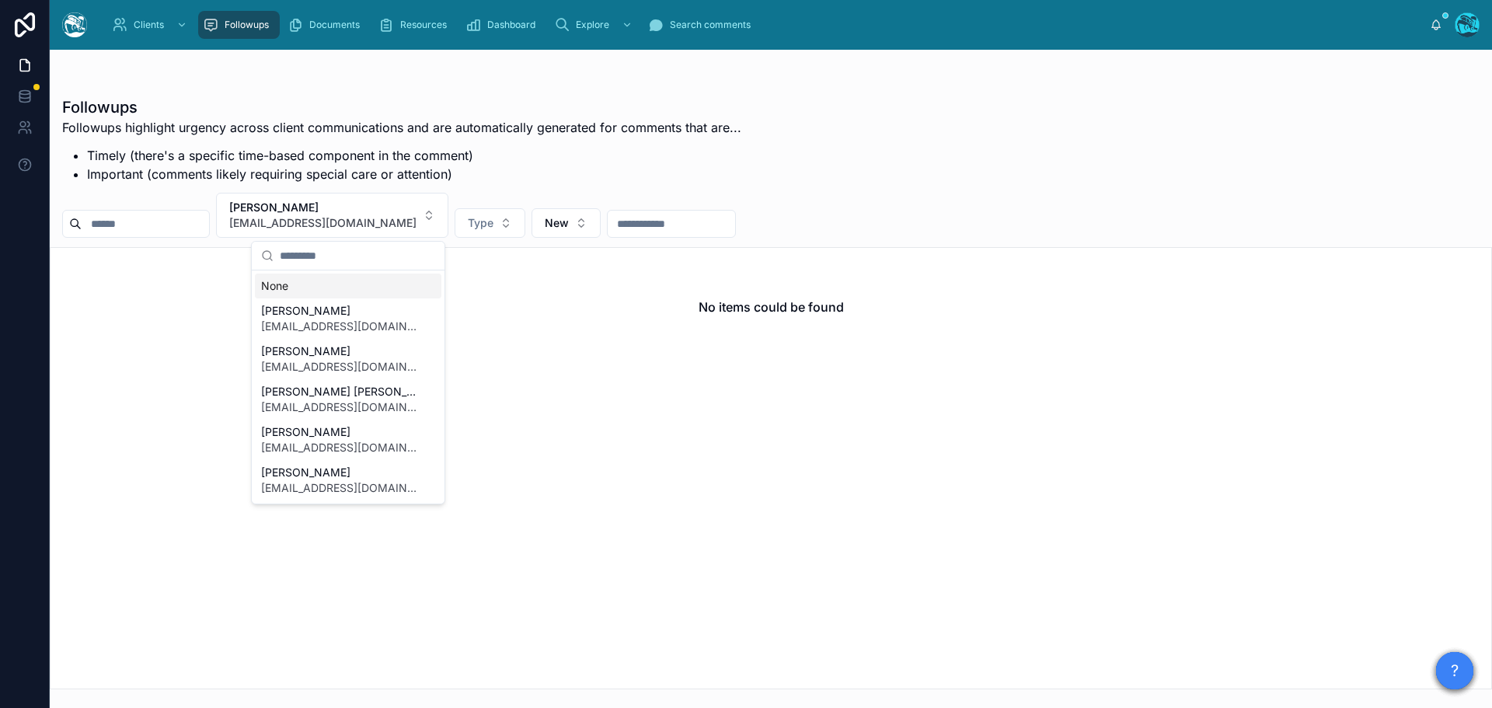
click at [277, 284] on div "None" at bounding box center [348, 286] width 187 height 25
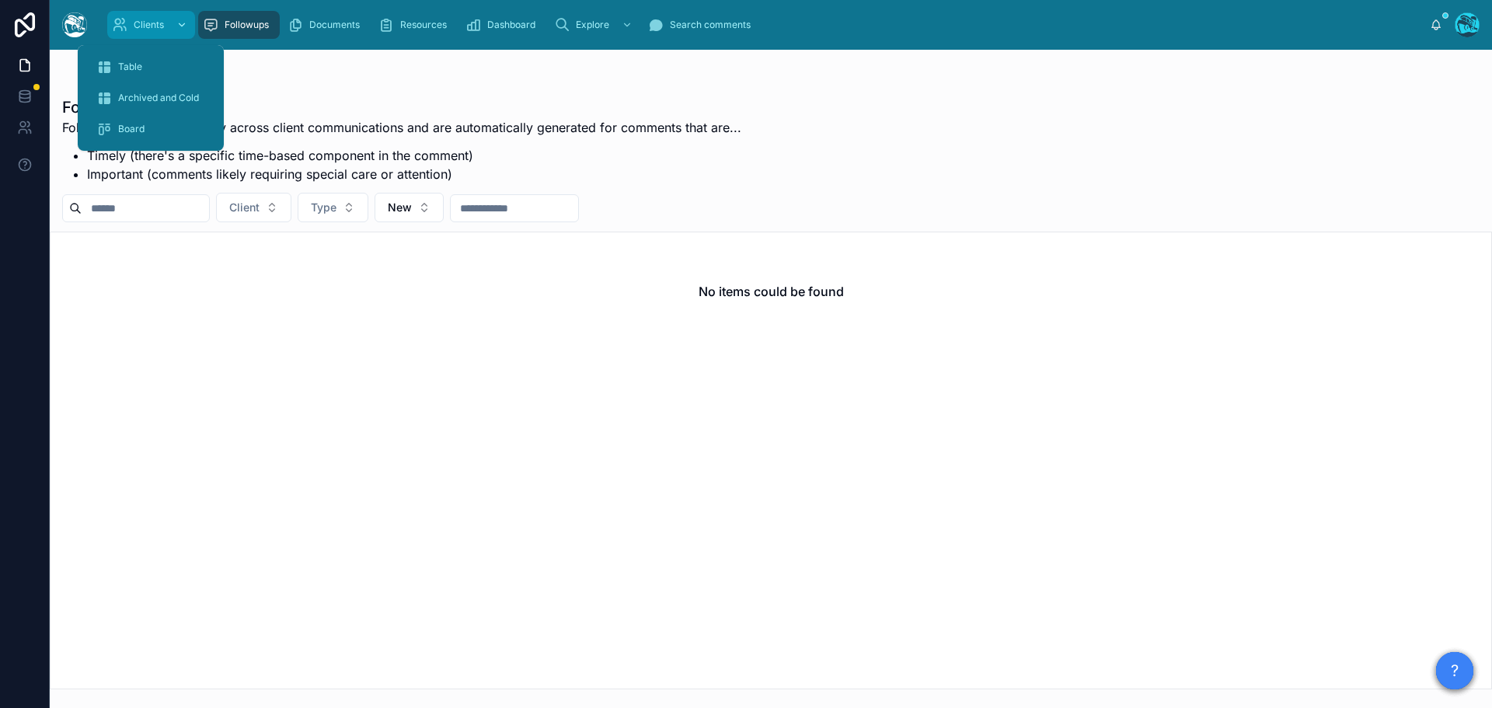
click at [130, 16] on div "Clients" at bounding box center [151, 24] width 79 height 25
